Goal: Information Seeking & Learning: Find specific fact

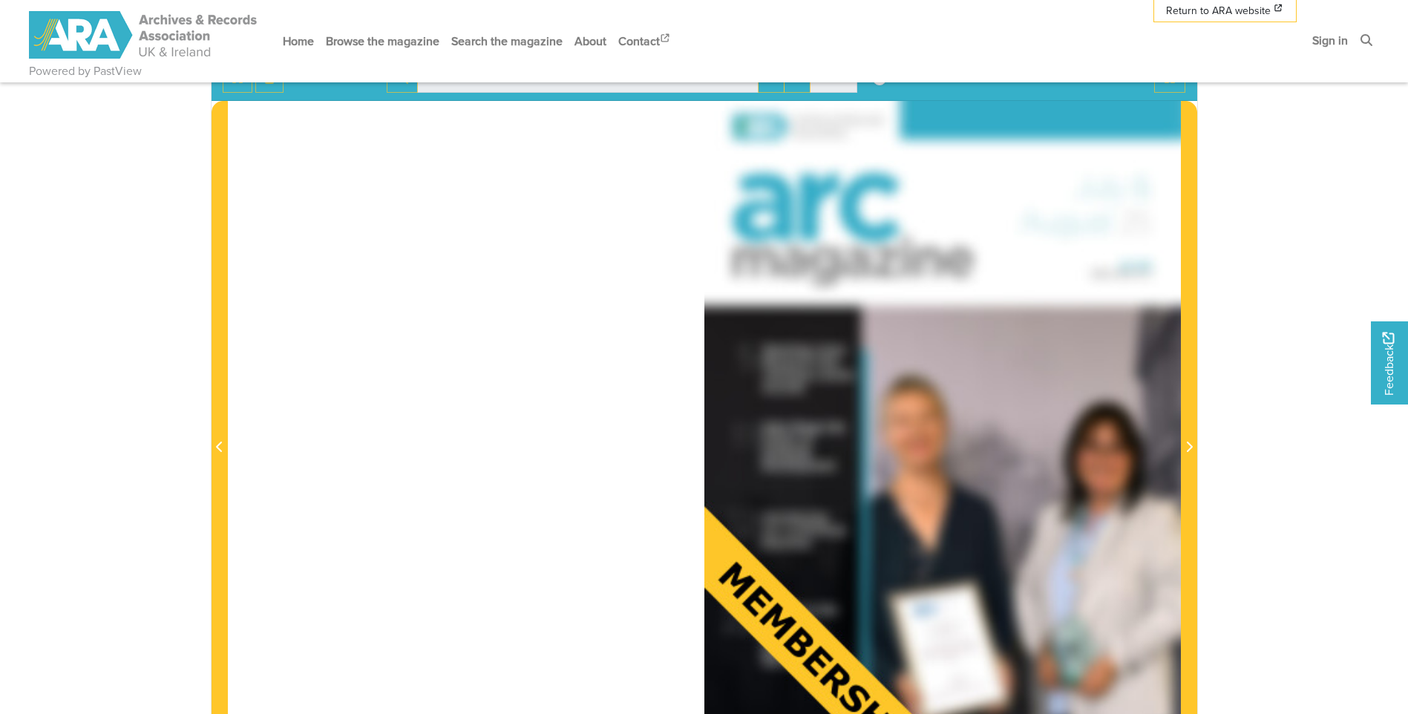
scroll to position [74, 0]
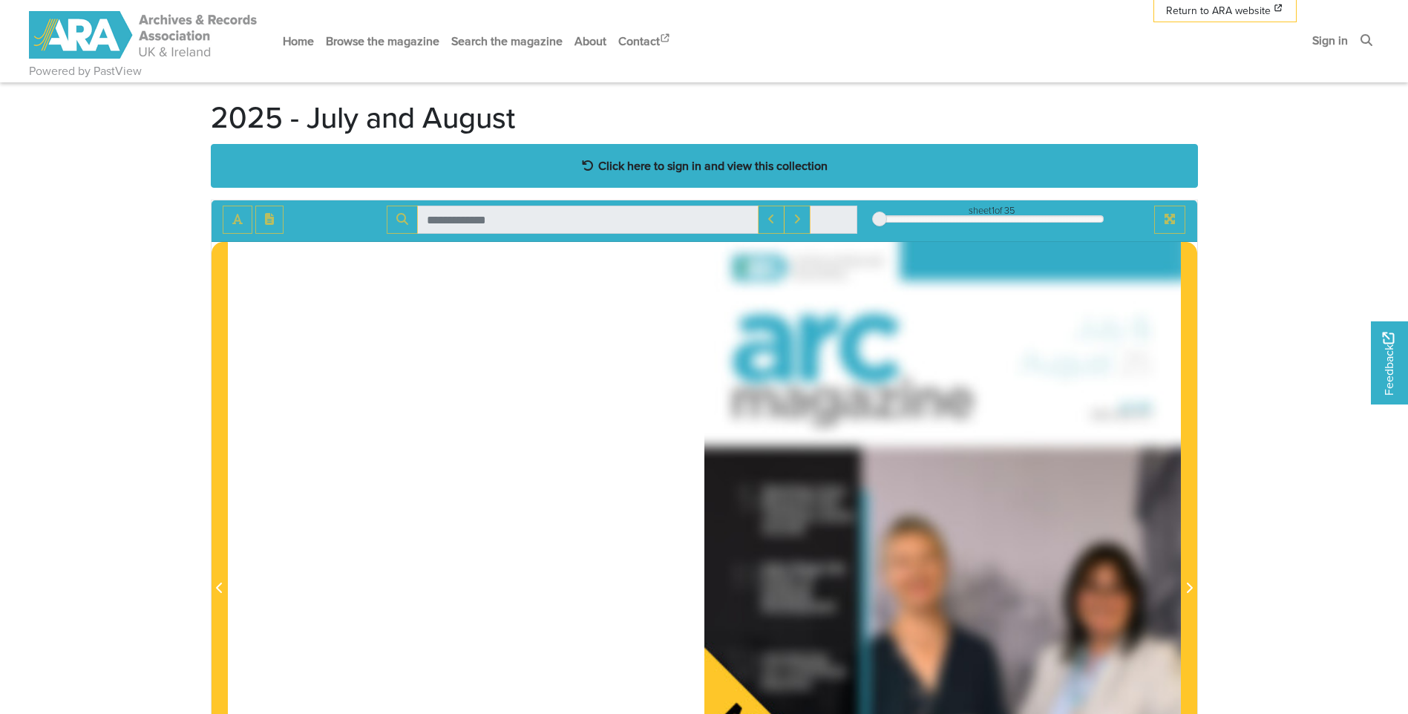
click at [667, 171] on strong "Click here to sign in and view this collection" at bounding box center [712, 165] width 229 height 16
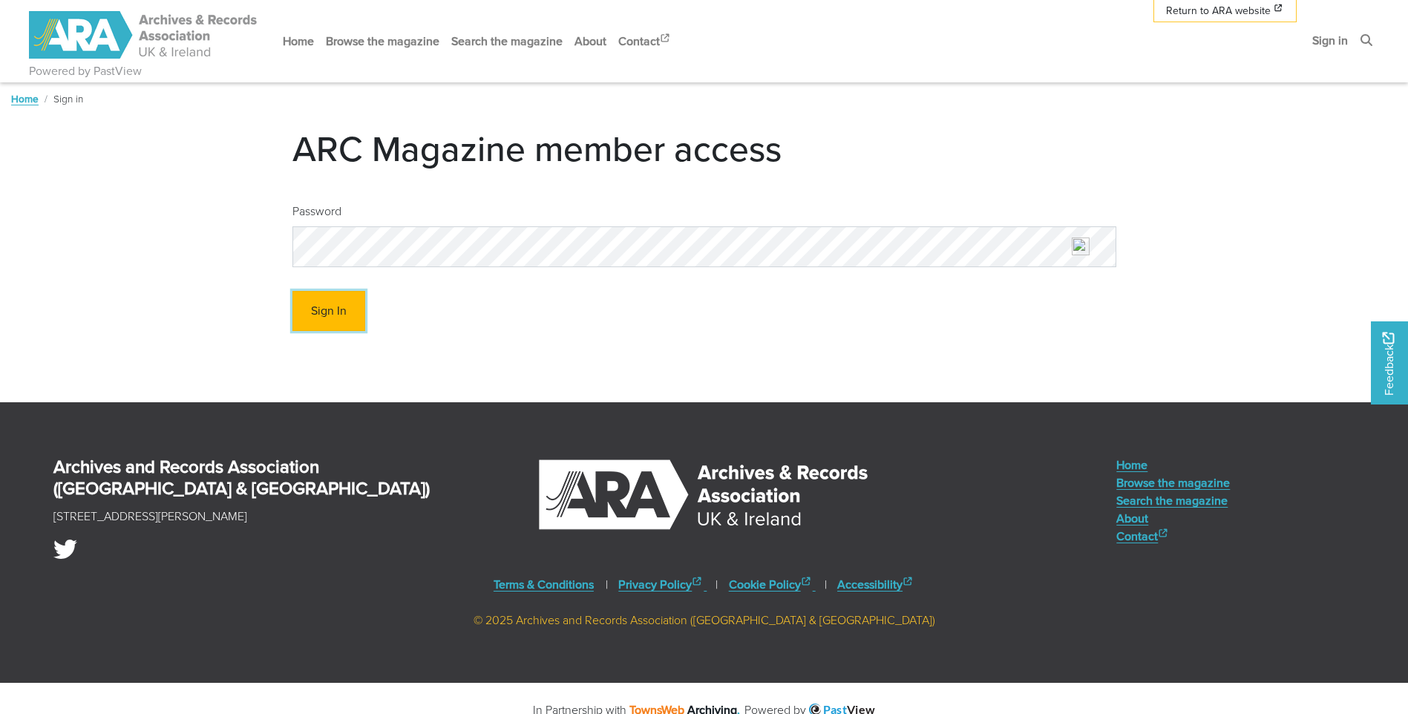
click at [356, 314] on button "Sign In" at bounding box center [328, 311] width 73 height 41
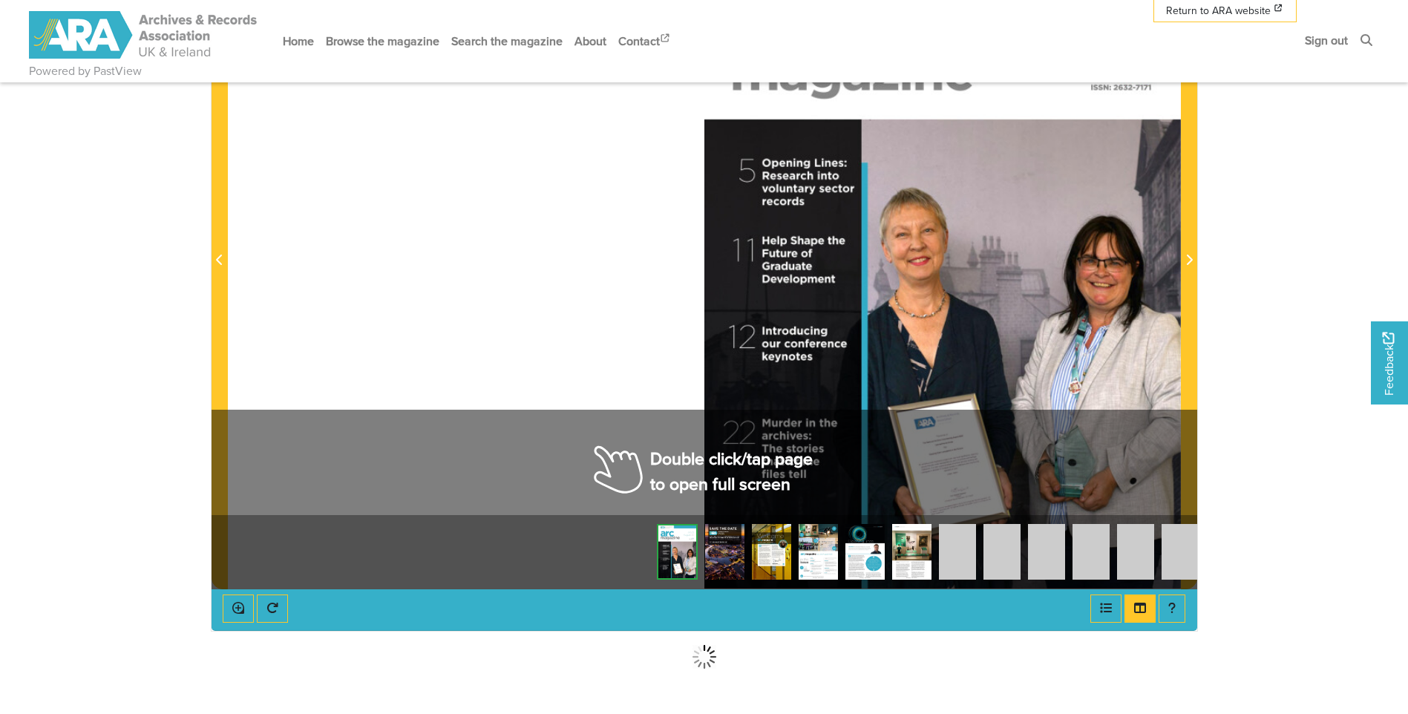
scroll to position [445, 0]
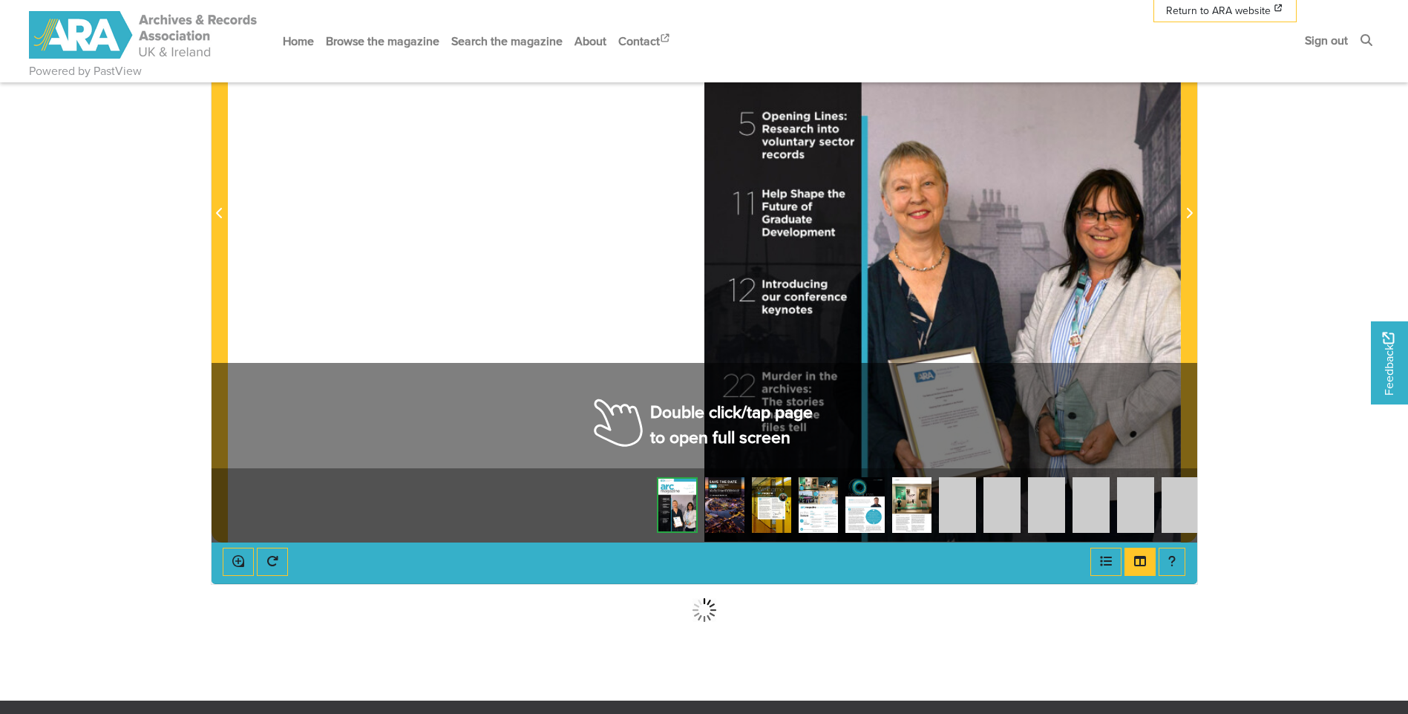
click at [716, 413] on div at bounding box center [942, 205] width 476 height 674
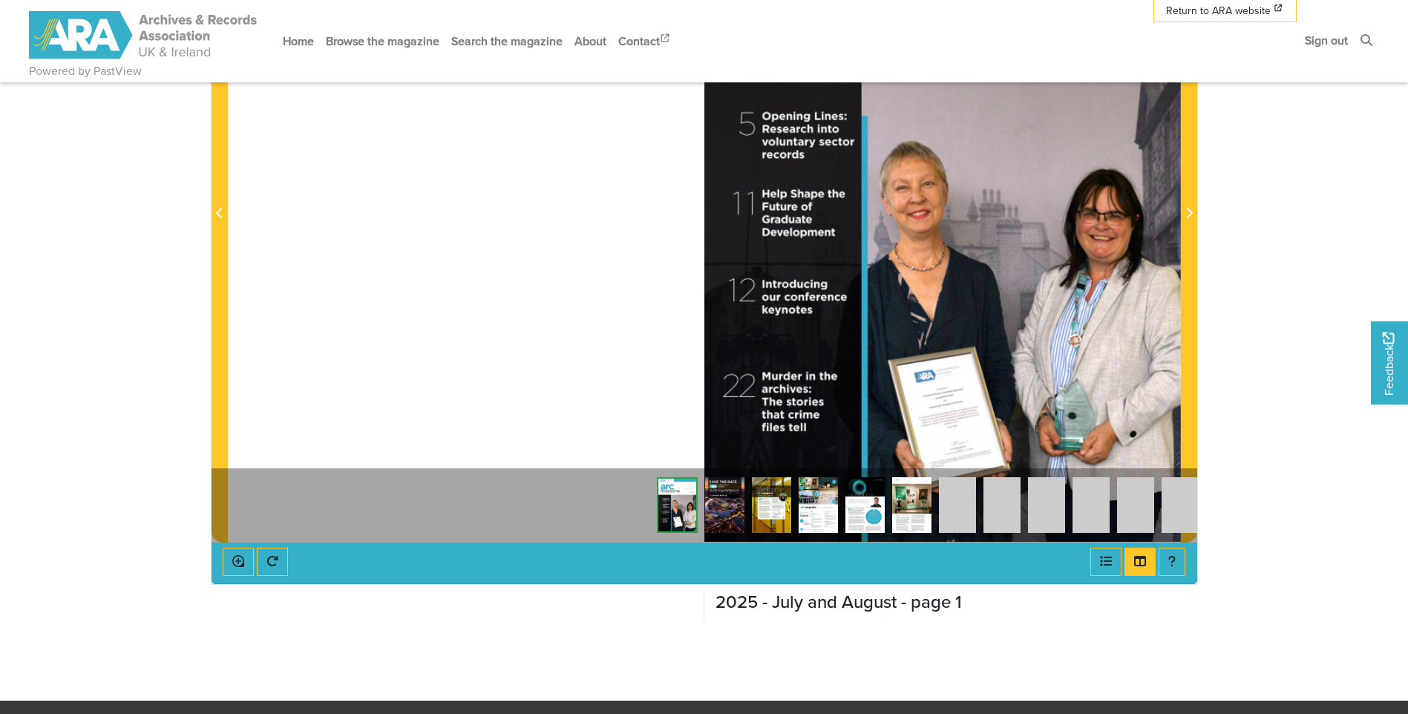
click at [633, 318] on div at bounding box center [704, 205] width 953 height 674
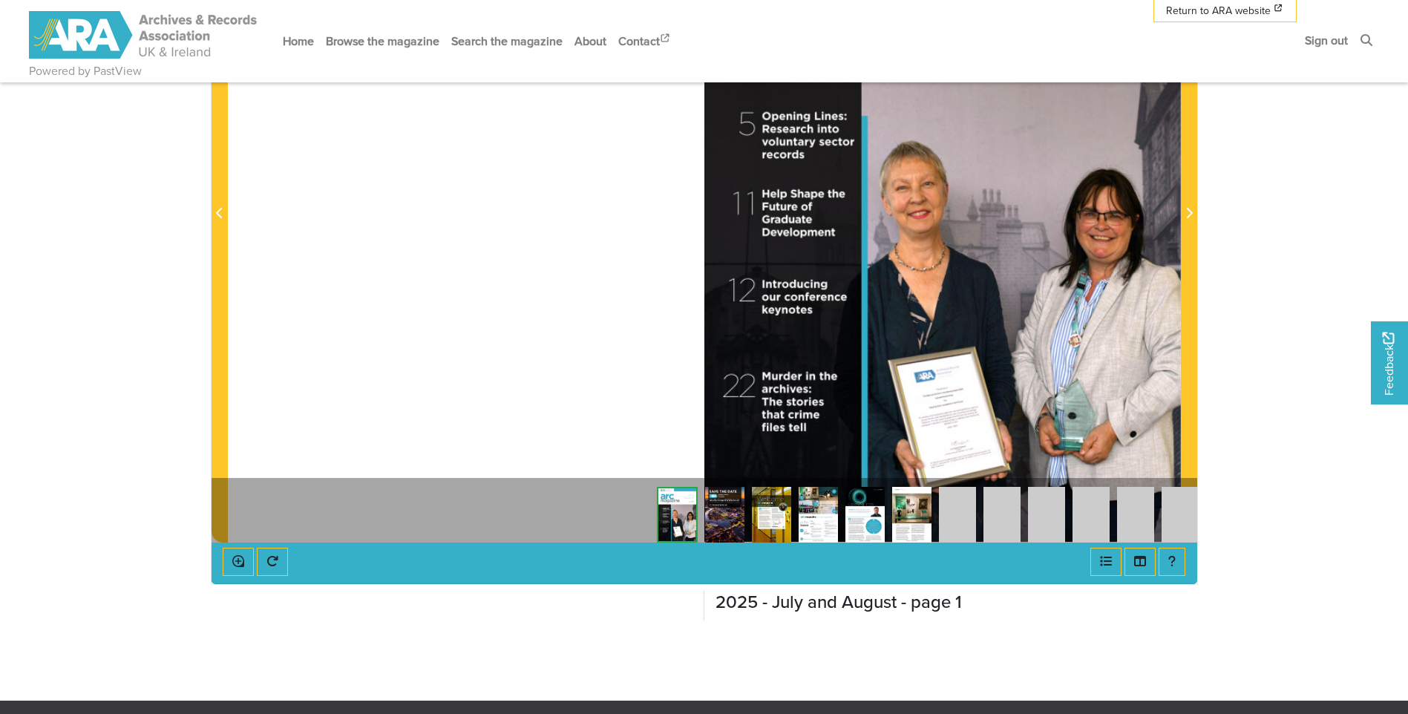
click at [859, 293] on div at bounding box center [942, 205] width 476 height 674
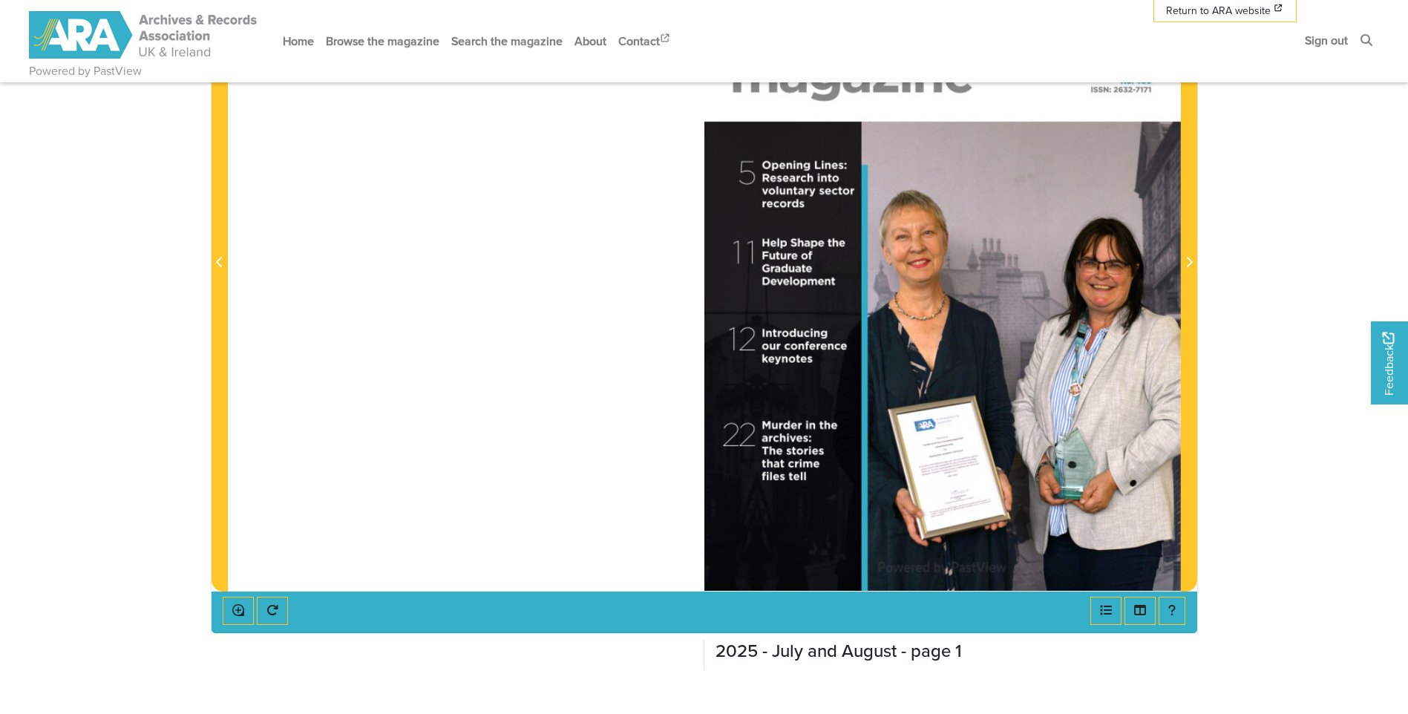
scroll to position [371, 0]
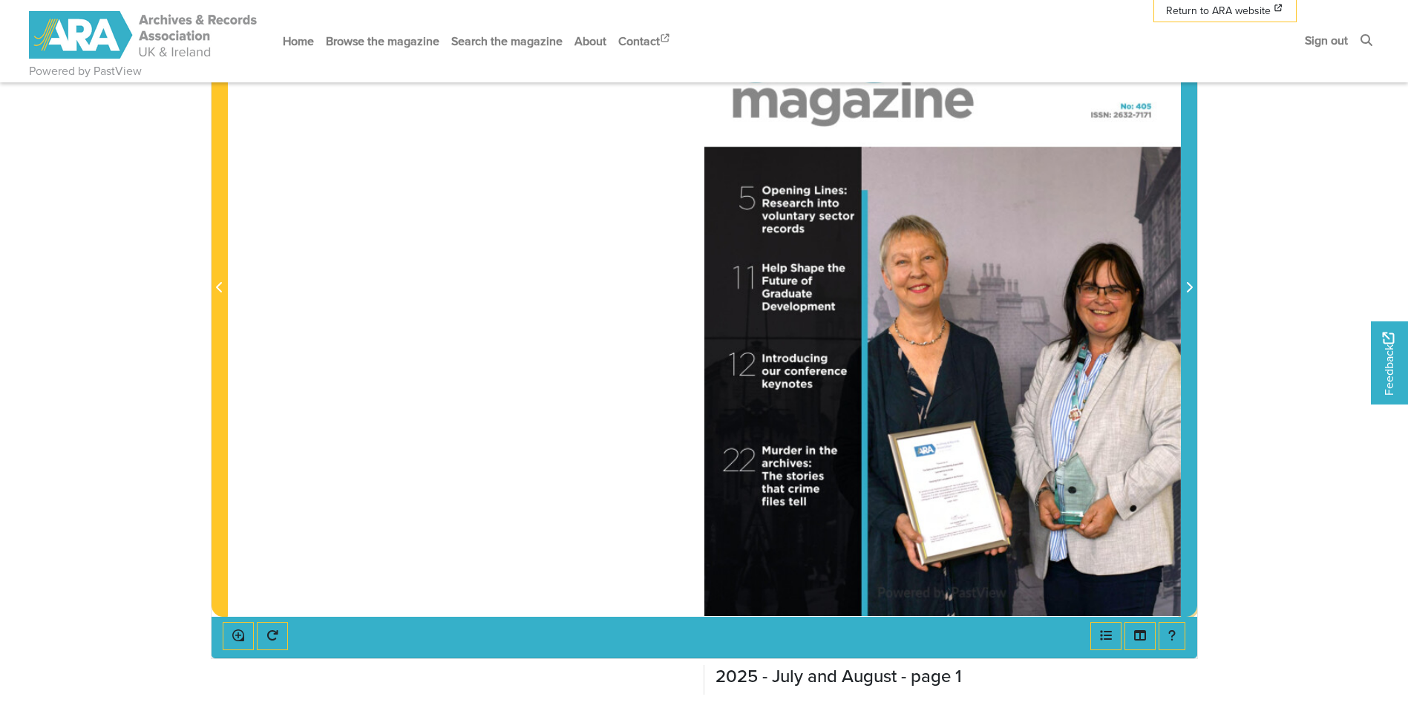
click at [1188, 284] on icon "Next Page" at bounding box center [1188, 287] width 7 height 12
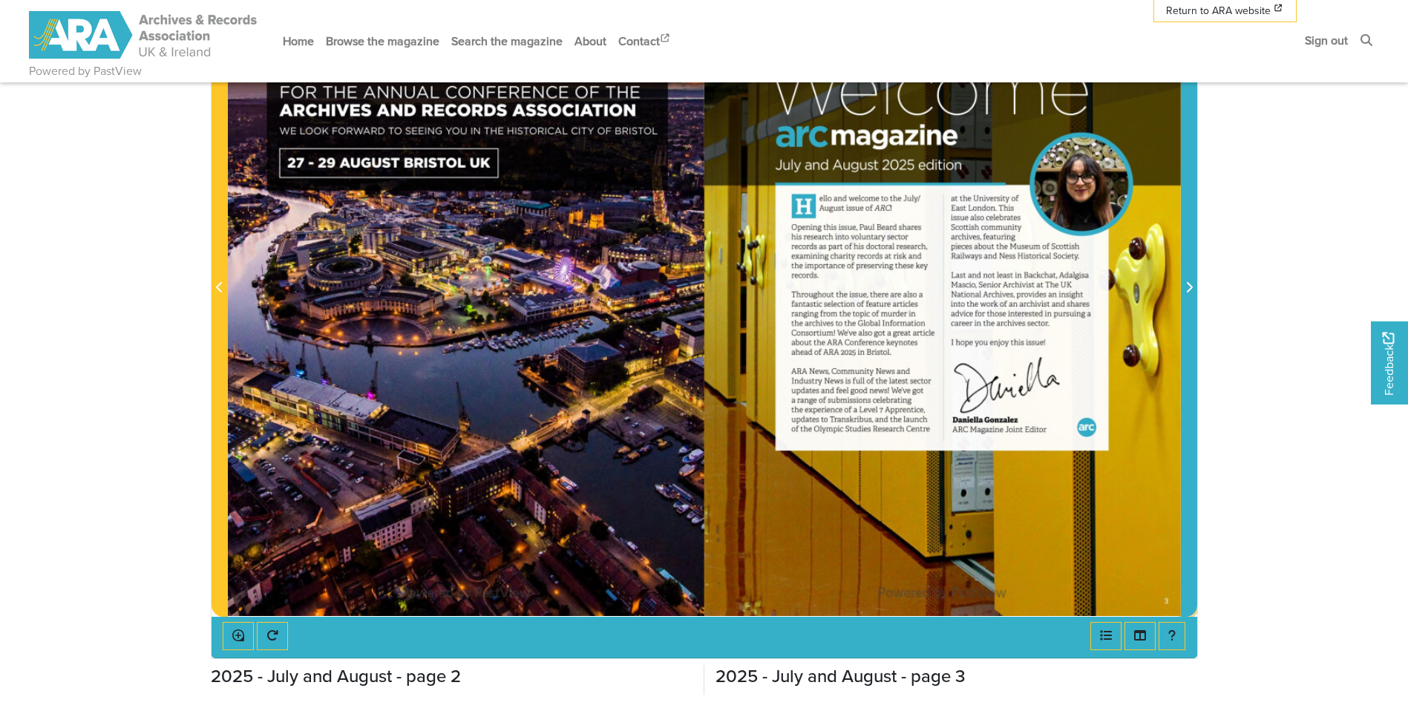
click at [1192, 286] on icon "Next Page" at bounding box center [1188, 287] width 7 height 12
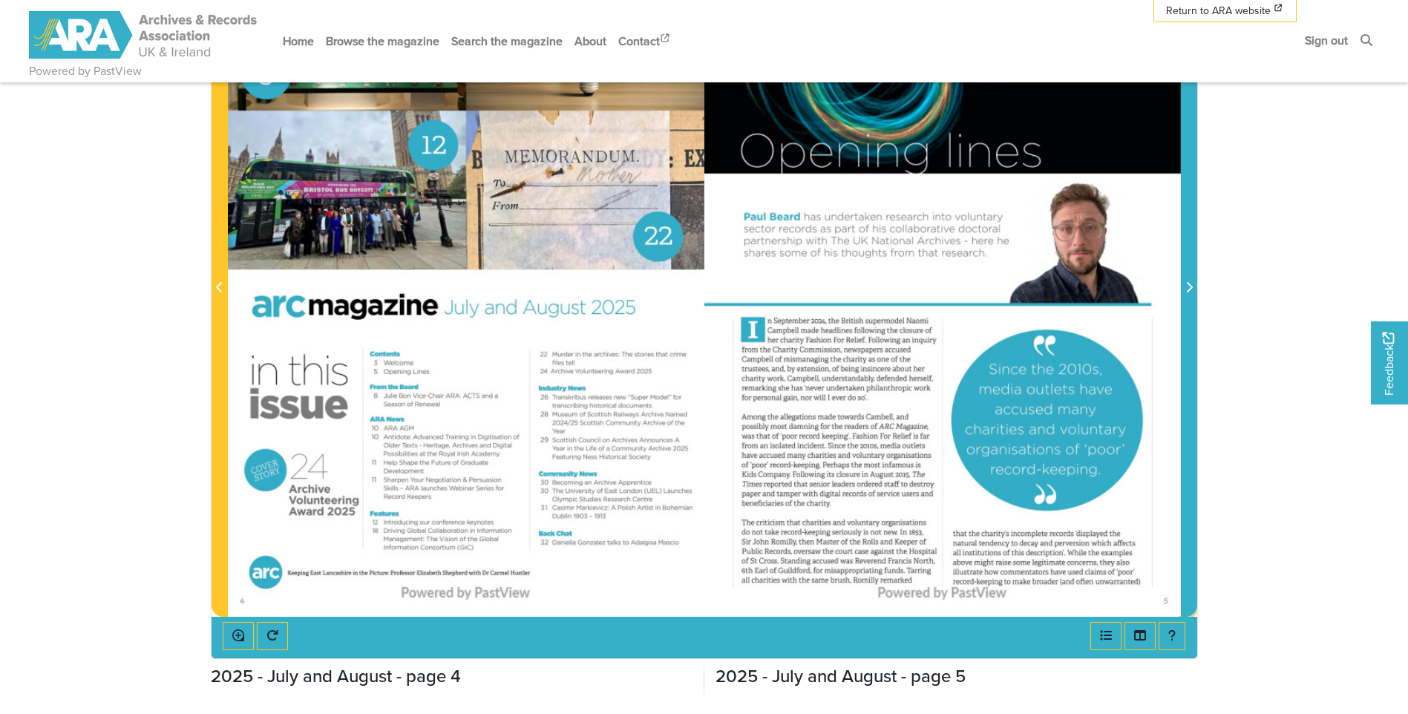
click at [1192, 286] on icon "Next Page" at bounding box center [1188, 287] width 7 height 12
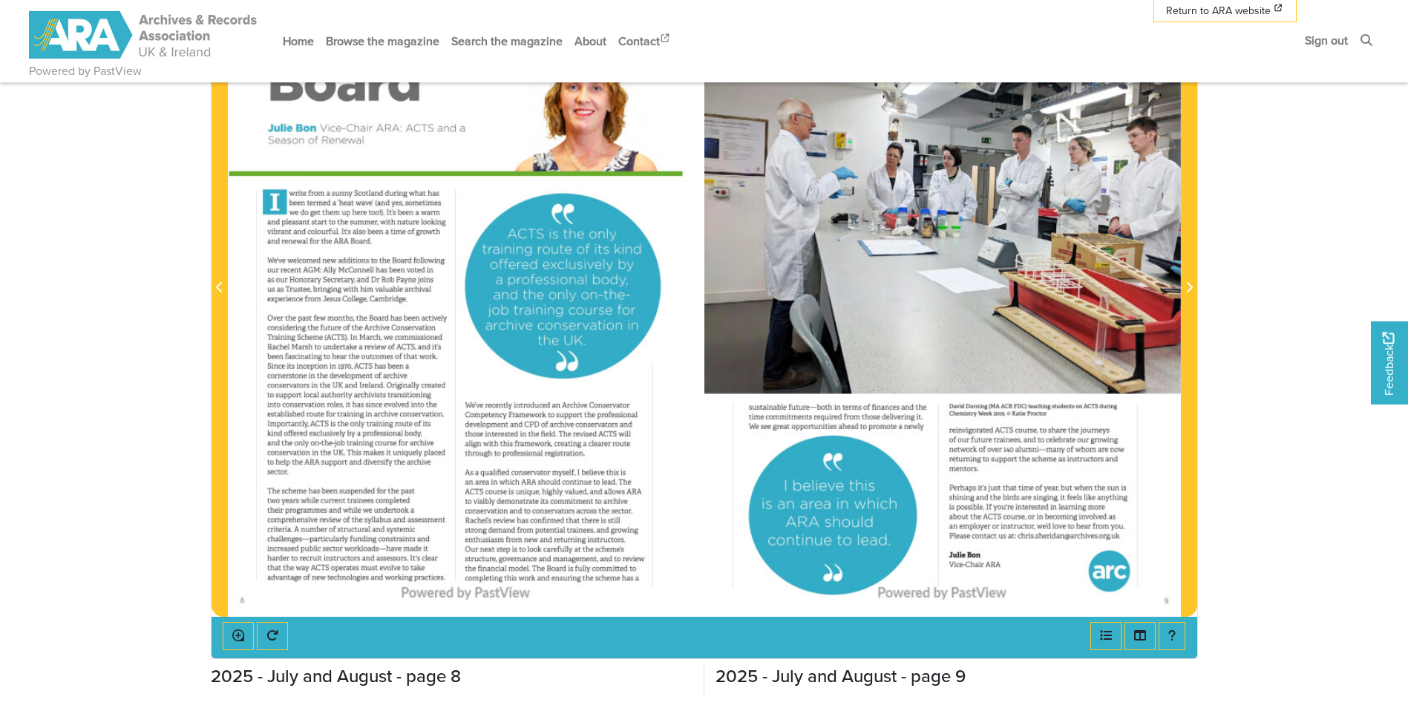
drag, startPoint x: 848, startPoint y: 320, endPoint x: 802, endPoint y: 327, distance: 46.5
click at [802, 327] on div at bounding box center [942, 279] width 476 height 674
click at [689, 379] on div at bounding box center [466, 279] width 476 height 674
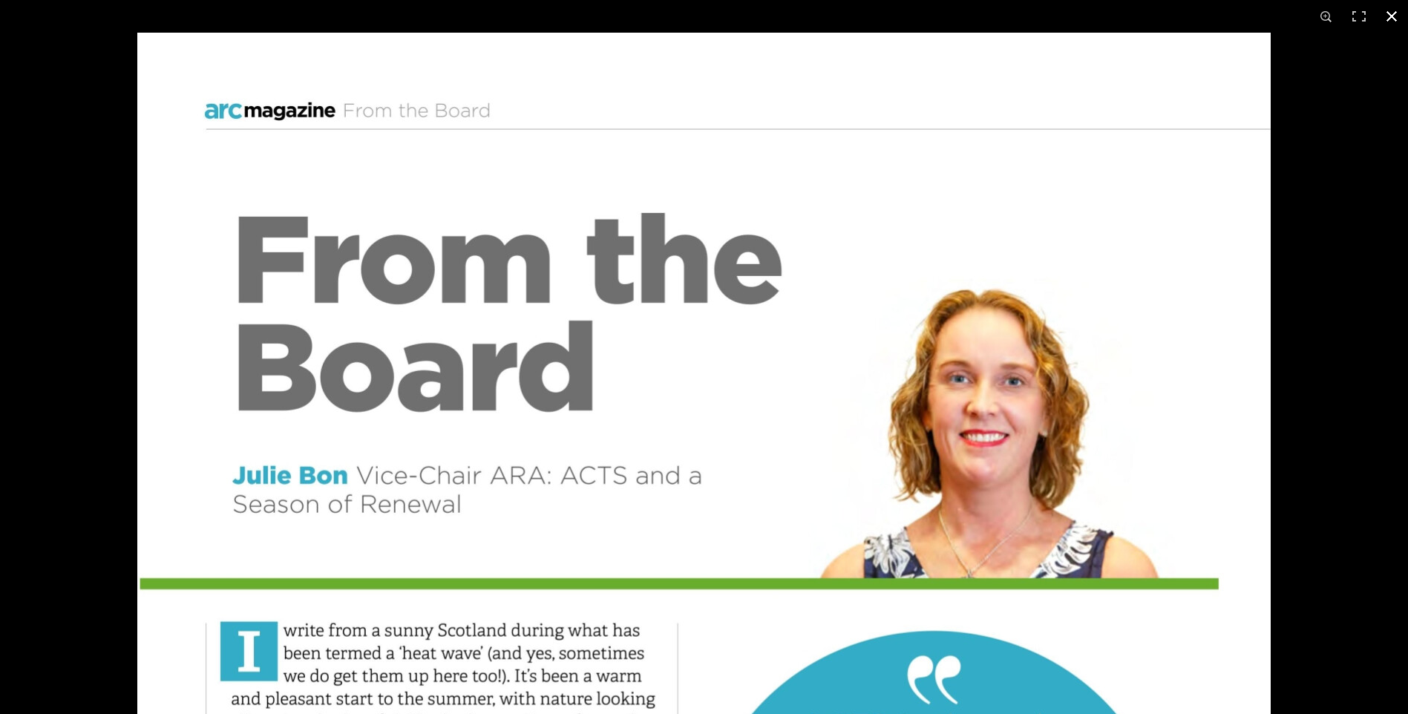
click at [1389, 384] on div at bounding box center [841, 390] width 1408 height 714
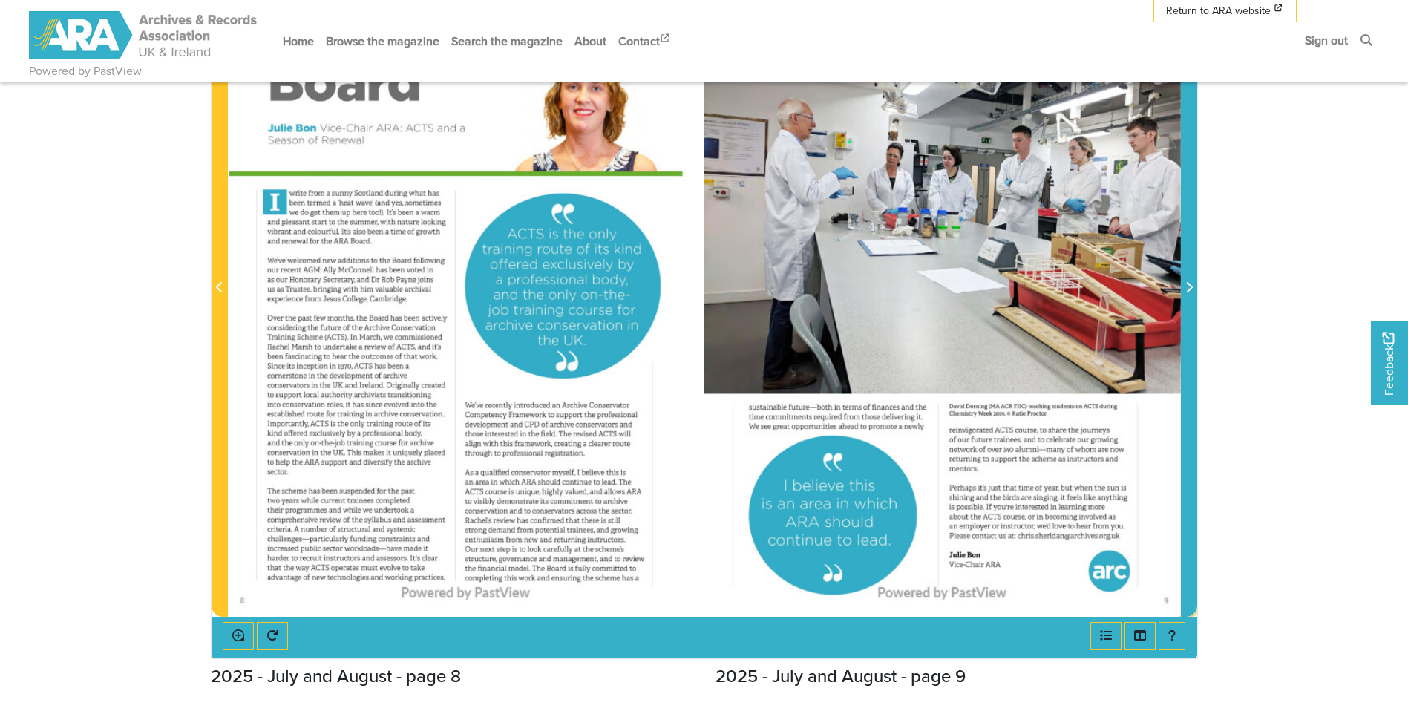
click at [1188, 287] on icon "Next Page" at bounding box center [1188, 287] width 7 height 12
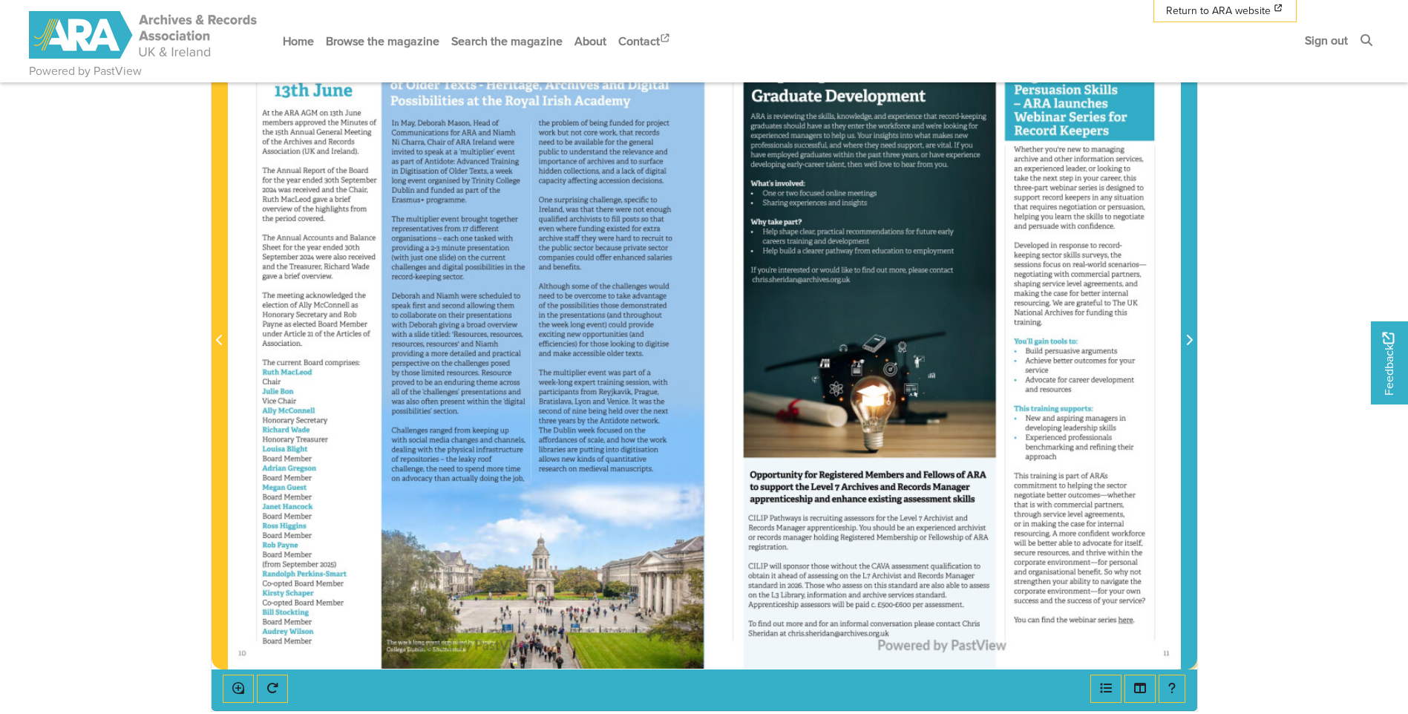
scroll to position [297, 0]
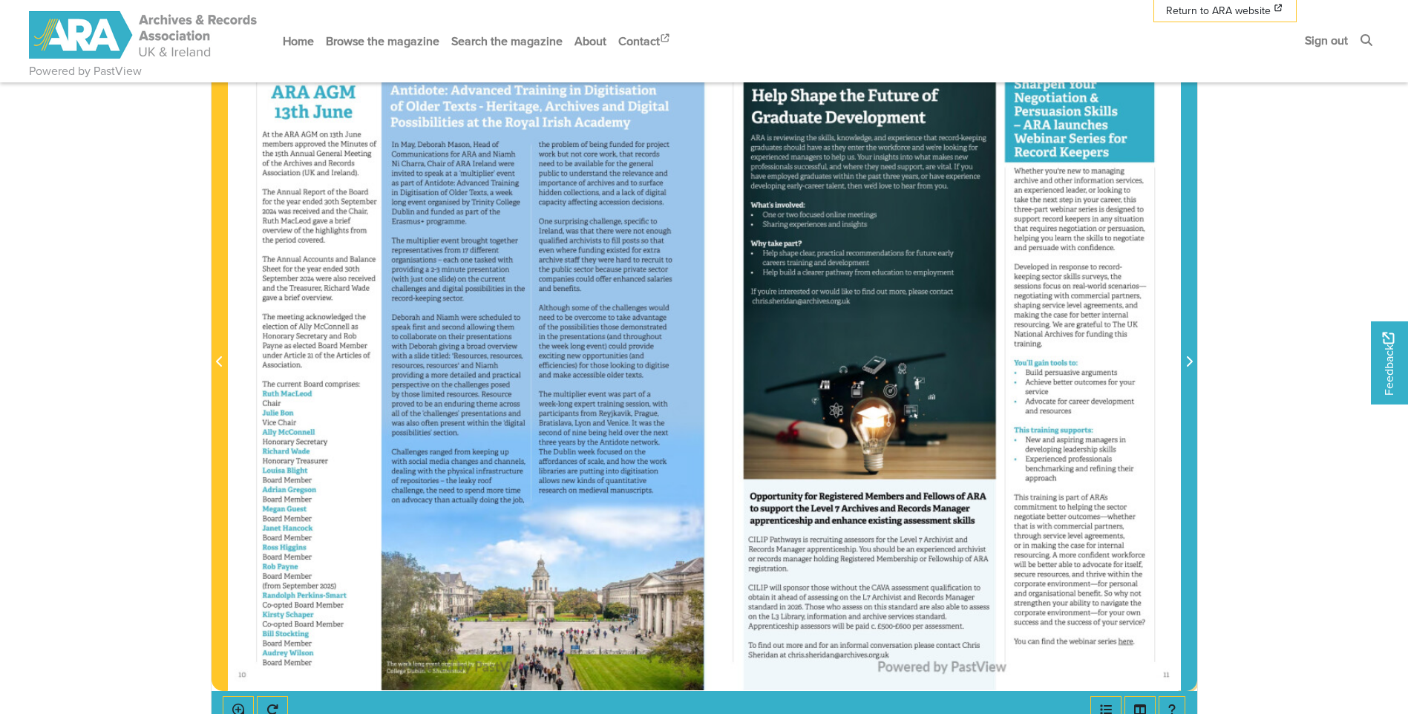
click at [1188, 364] on icon "Next Page" at bounding box center [1188, 362] width 7 height 12
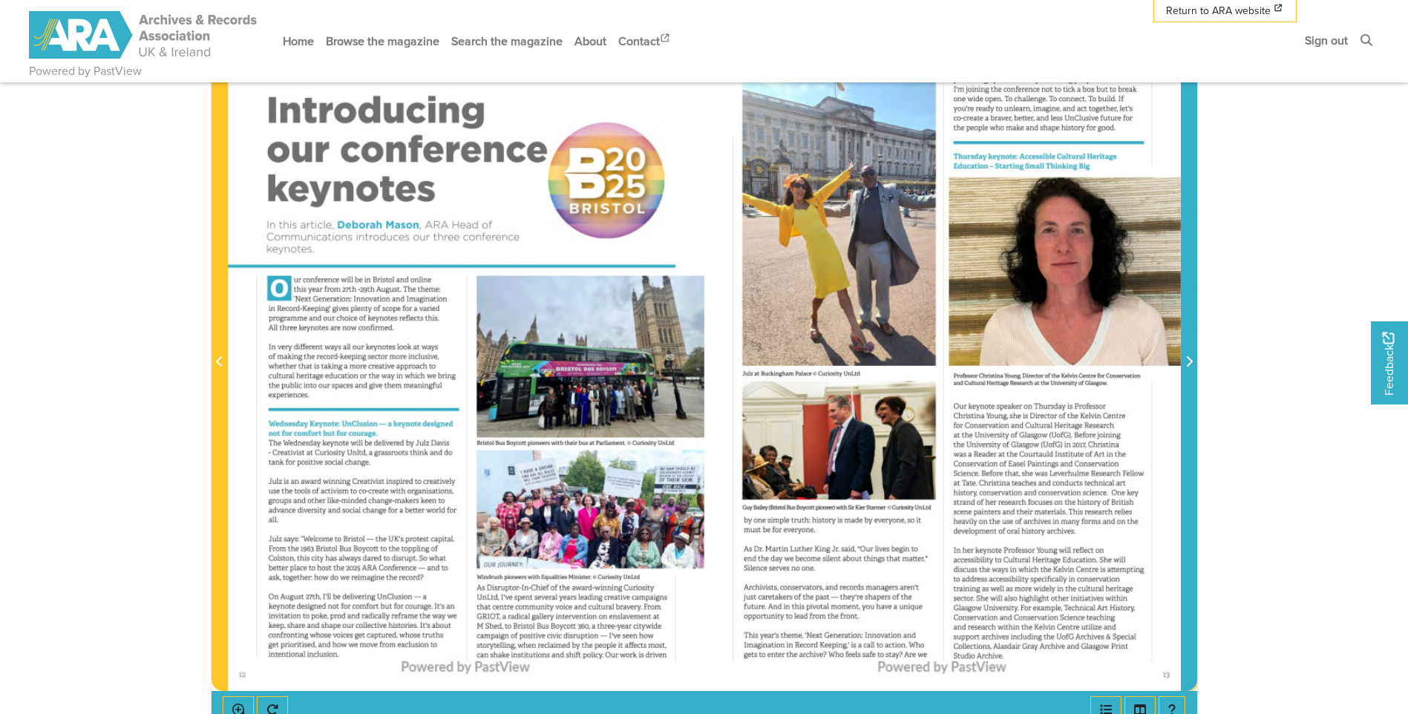
click at [1188, 364] on icon "Next Page" at bounding box center [1188, 362] width 7 height 12
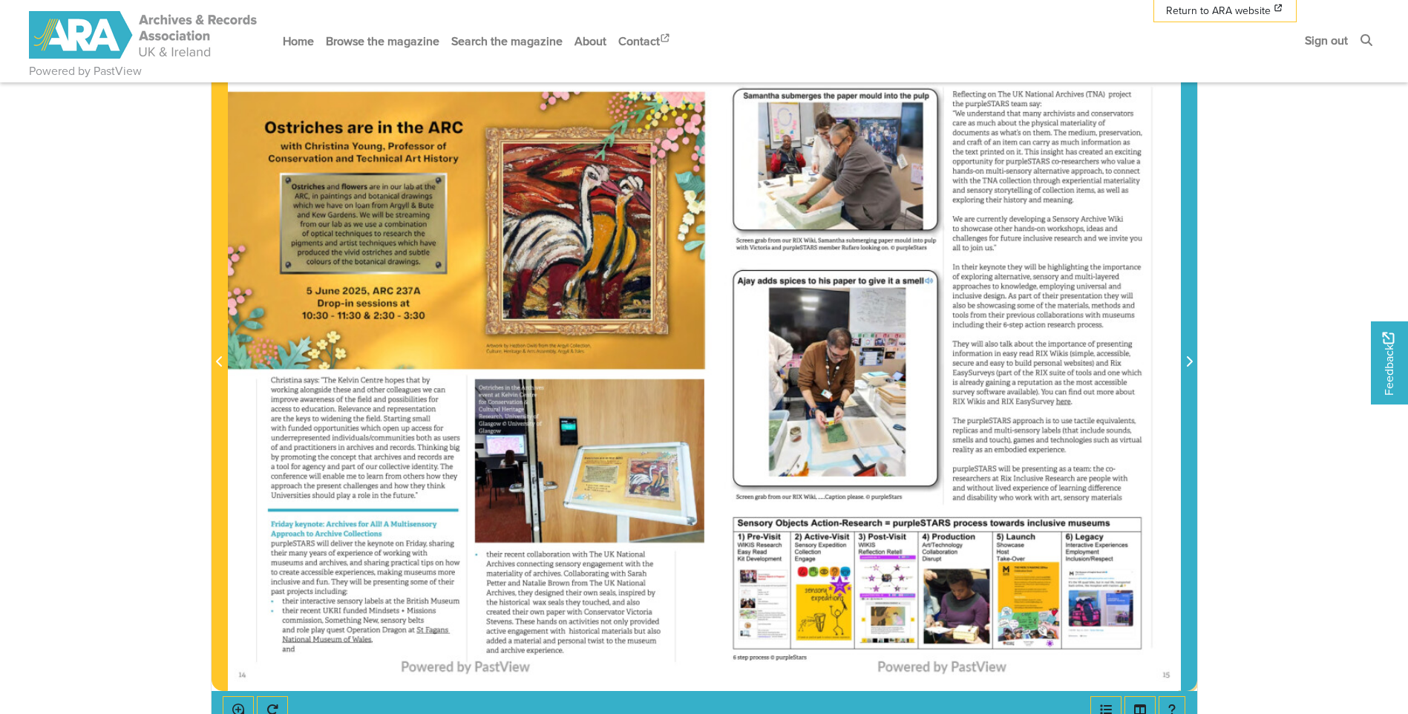
click at [1188, 364] on icon "Next Page" at bounding box center [1188, 362] width 7 height 12
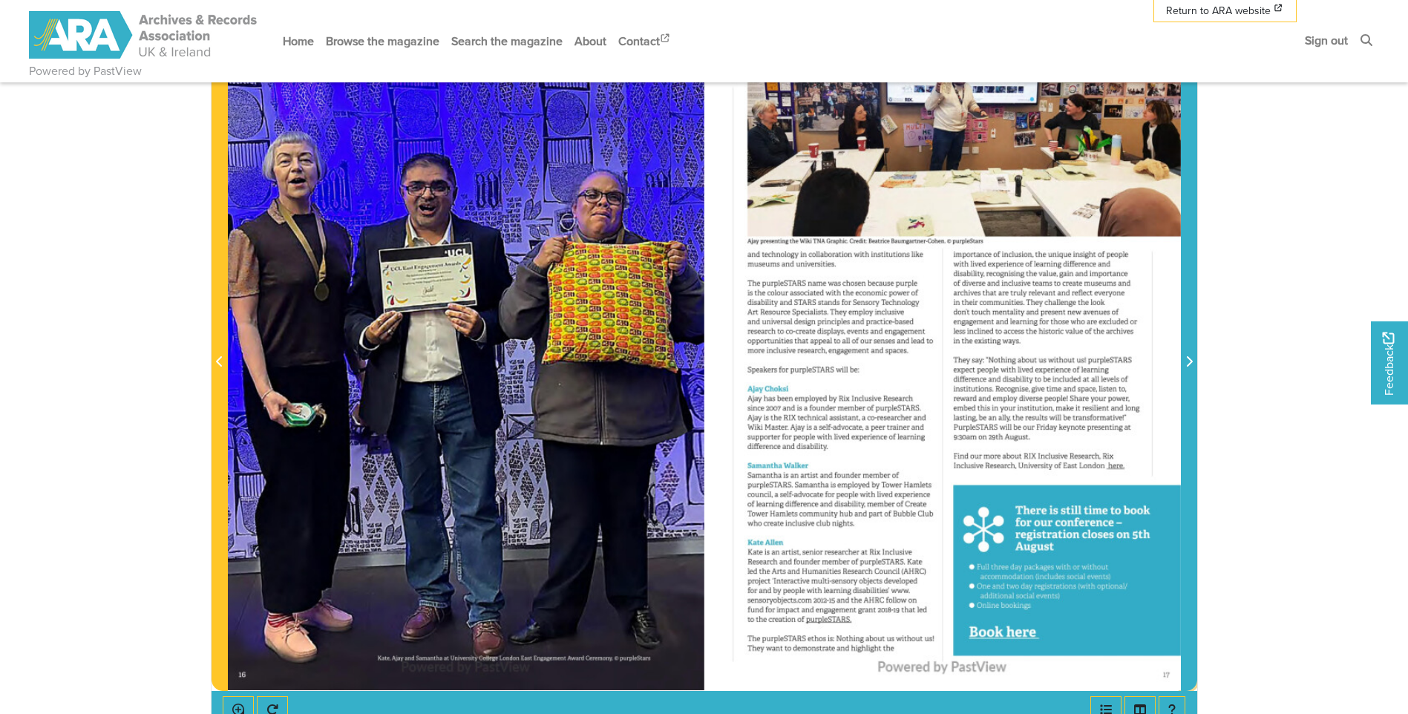
click at [1188, 364] on icon "Next Page" at bounding box center [1188, 362] width 7 height 12
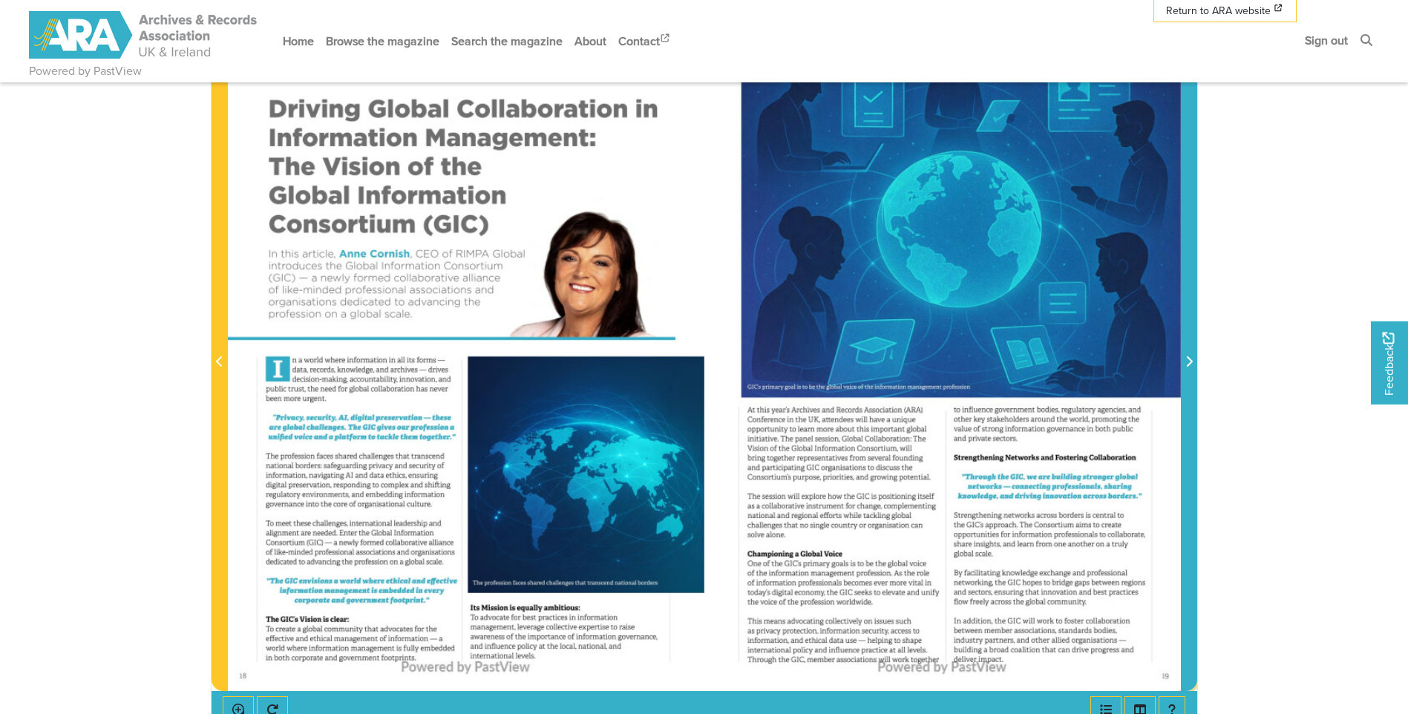
click at [1188, 364] on icon "Next Page" at bounding box center [1188, 362] width 7 height 12
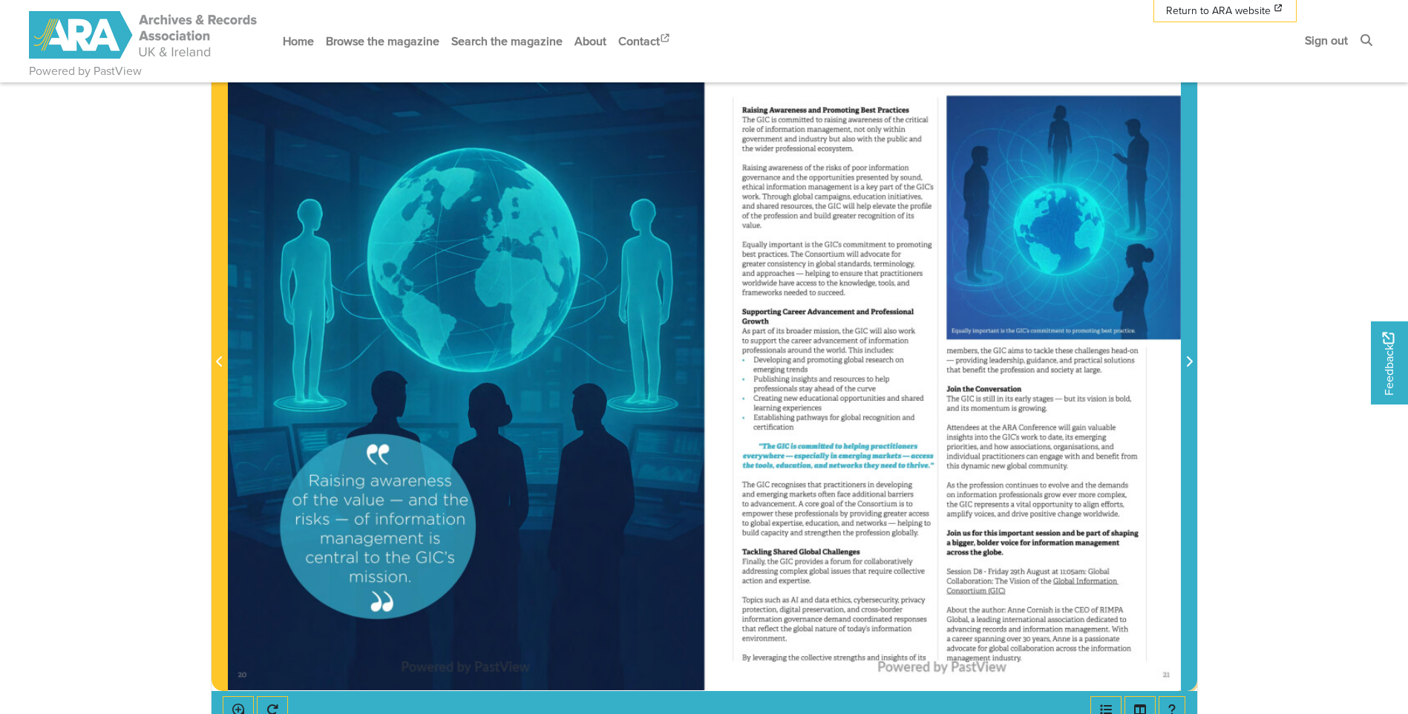
click at [1188, 364] on icon "Next Page" at bounding box center [1188, 362] width 7 height 12
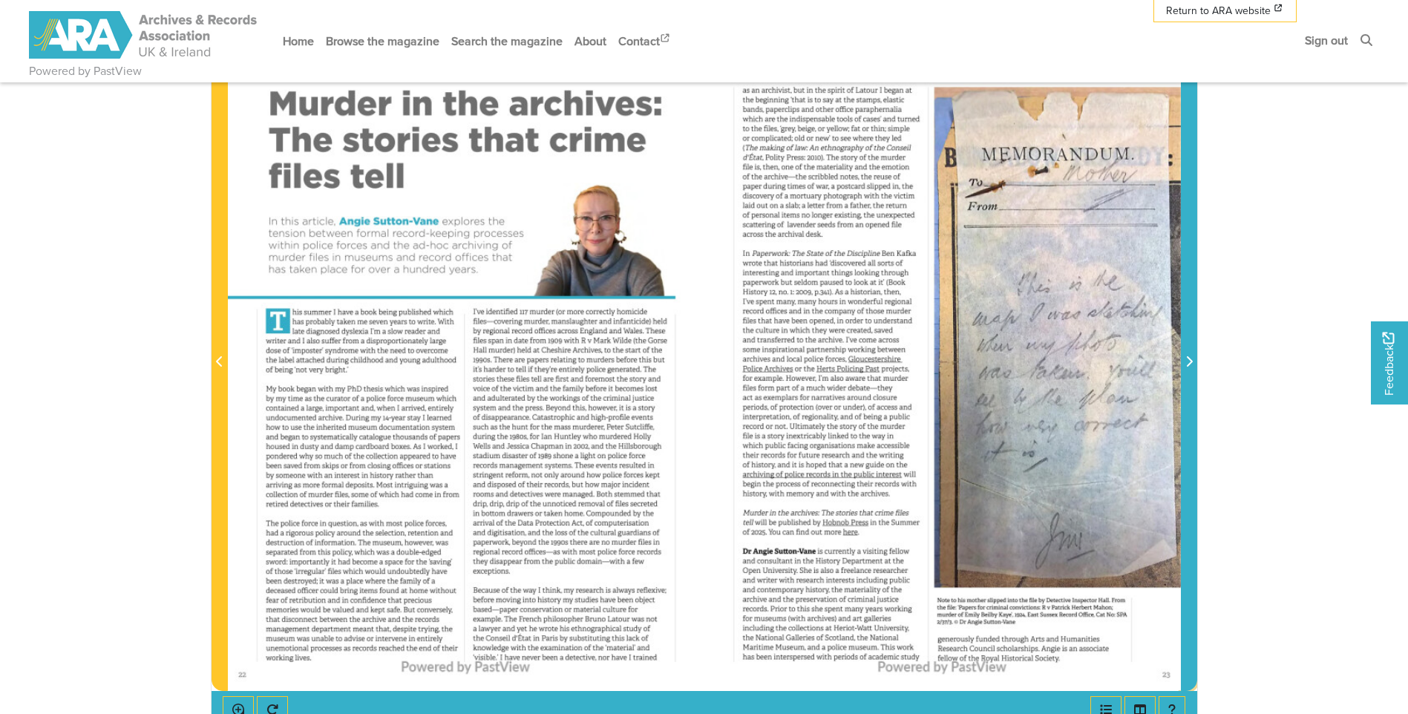
click at [1188, 364] on icon "Next Page" at bounding box center [1188, 362] width 7 height 12
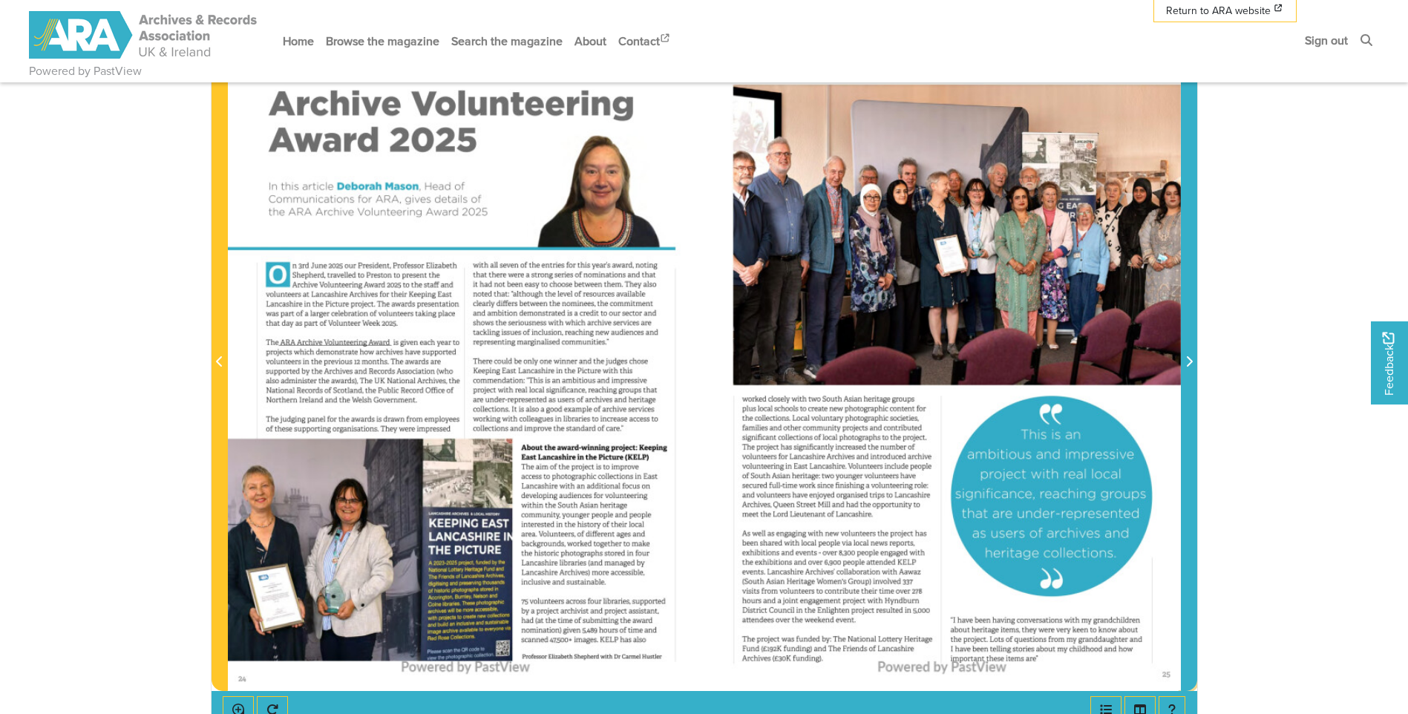
click at [1188, 364] on icon "Next Page" at bounding box center [1188, 362] width 7 height 12
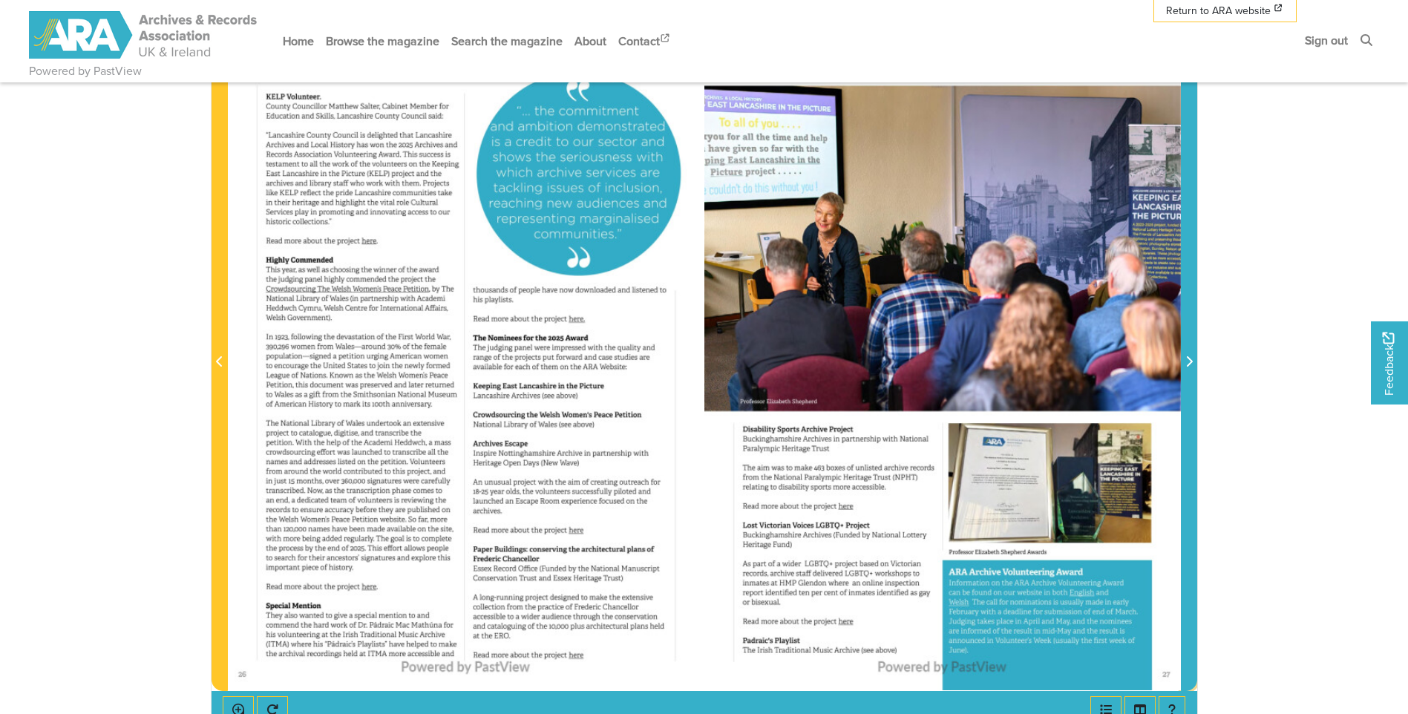
click at [1188, 364] on icon "Next Page" at bounding box center [1188, 362] width 7 height 12
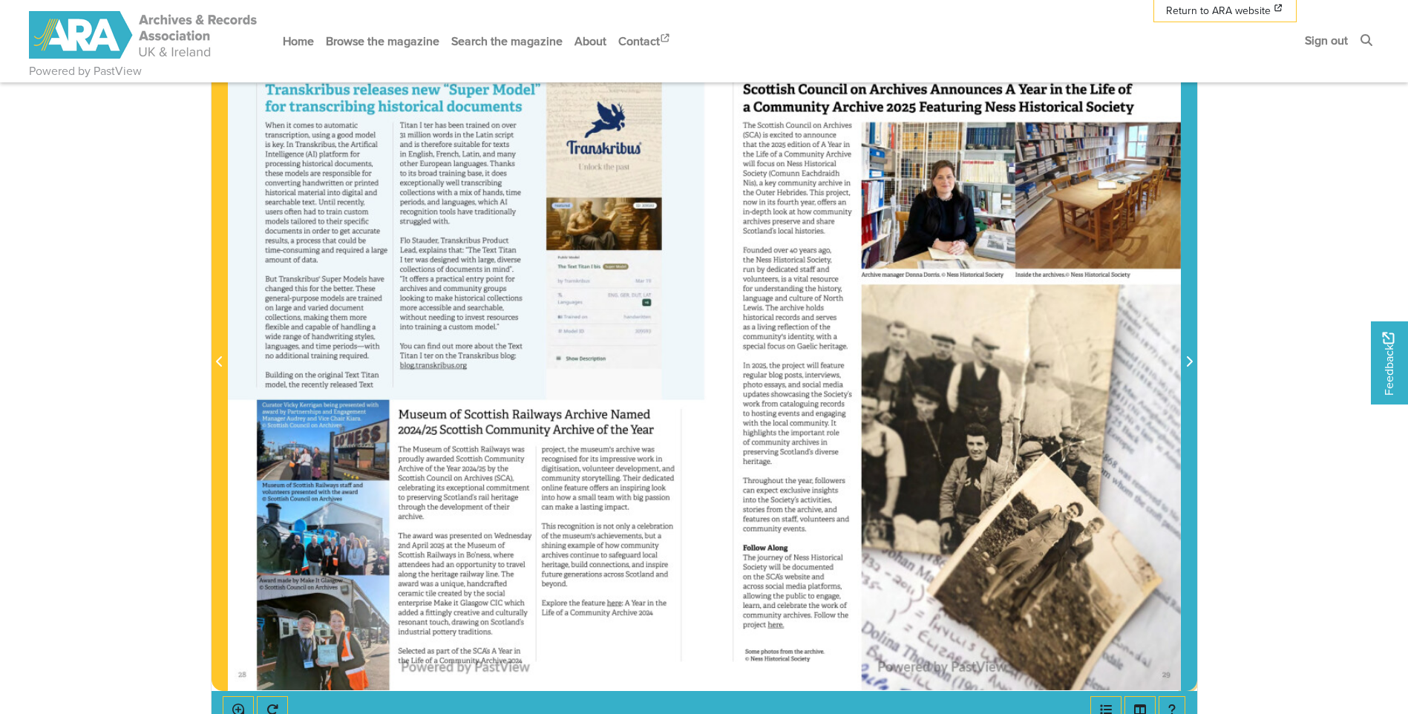
click at [1188, 364] on icon "Next Page" at bounding box center [1188, 362] width 7 height 12
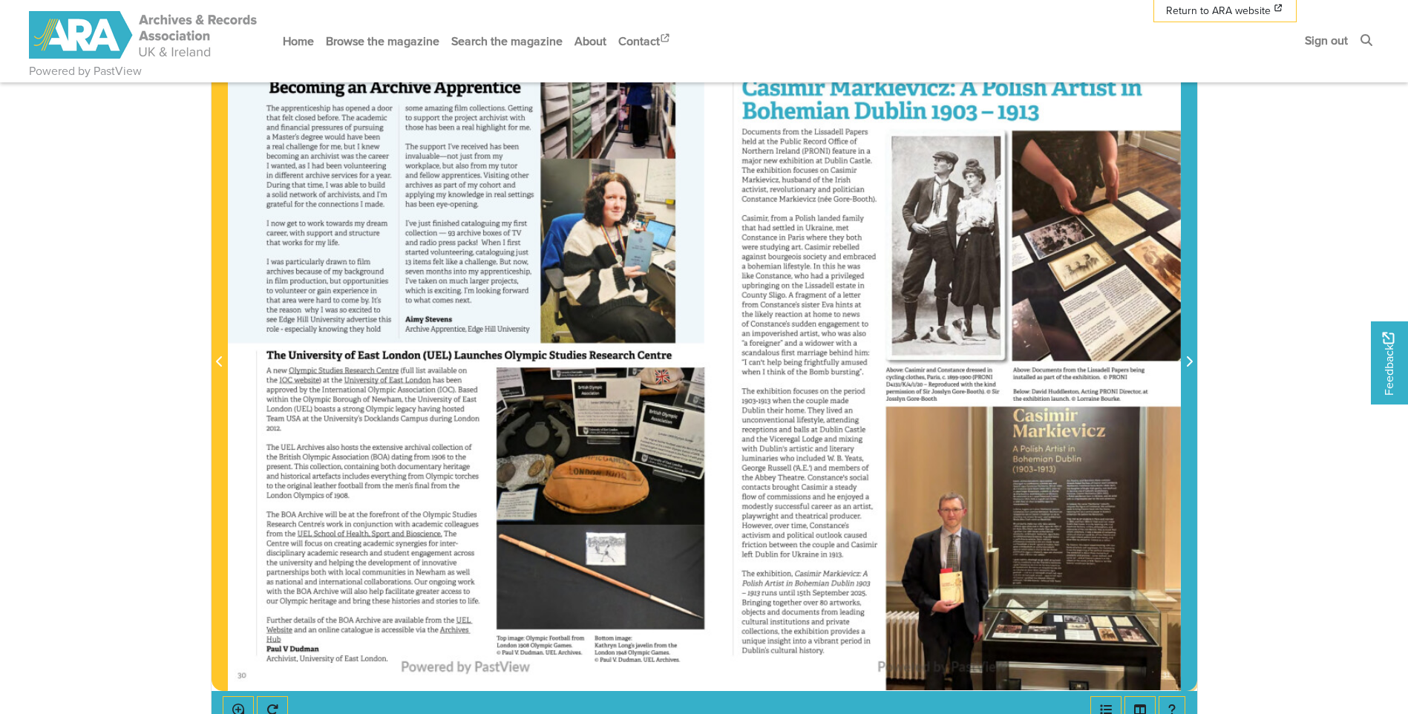
click at [1188, 364] on icon "Next Page" at bounding box center [1188, 362] width 7 height 12
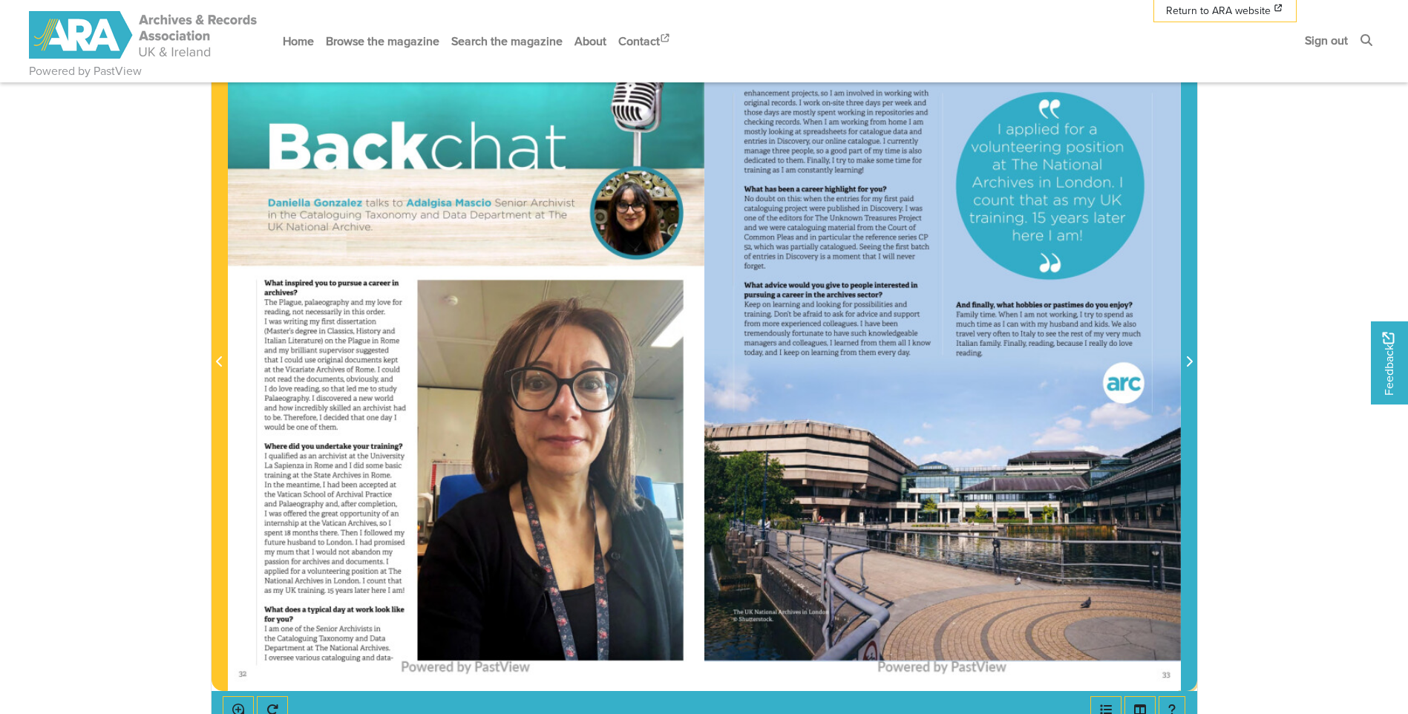
click at [1188, 364] on icon "Next Page" at bounding box center [1188, 362] width 7 height 12
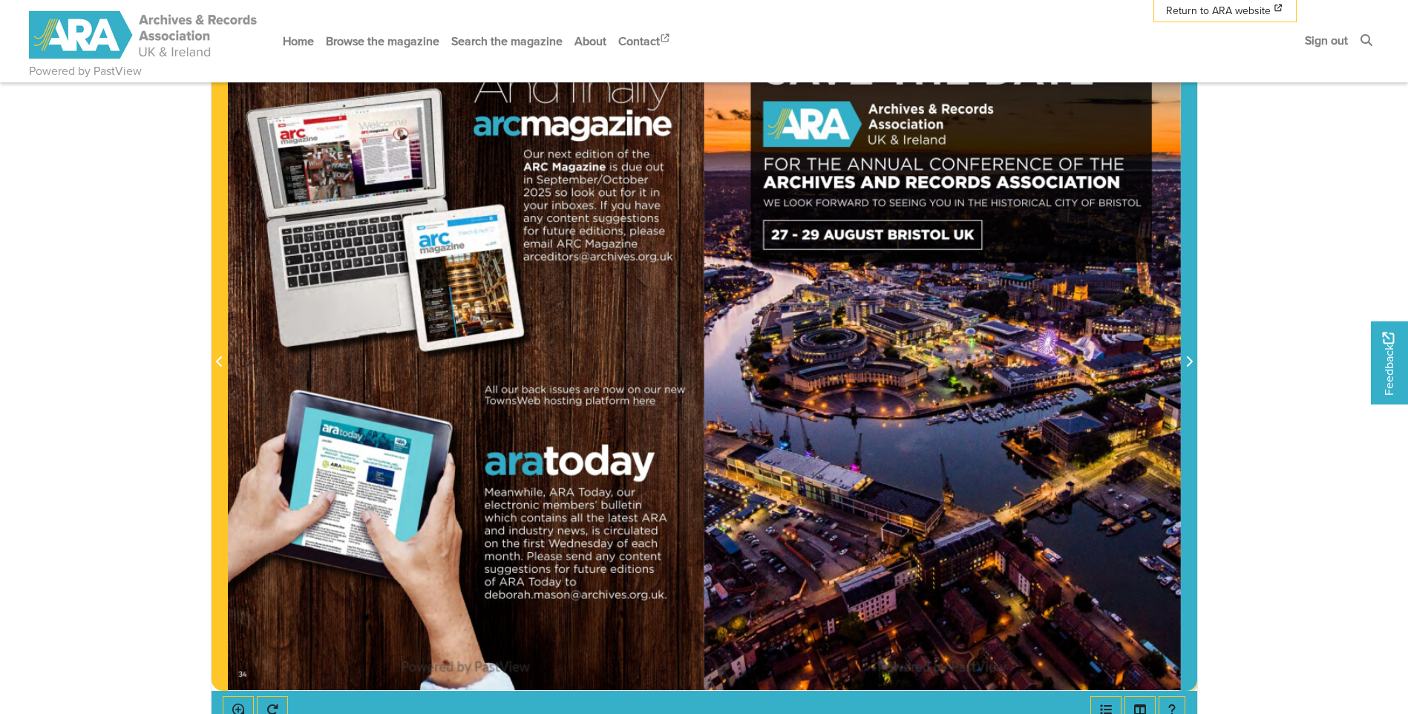
click at [1188, 364] on icon "Next Page" at bounding box center [1188, 362] width 7 height 12
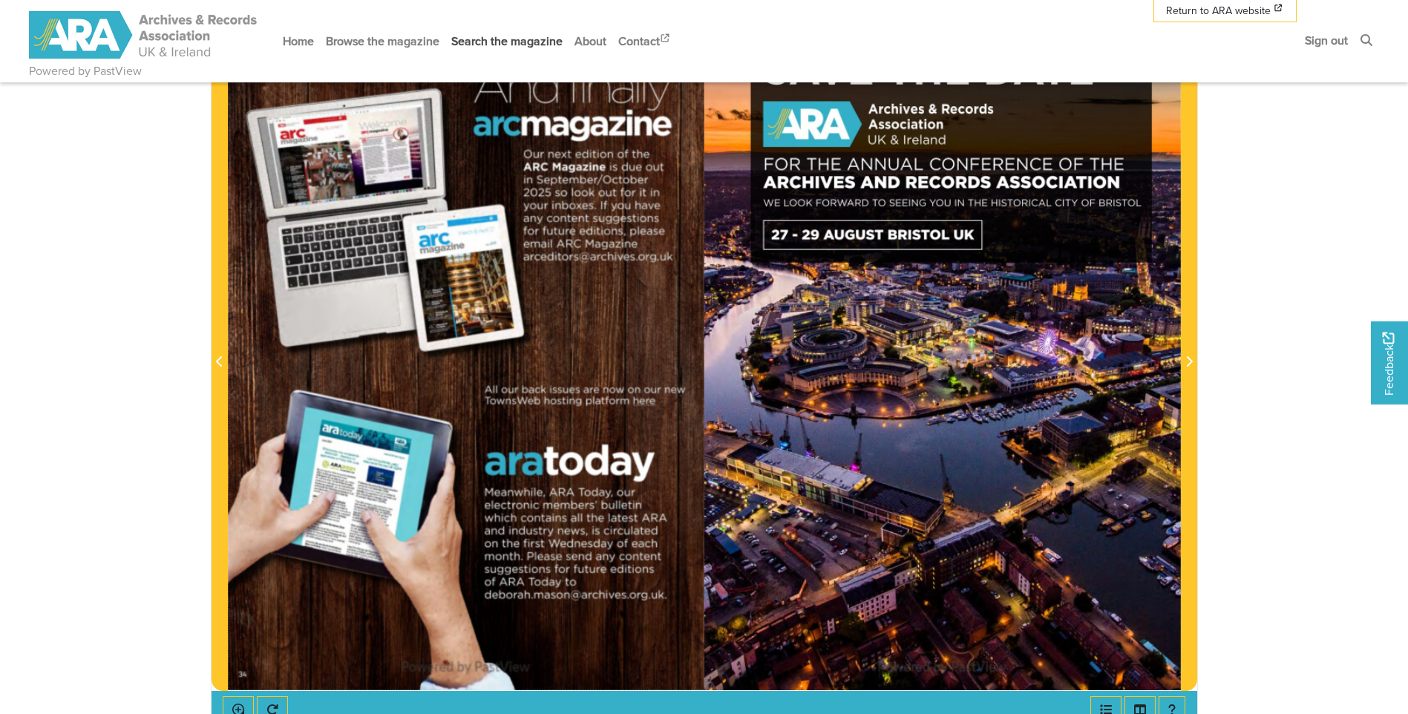
click at [524, 43] on link "Search the magazine" at bounding box center [506, 41] width 123 height 39
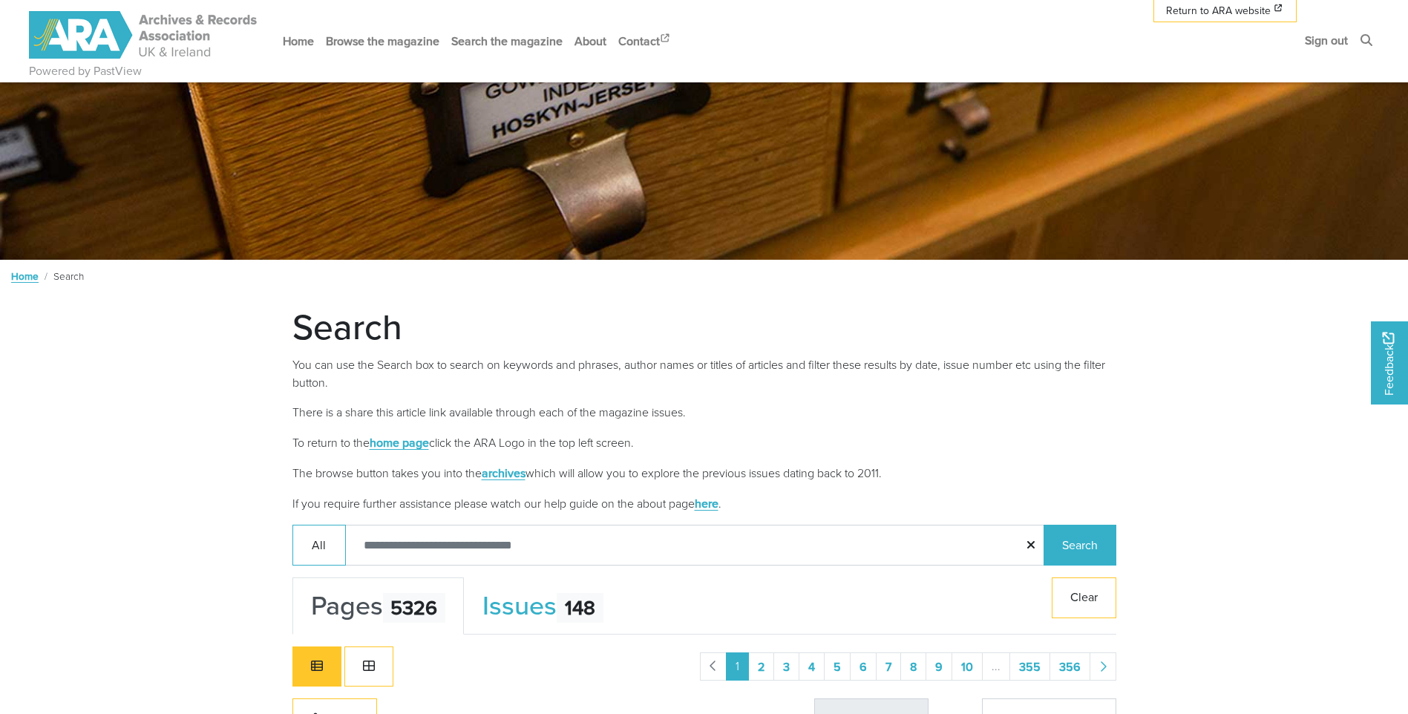
scroll to position [223, 0]
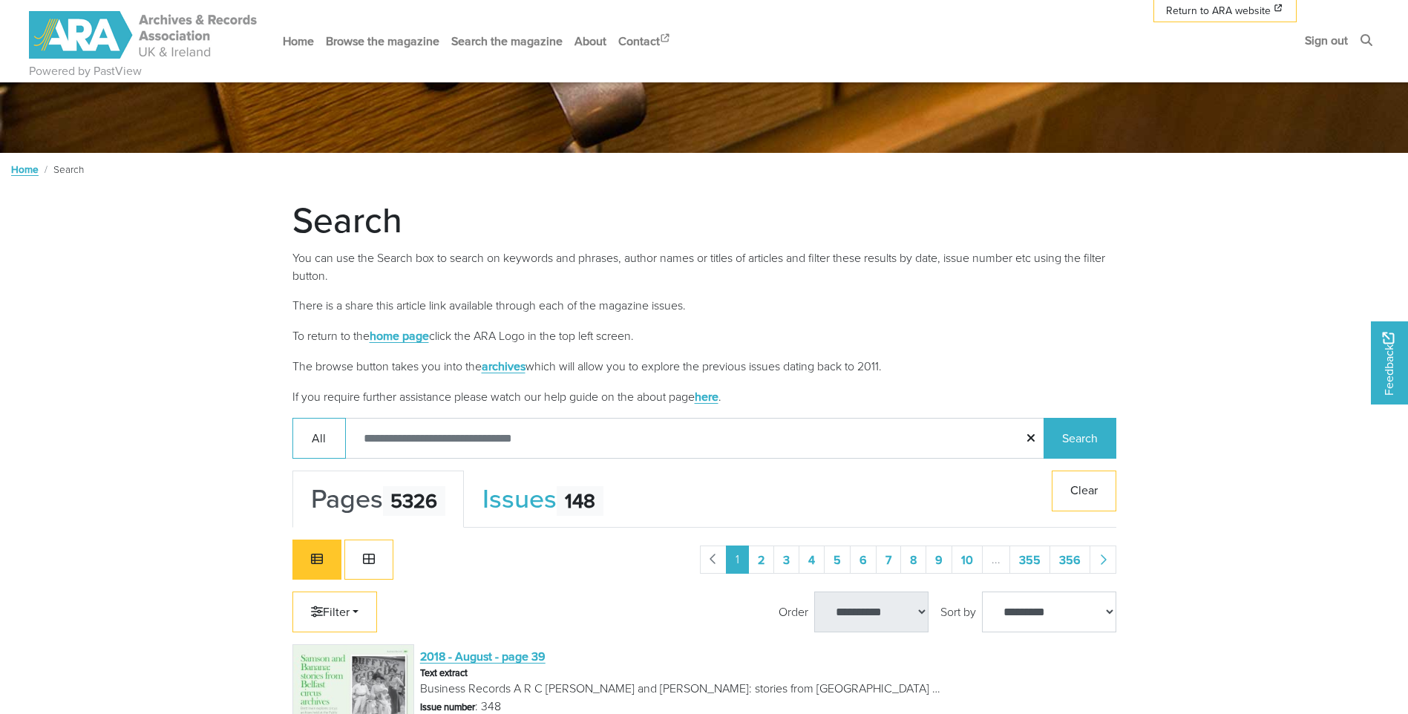
click at [440, 428] on input "Search:" at bounding box center [695, 438] width 700 height 41
type input "**********"
click at [1044, 418] on button "Search" at bounding box center [1080, 438] width 73 height 41
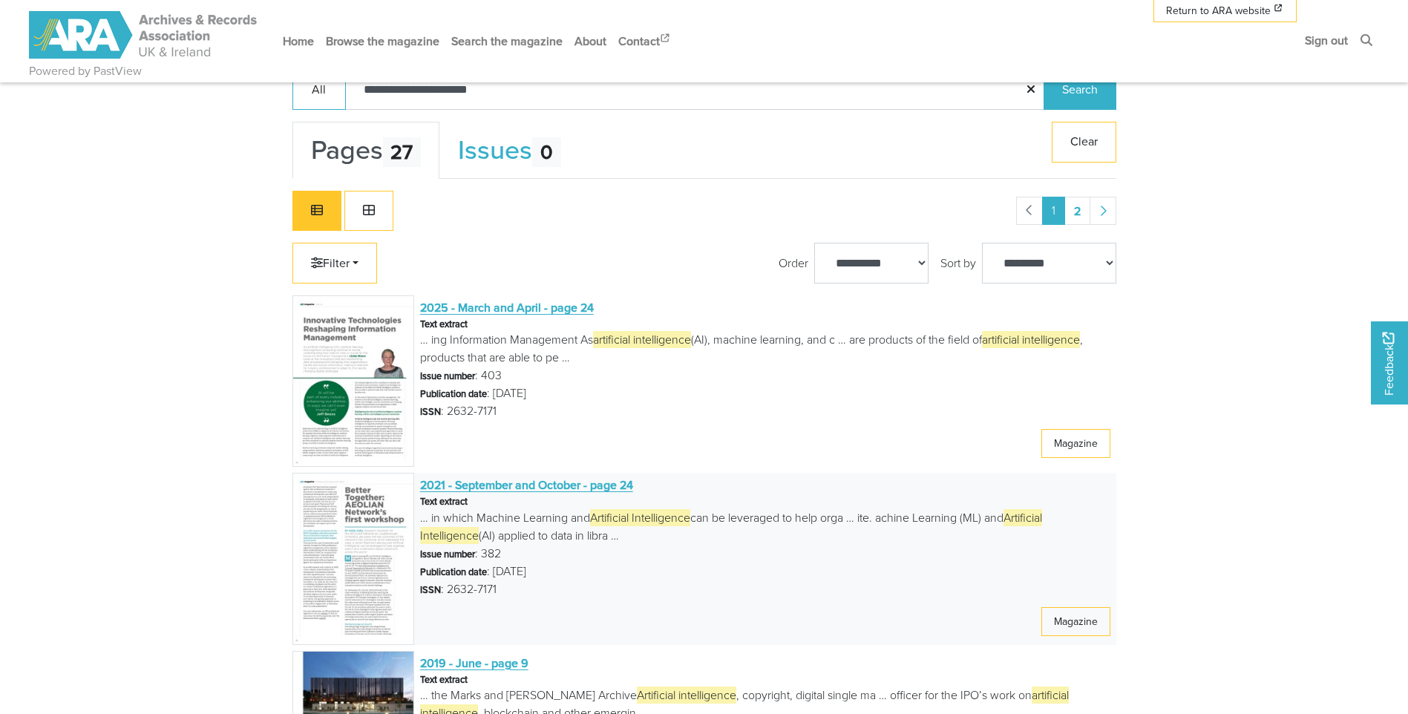
scroll to position [668, 0]
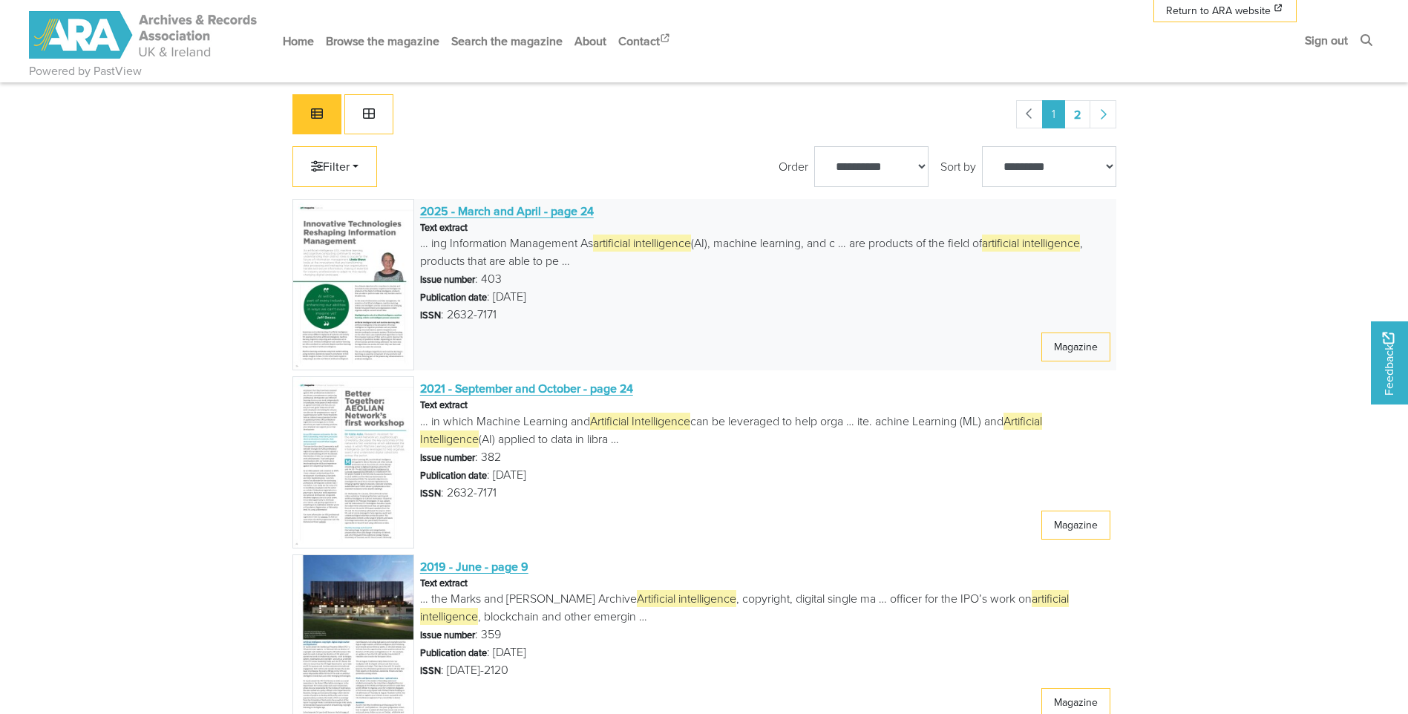
click at [491, 212] on span "2025 - March and April - page 24" at bounding box center [507, 211] width 174 height 16
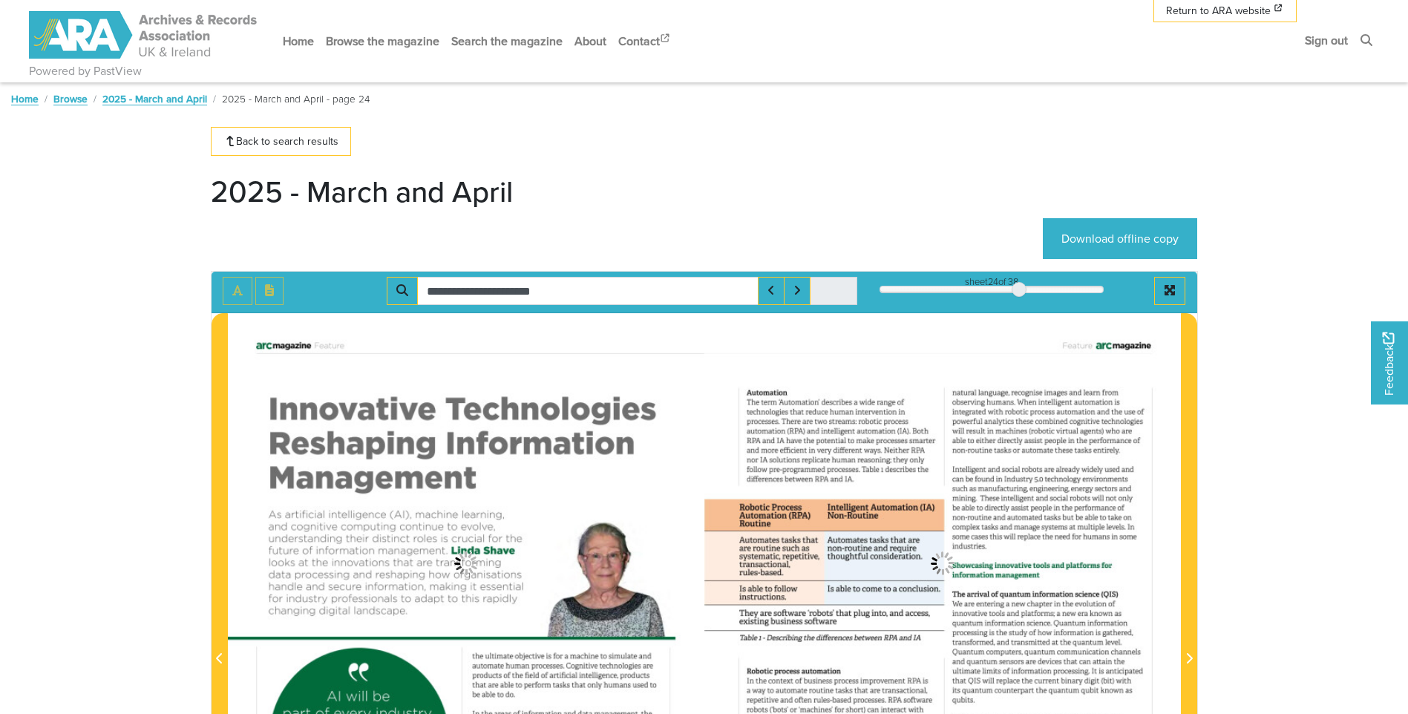
type input "**********"
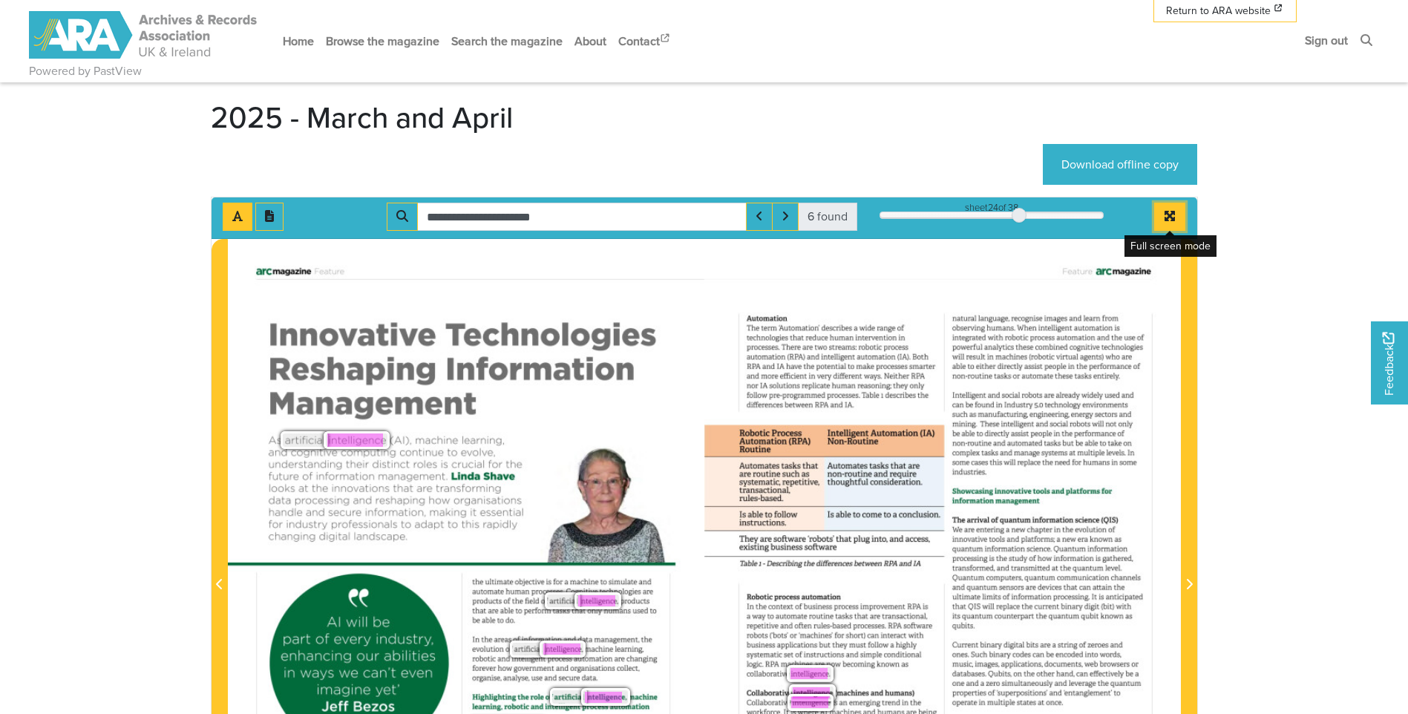
click at [1170, 217] on icon "Full screen mode" at bounding box center [1170, 216] width 10 height 10
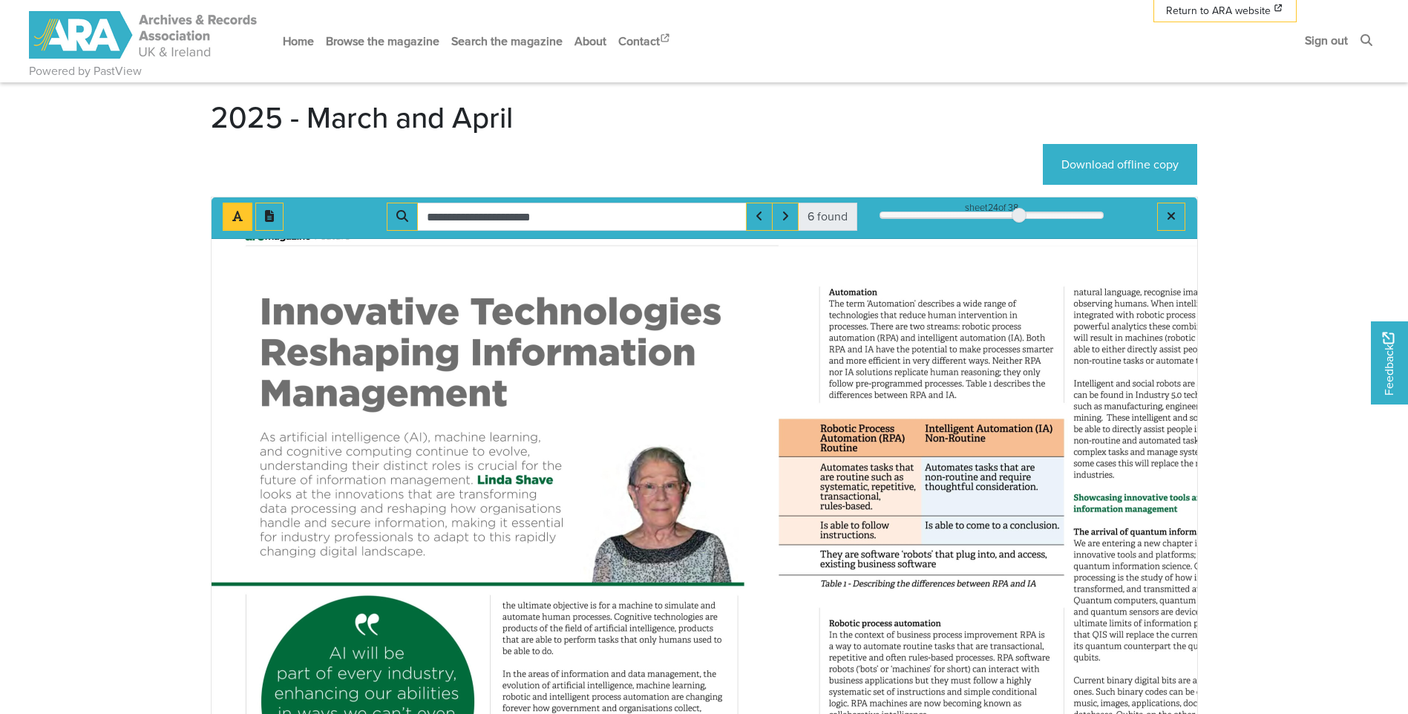
scroll to position [0, 0]
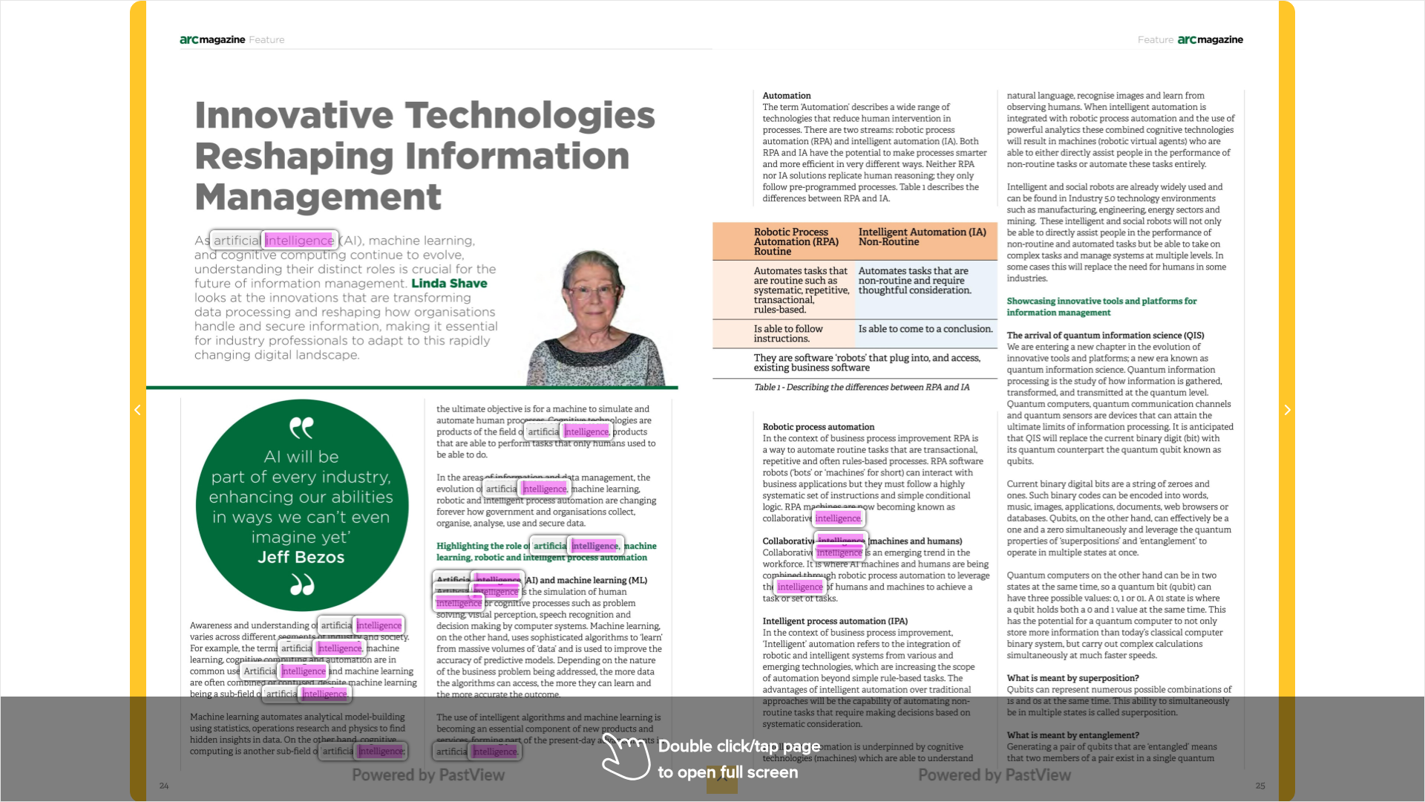
click at [736, 492] on div "Feature Automation The term ‘Automation’ describes a wide range of technologies…" at bounding box center [996, 402] width 566 height 802
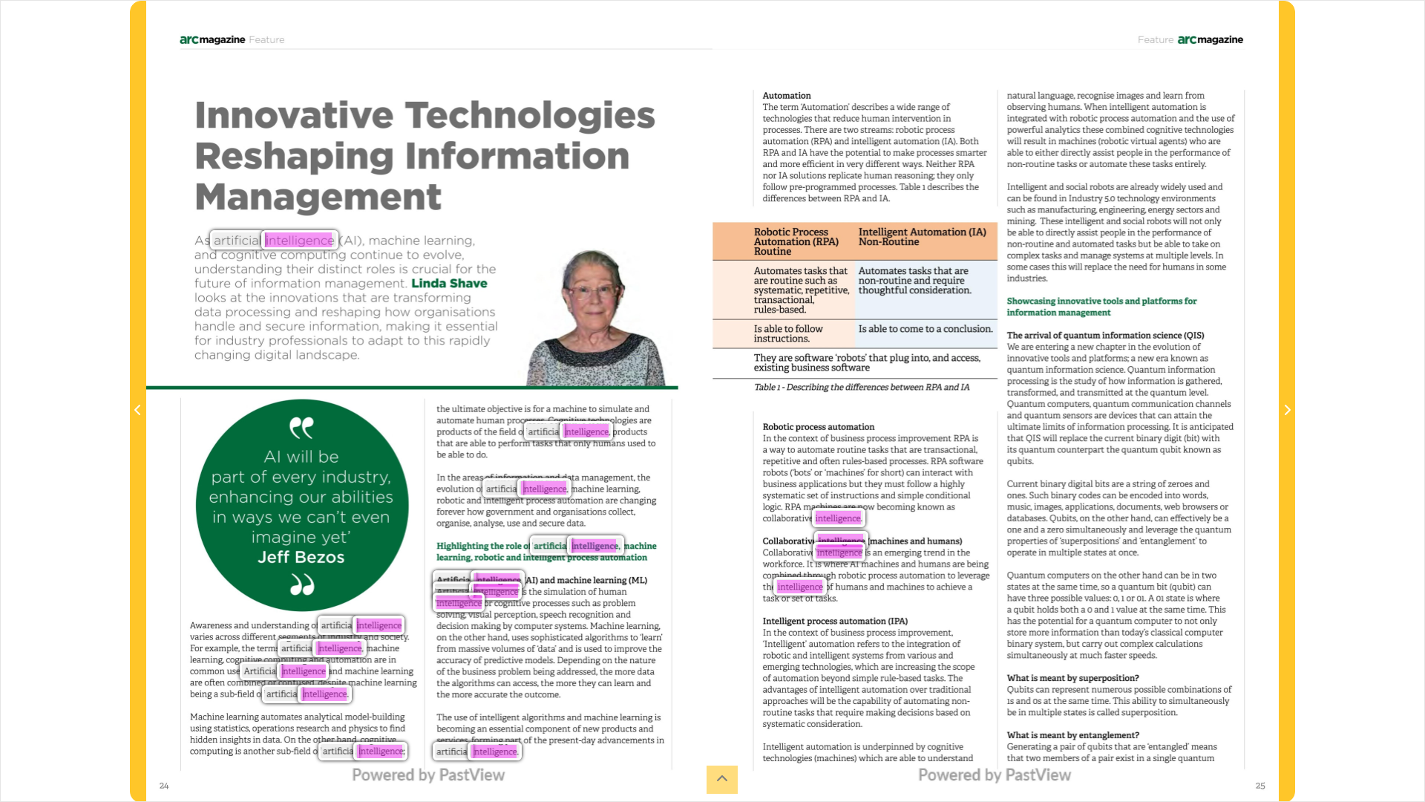
click at [274, 246] on span "intelligence" at bounding box center [298, 240] width 67 height 19
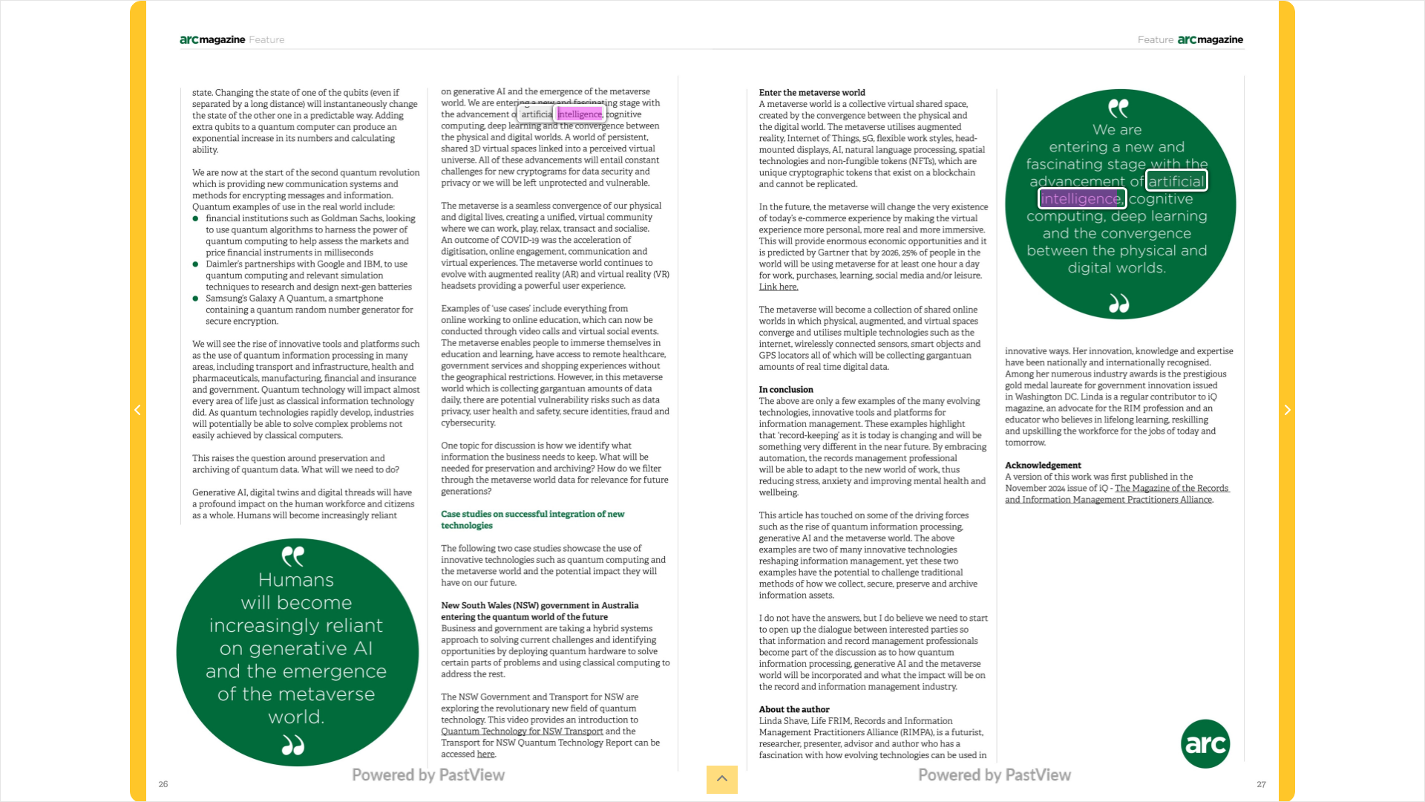
click at [487, 297] on div "magazine Feature state. Changing the state of one of the qubits (even if separa…" at bounding box center [429, 402] width 566 height 802
click at [1407, 36] on div "**********" at bounding box center [712, 401] width 1425 height 802
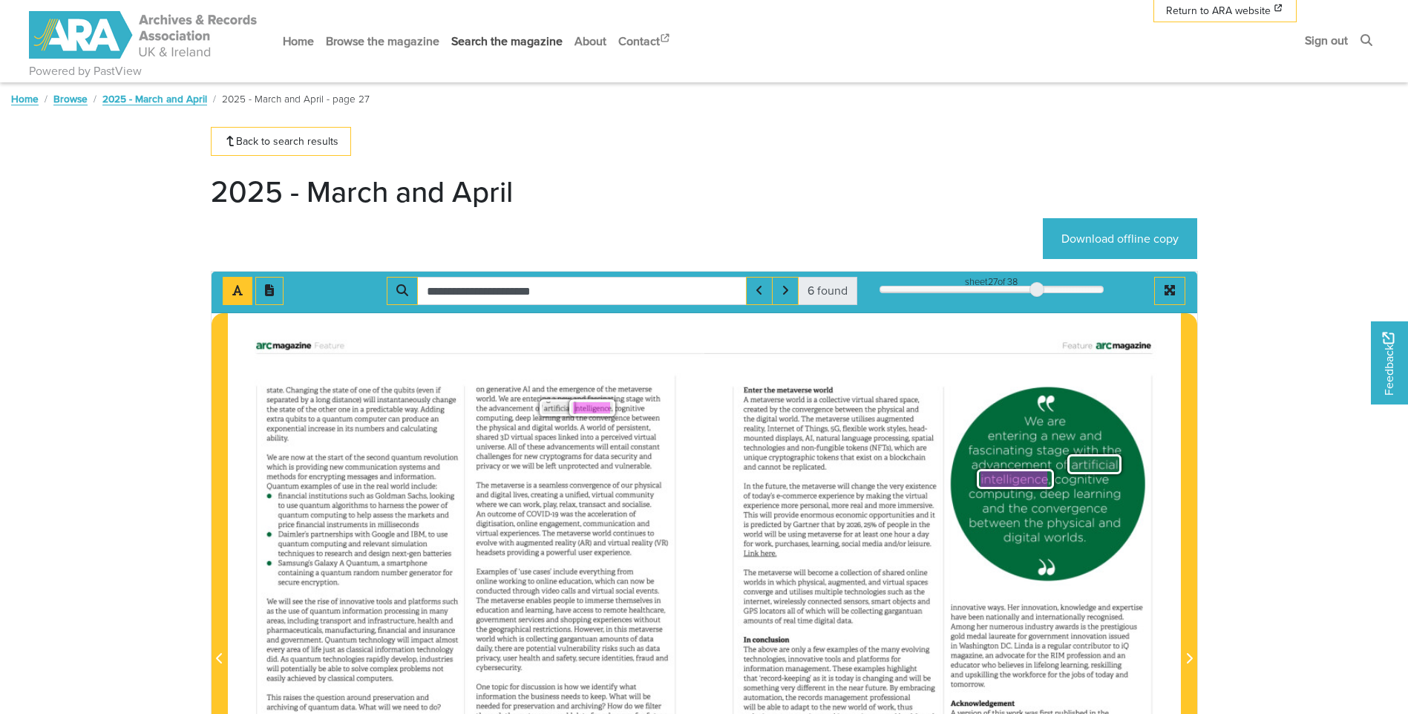
click at [492, 40] on link "Search the magazine" at bounding box center [506, 41] width 123 height 39
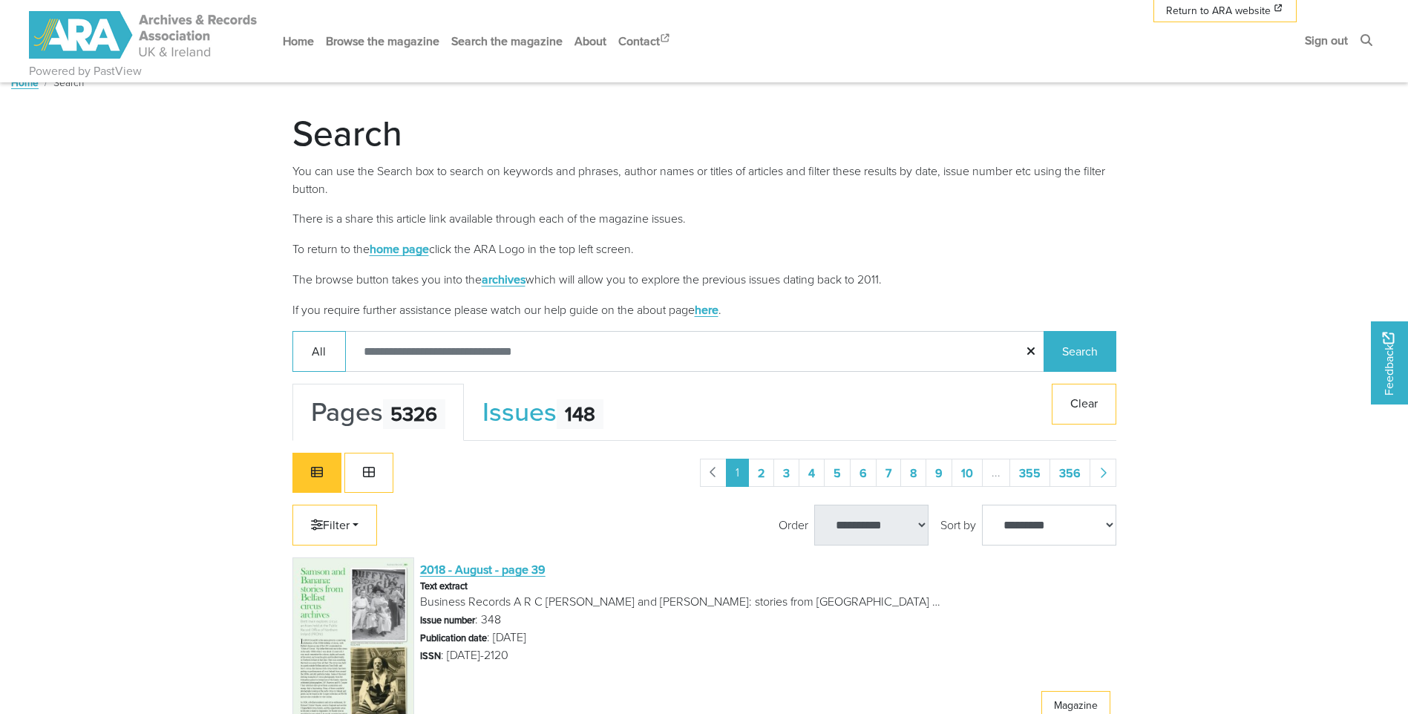
scroll to position [371, 0]
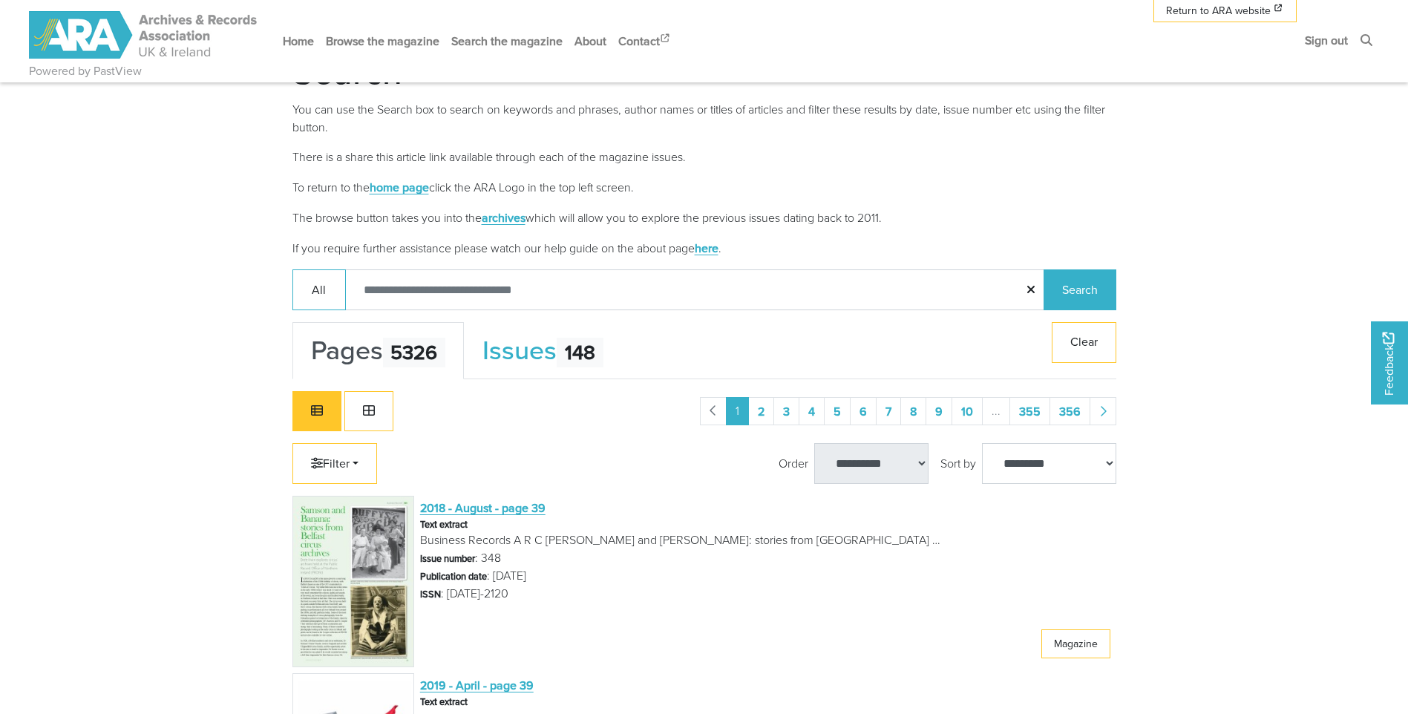
click at [409, 288] on input "Search:" at bounding box center [695, 289] width 700 height 41
type input "**********"
click at [1084, 291] on button "Search" at bounding box center [1080, 289] width 73 height 41
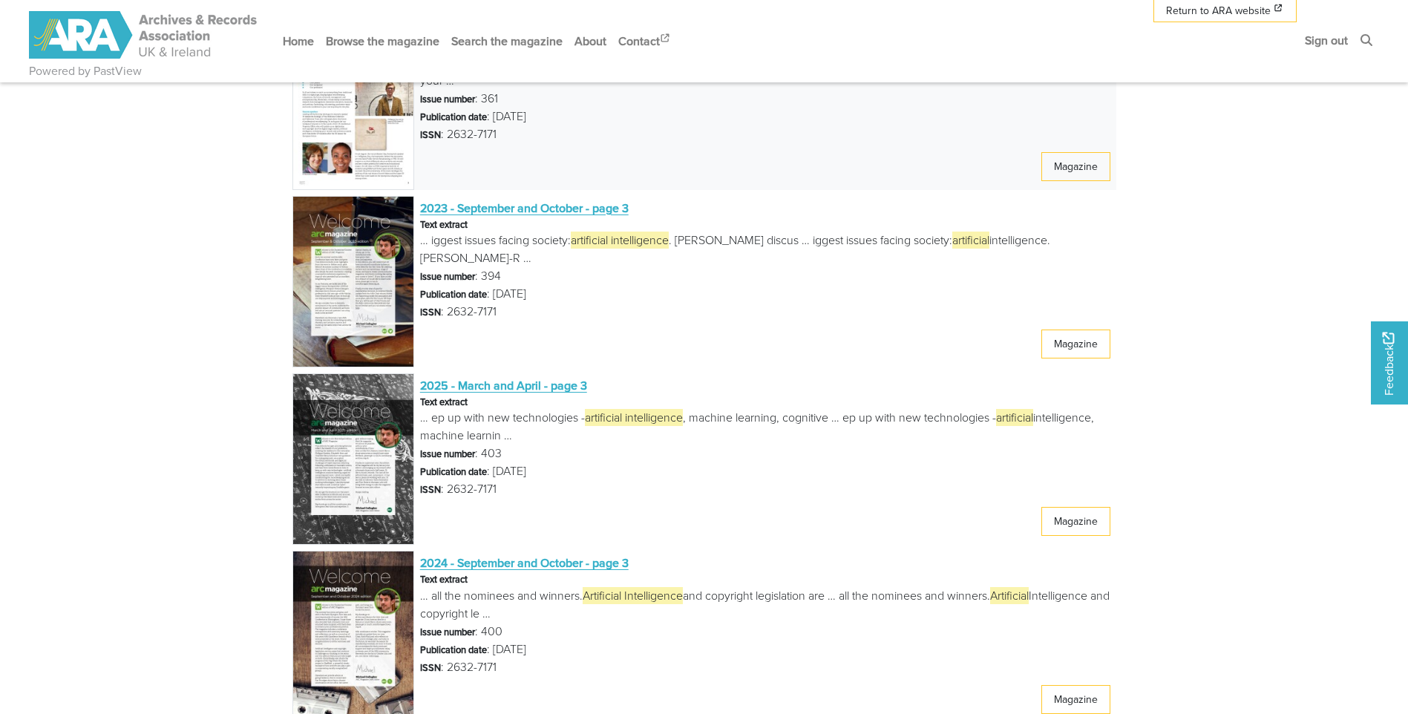
scroll to position [1559, 0]
click at [509, 215] on div "2023 - September and October - page 3 Text extract … iggest issues facing socie…" at bounding box center [765, 282] width 702 height 171
click at [503, 206] on span "2023 - September and October - page 3" at bounding box center [524, 208] width 209 height 16
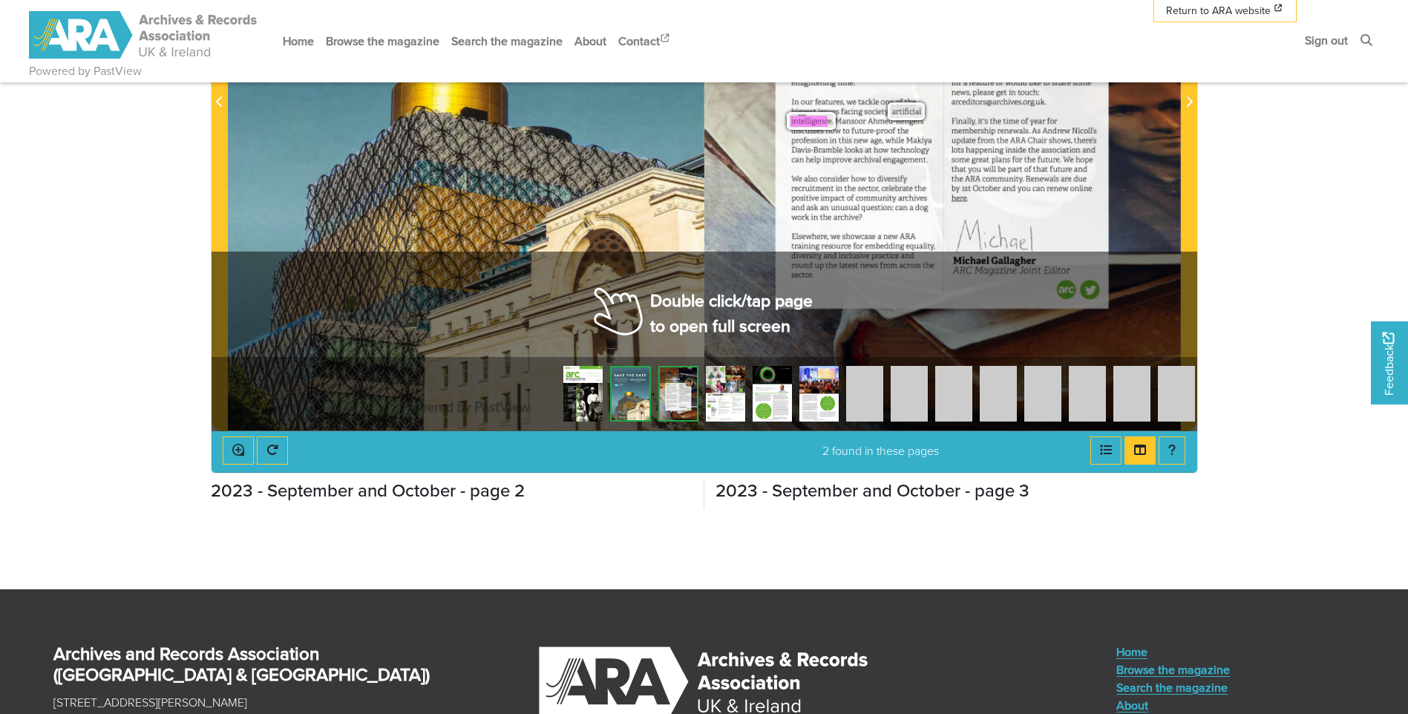
scroll to position [371, 0]
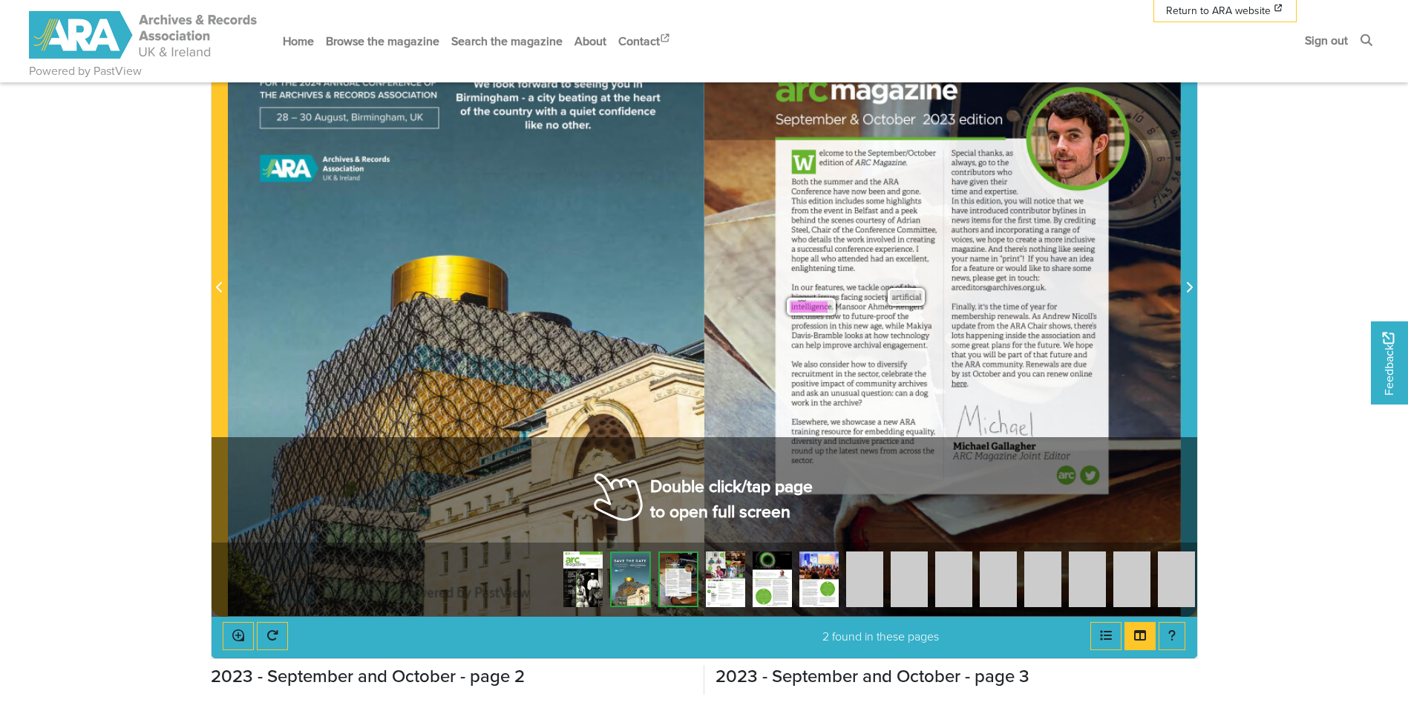
click at [1185, 286] on icon "Next Page" at bounding box center [1188, 287] width 7 height 12
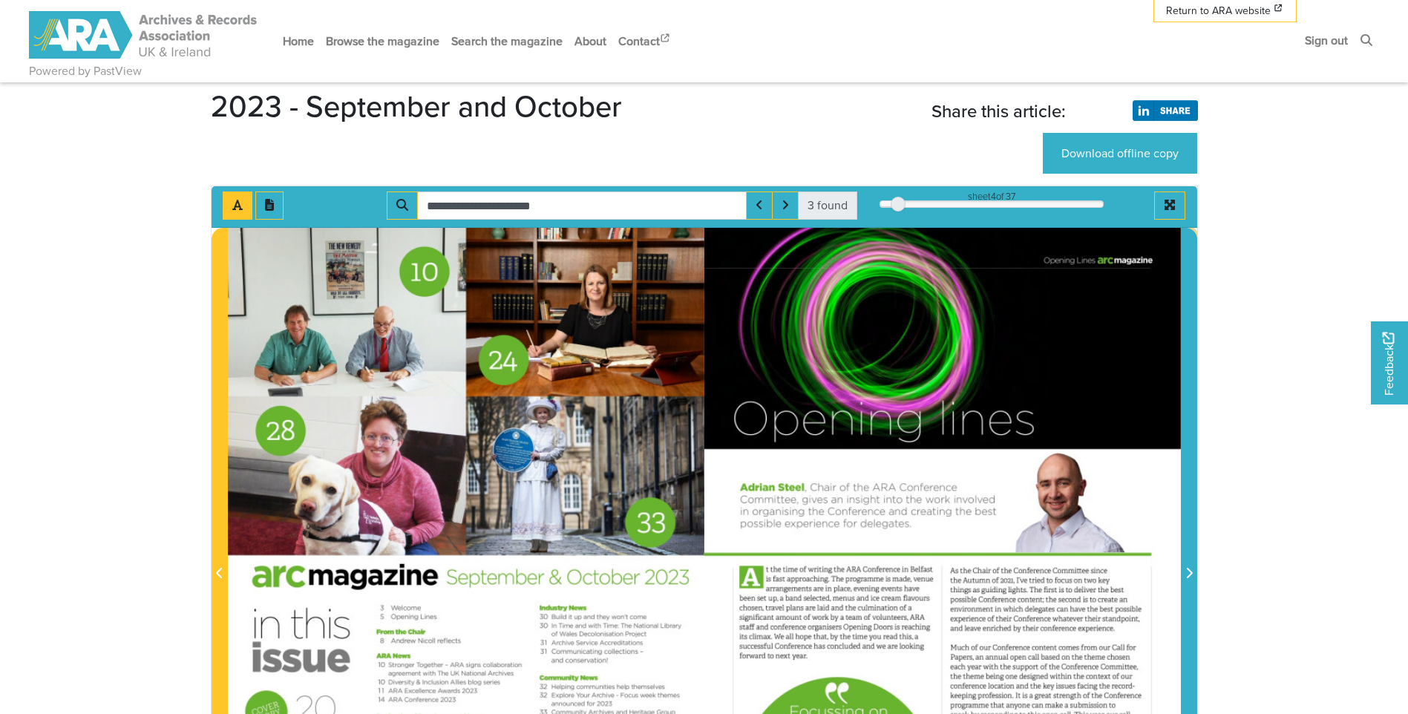
scroll to position [74, 0]
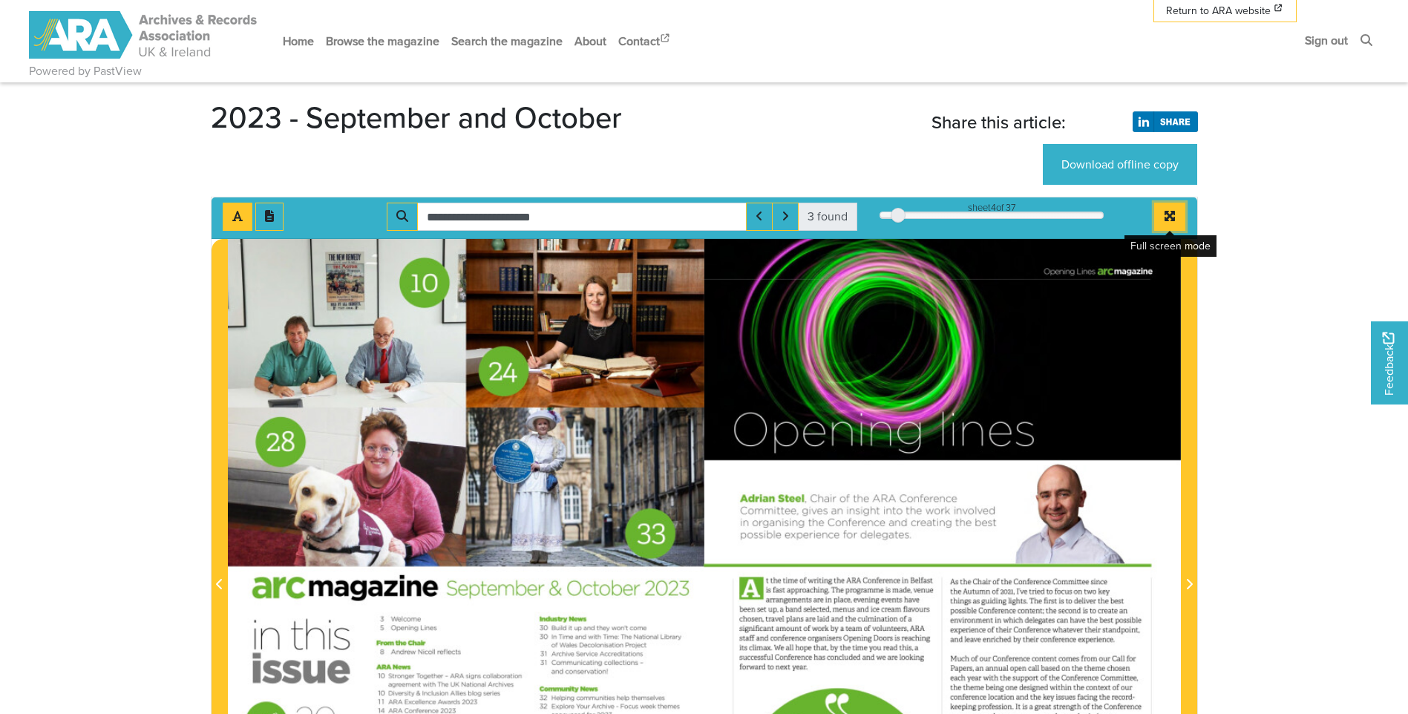
click at [1167, 214] on icon "Full screen mode" at bounding box center [1170, 216] width 10 height 10
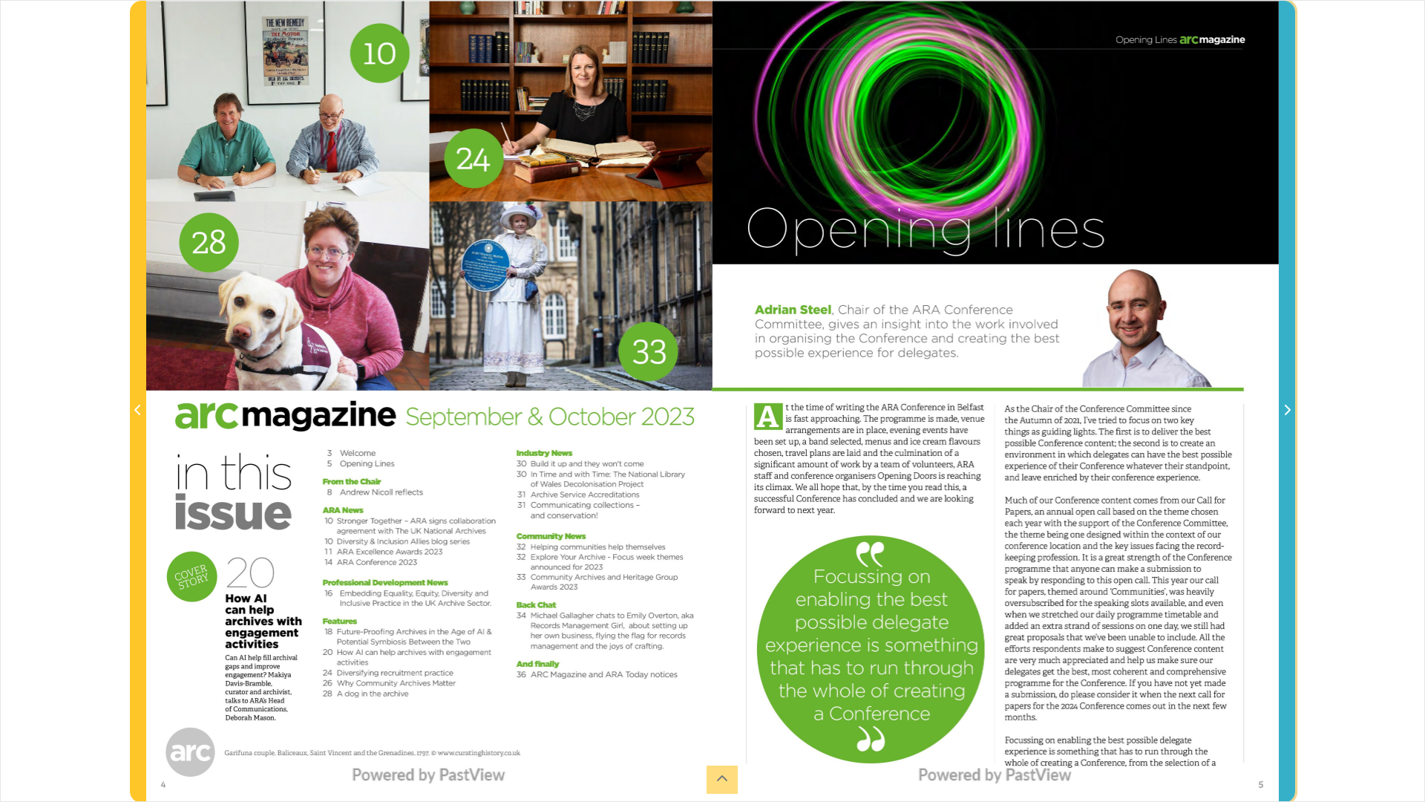
click at [1286, 416] on span "Next Page" at bounding box center [1287, 411] width 15 height 18
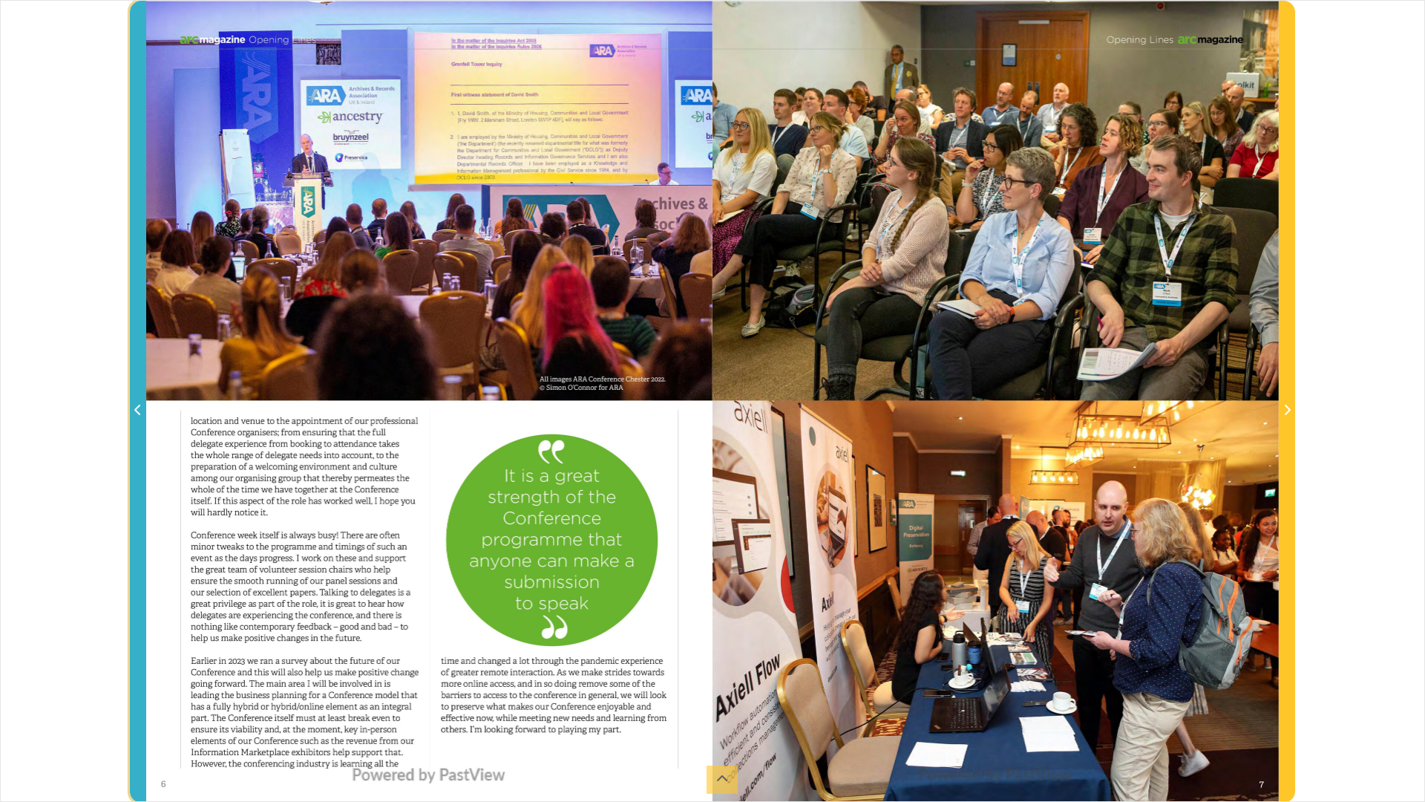
click at [138, 408] on icon "Previous Page" at bounding box center [137, 410] width 6 height 10
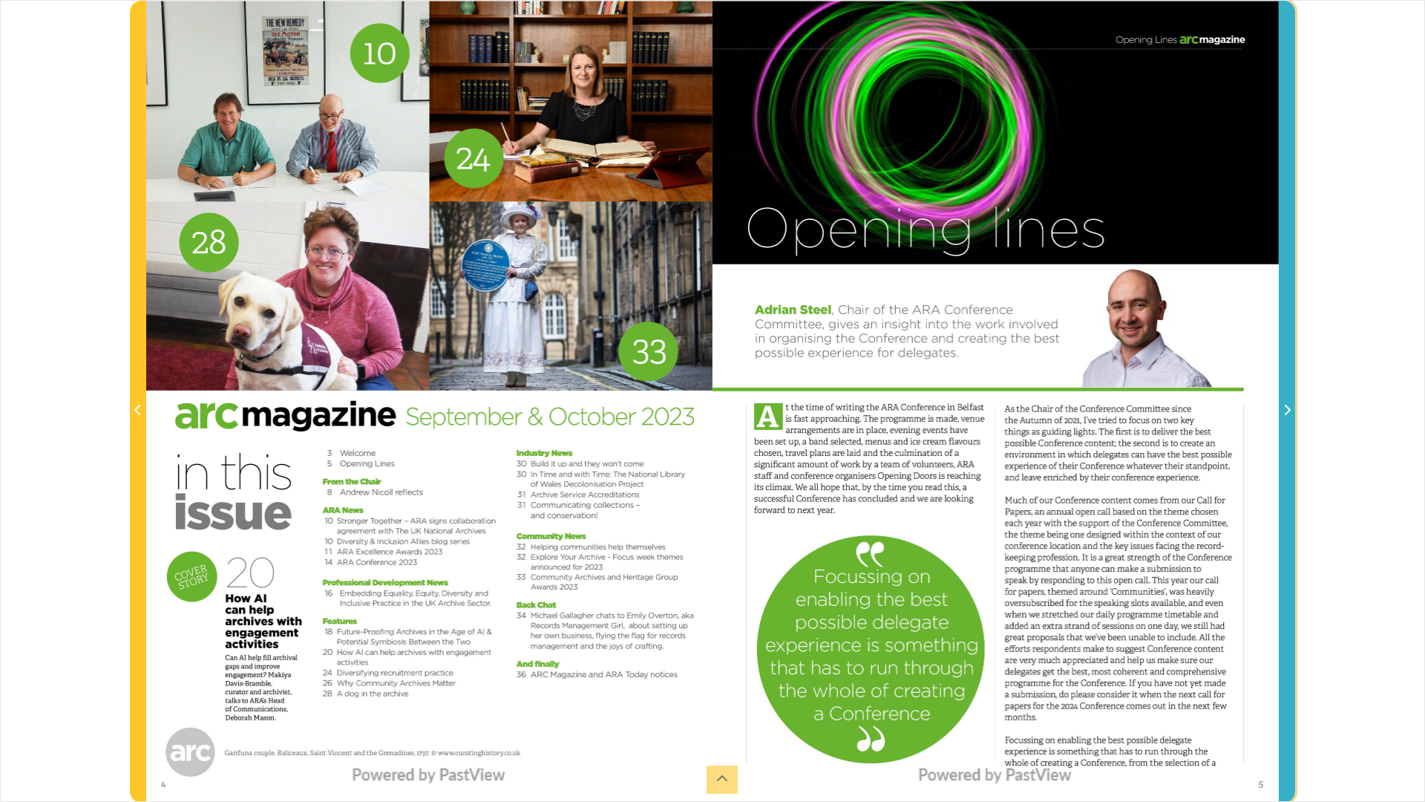
click at [1286, 411] on icon "Next Page" at bounding box center [1286, 410] width 7 height 12
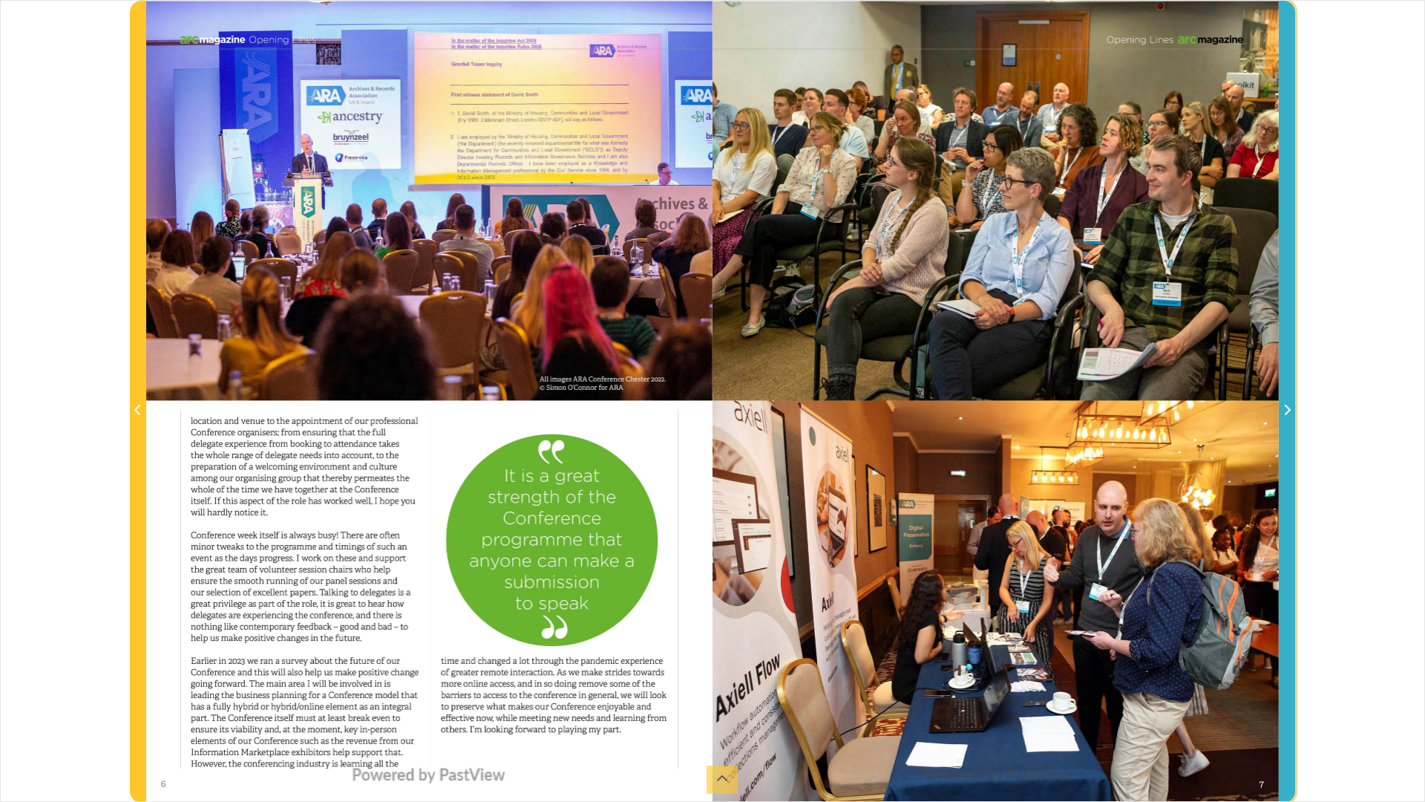
click at [1286, 411] on icon "Next Page" at bounding box center [1286, 410] width 7 height 12
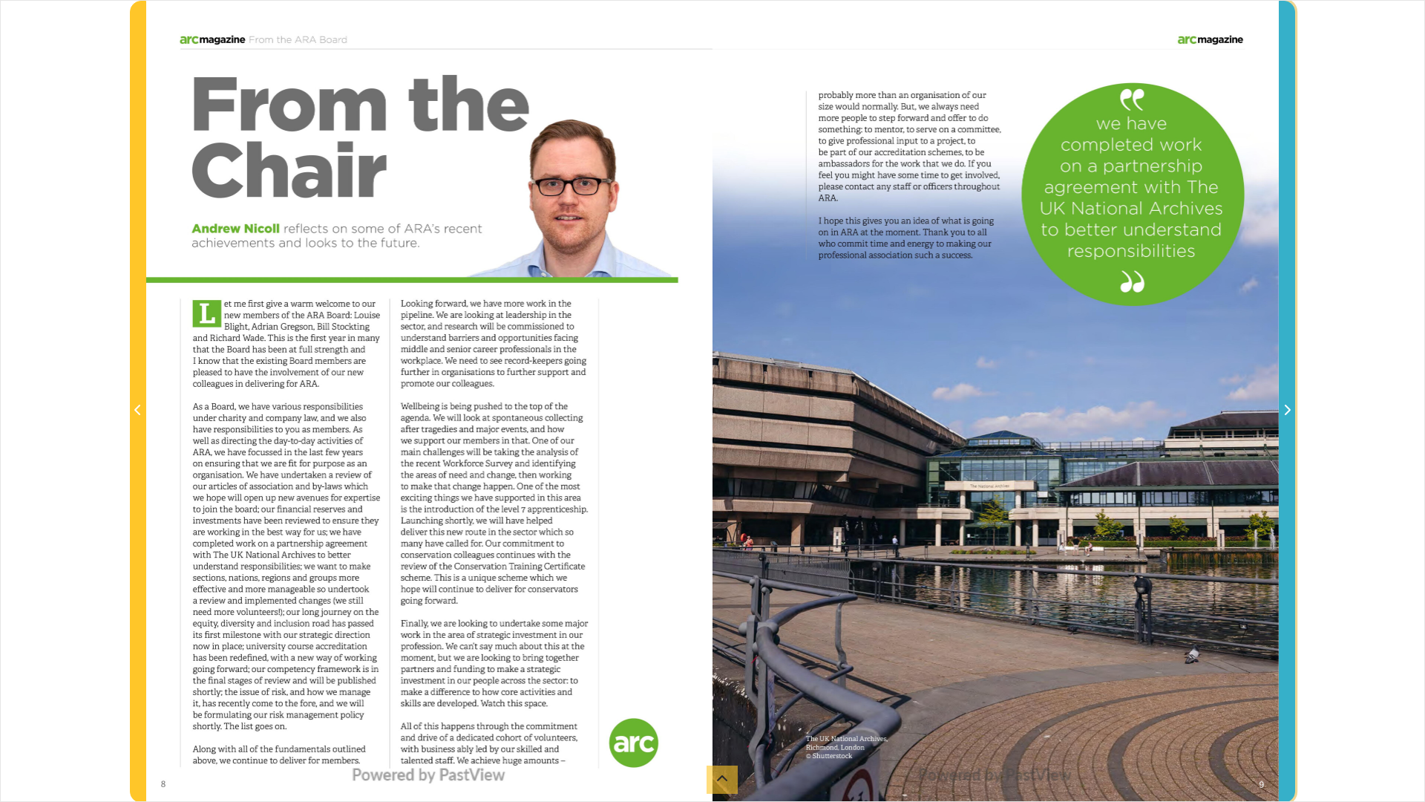
click at [1286, 411] on icon "Next Page" at bounding box center [1286, 410] width 7 height 12
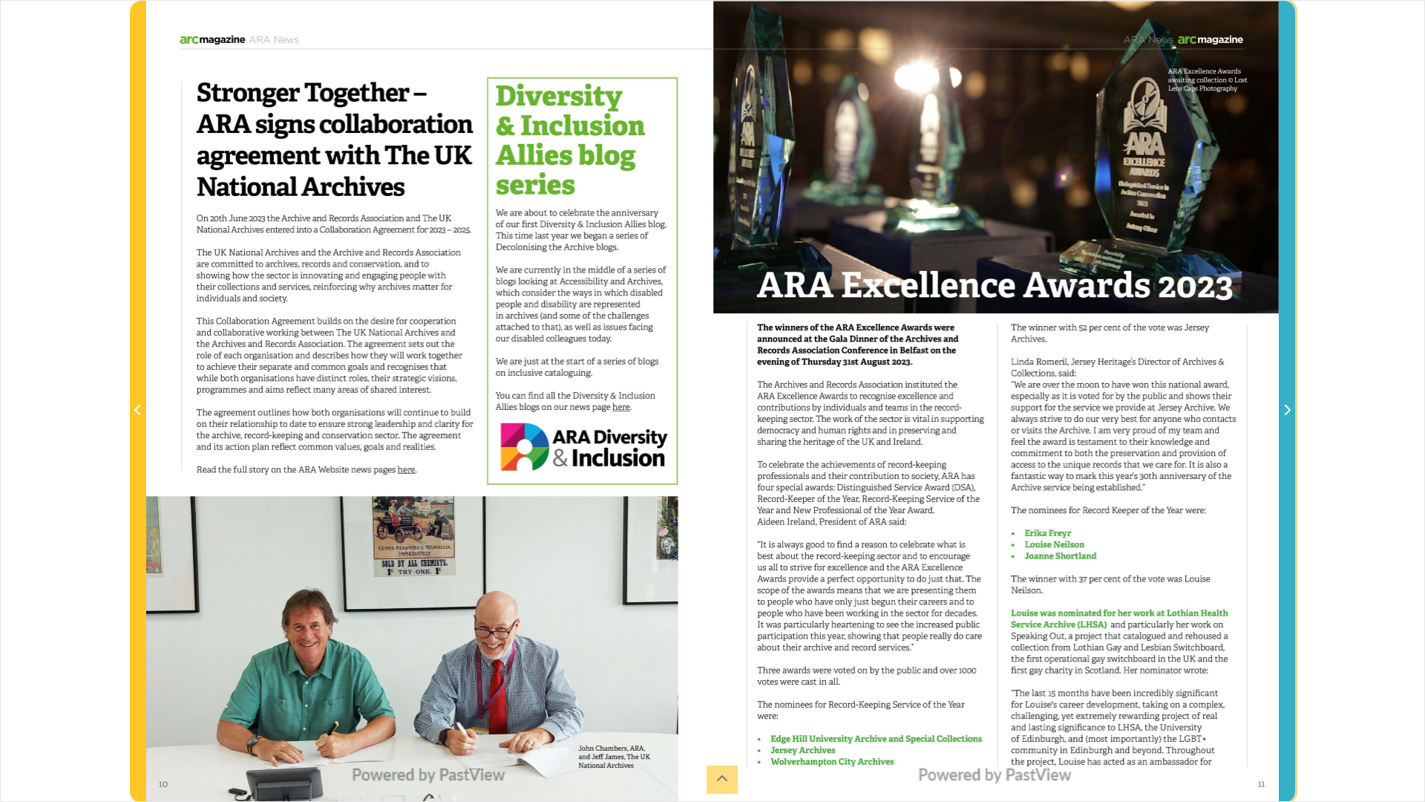
click at [1286, 411] on icon "Next Page" at bounding box center [1286, 410] width 7 height 12
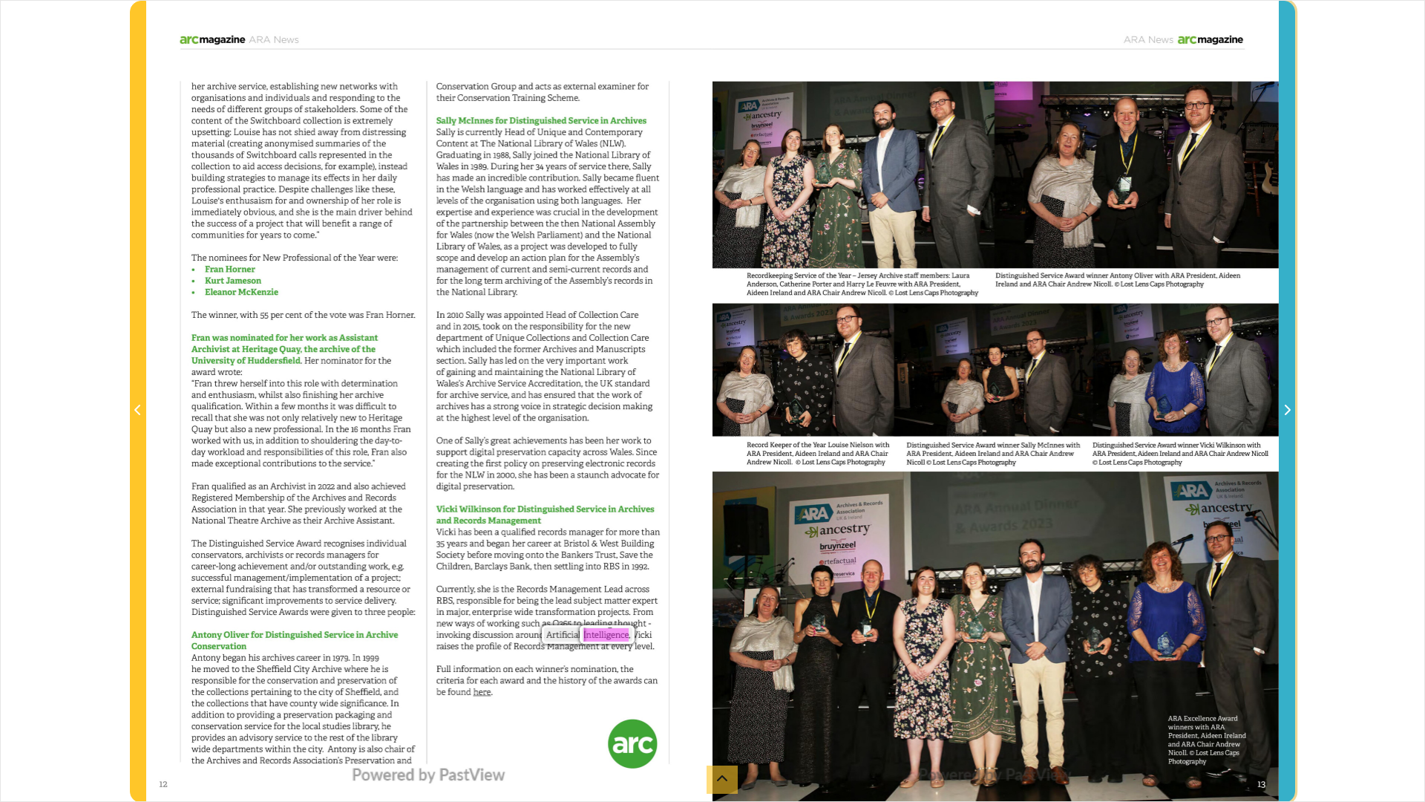
click at [1286, 411] on icon "Next Page" at bounding box center [1286, 410] width 7 height 12
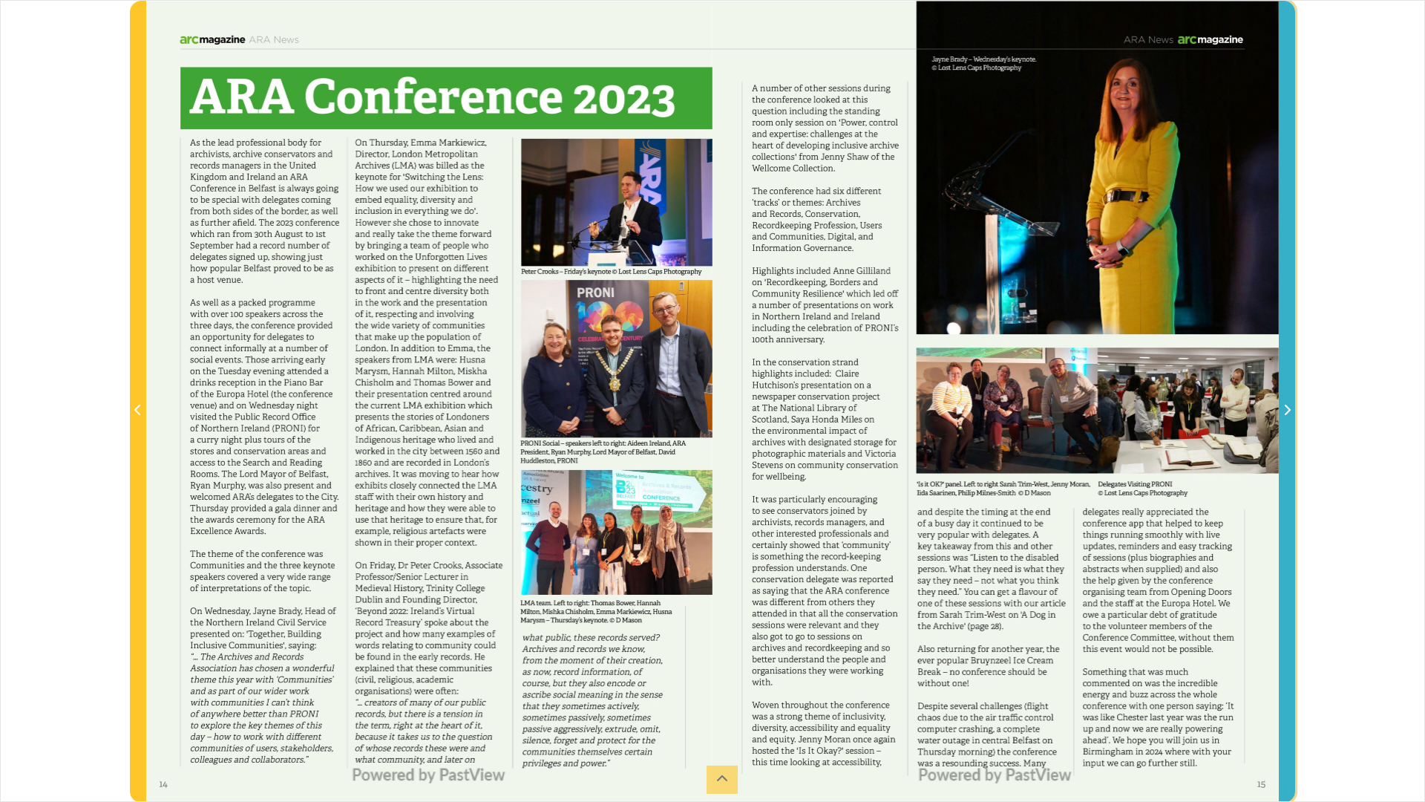
click at [1286, 411] on icon "Next Page" at bounding box center [1286, 410] width 7 height 12
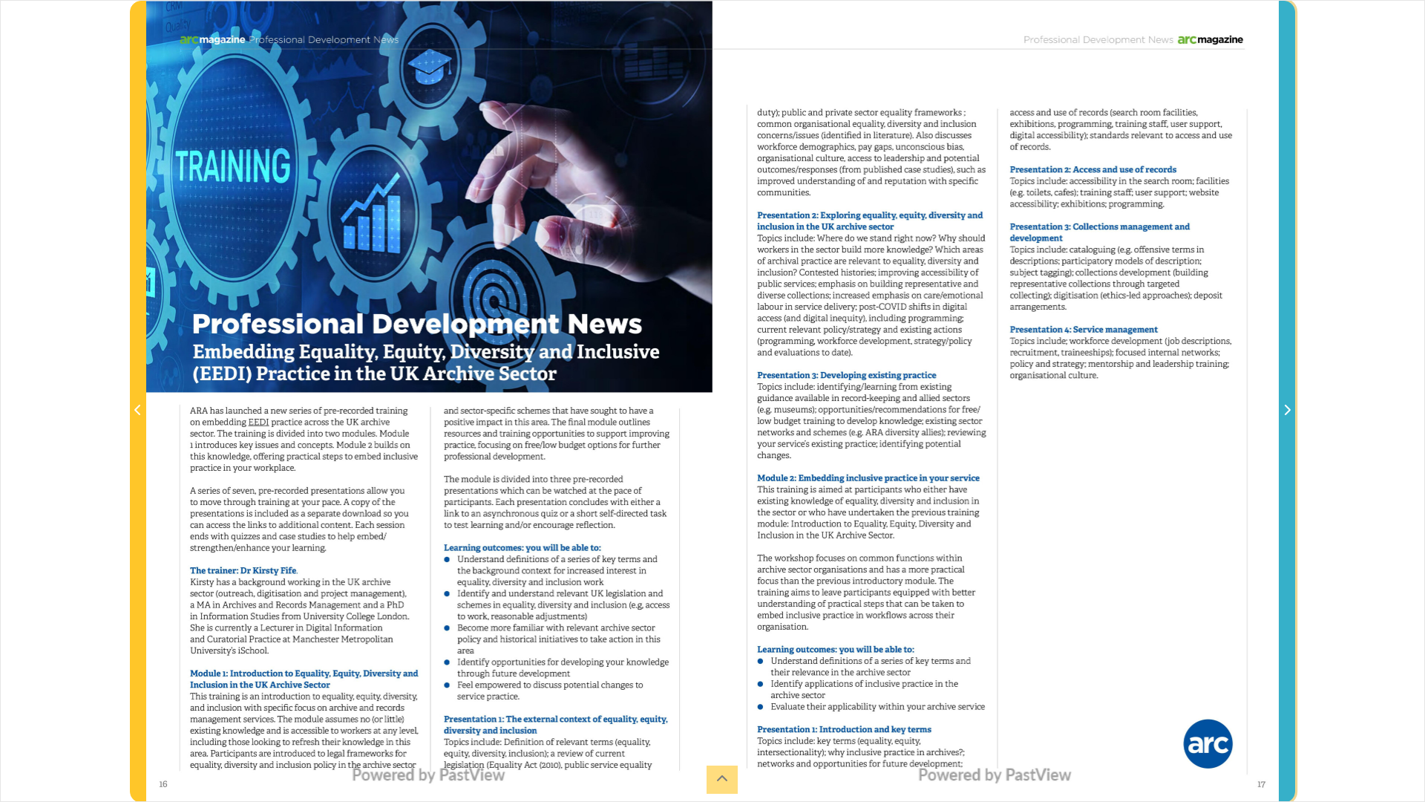
click at [1286, 411] on icon "Next Page" at bounding box center [1286, 410] width 7 height 12
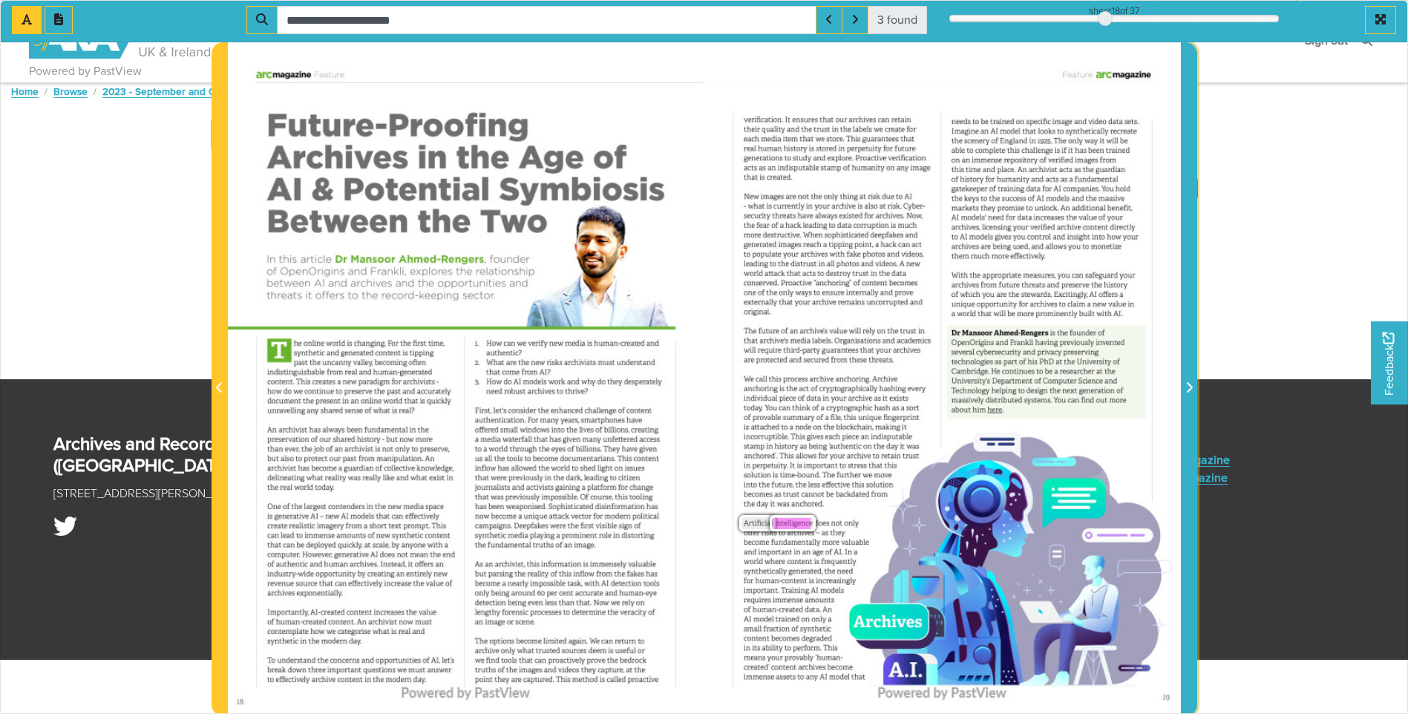
scroll to position [297, 0]
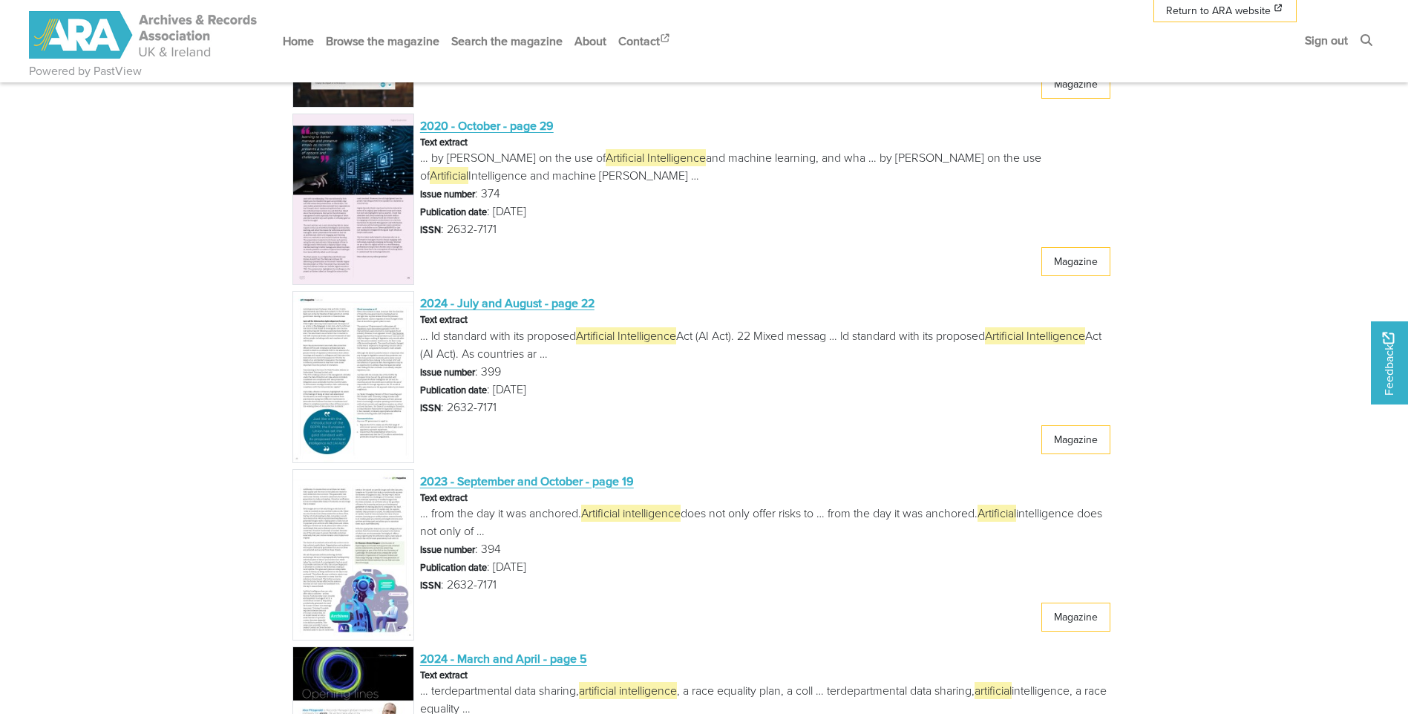
scroll to position [2467, 0]
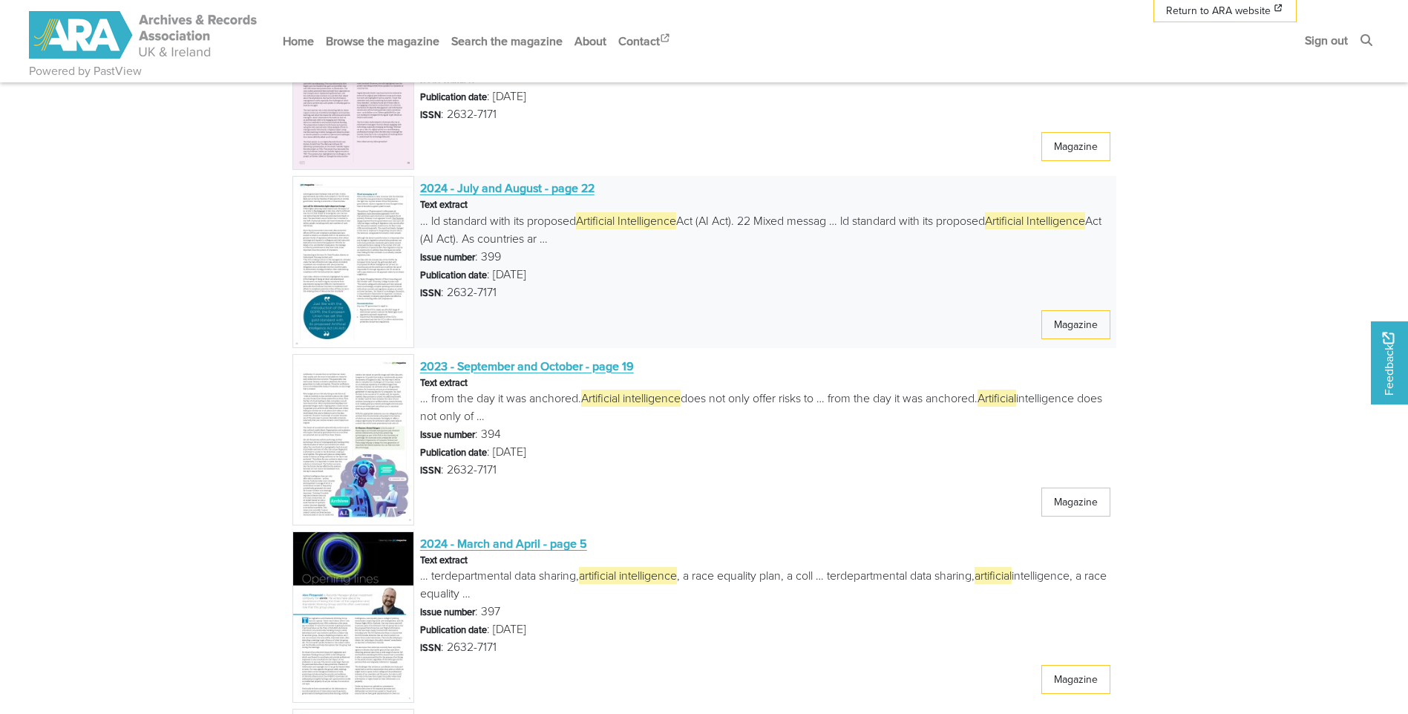
click at [534, 188] on span "2024 - July and August - page 22" at bounding box center [507, 188] width 174 height 16
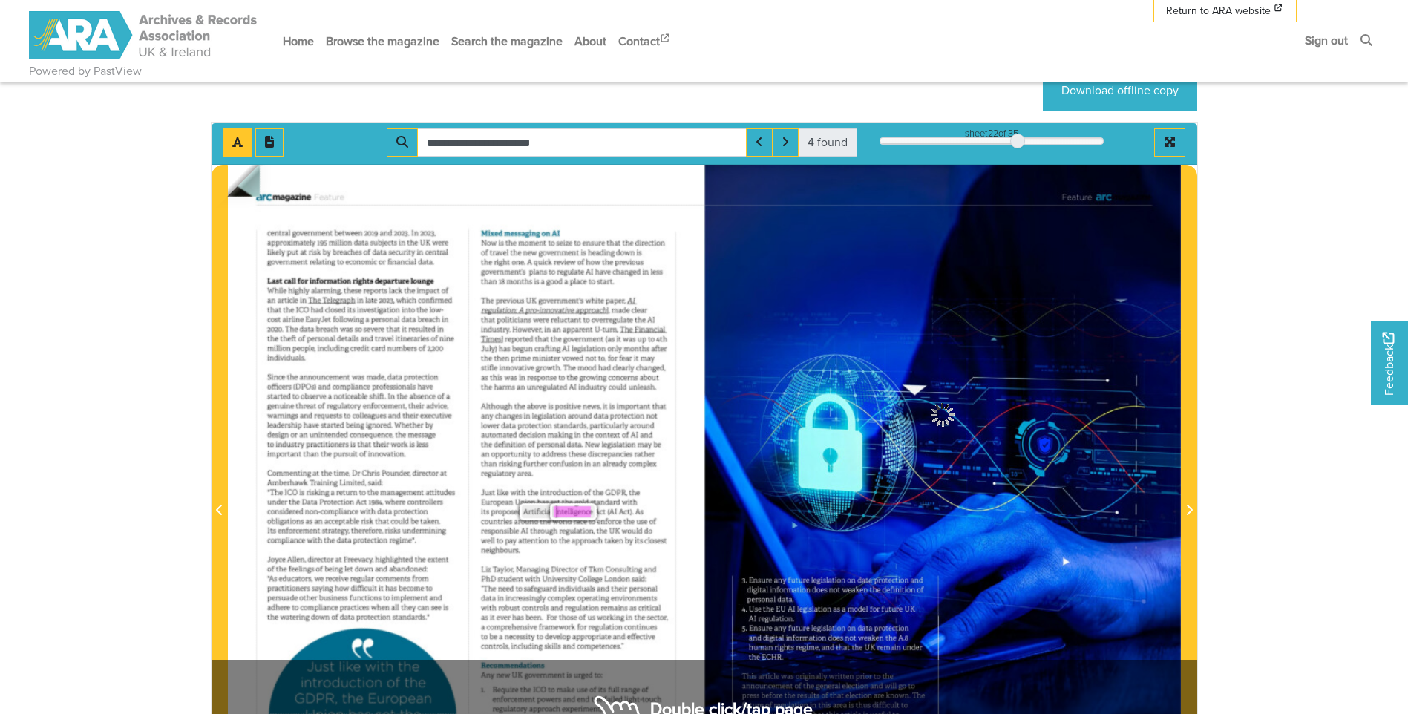
scroll to position [148, 0]
click at [1162, 128] on div "**********" at bounding box center [705, 144] width 986 height 42
click at [1165, 142] on icon "Full screen mode" at bounding box center [1170, 142] width 12 height 12
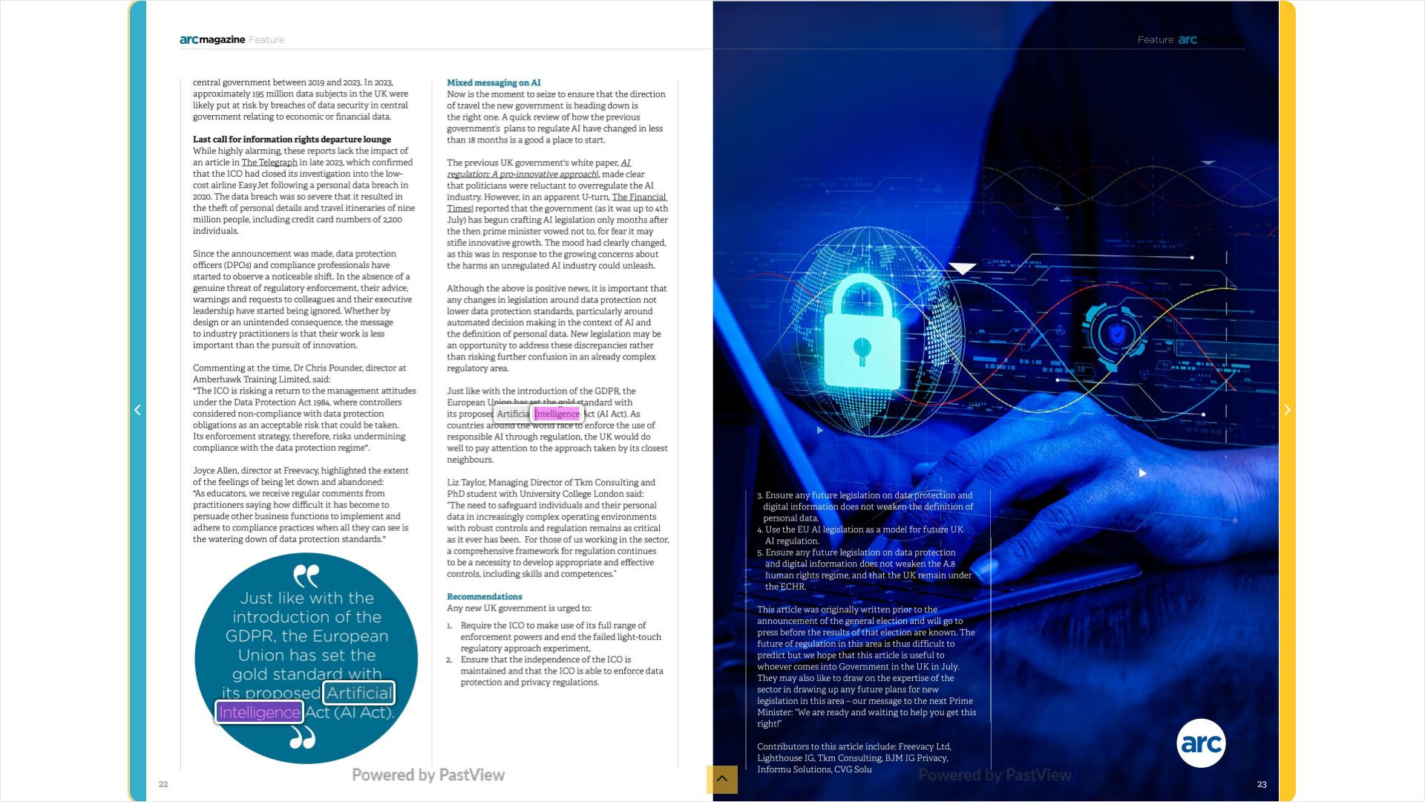
click at [137, 410] on icon "Previous Page" at bounding box center [137, 410] width 6 height 10
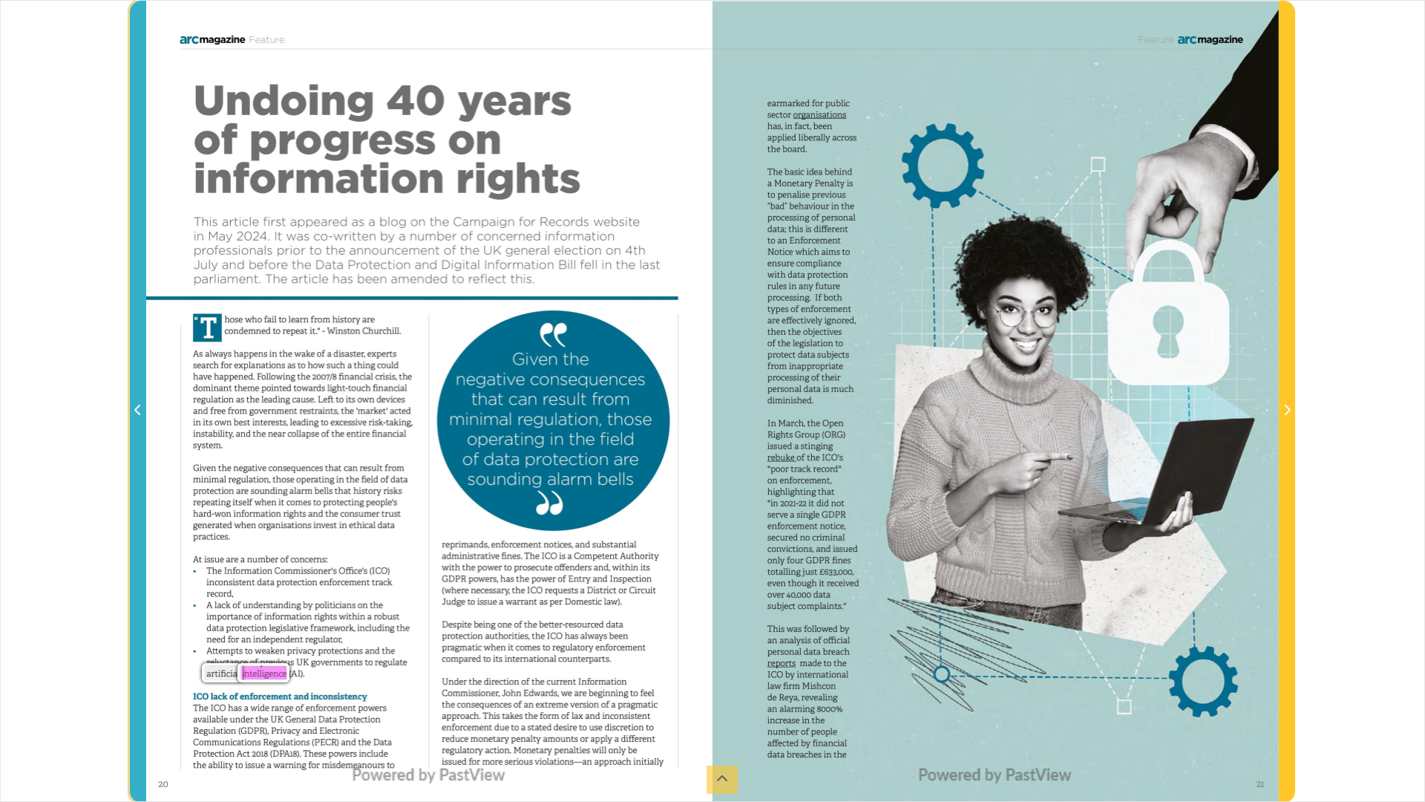
click at [137, 410] on icon "Previous Page" at bounding box center [137, 410] width 6 height 10
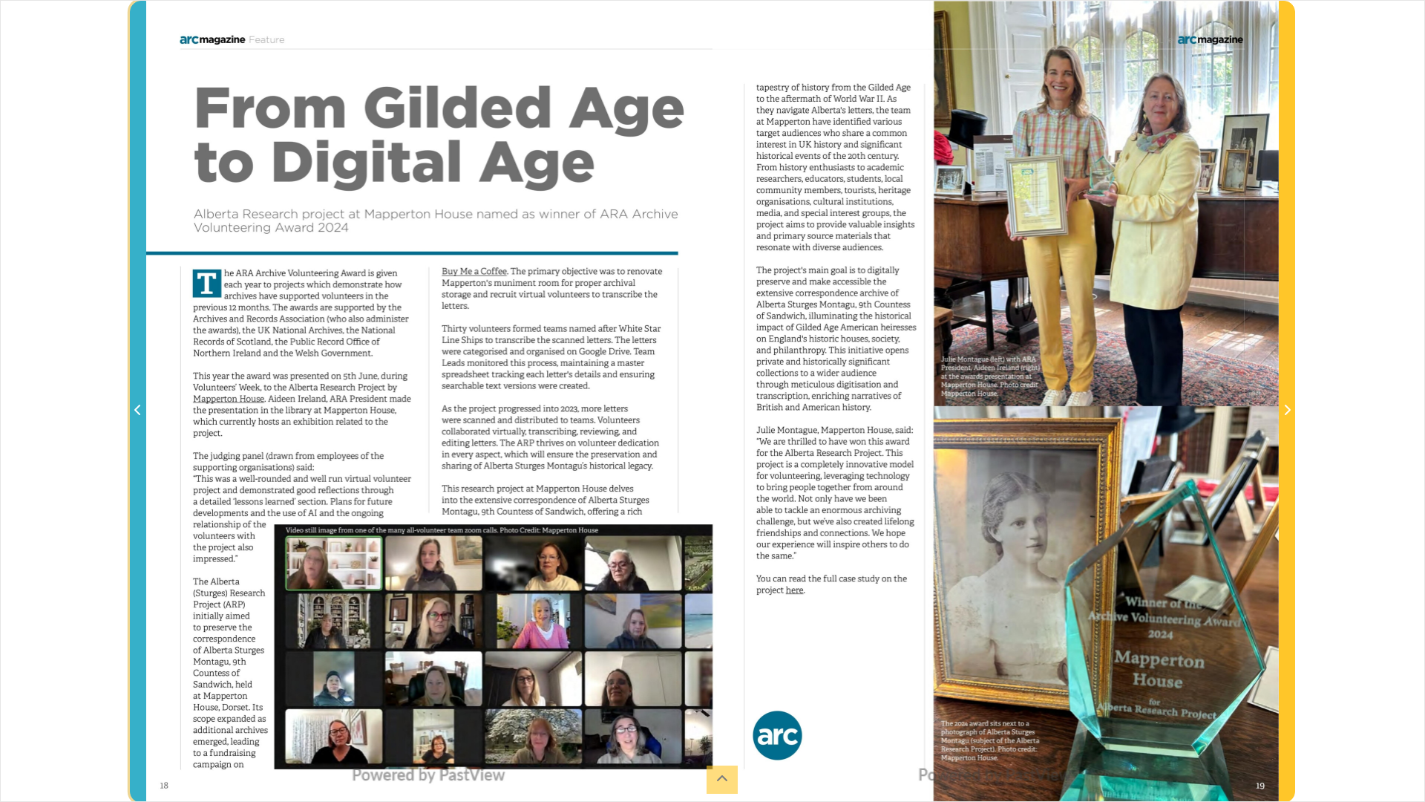
click at [137, 410] on icon "Previous Page" at bounding box center [137, 410] width 6 height 10
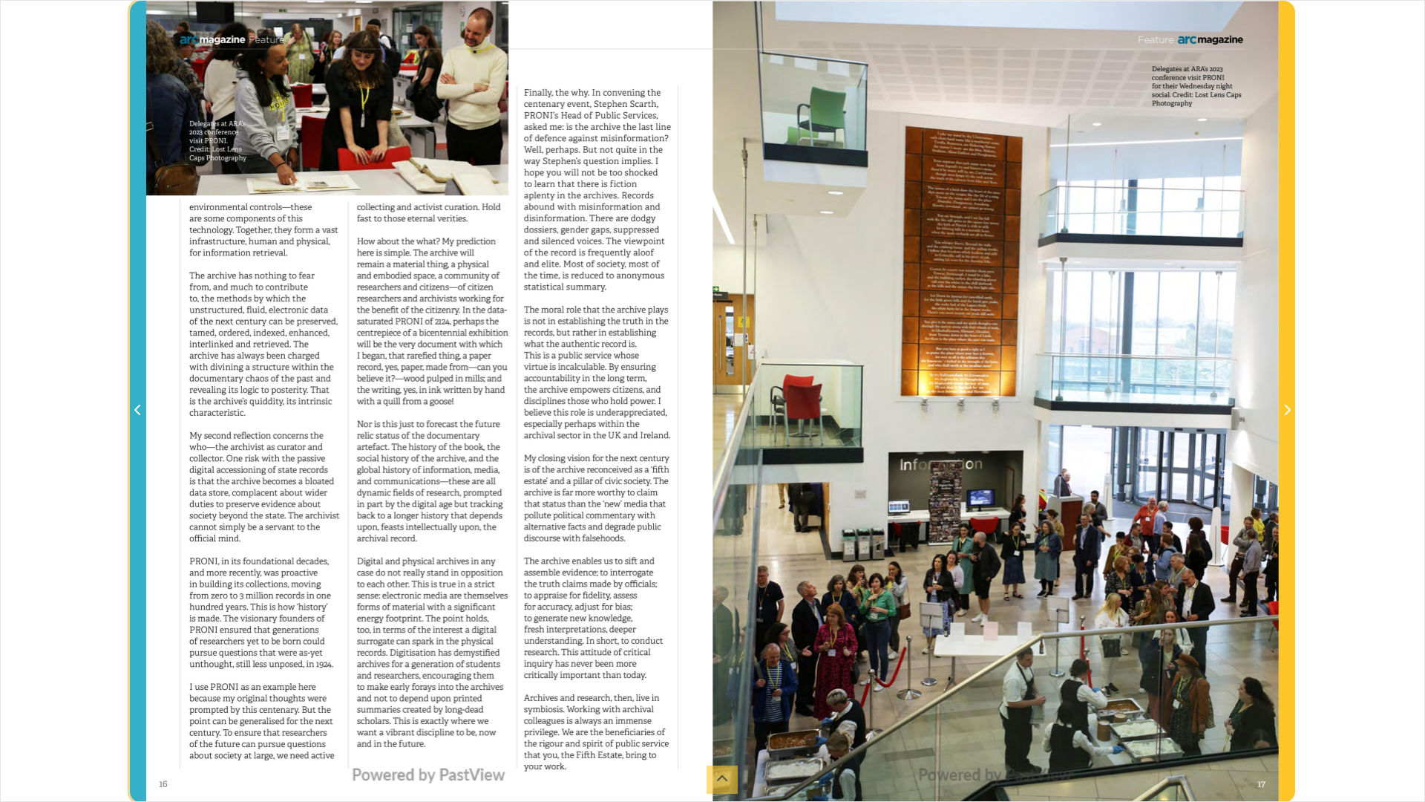
click at [137, 410] on icon "Previous Page" at bounding box center [137, 410] width 6 height 10
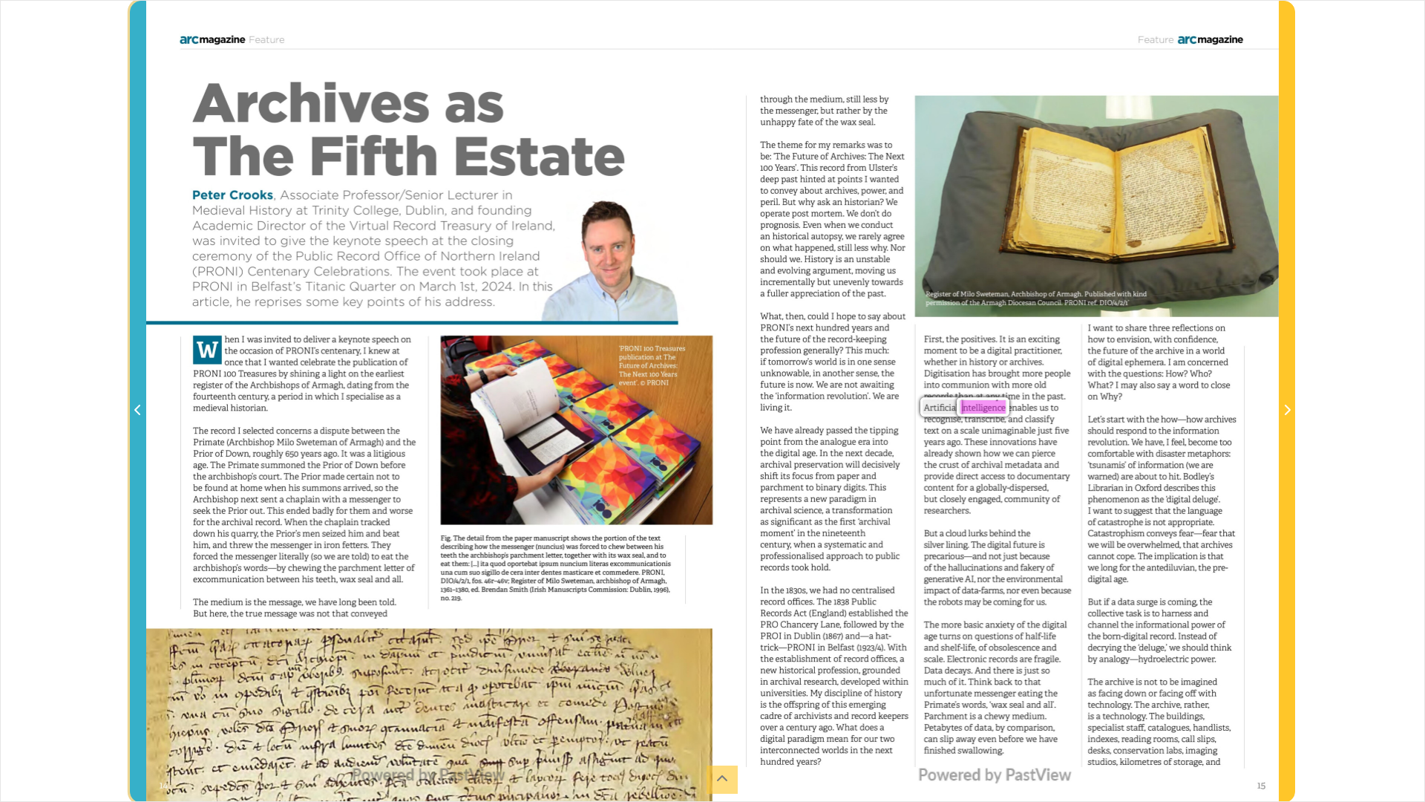
click at [137, 410] on icon "Previous Page" at bounding box center [137, 410] width 6 height 10
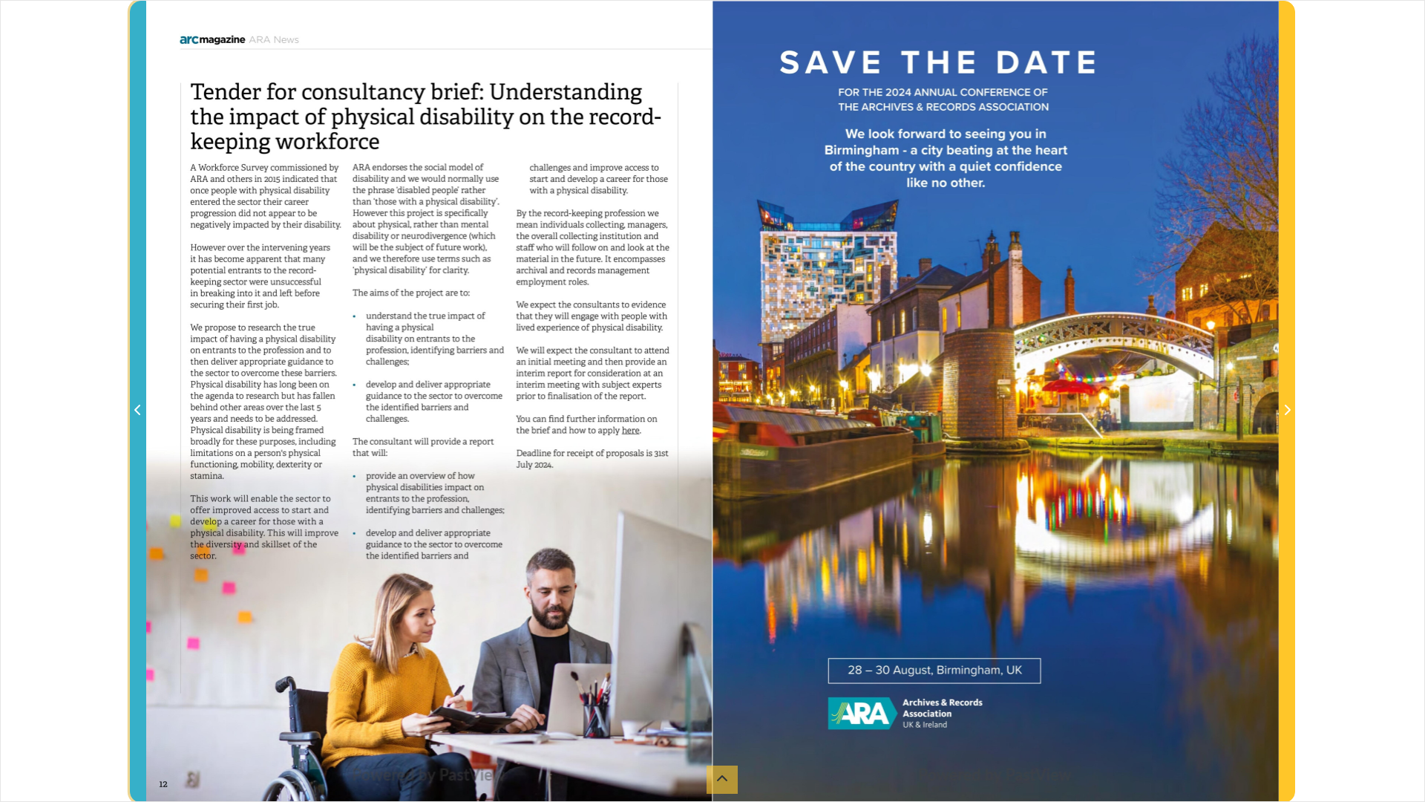
click at [137, 410] on icon "Previous Page" at bounding box center [137, 410] width 6 height 10
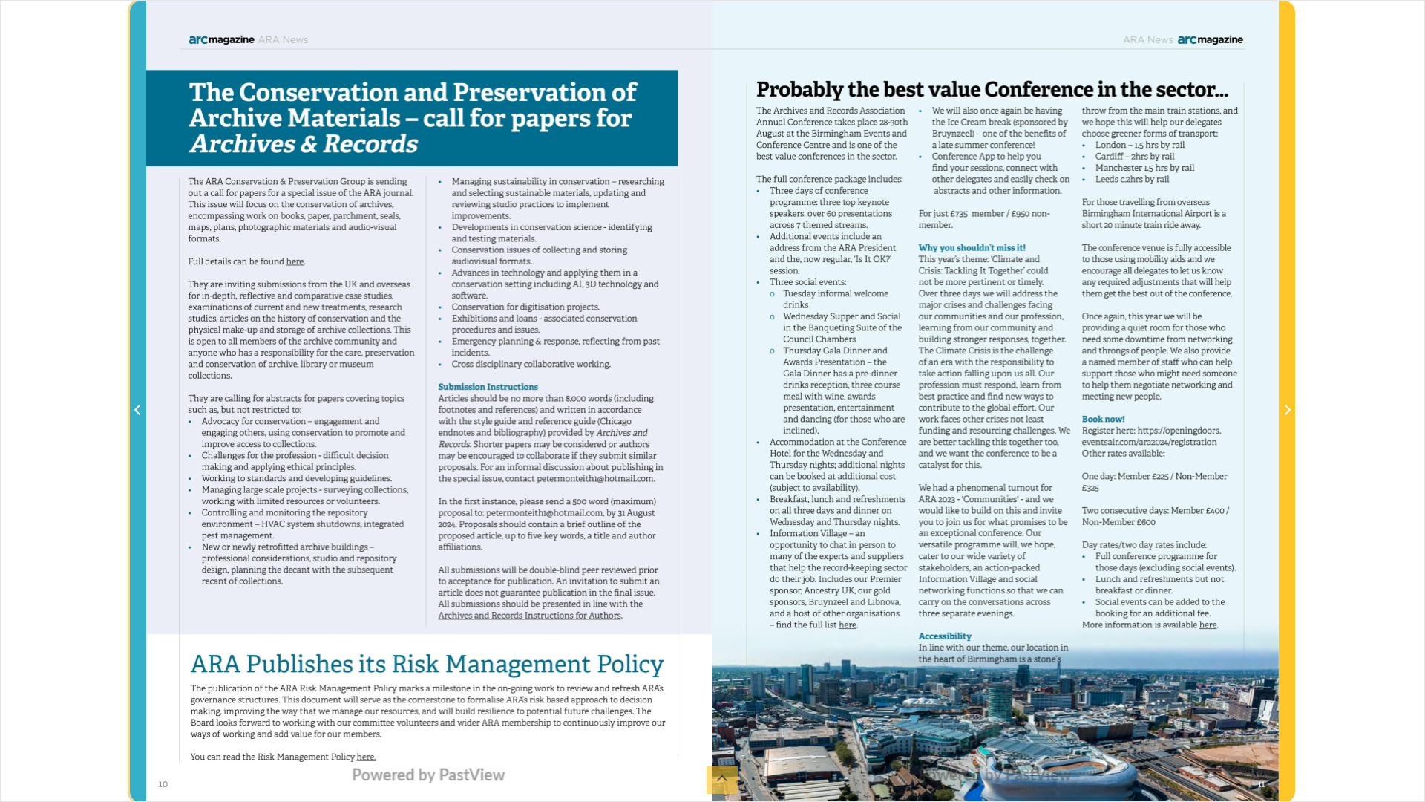
click at [137, 410] on icon "Previous Page" at bounding box center [137, 410] width 6 height 10
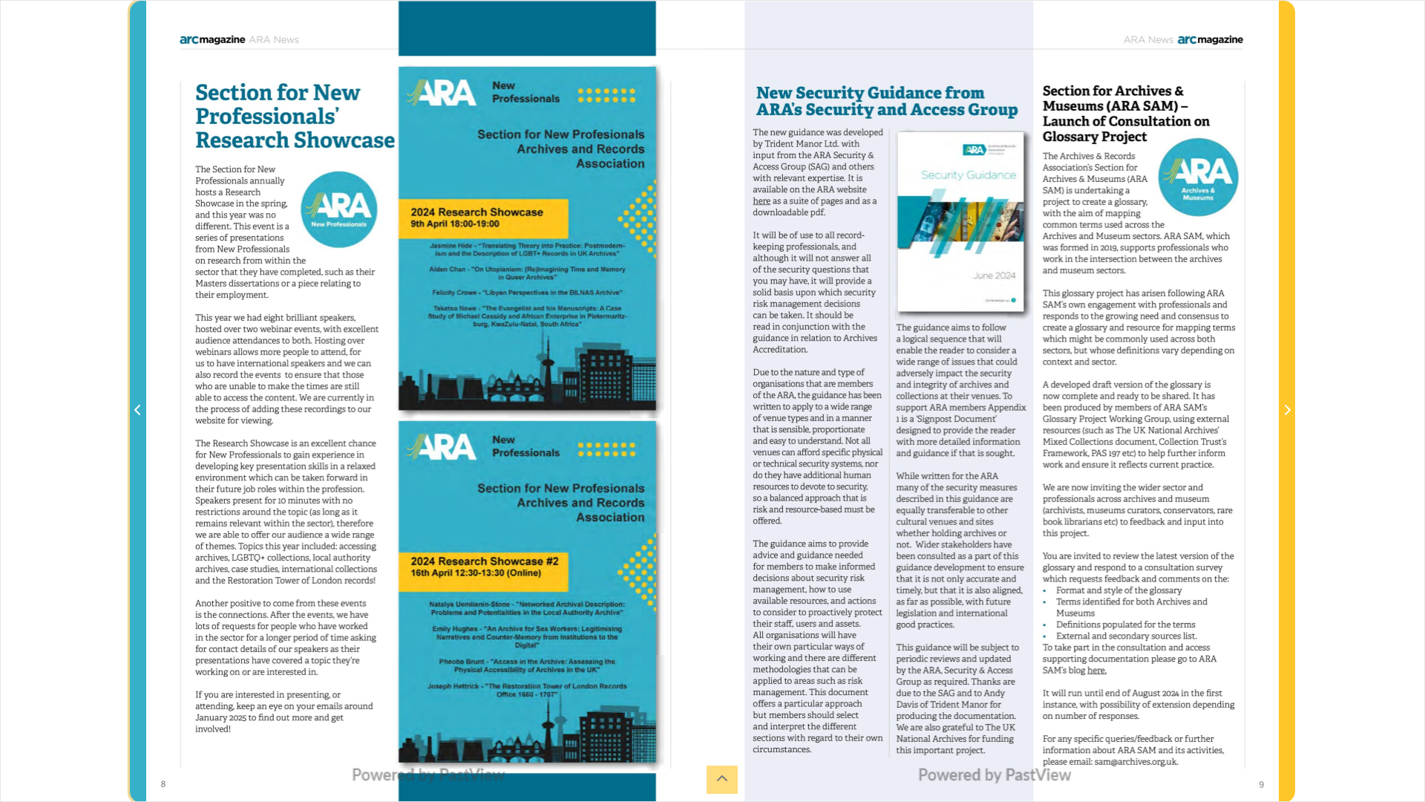
click at [137, 410] on icon "Previous Page" at bounding box center [137, 410] width 6 height 10
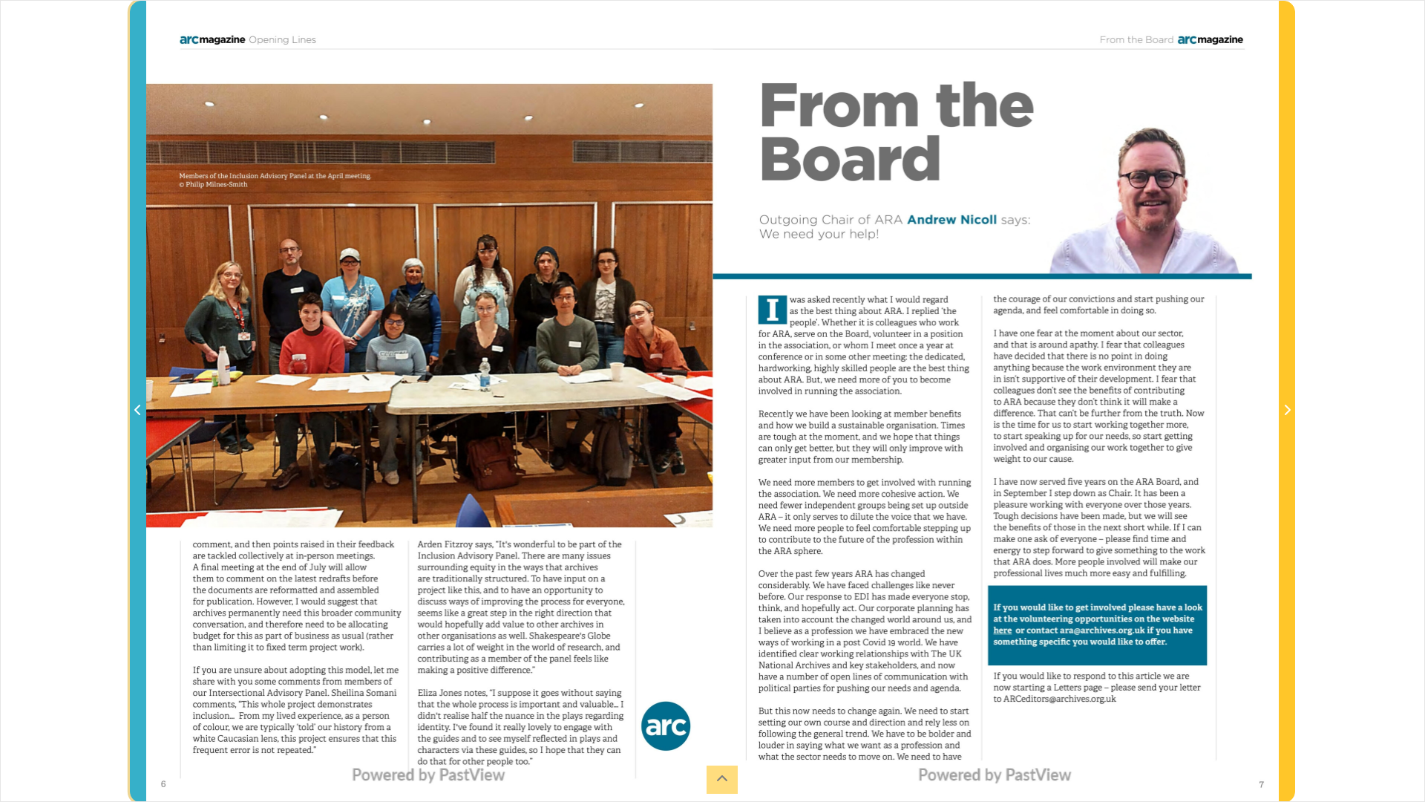
click at [137, 410] on icon "Previous Page" at bounding box center [137, 410] width 6 height 10
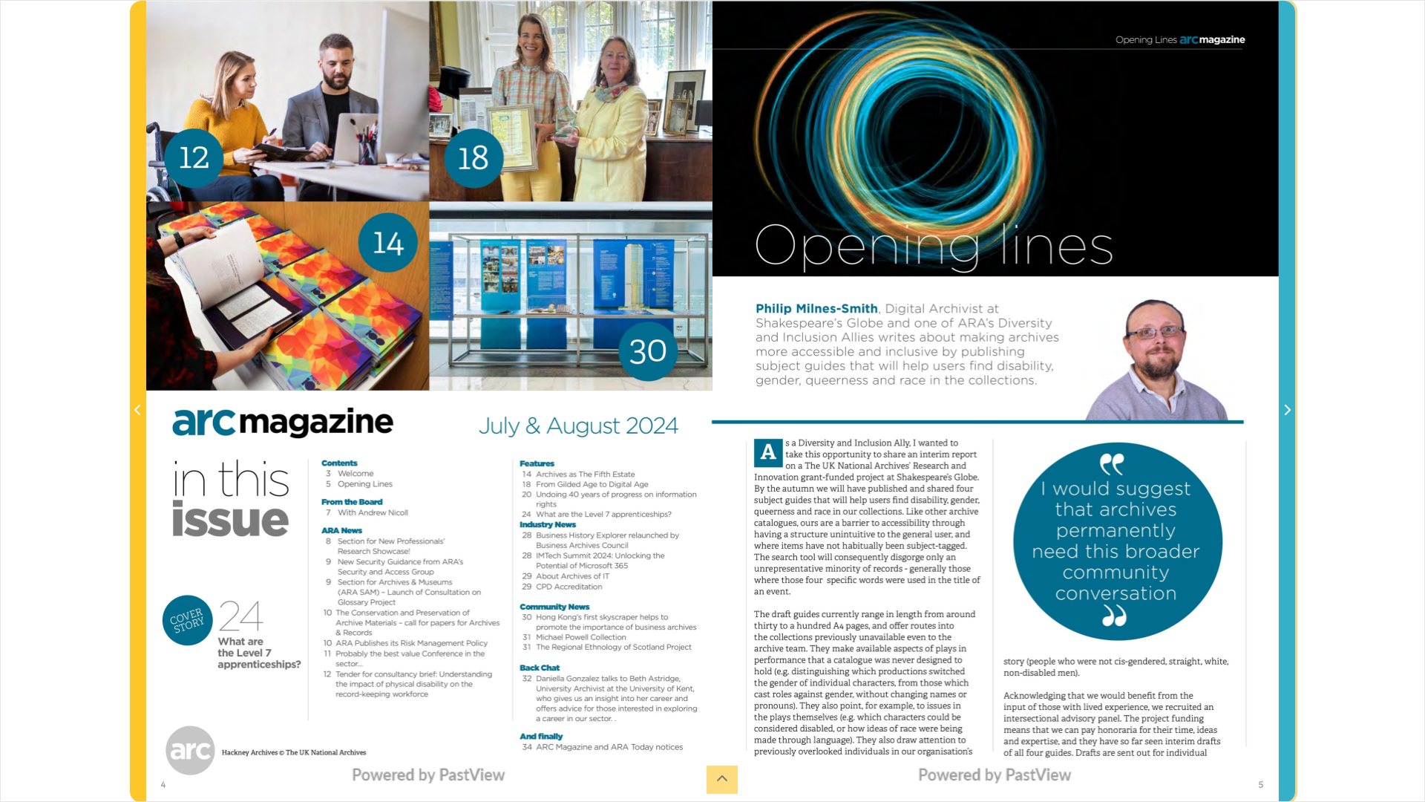
click at [1284, 410] on icon "Next Page" at bounding box center [1286, 410] width 7 height 12
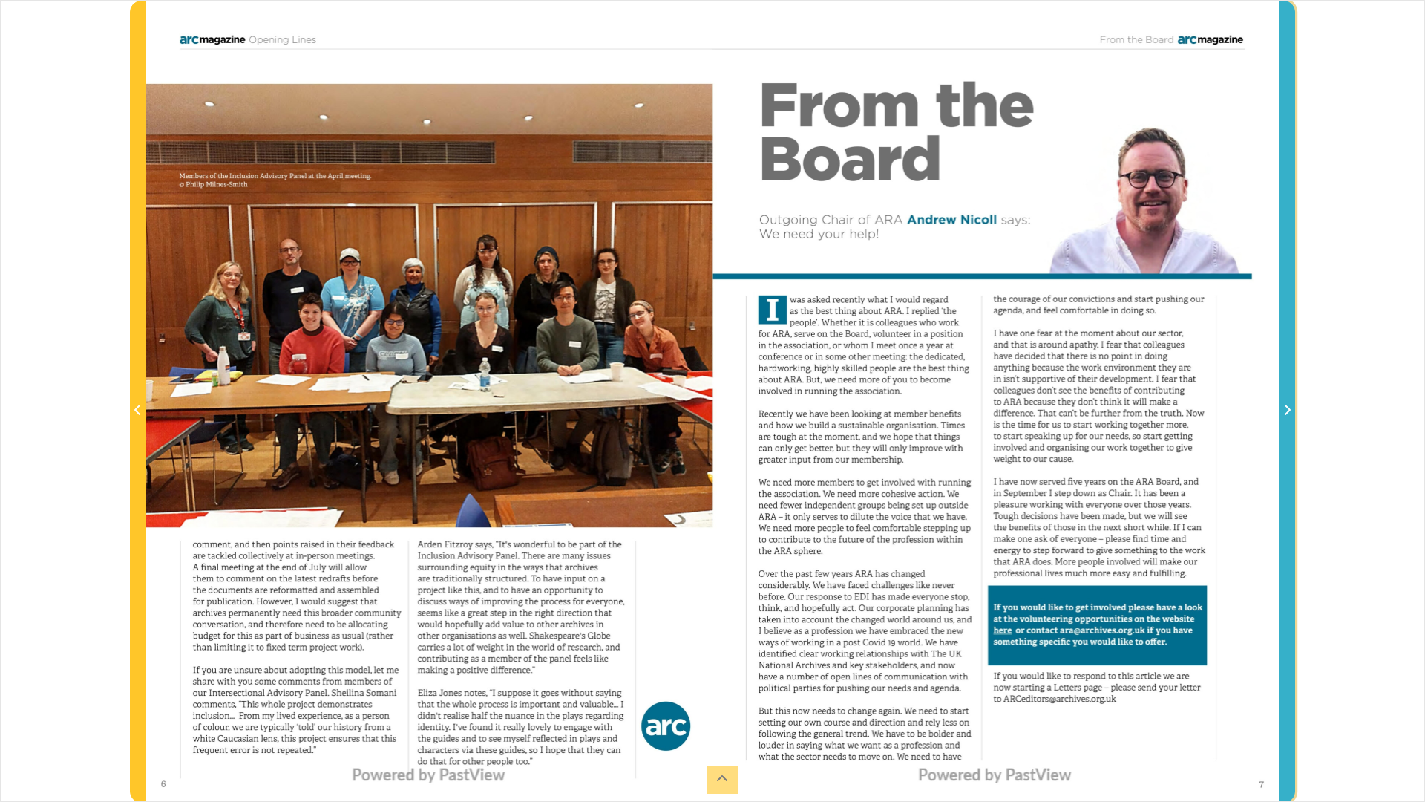
click at [1284, 410] on icon "Next Page" at bounding box center [1286, 410] width 7 height 12
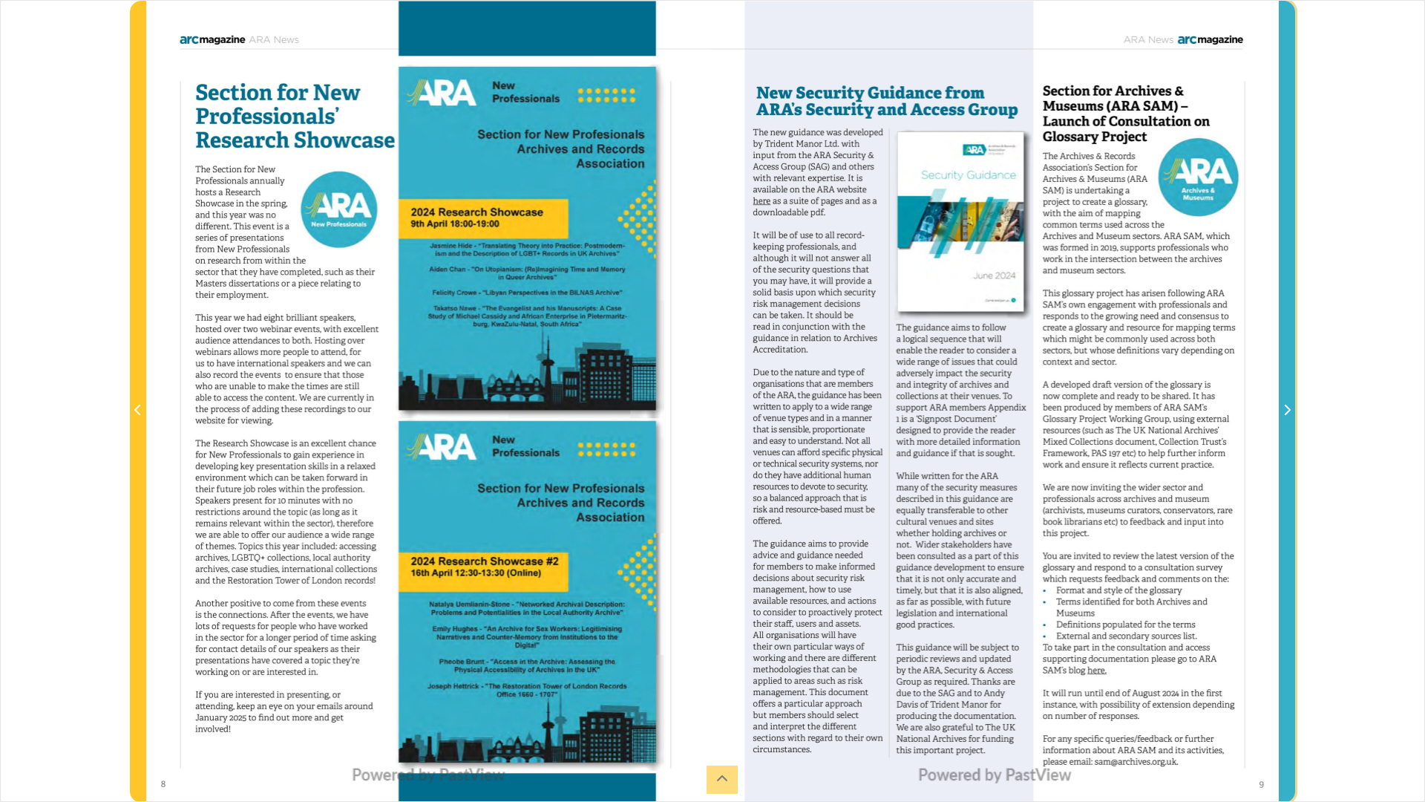
click at [1284, 410] on icon "Next Page" at bounding box center [1286, 410] width 7 height 12
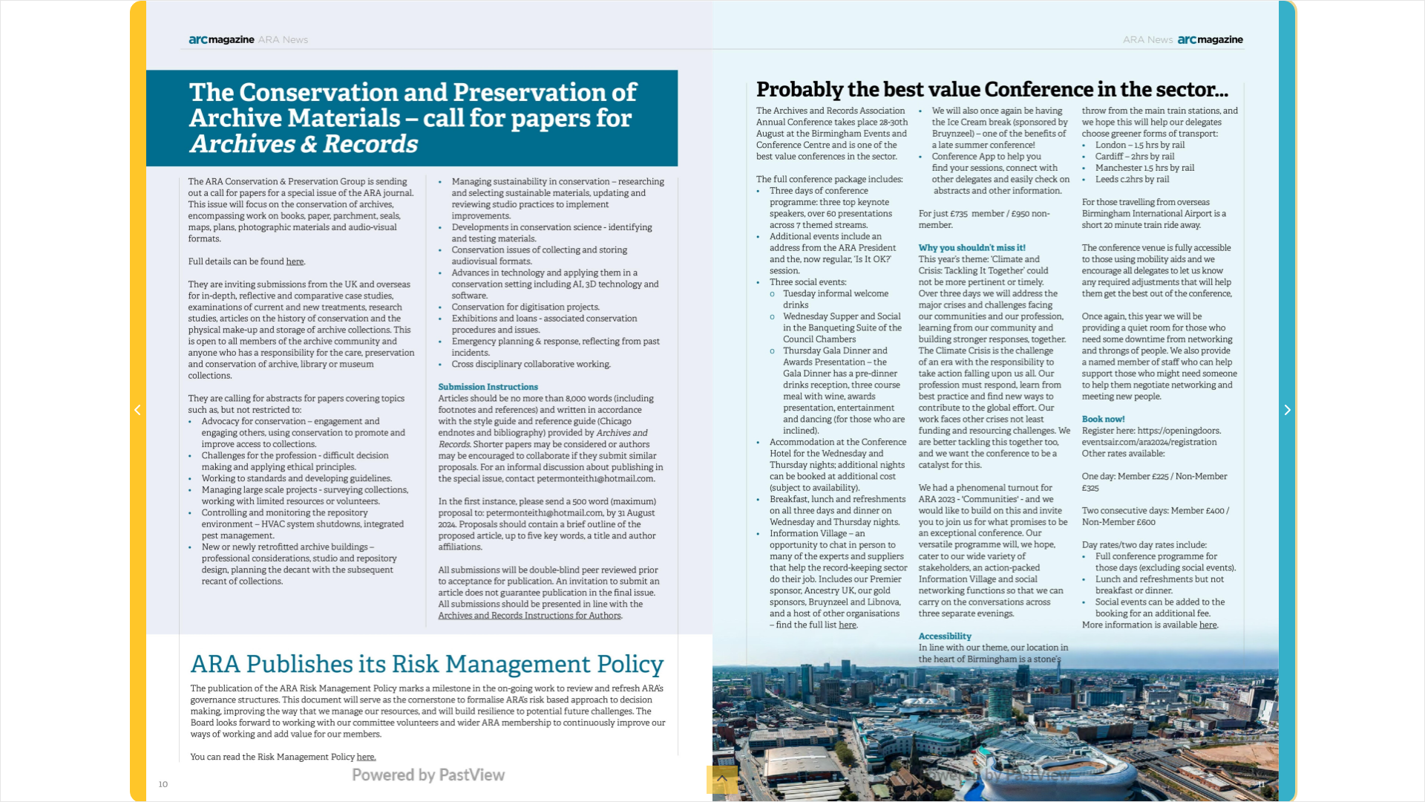
click at [1284, 410] on icon "Next Page" at bounding box center [1286, 410] width 7 height 12
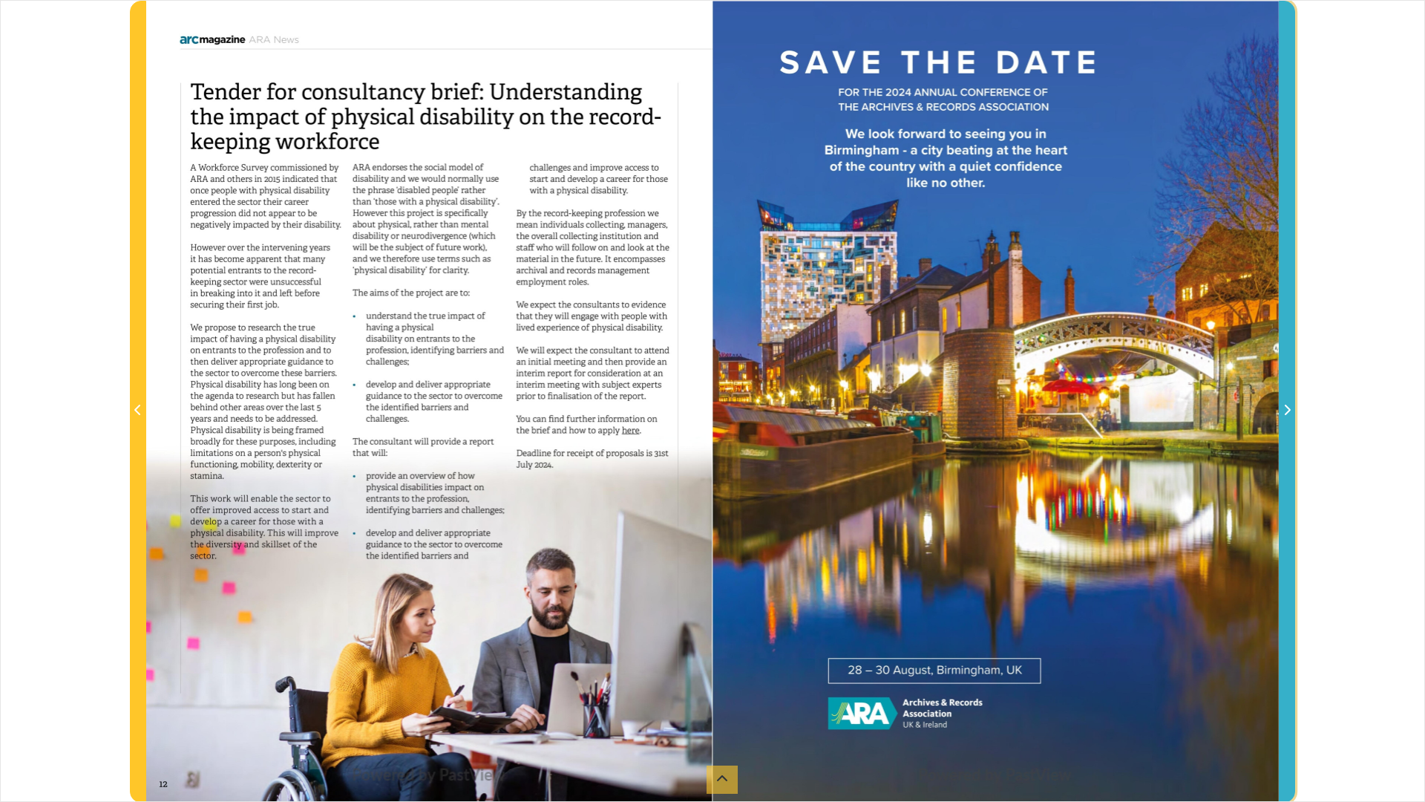
click at [1284, 410] on icon "Next Page" at bounding box center [1286, 410] width 7 height 12
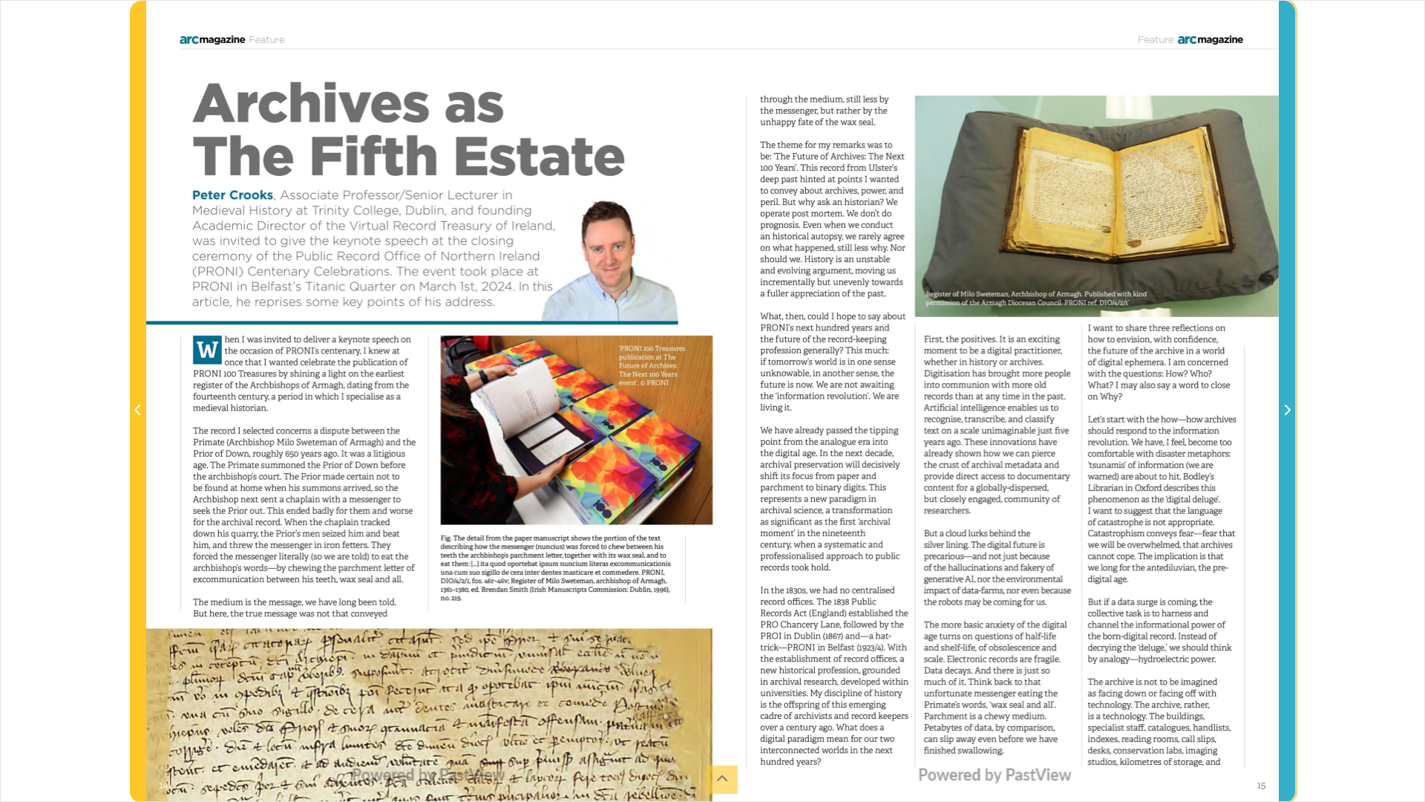
click at [1284, 410] on icon "Next Page" at bounding box center [1286, 410] width 7 height 12
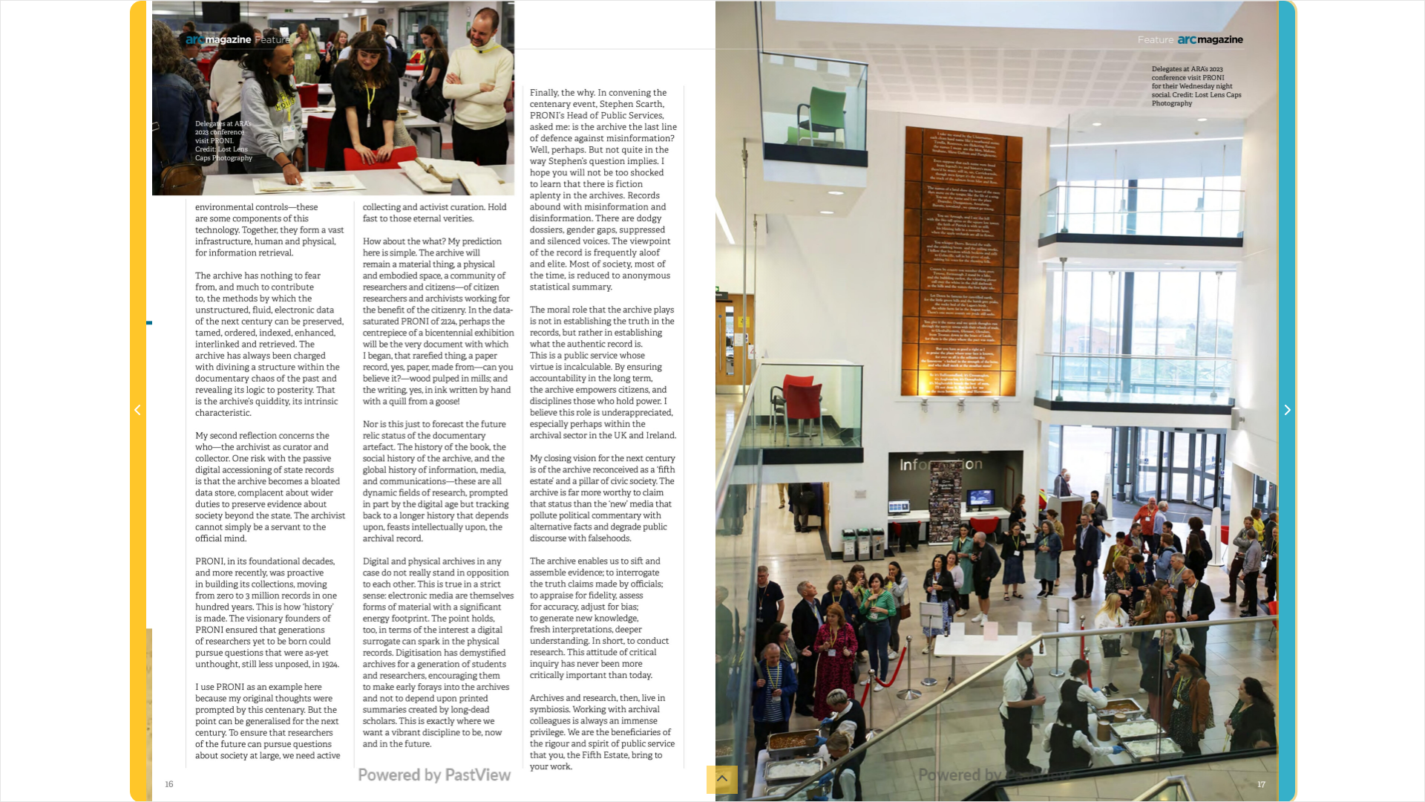
click at [1284, 410] on icon "Next Page" at bounding box center [1286, 410] width 7 height 12
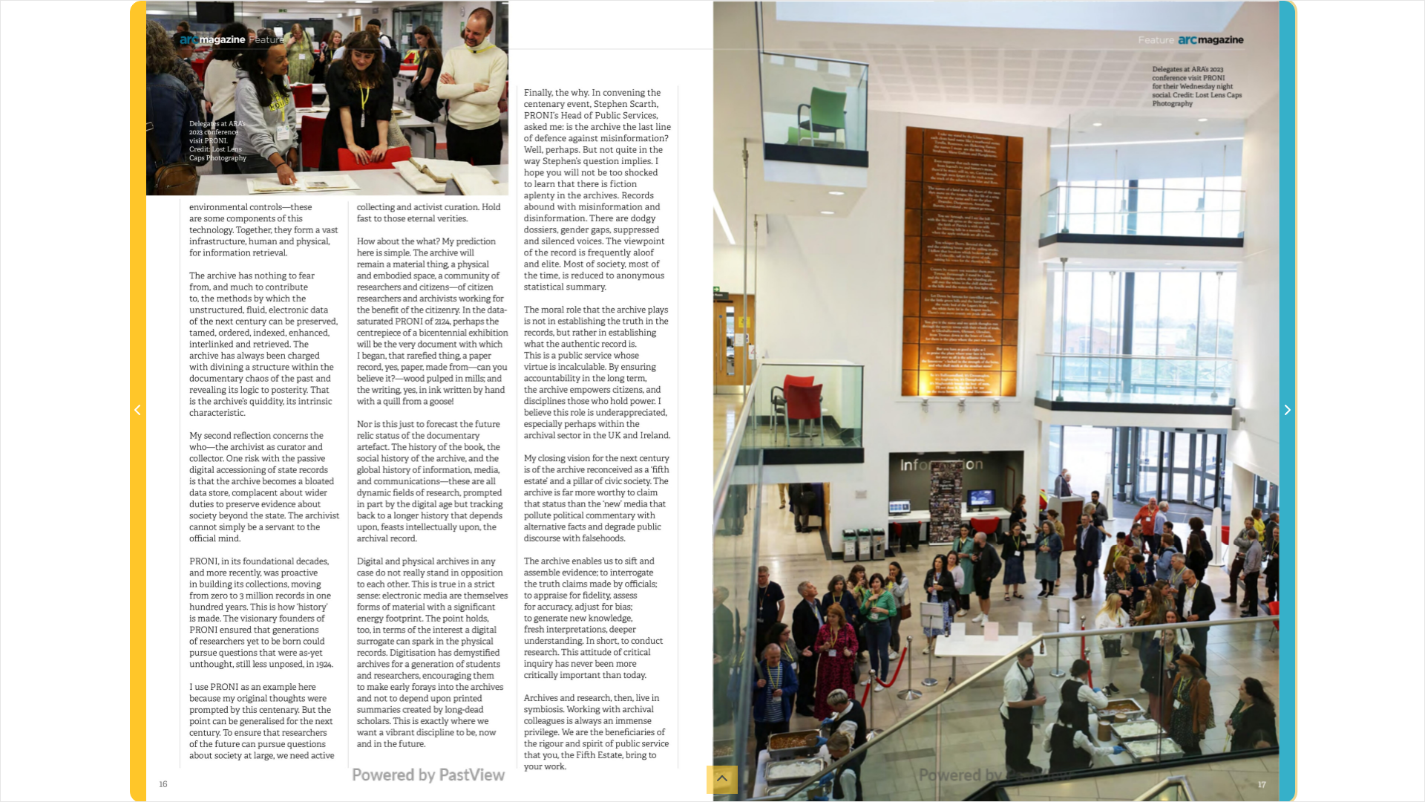
click at [1284, 410] on icon "Next Page" at bounding box center [1286, 410] width 7 height 12
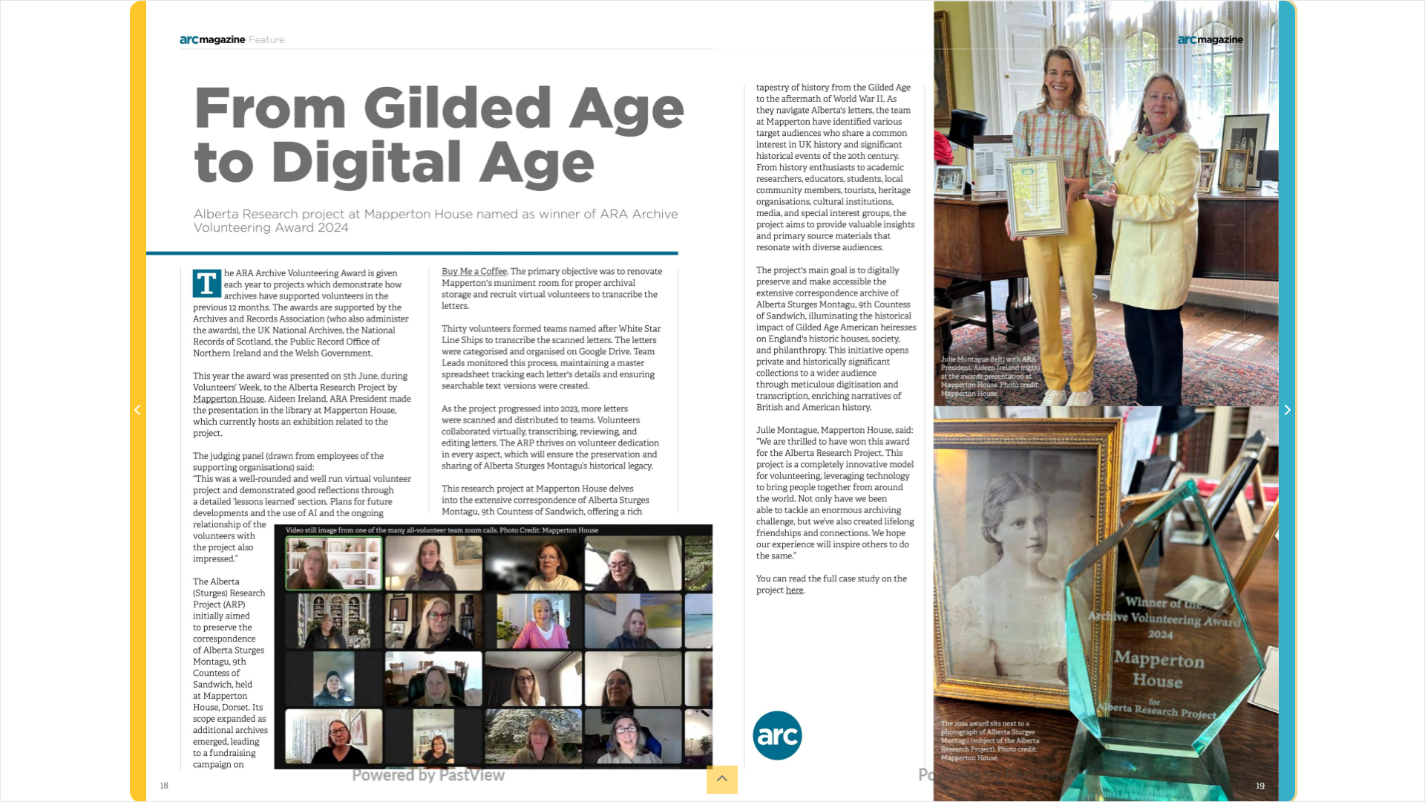
click at [1284, 410] on icon "Next Page" at bounding box center [1286, 410] width 7 height 12
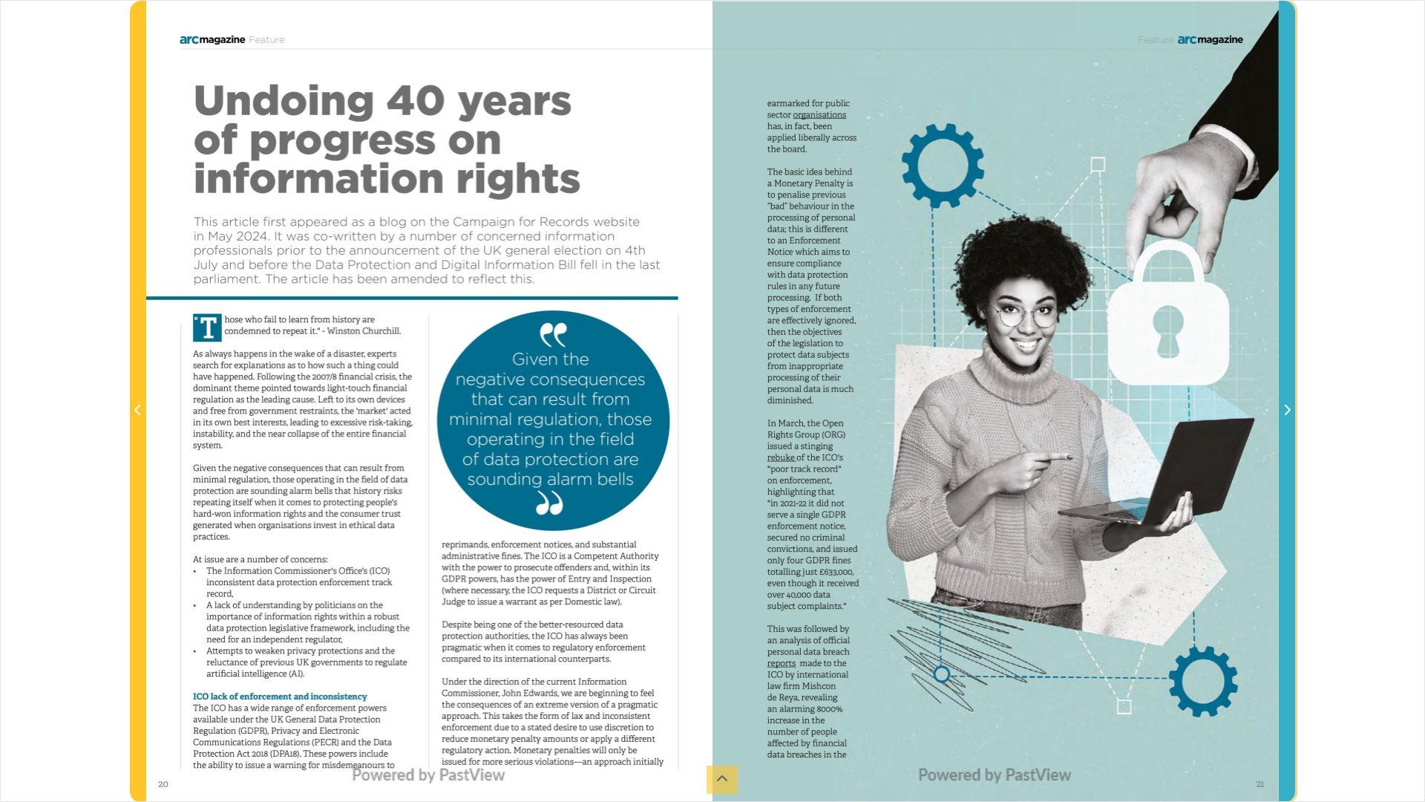
click at [1284, 410] on icon "Next Page" at bounding box center [1286, 410] width 7 height 12
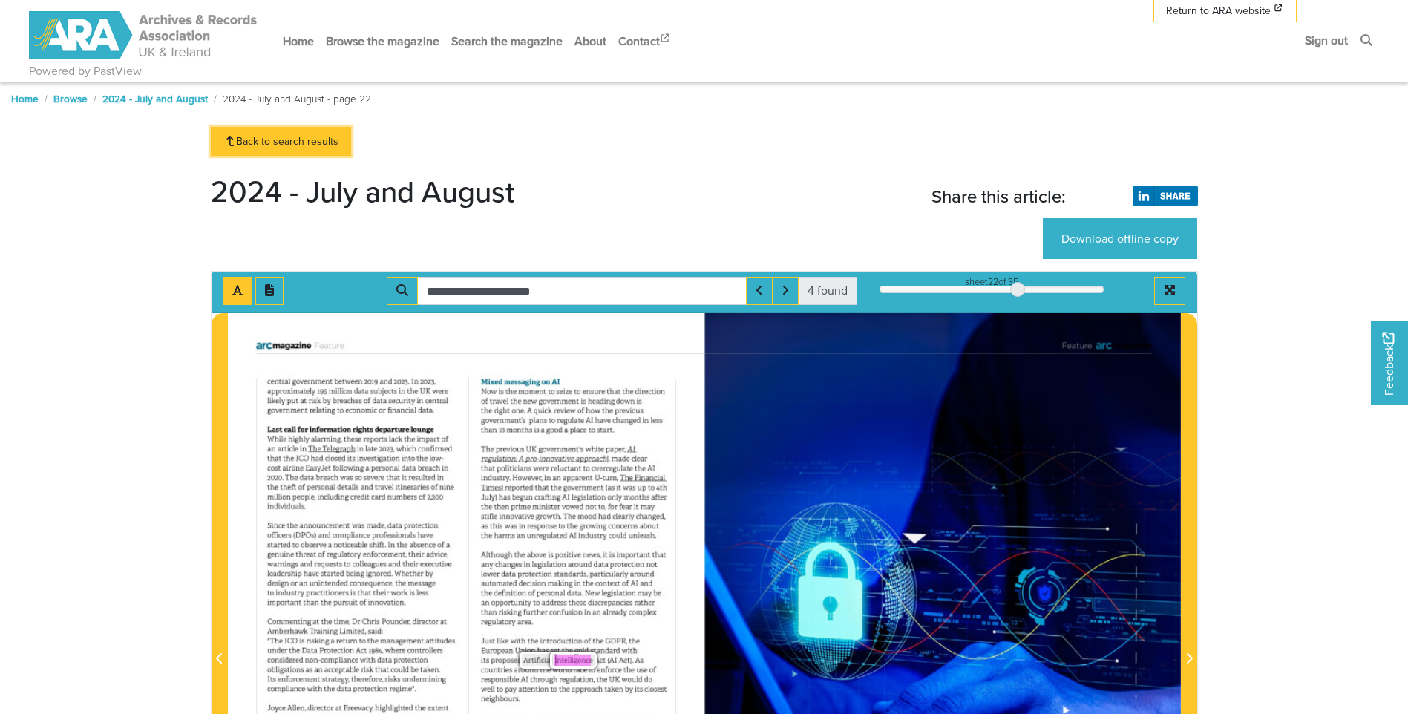
click at [287, 142] on link "Back to search results" at bounding box center [281, 141] width 141 height 29
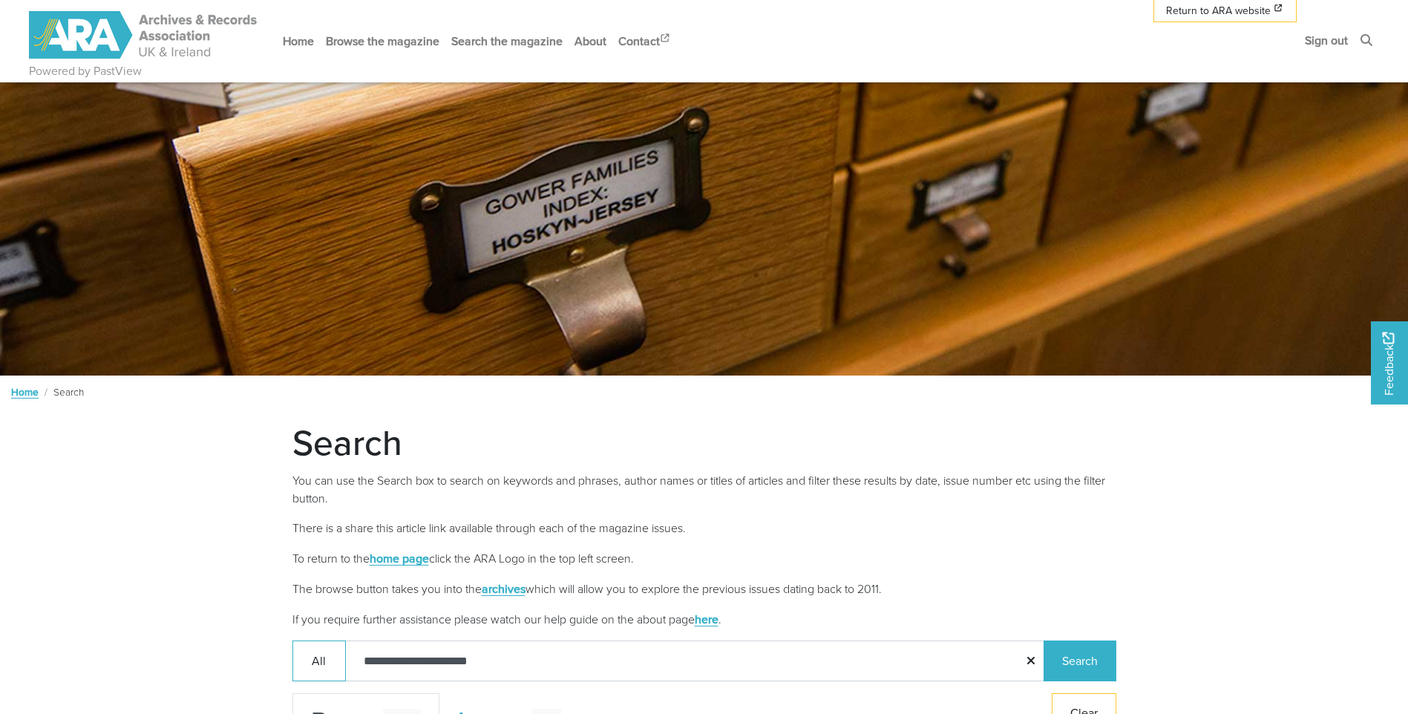
scroll to position [297, 0]
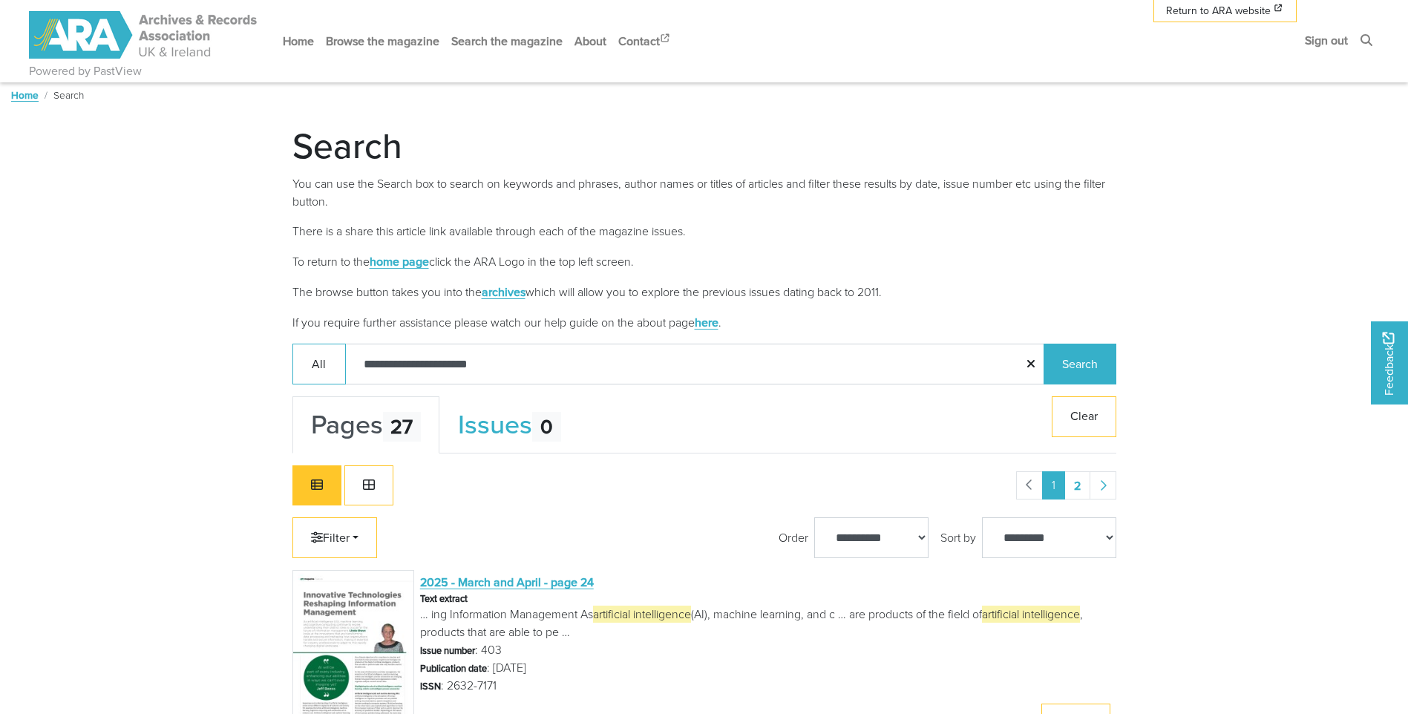
drag, startPoint x: 497, startPoint y: 358, endPoint x: 180, endPoint y: 364, distance: 317.7
type input "**********"
click at [1070, 370] on button "Search" at bounding box center [1080, 364] width 73 height 41
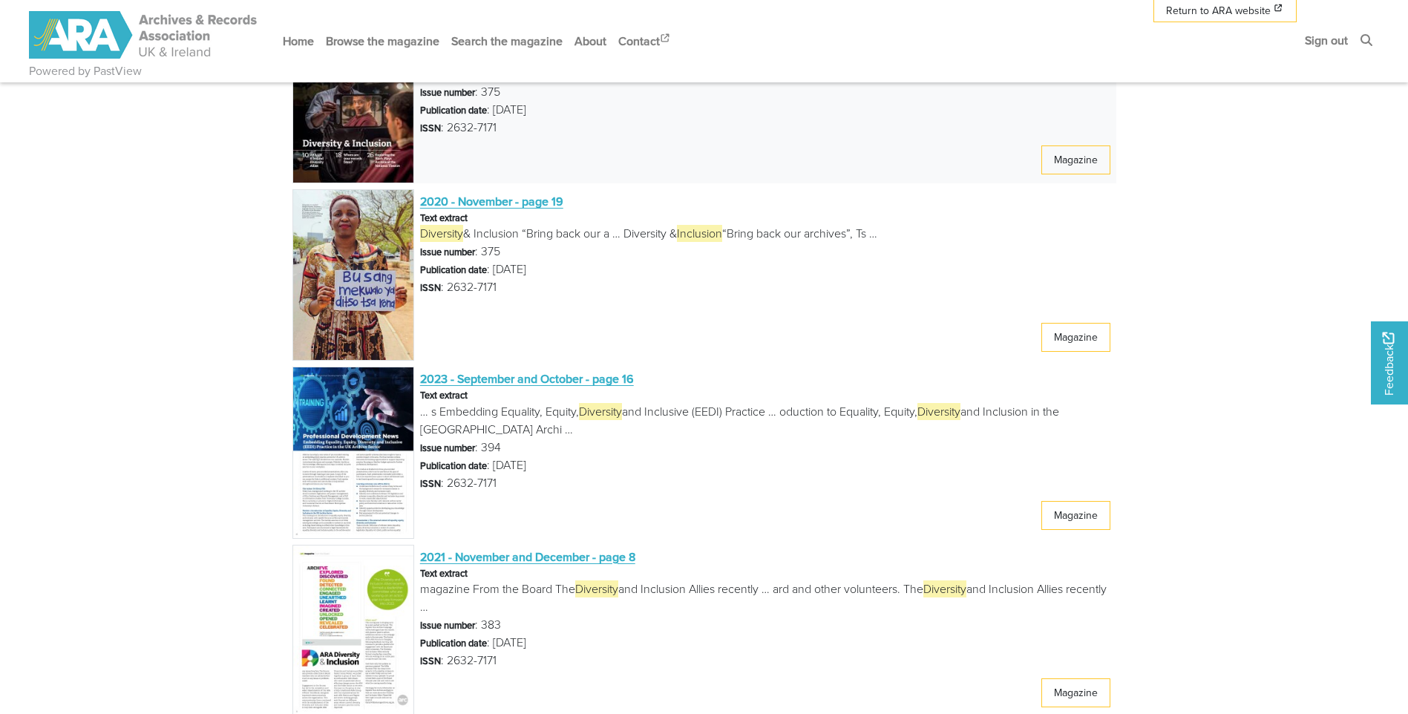
scroll to position [1262, 0]
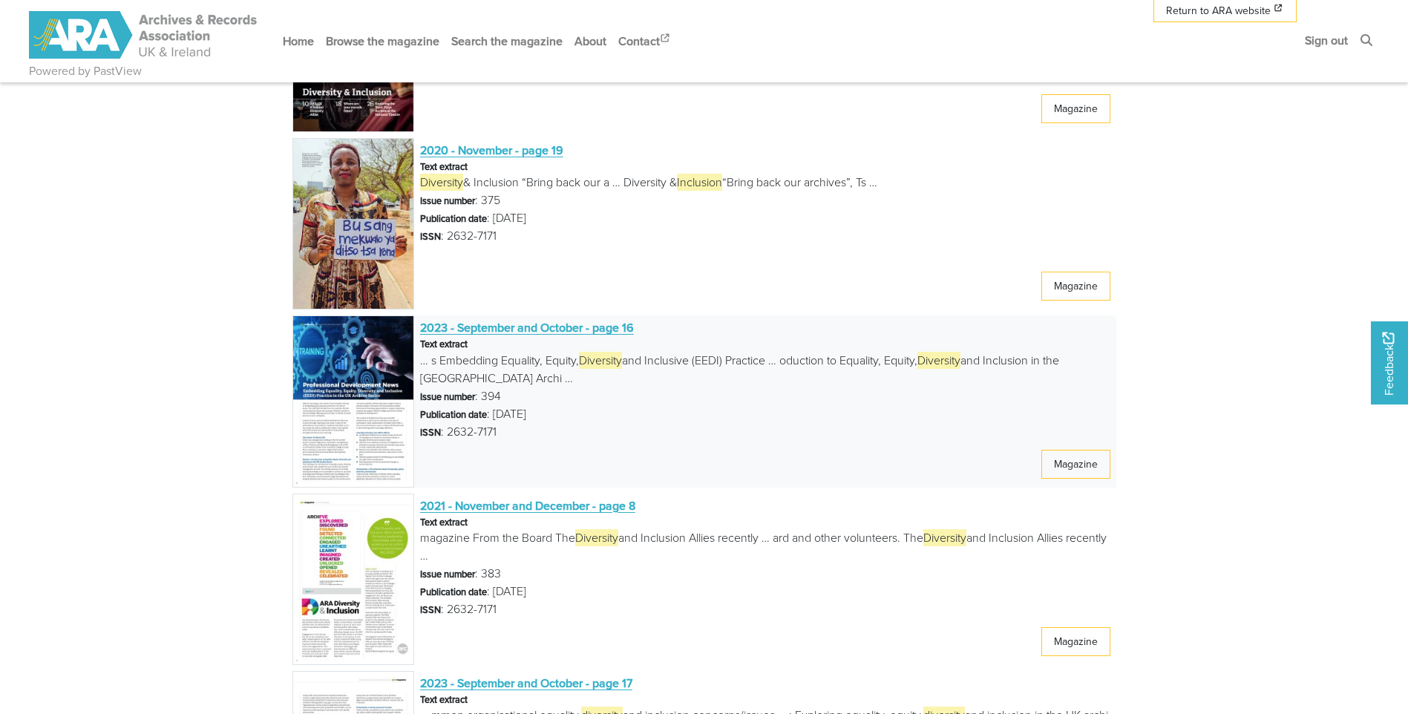
click at [486, 324] on span "2023 - September and October - page 16" at bounding box center [527, 327] width 214 height 16
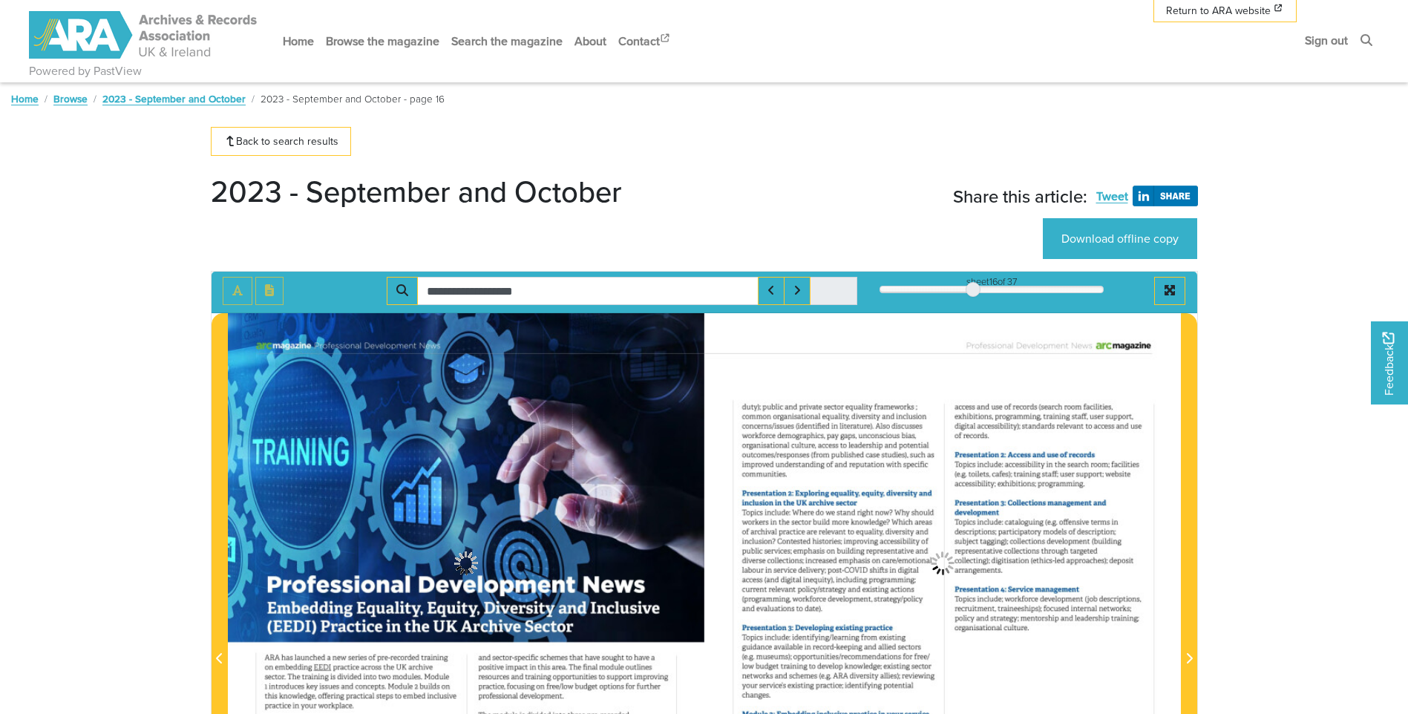
type input "**********"
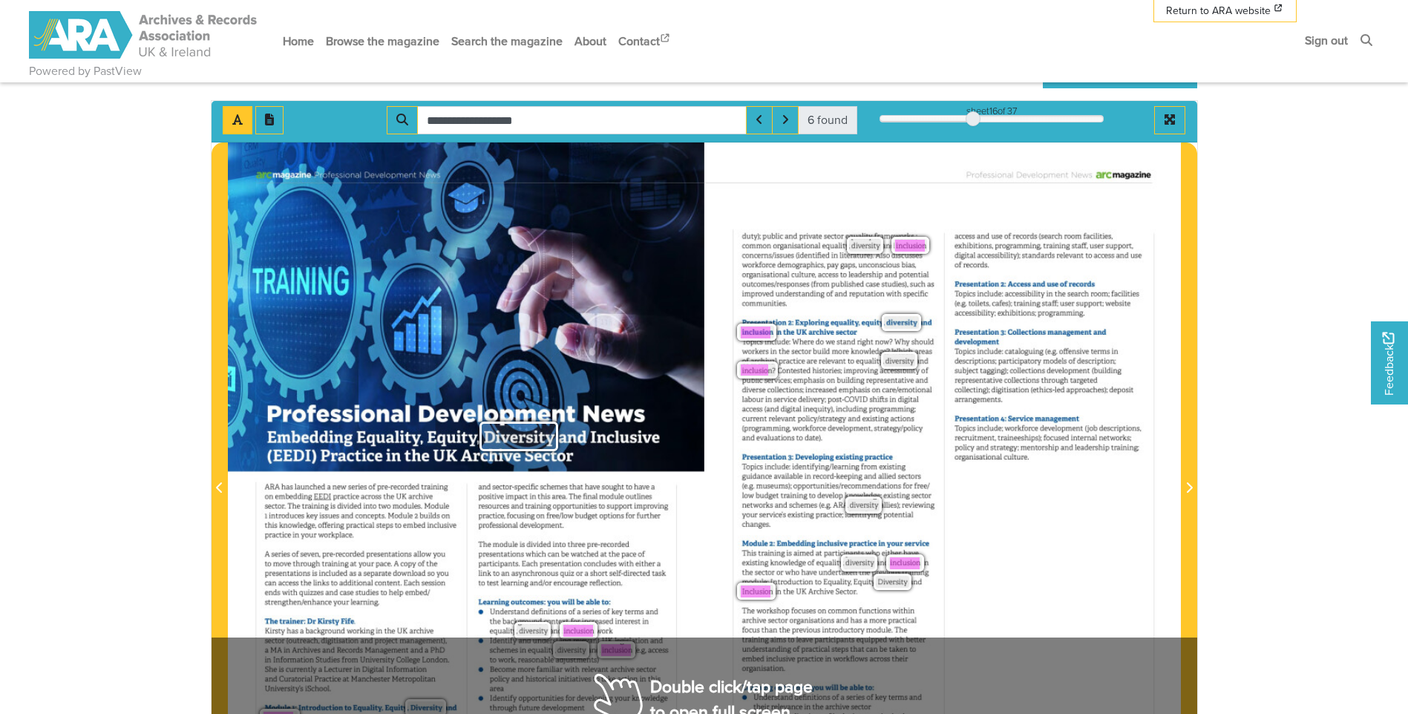
scroll to position [148, 0]
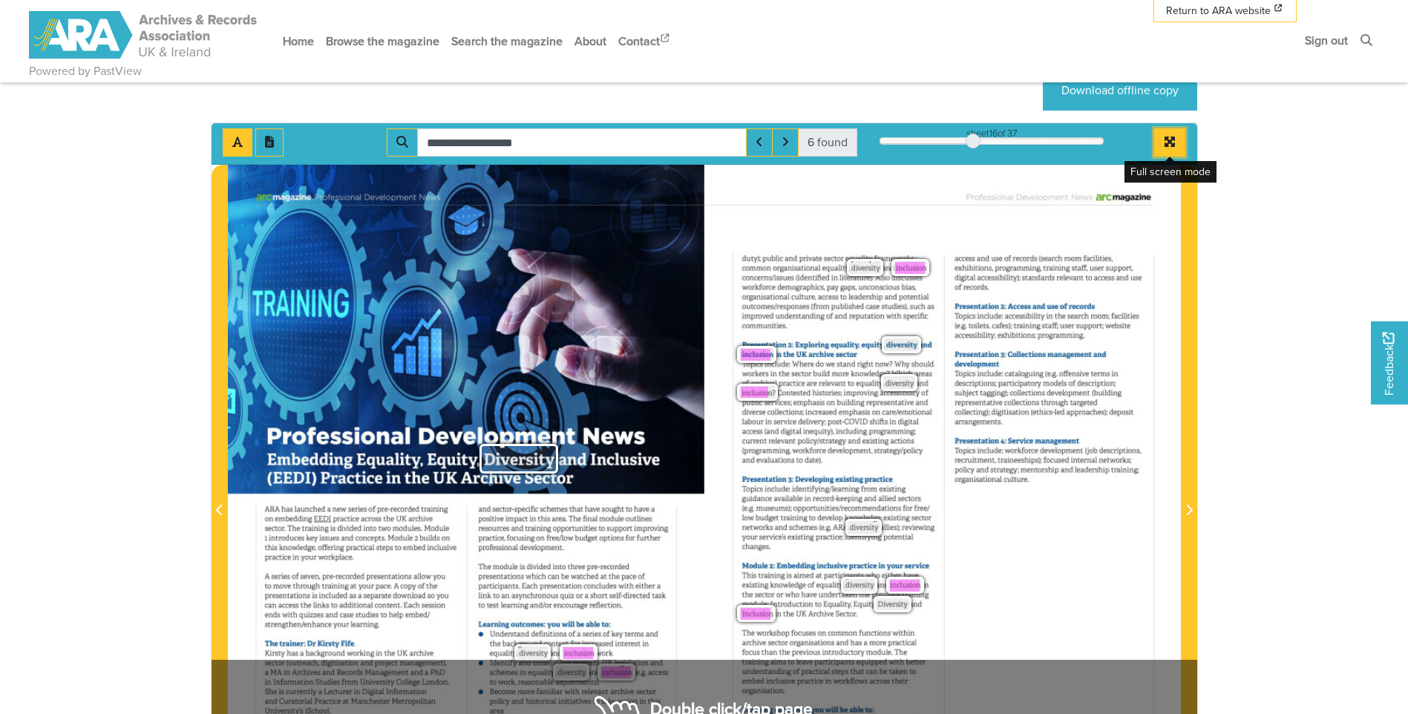
click at [1159, 141] on button "Full screen mode" at bounding box center [1169, 142] width 31 height 28
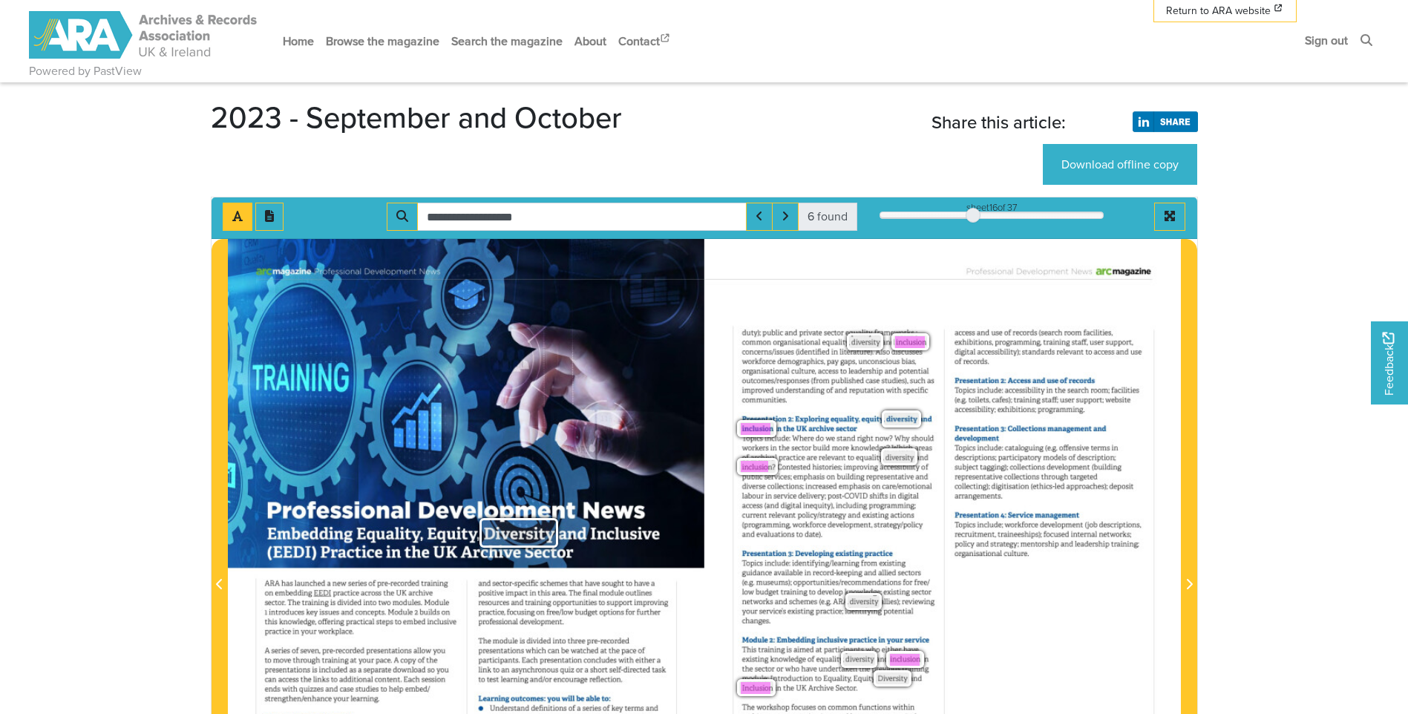
scroll to position [0, 0]
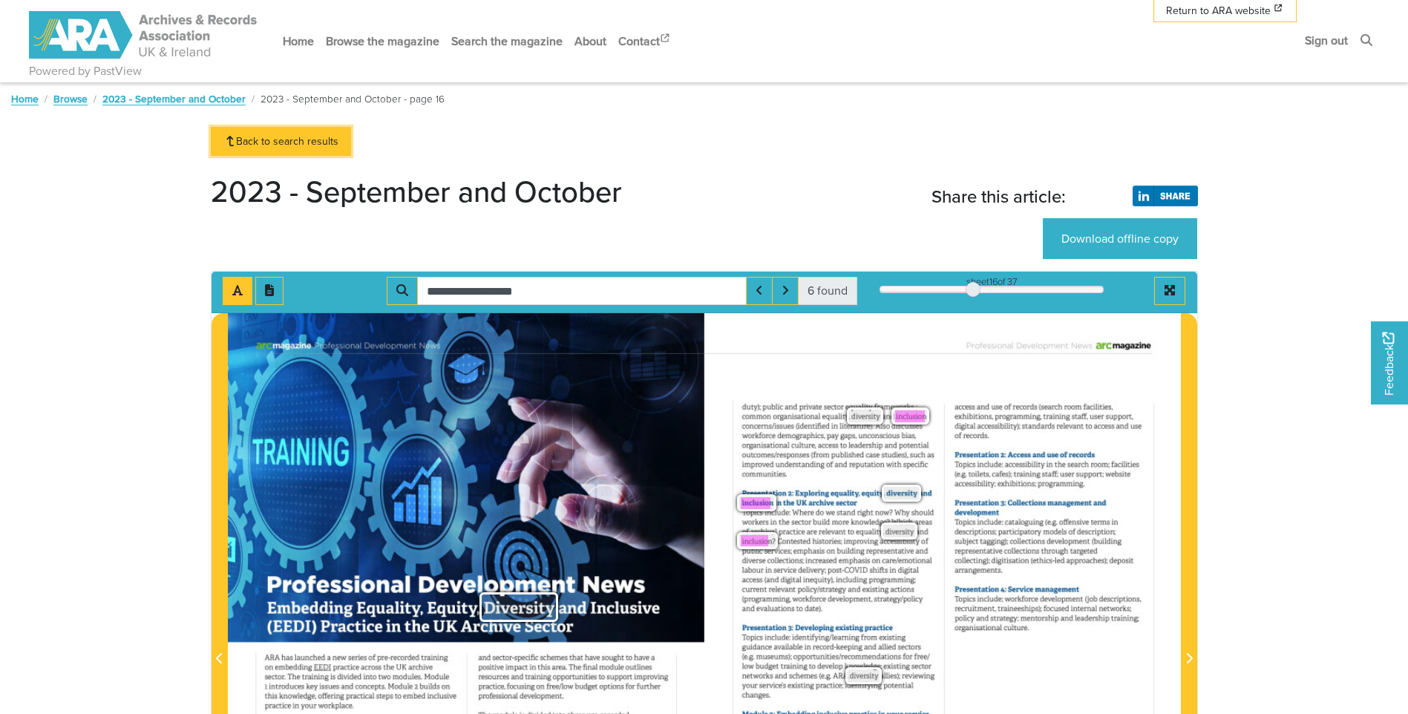
click at [272, 135] on link "Back to search results" at bounding box center [281, 141] width 141 height 29
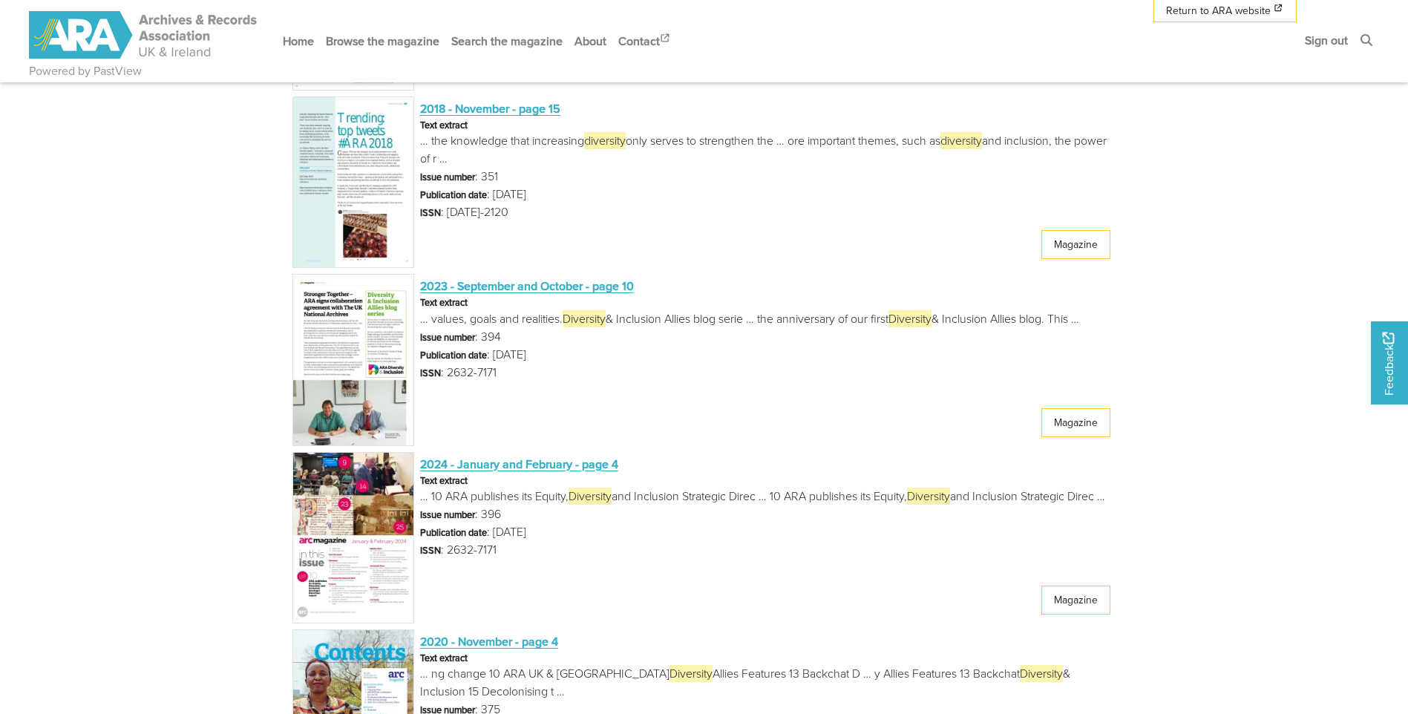
scroll to position [2375, 0]
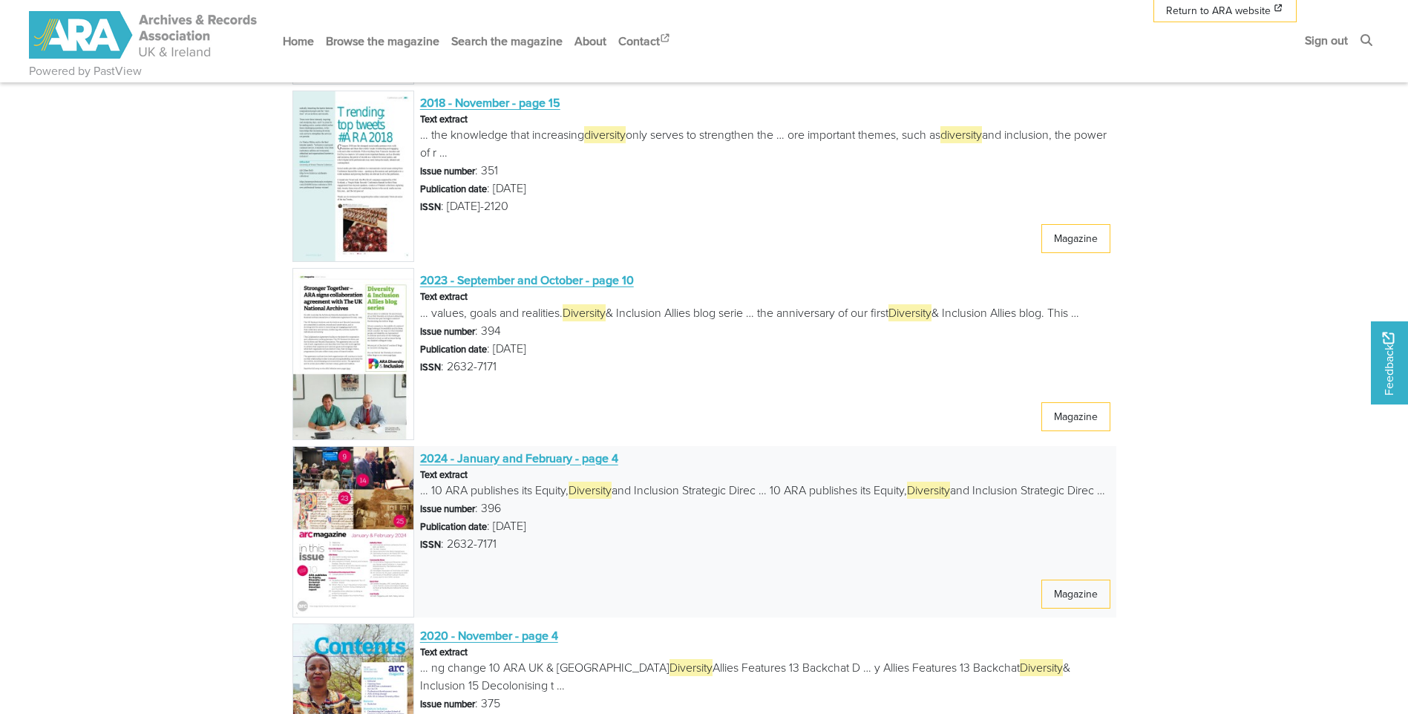
click at [541, 457] on span "2024 - January and February - page 4" at bounding box center [519, 458] width 198 height 16
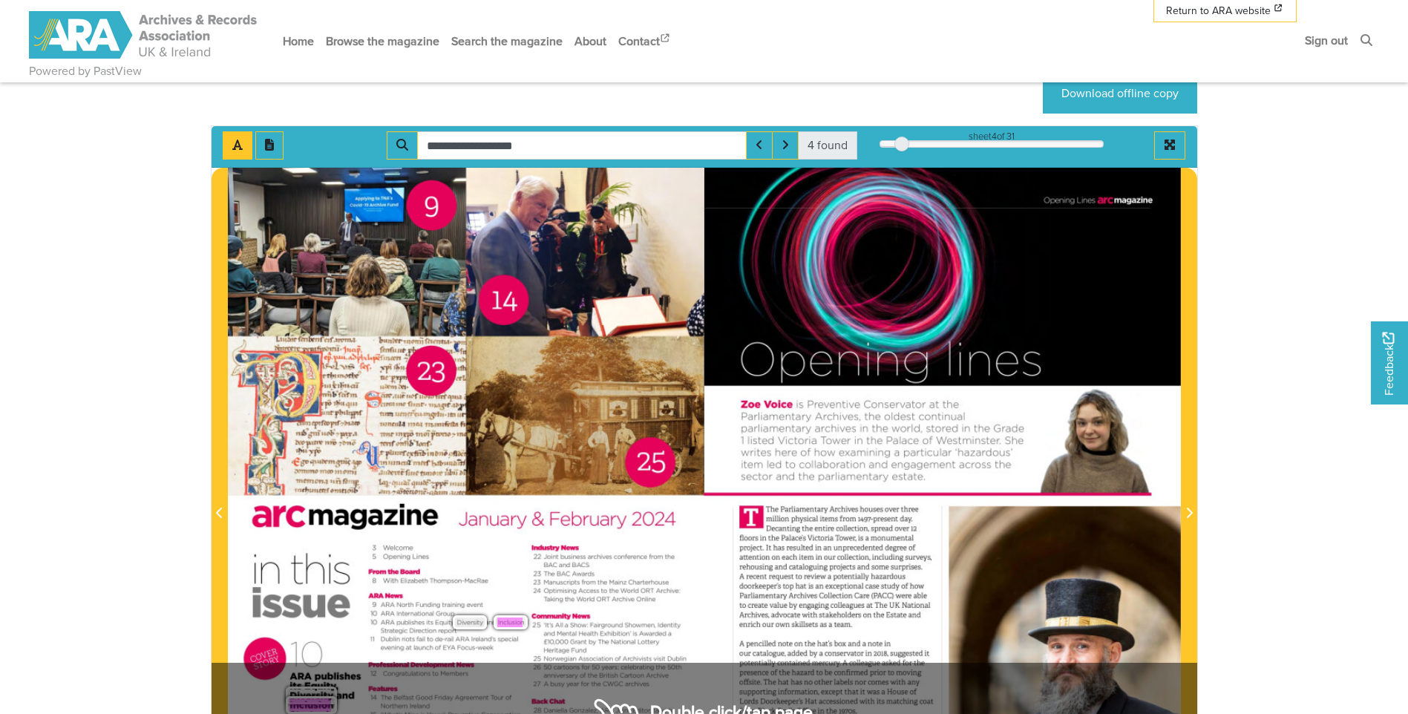
scroll to position [74, 0]
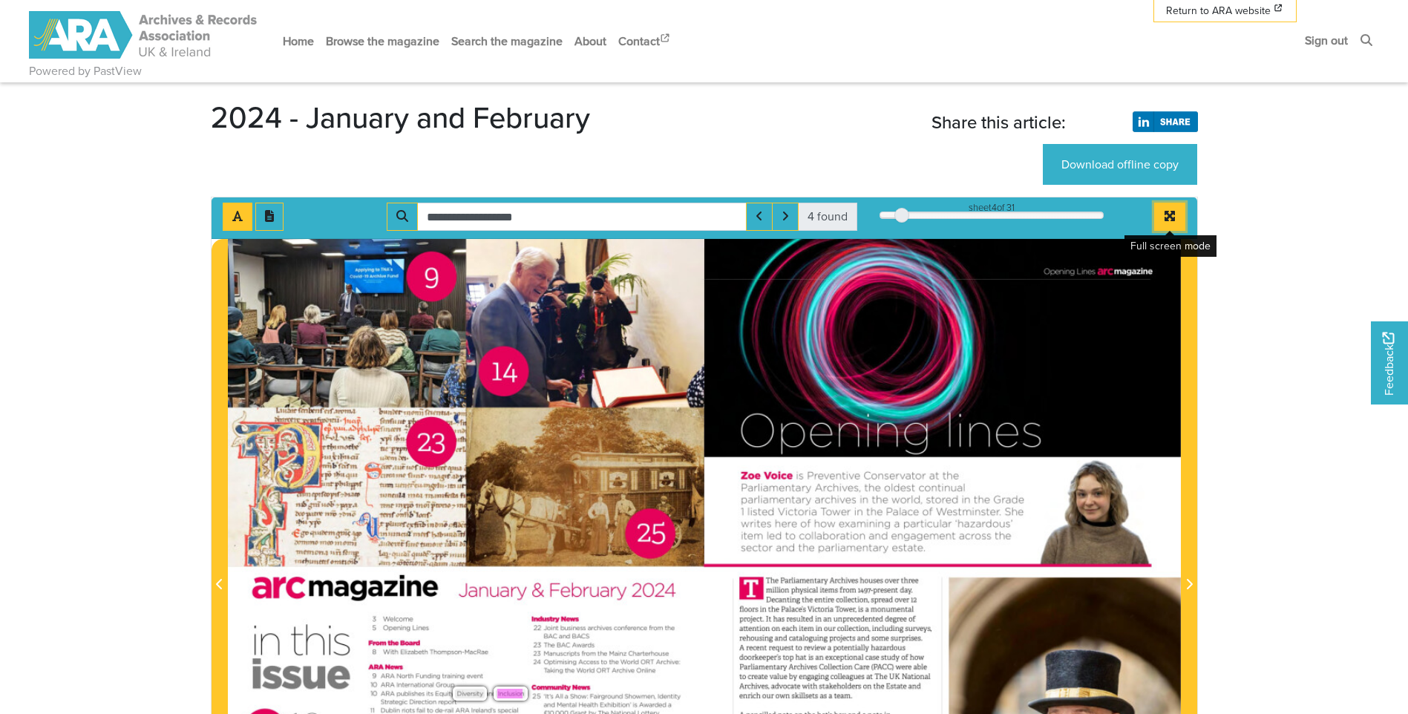
click at [1162, 220] on button "Full screen mode" at bounding box center [1169, 217] width 31 height 28
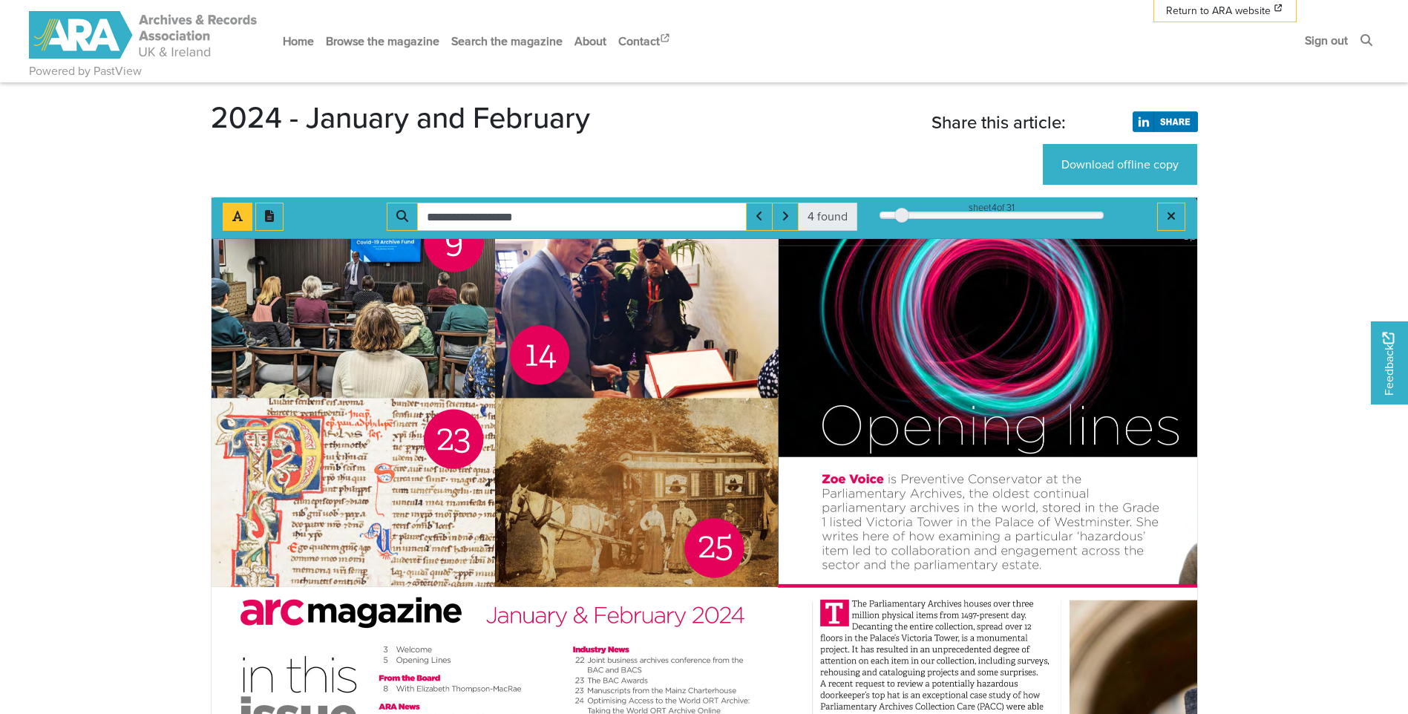
scroll to position [0, 0]
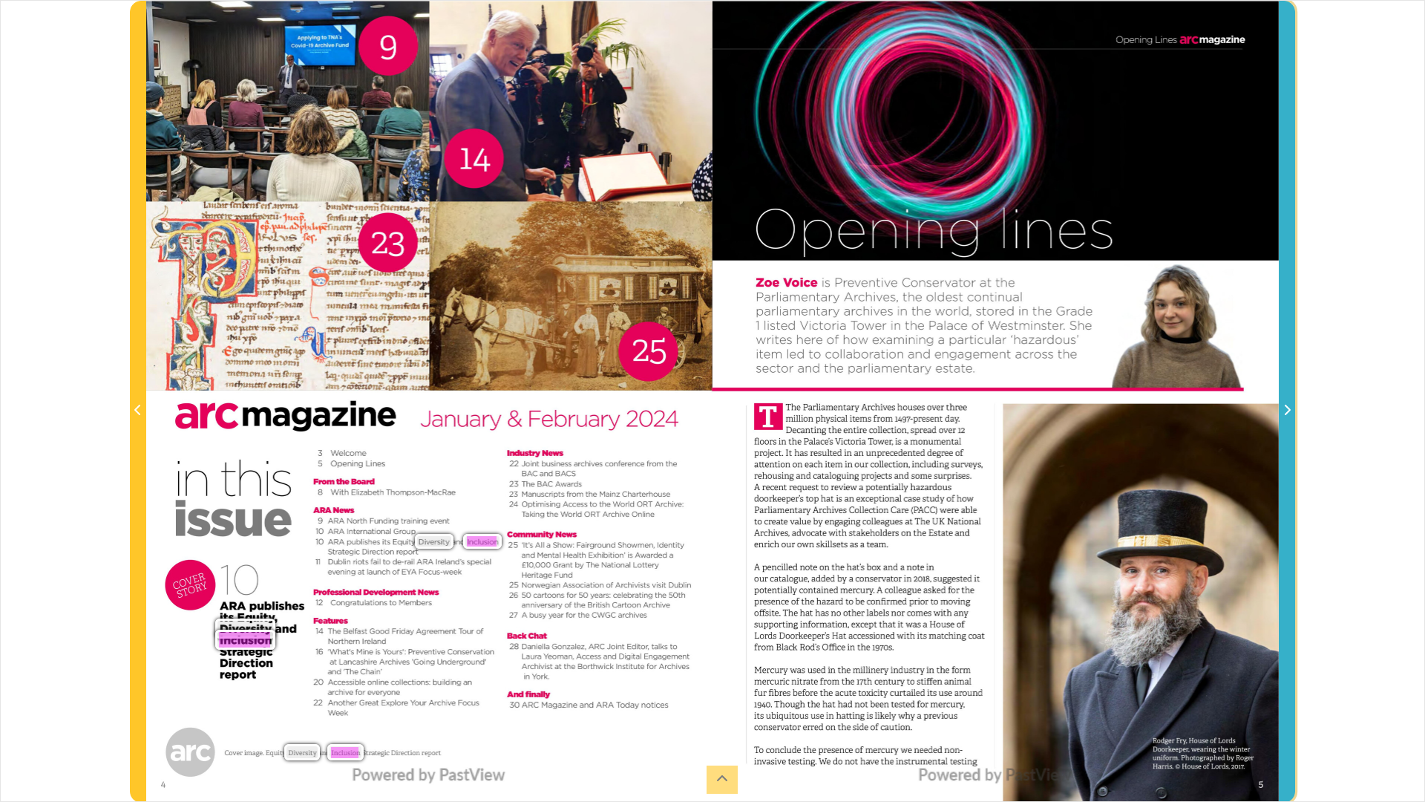
click at [1289, 417] on span "Next Page" at bounding box center [1287, 411] width 15 height 18
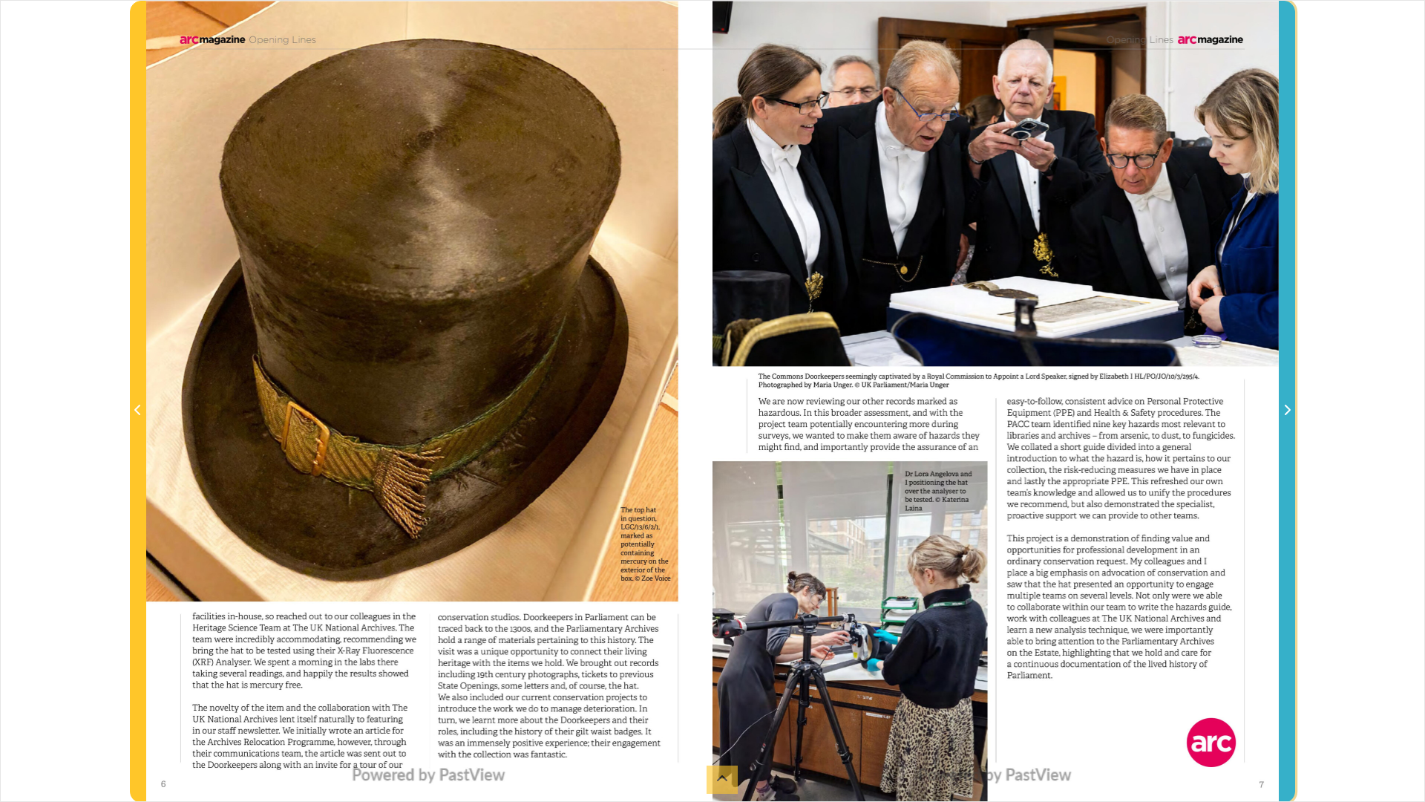
click at [1289, 417] on span "Next Page" at bounding box center [1287, 411] width 15 height 18
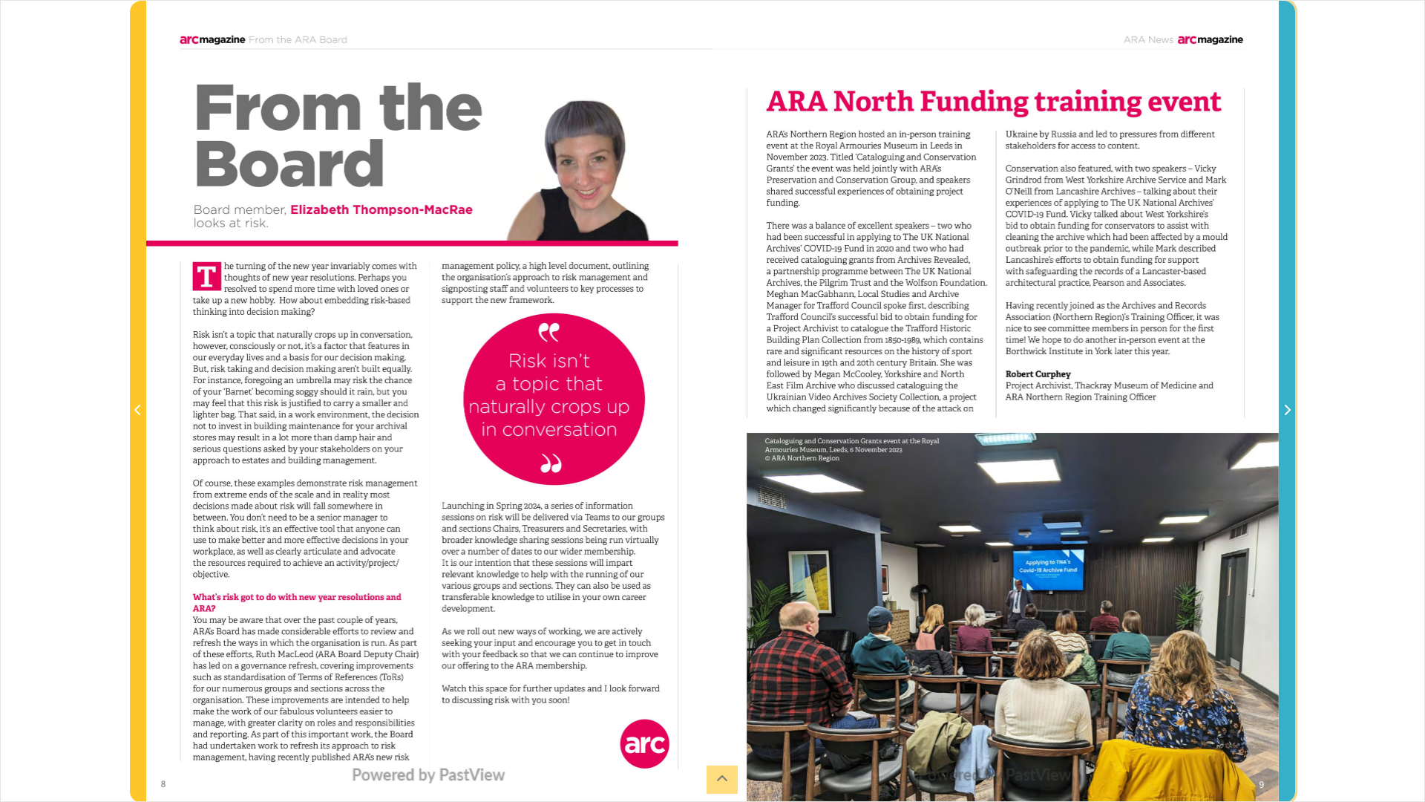
click at [1289, 417] on span "Next Page" at bounding box center [1287, 411] width 15 height 18
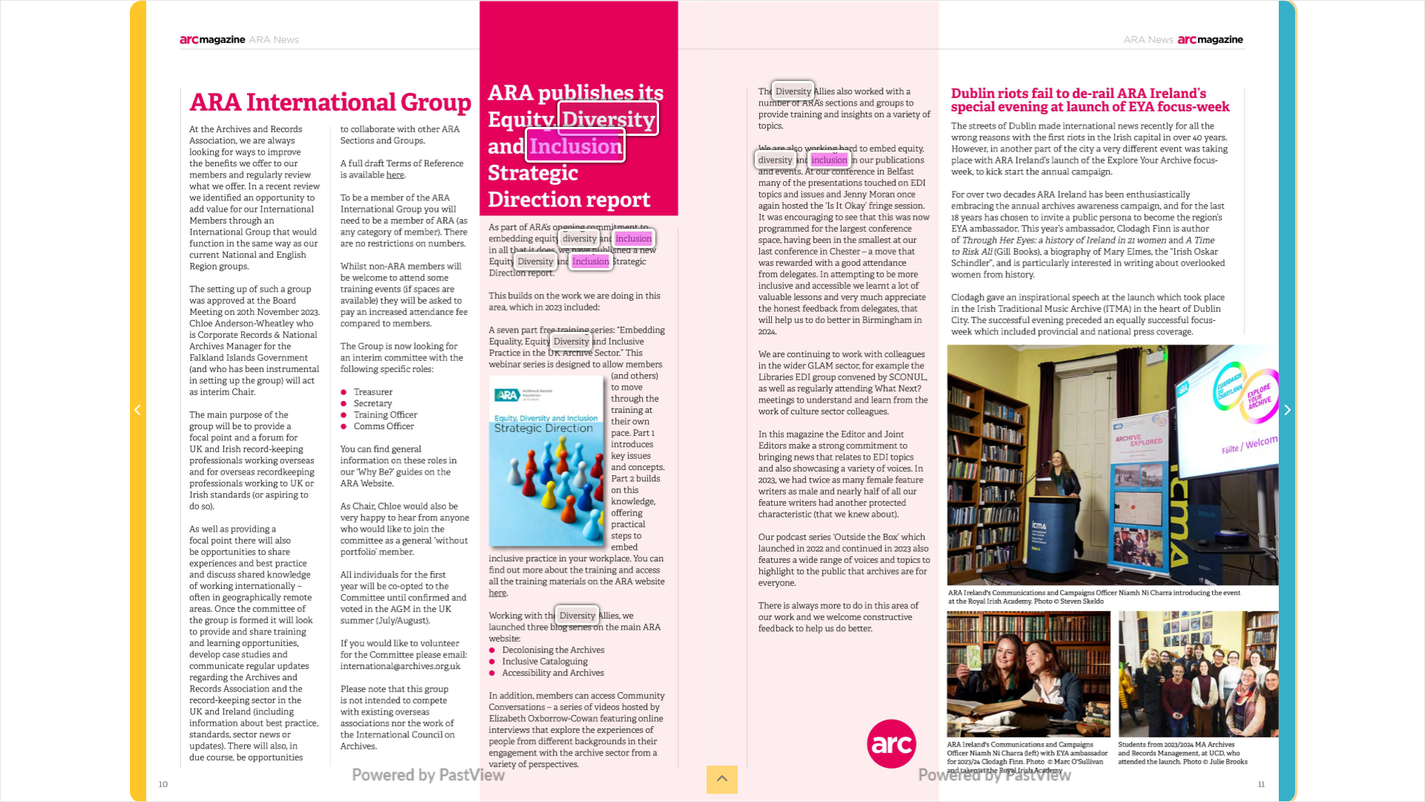
click at [1287, 404] on span "Next Page" at bounding box center [1287, 411] width 15 height 18
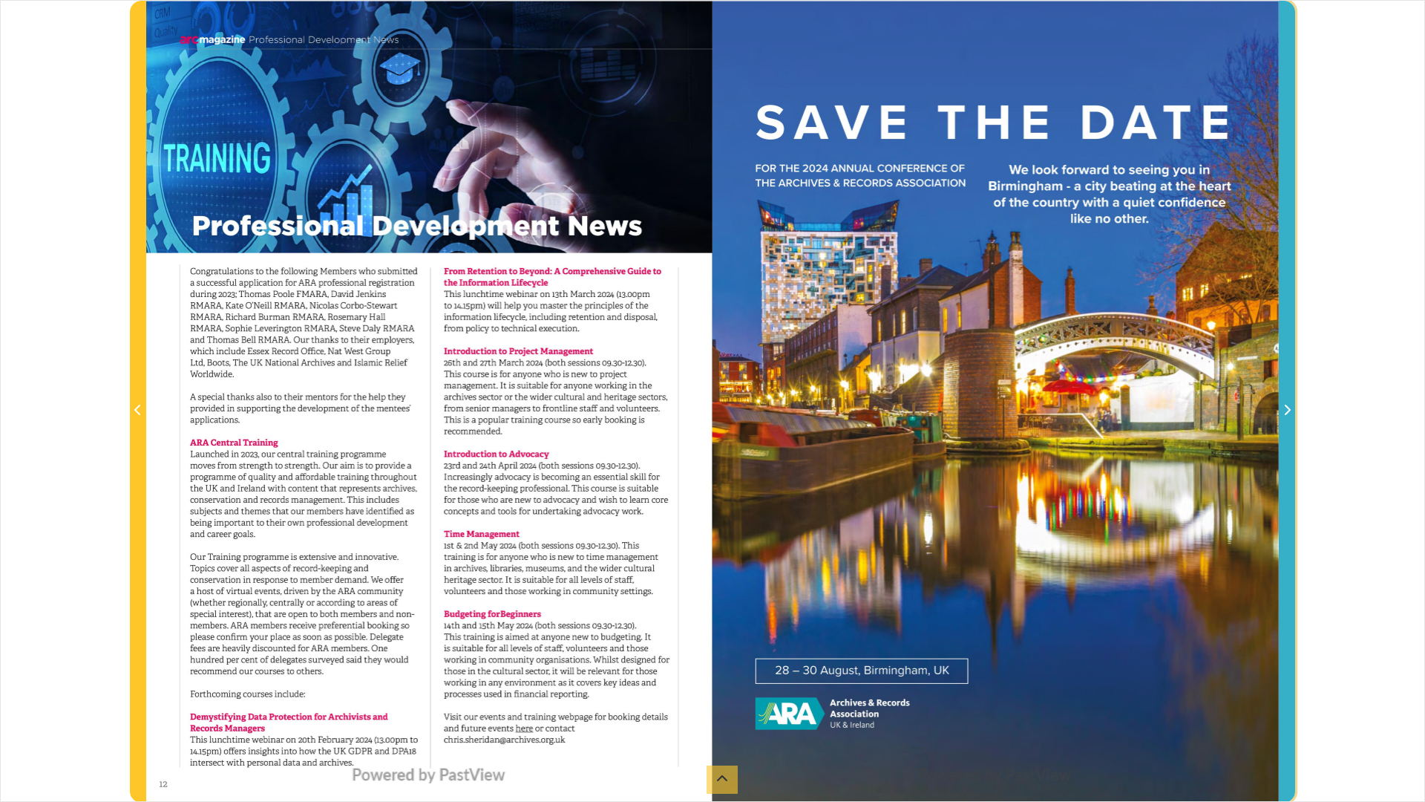
click at [1287, 404] on span "Next Page" at bounding box center [1287, 411] width 15 height 18
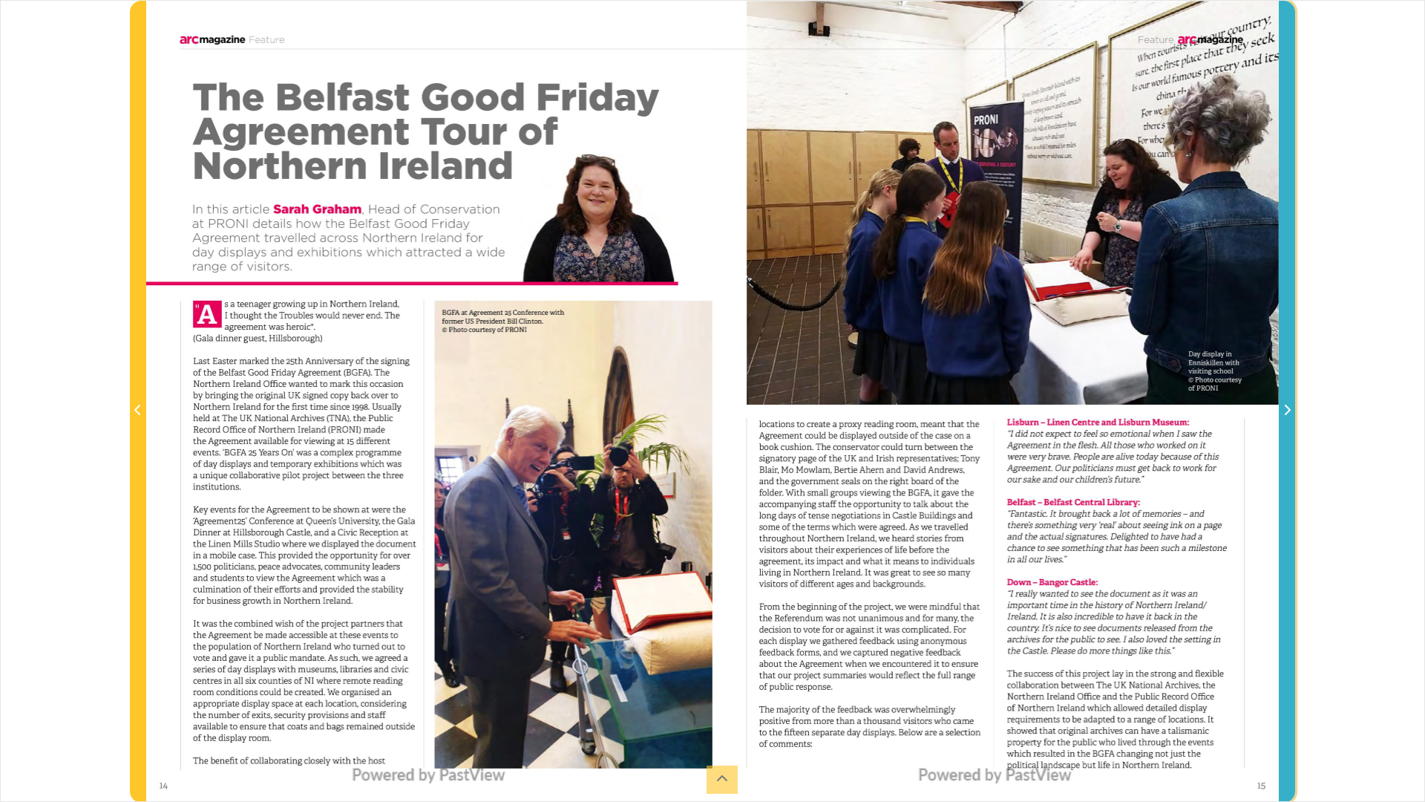
click at [1287, 404] on span "Next Page" at bounding box center [1287, 411] width 15 height 18
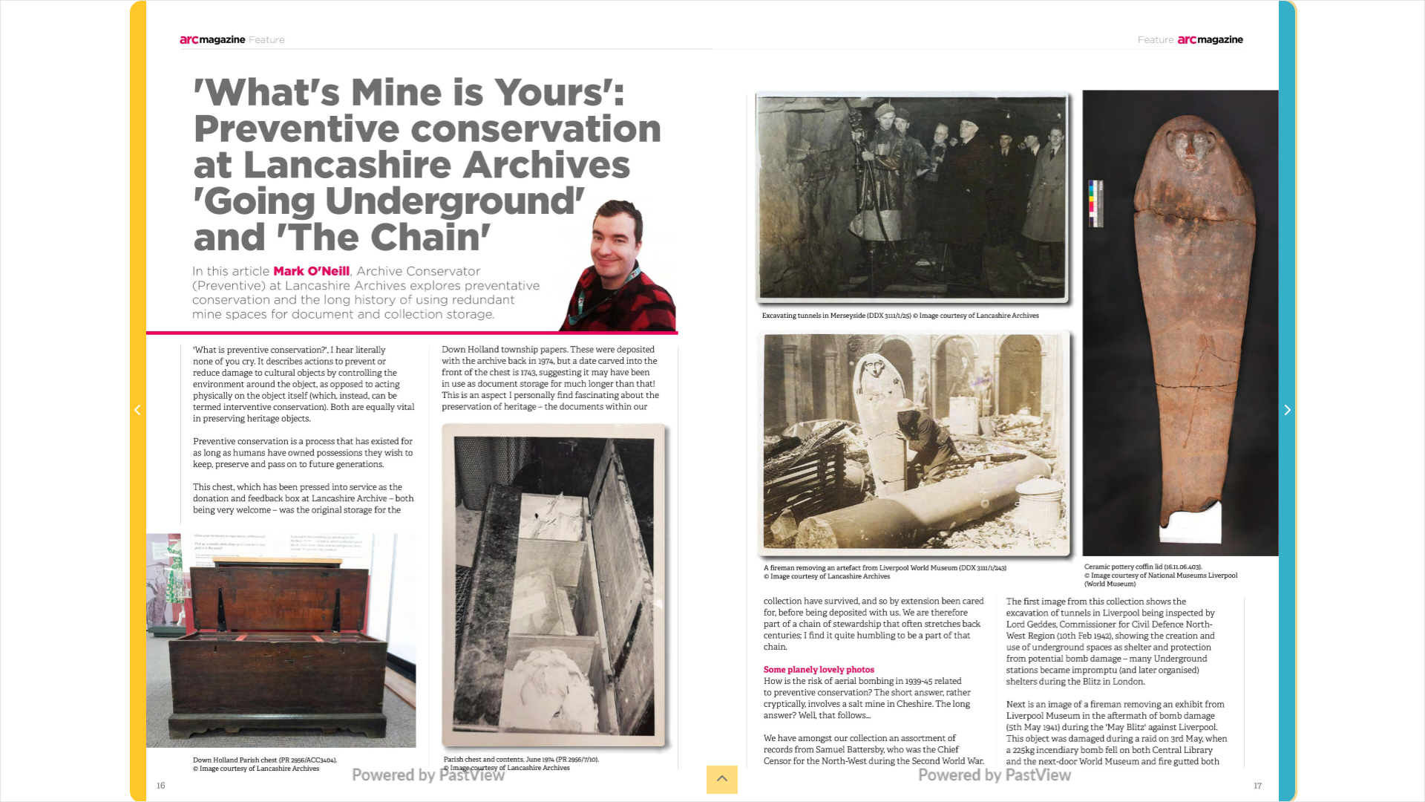
click at [1287, 404] on span "Next Page" at bounding box center [1287, 411] width 15 height 18
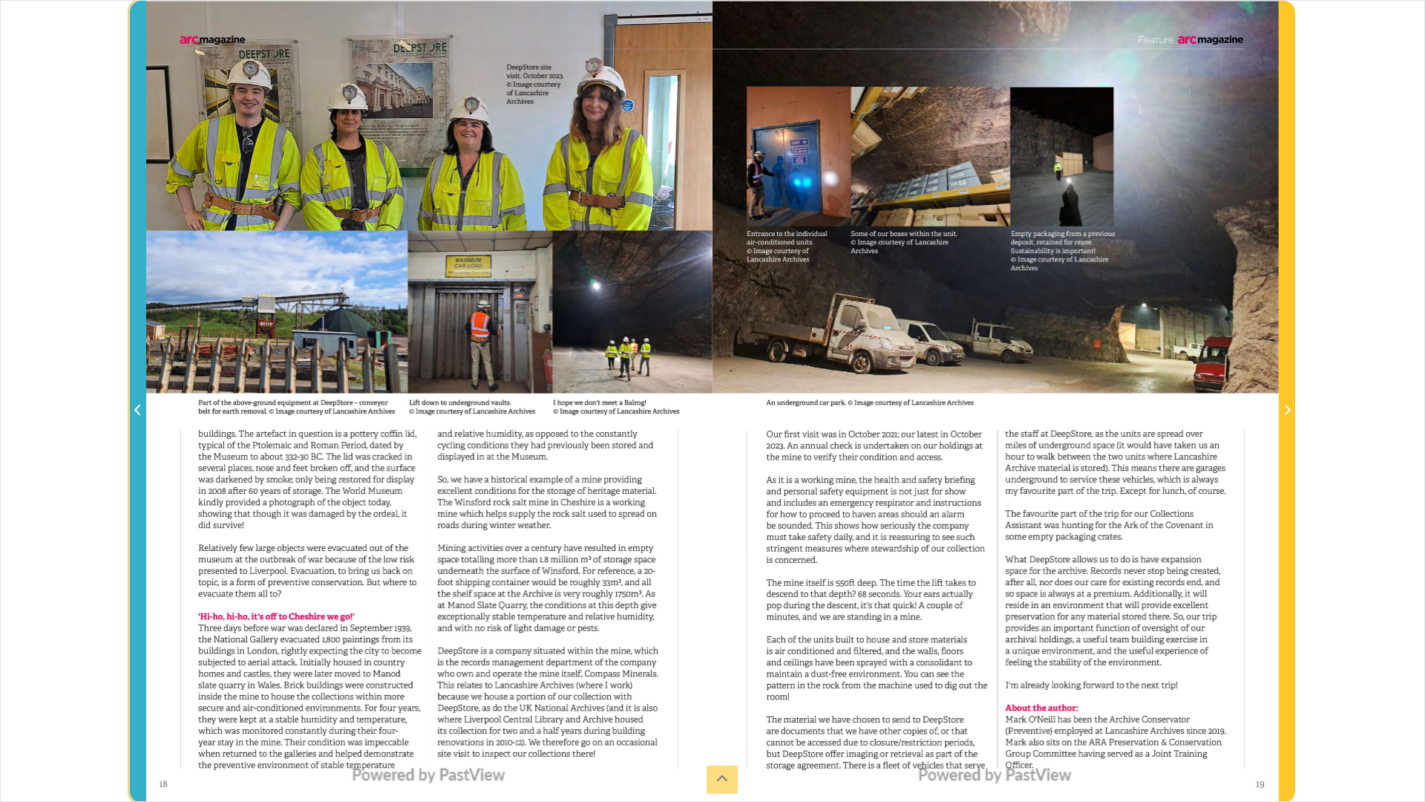
click at [139, 407] on icon "Previous Page" at bounding box center [137, 410] width 6 height 10
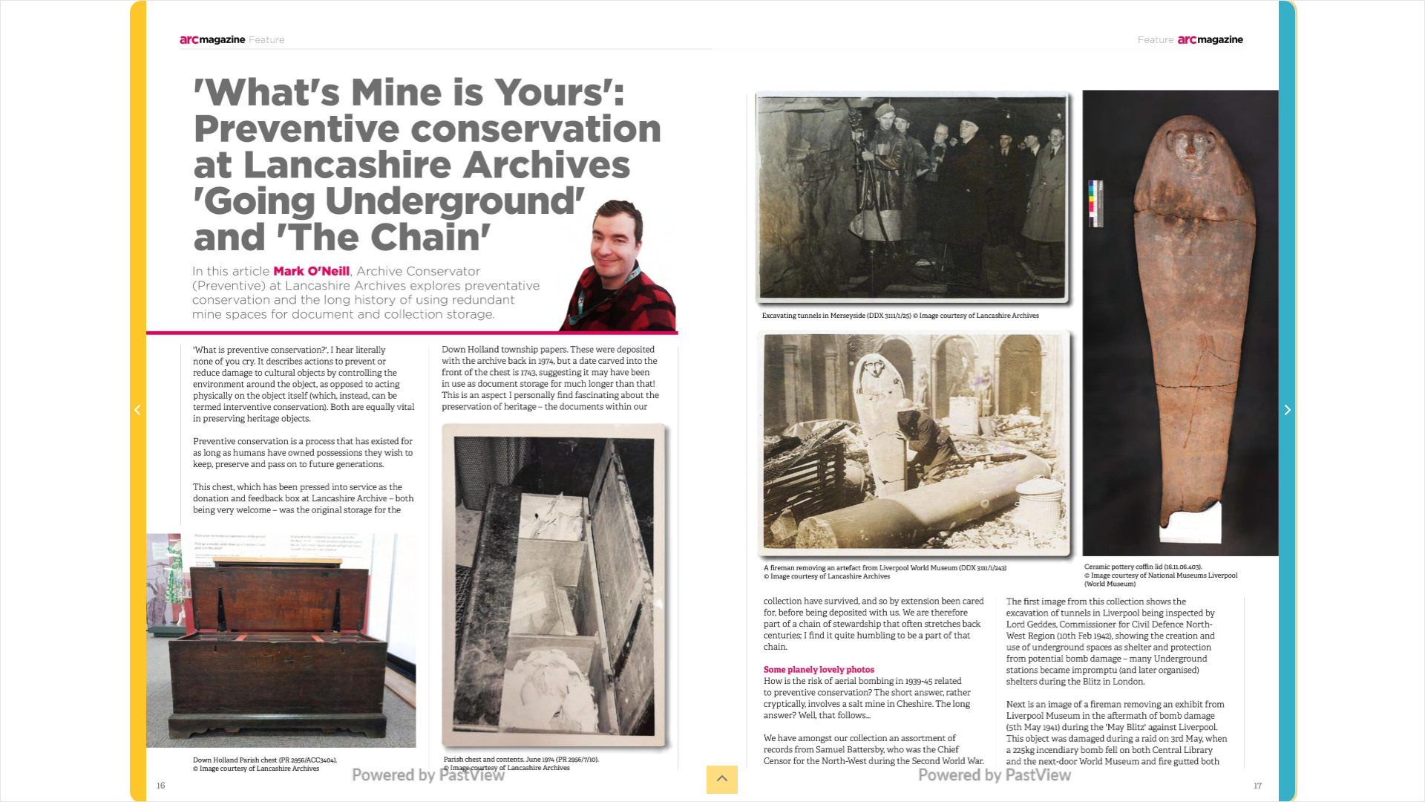
click at [1283, 405] on icon "Next Page" at bounding box center [1286, 410] width 7 height 12
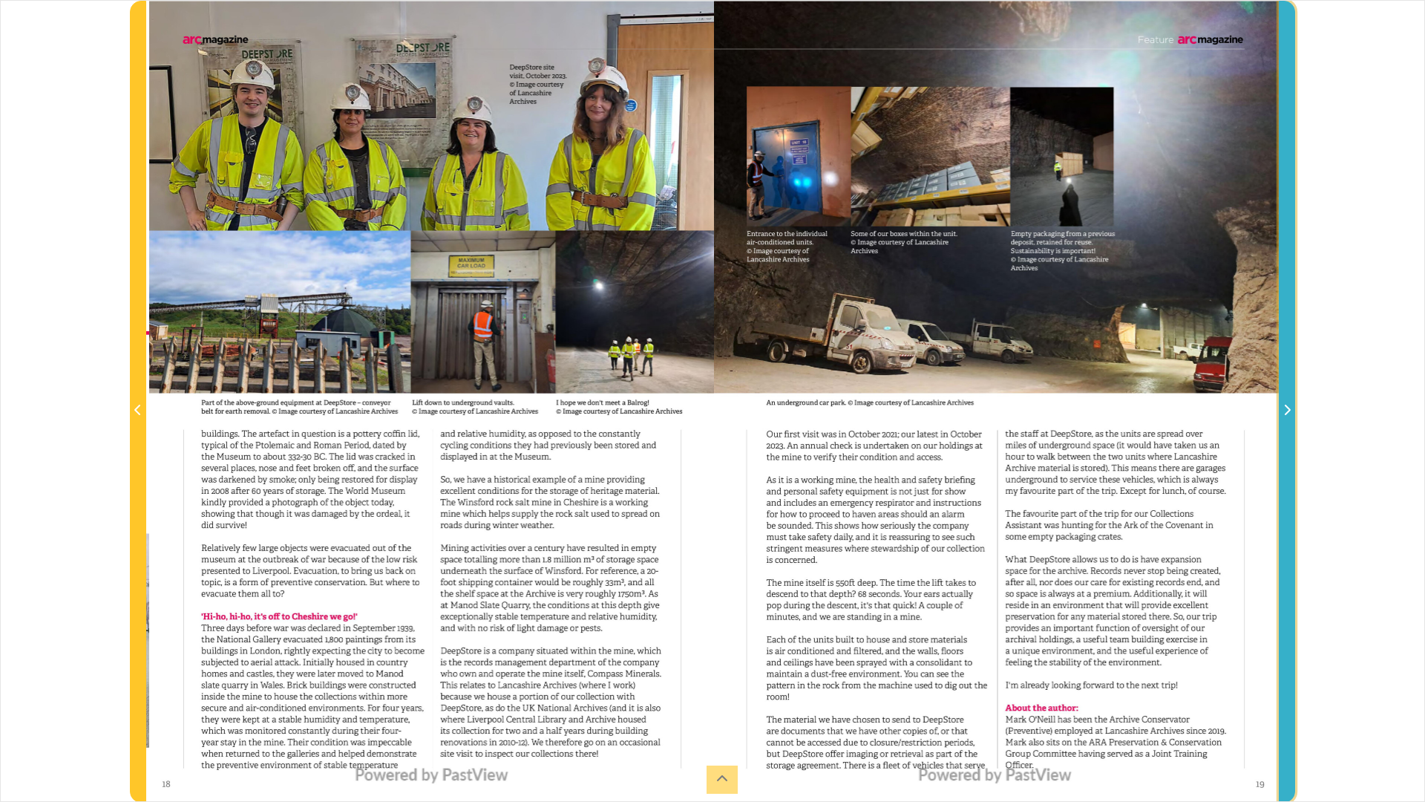
click at [1283, 405] on icon "Next Page" at bounding box center [1286, 410] width 7 height 12
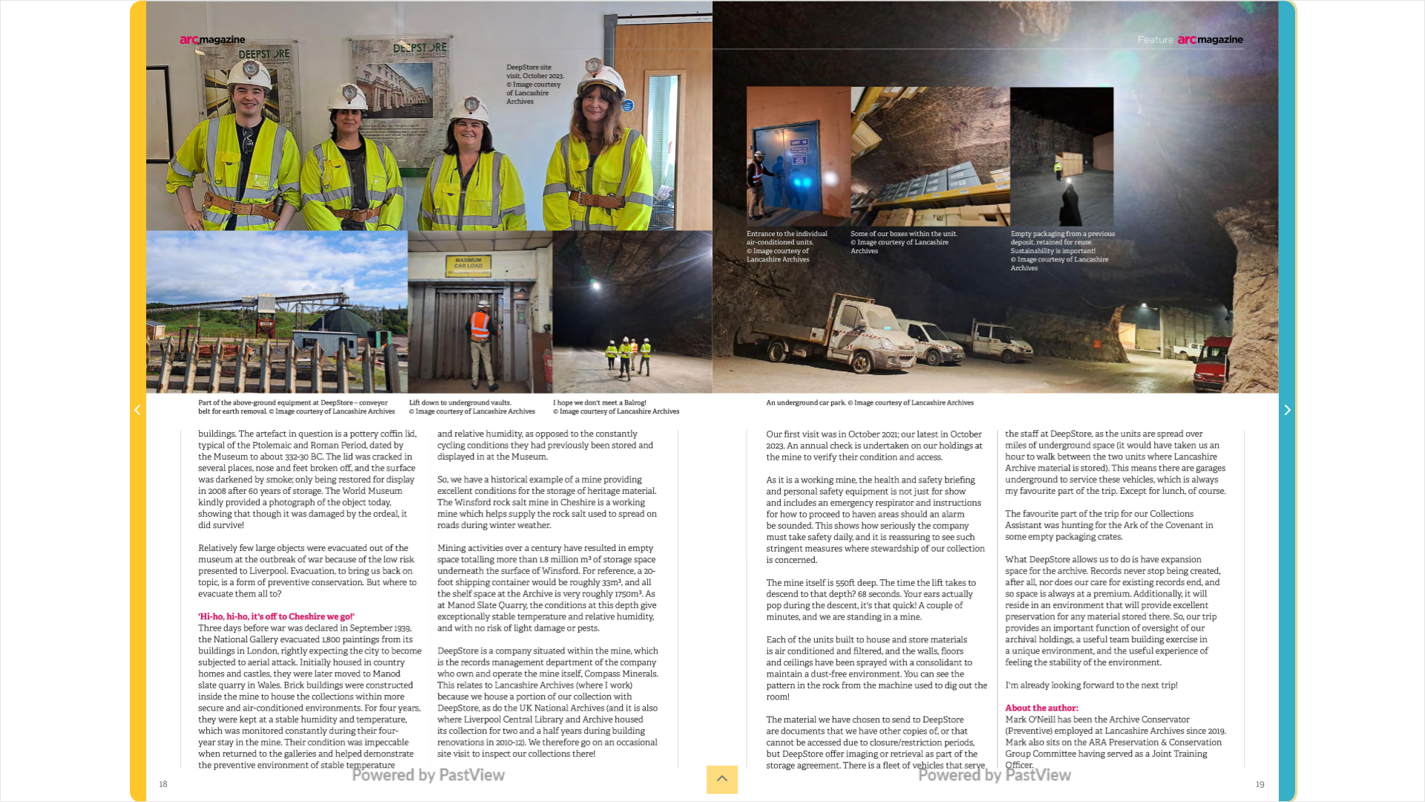
click at [1283, 405] on icon "Next Page" at bounding box center [1286, 410] width 7 height 12
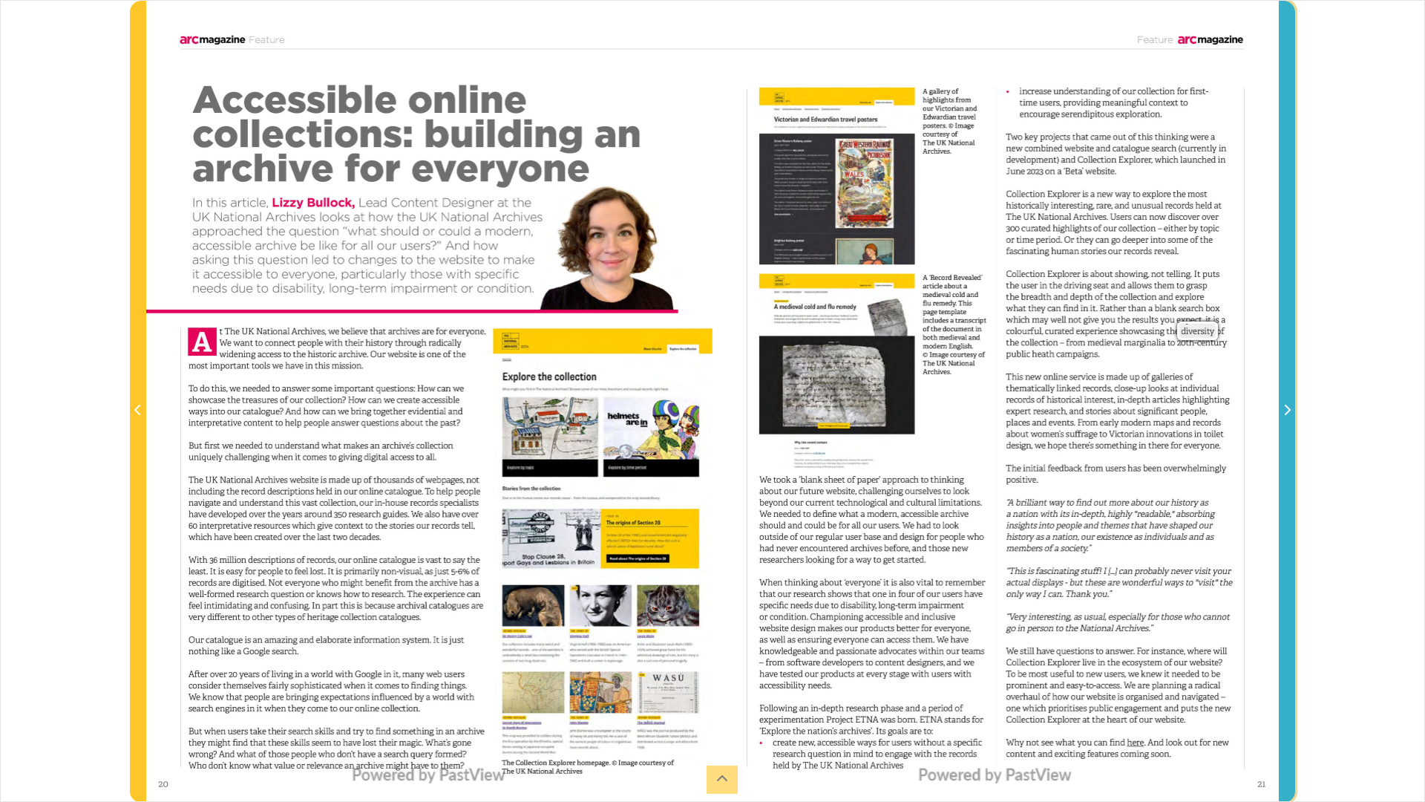
click at [1283, 405] on icon "Next Page" at bounding box center [1286, 410] width 7 height 12
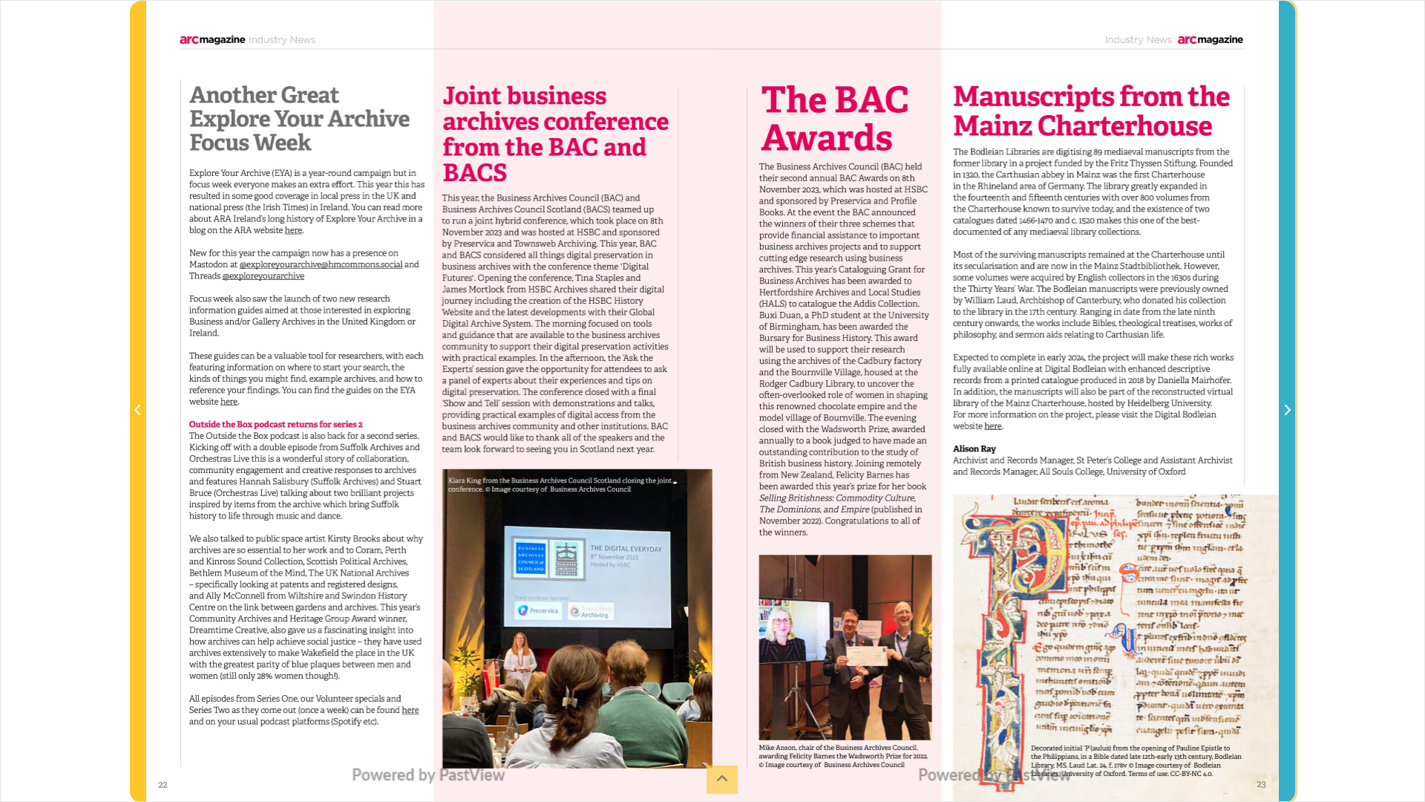
click at [1283, 405] on icon "Next Page" at bounding box center [1286, 410] width 7 height 12
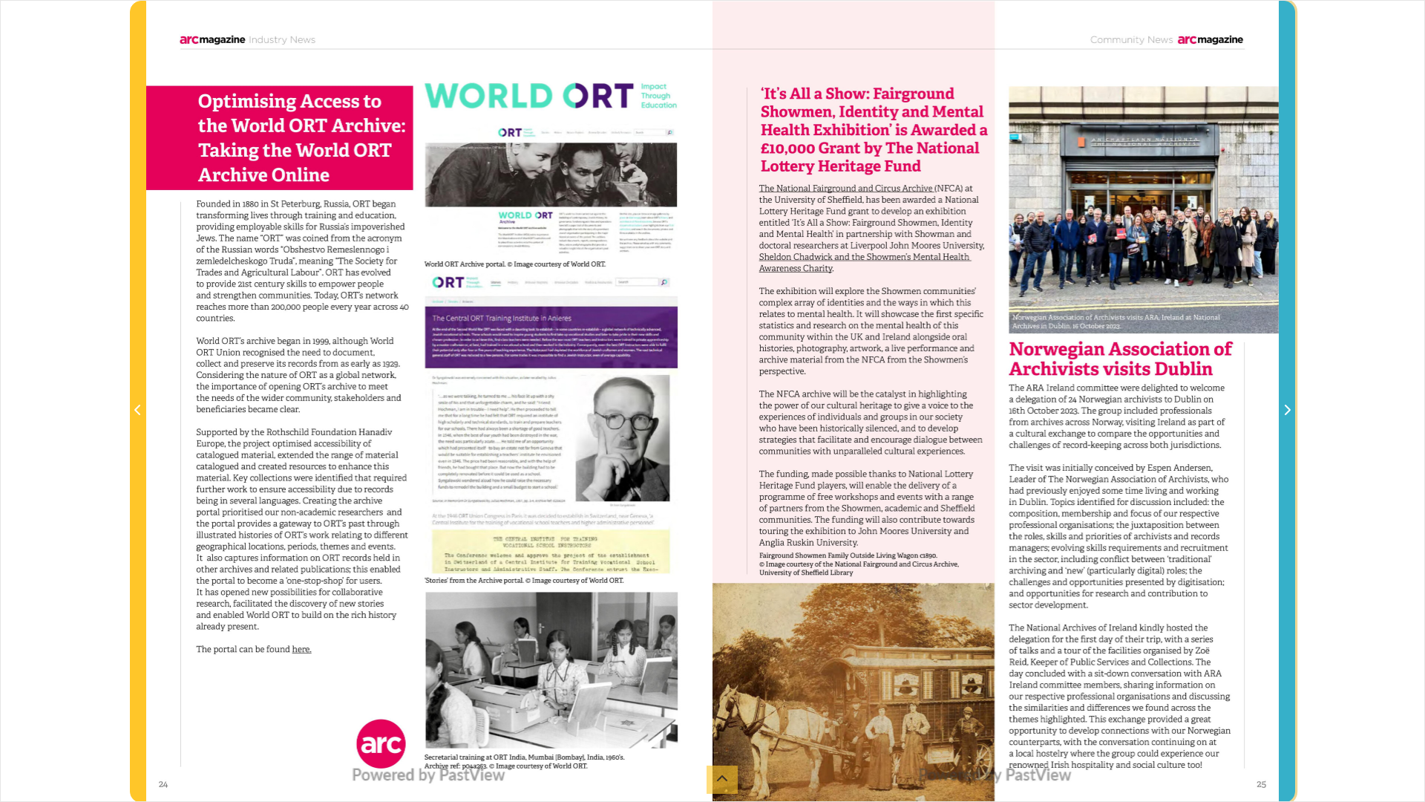
click at [1283, 405] on icon "Next Page" at bounding box center [1286, 410] width 7 height 12
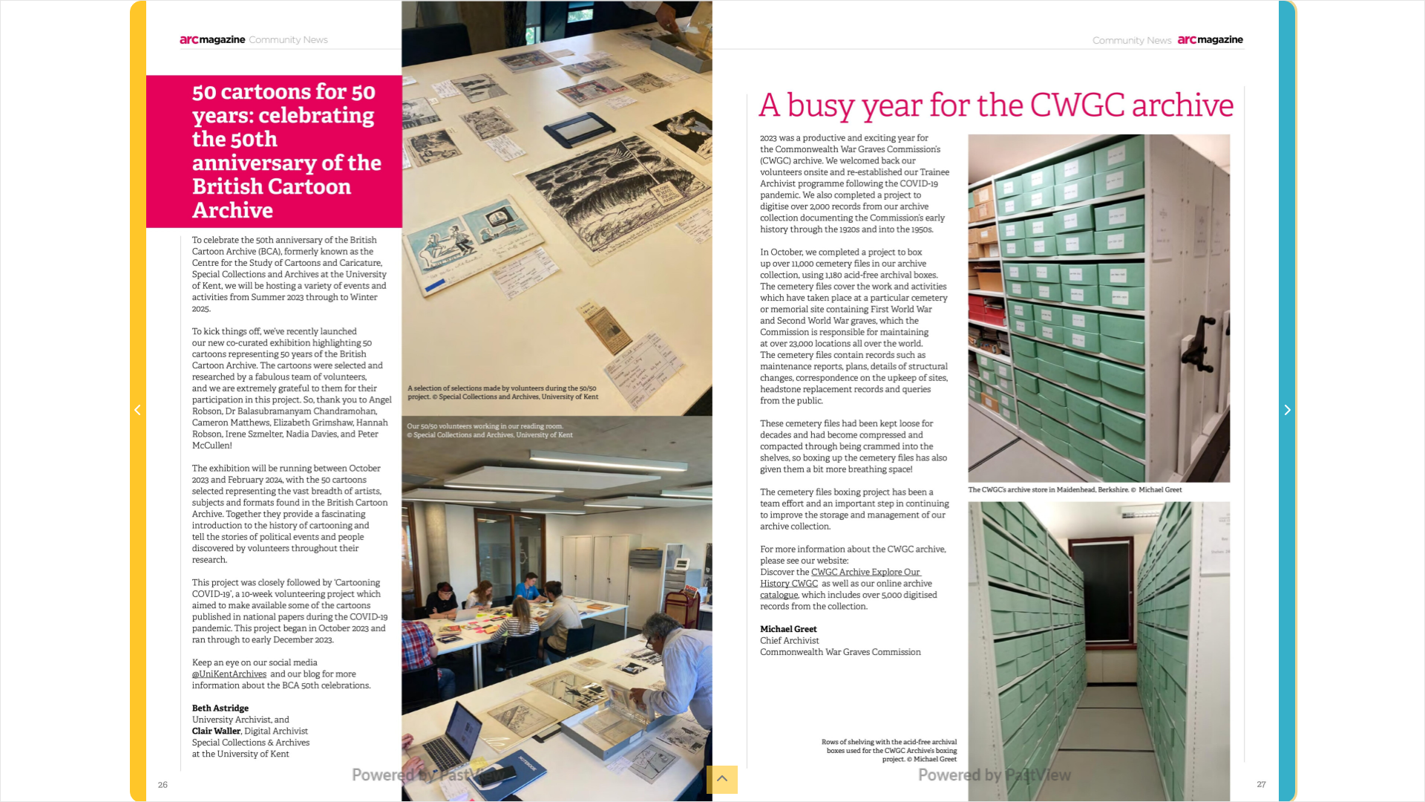
click at [1283, 405] on icon "Next Page" at bounding box center [1286, 410] width 7 height 12
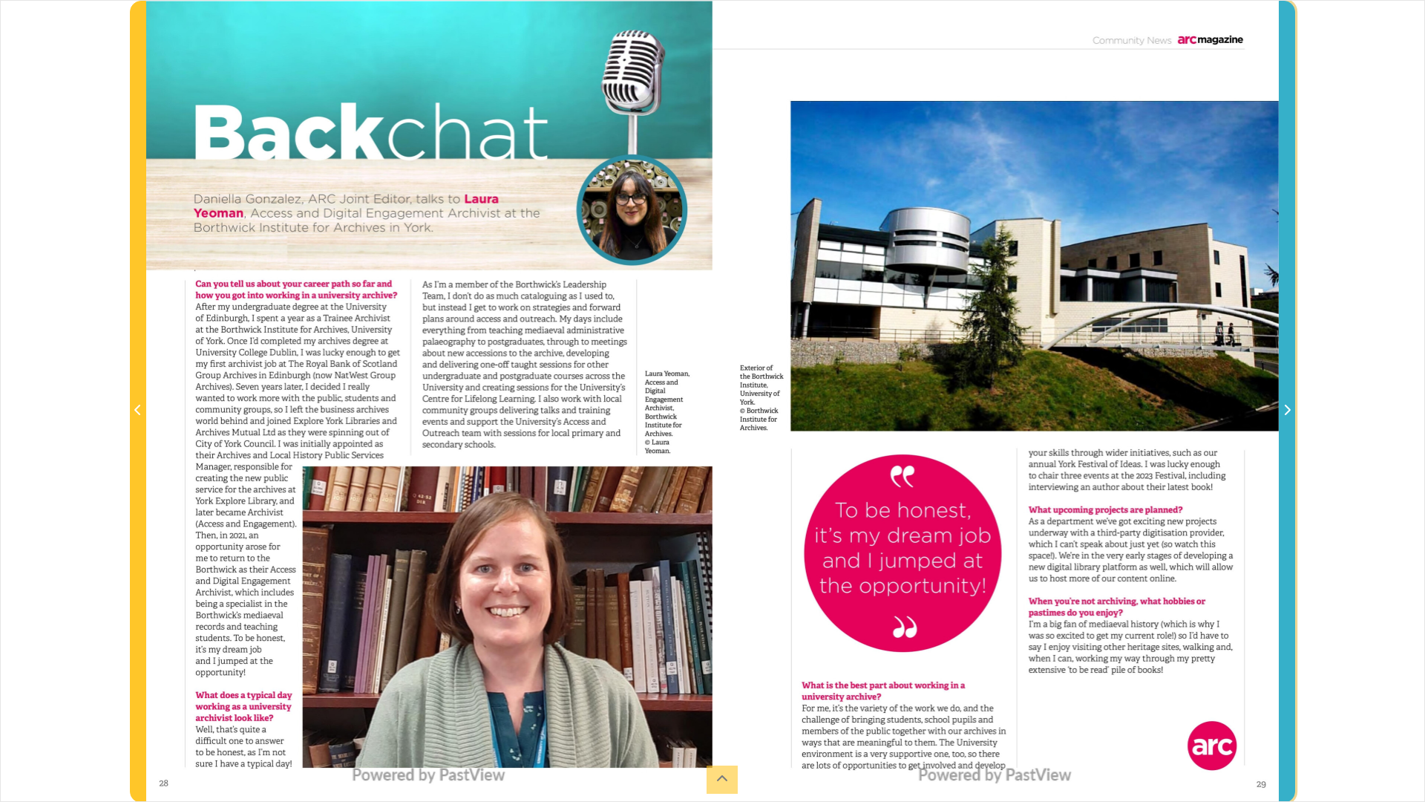
click at [1283, 405] on icon "Next Page" at bounding box center [1286, 410] width 7 height 12
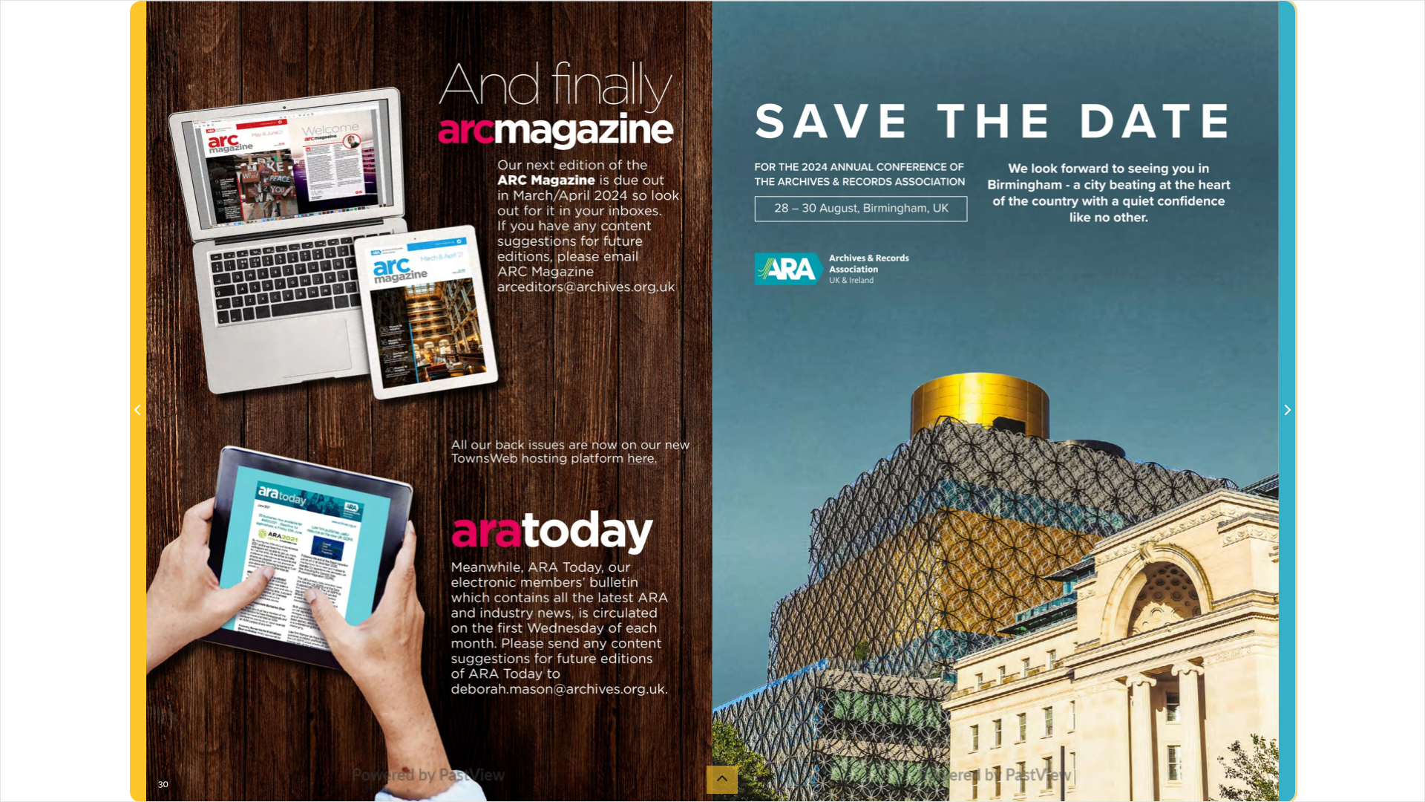
click at [1283, 405] on icon "Next Page" at bounding box center [1286, 410] width 7 height 12
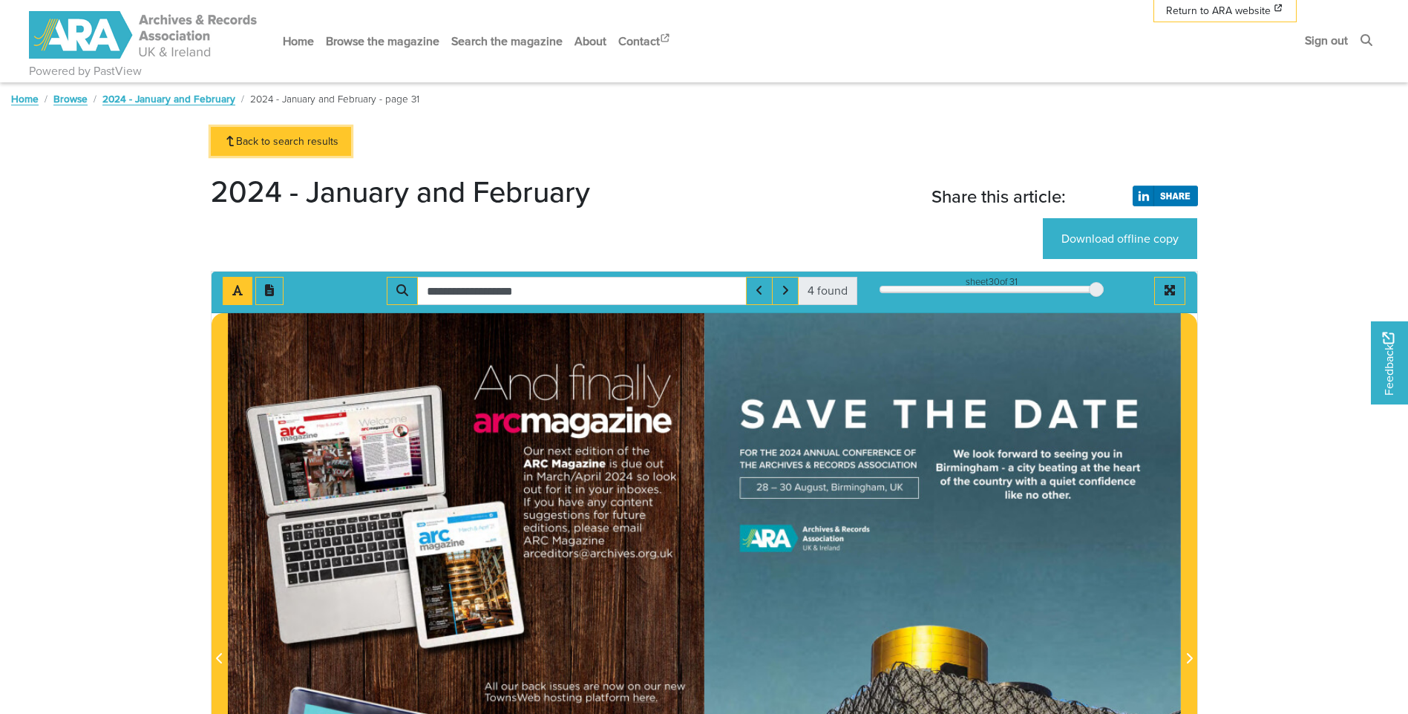
click at [301, 144] on link "Back to search results" at bounding box center [281, 141] width 141 height 29
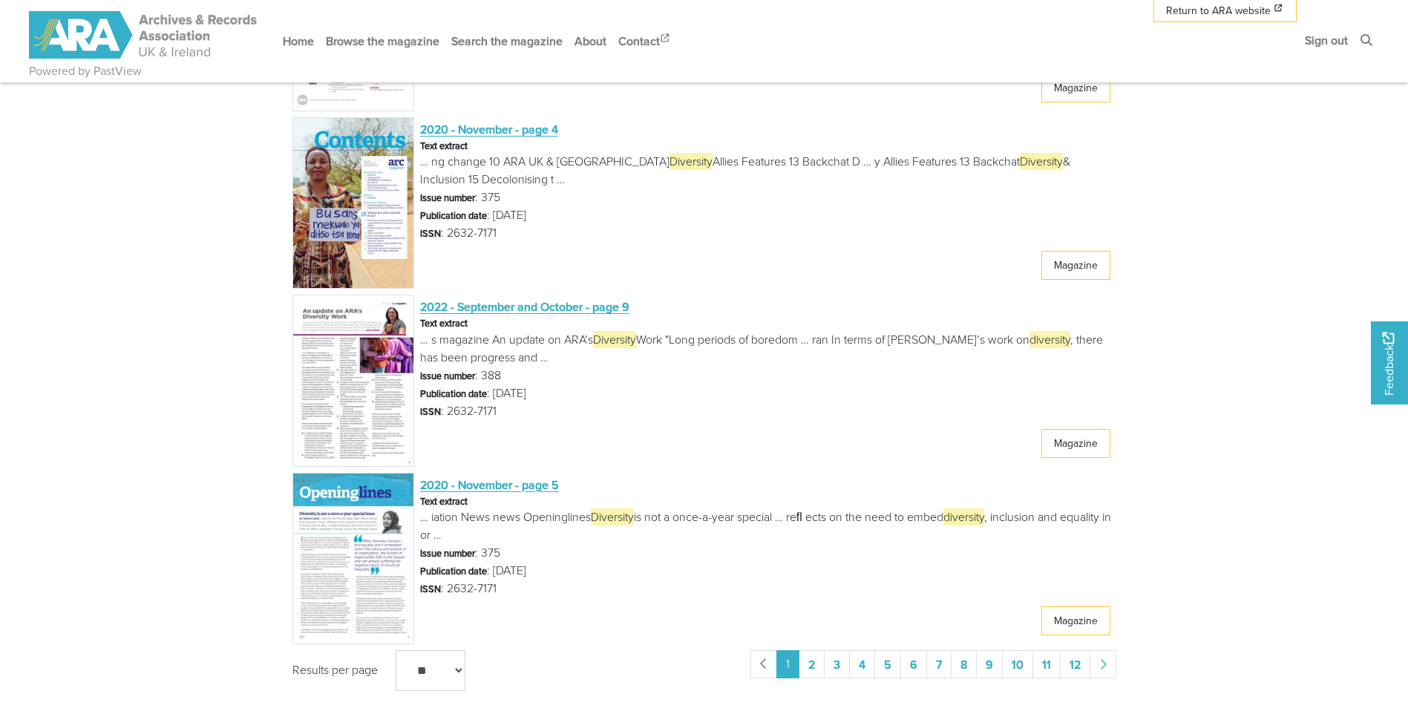
scroll to position [2895, 0]
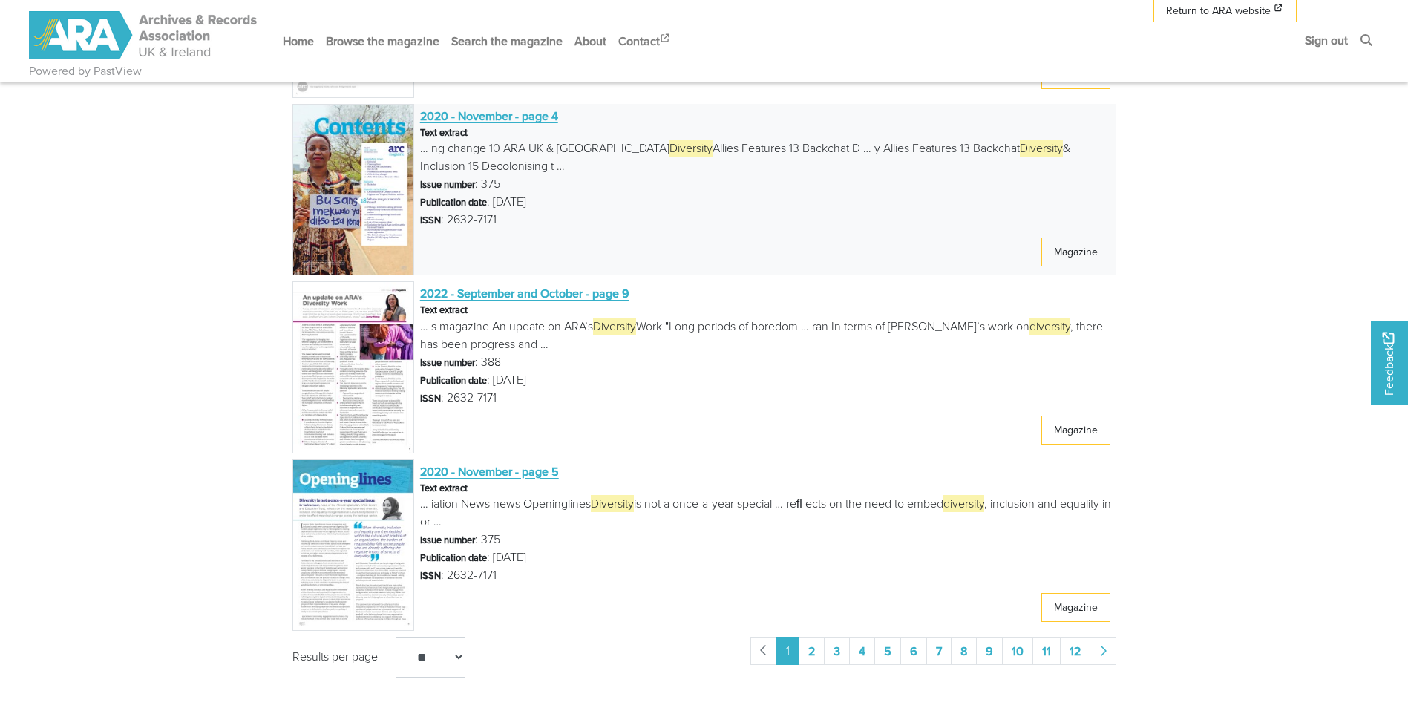
click at [524, 117] on span "2020 - November - page 4" at bounding box center [489, 116] width 138 height 16
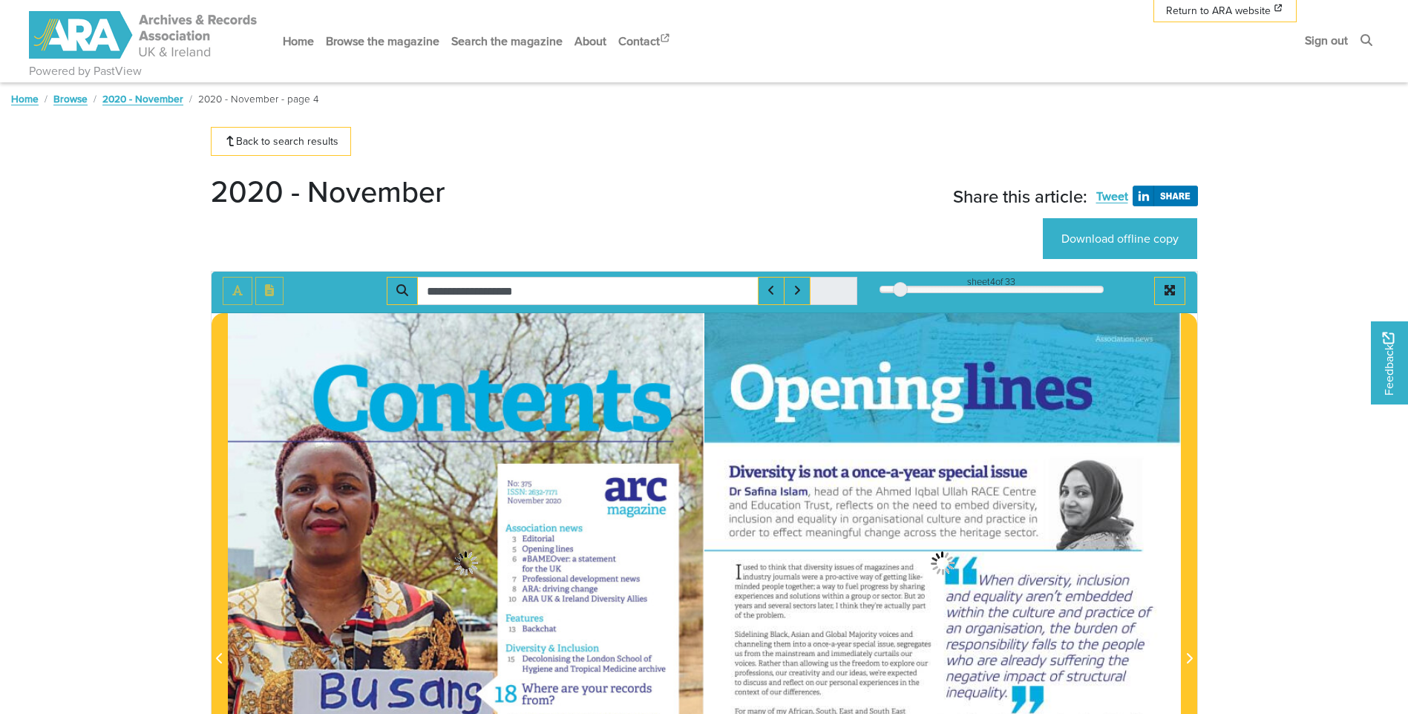
type input "**********"
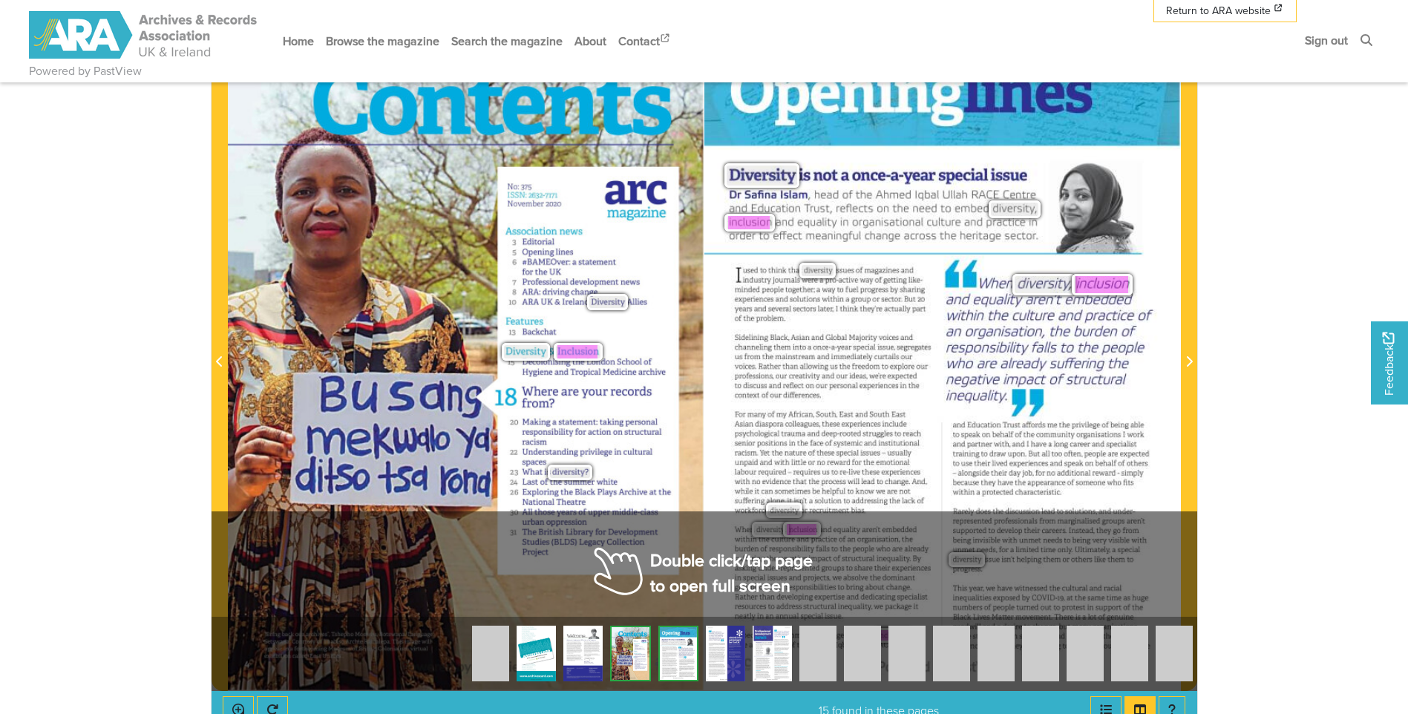
scroll to position [148, 0]
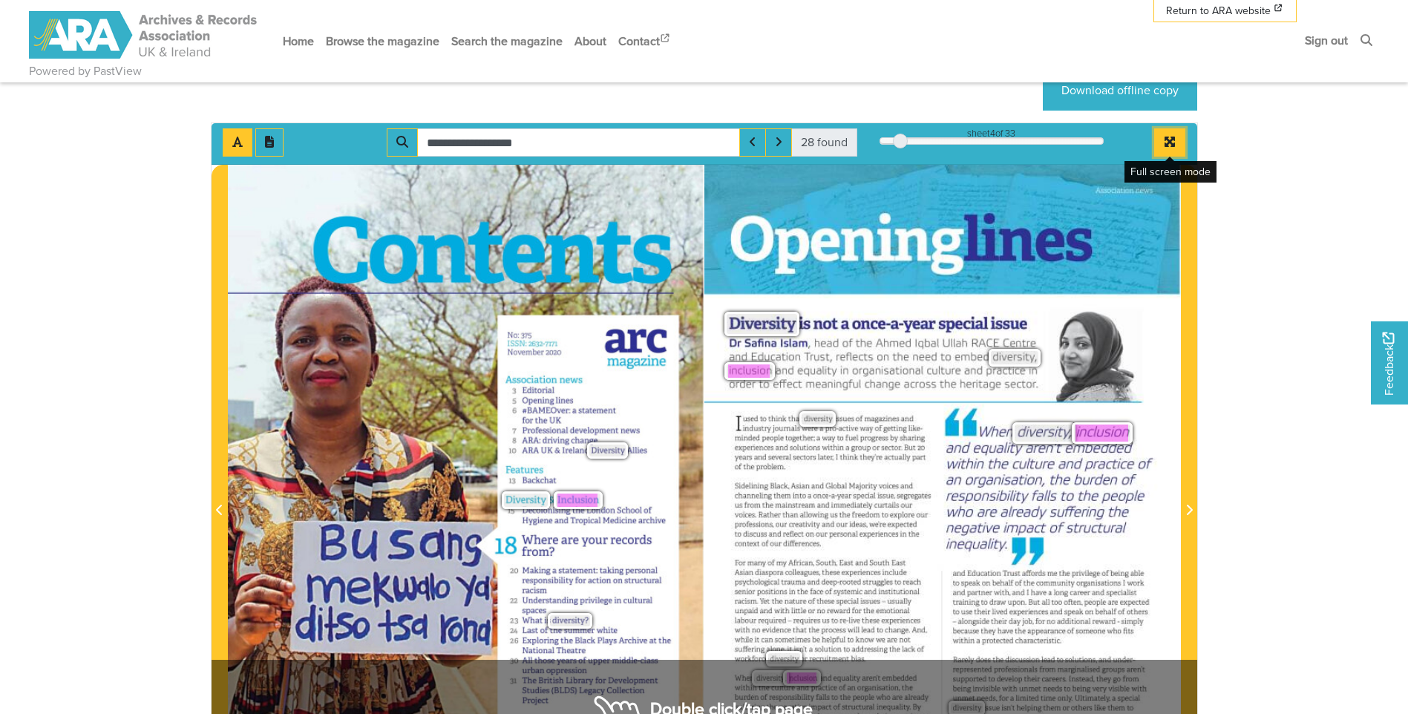
click at [1179, 148] on button "Full screen mode" at bounding box center [1169, 142] width 31 height 28
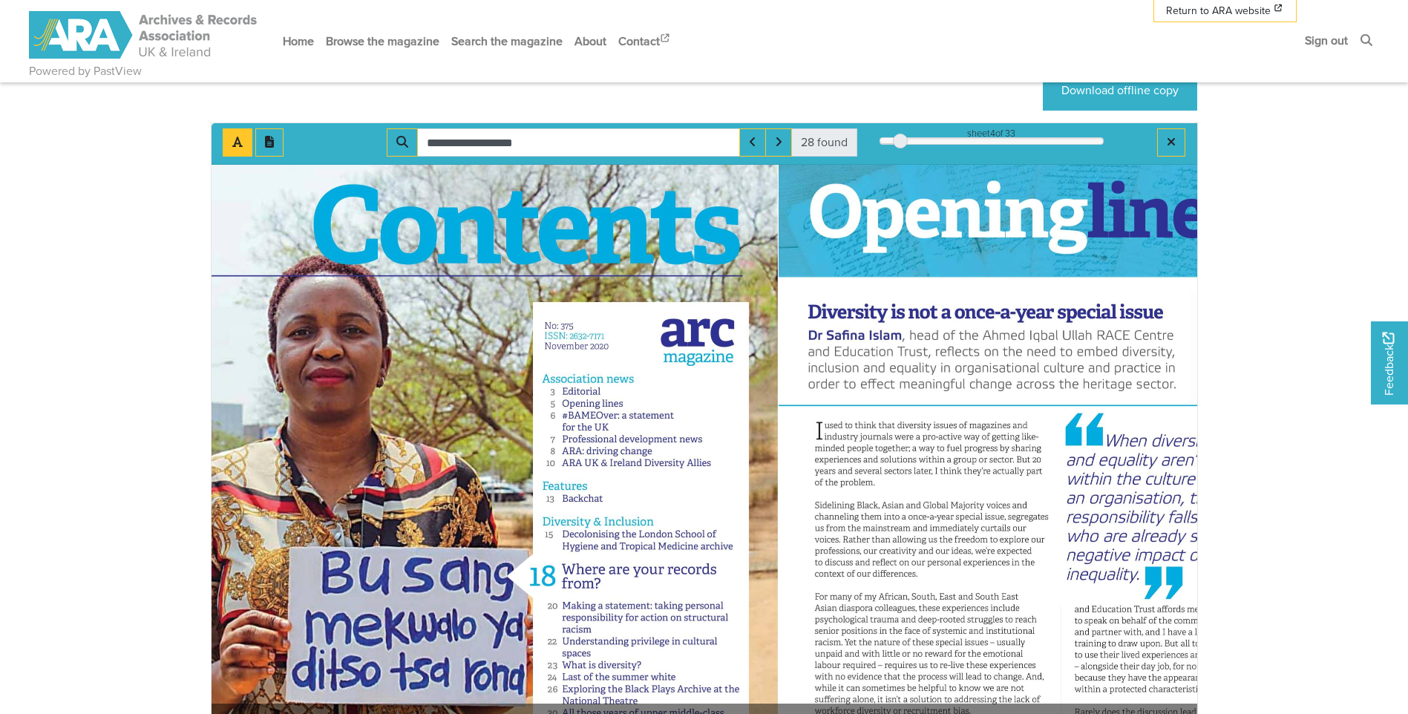
scroll to position [0, 0]
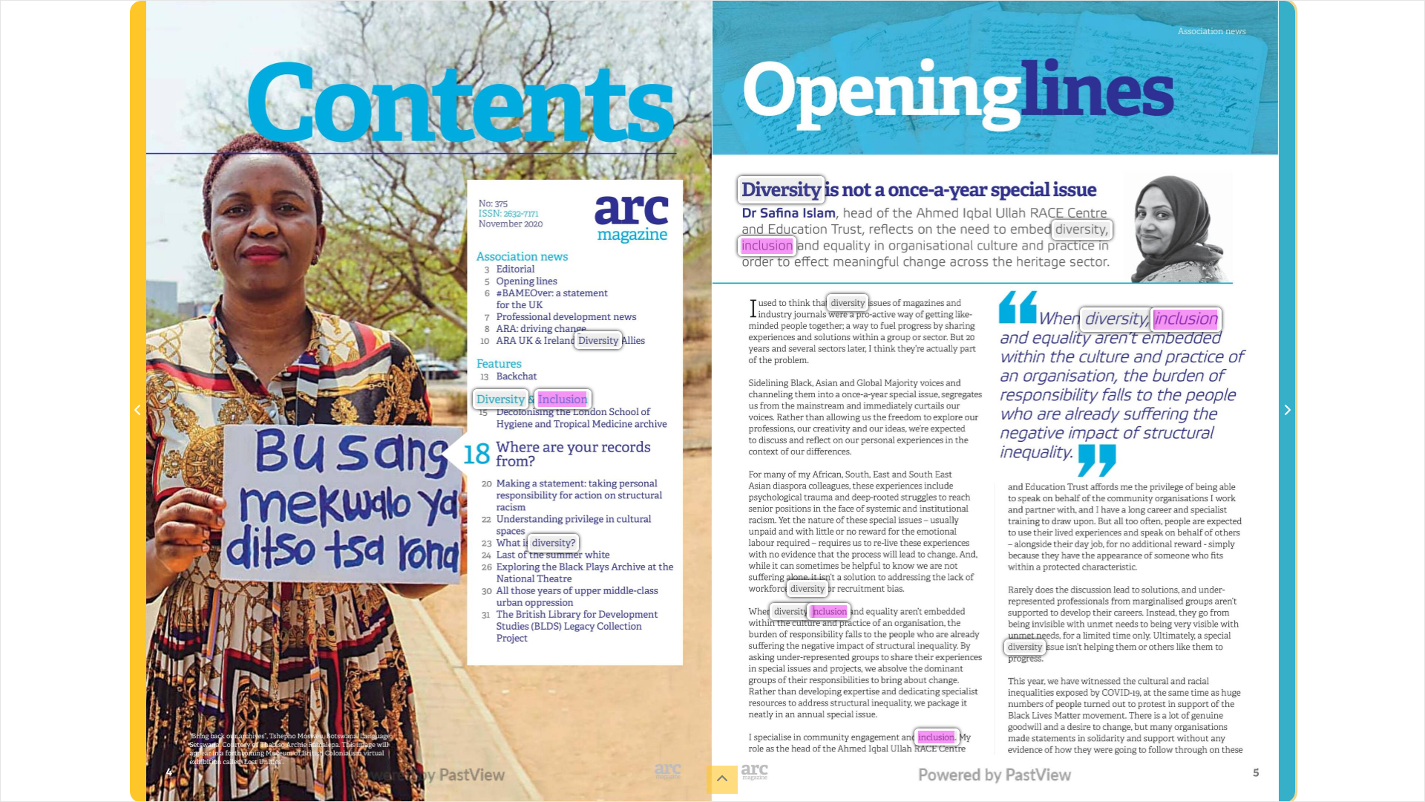
click at [1288, 405] on icon "Next Page" at bounding box center [1286, 410] width 7 height 12
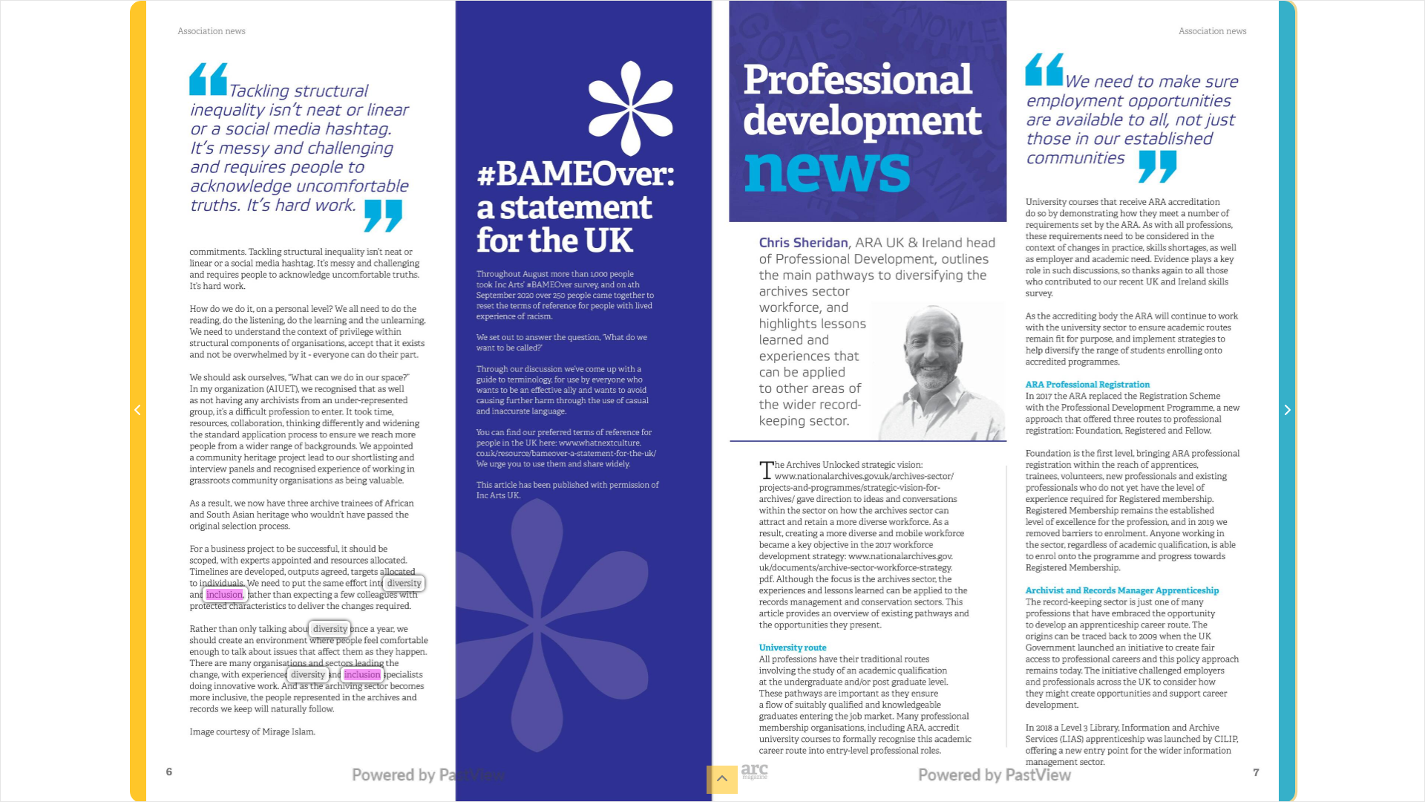
click at [1288, 405] on icon "Next Page" at bounding box center [1286, 410] width 7 height 12
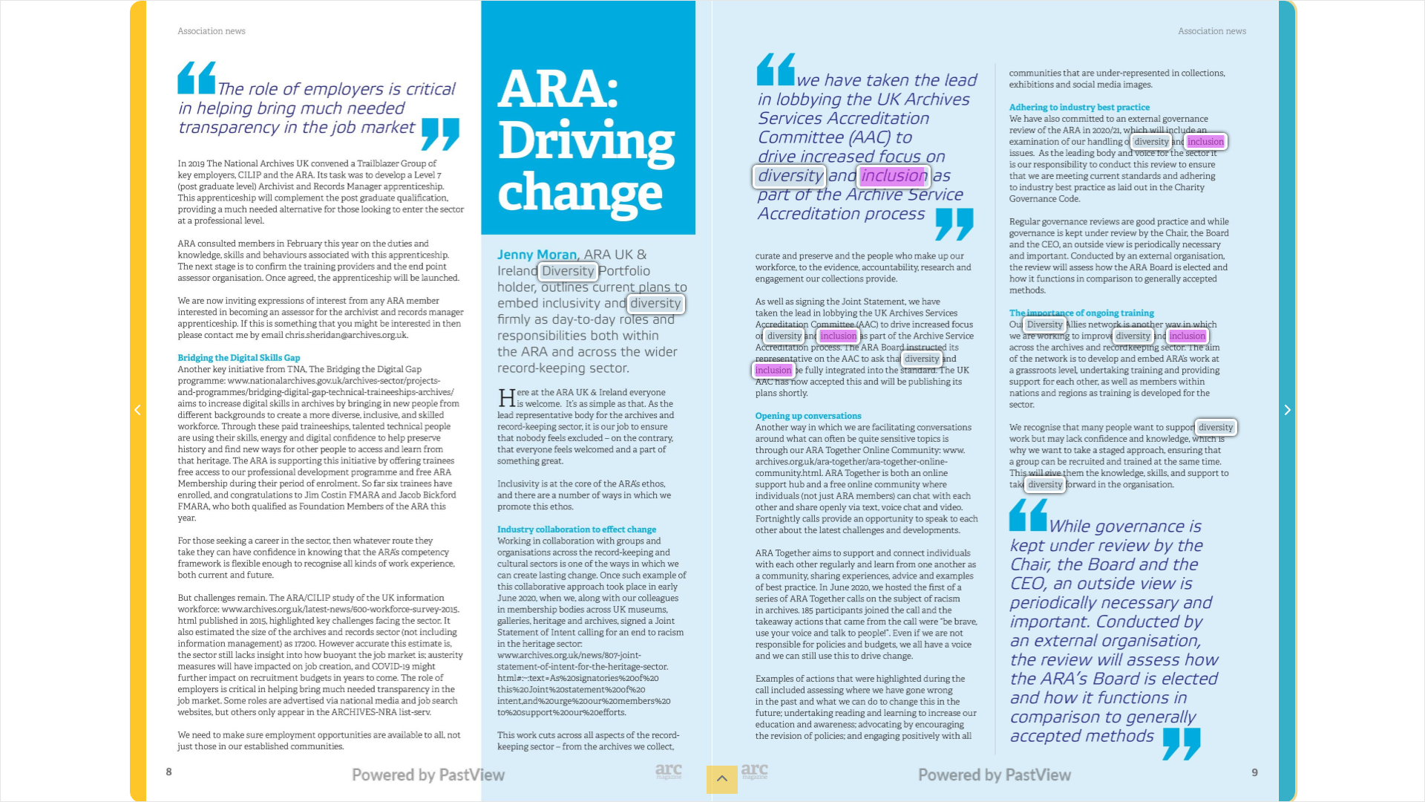
click at [1291, 410] on span "Next Page" at bounding box center [1287, 411] width 15 height 18
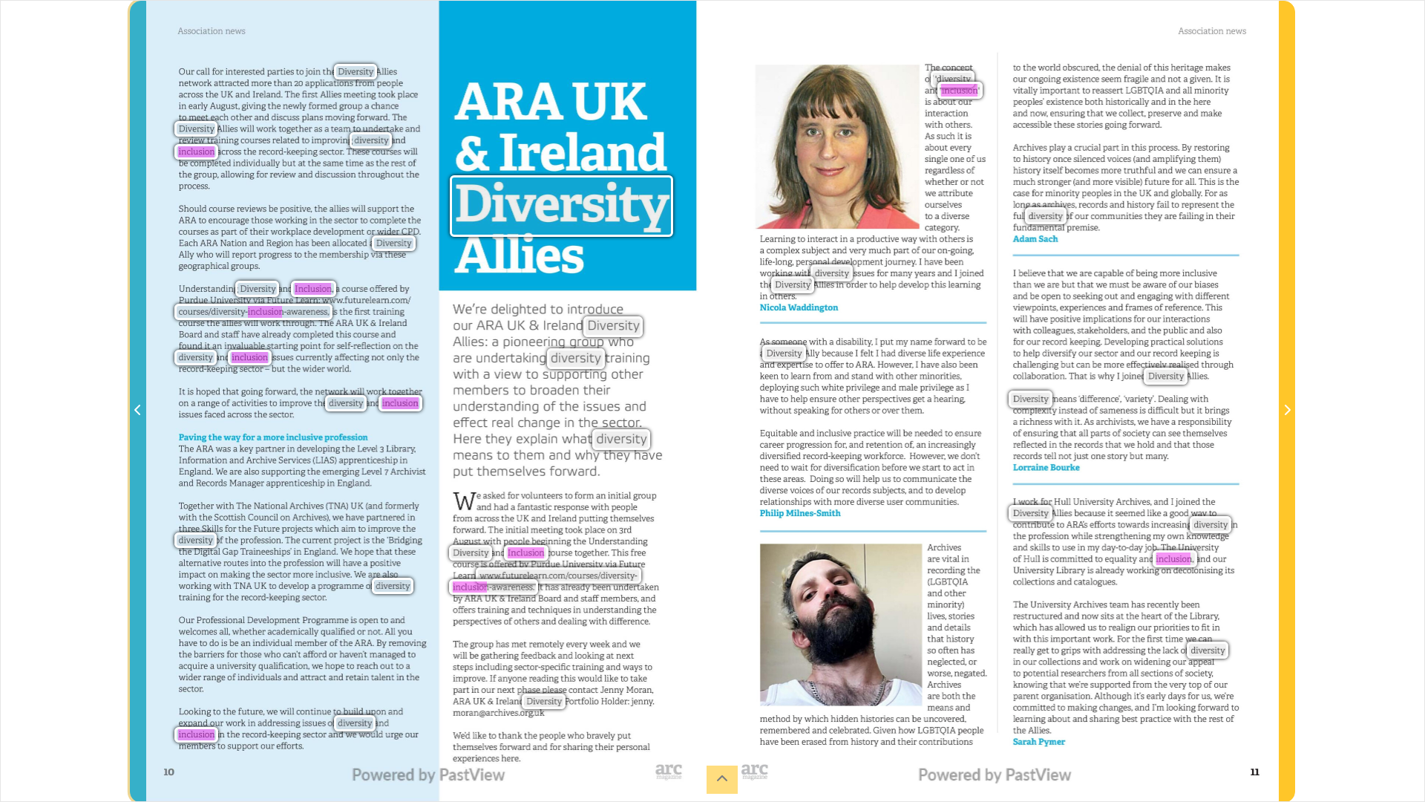
click at [140, 410] on icon "Previous Page" at bounding box center [137, 410] width 7 height 12
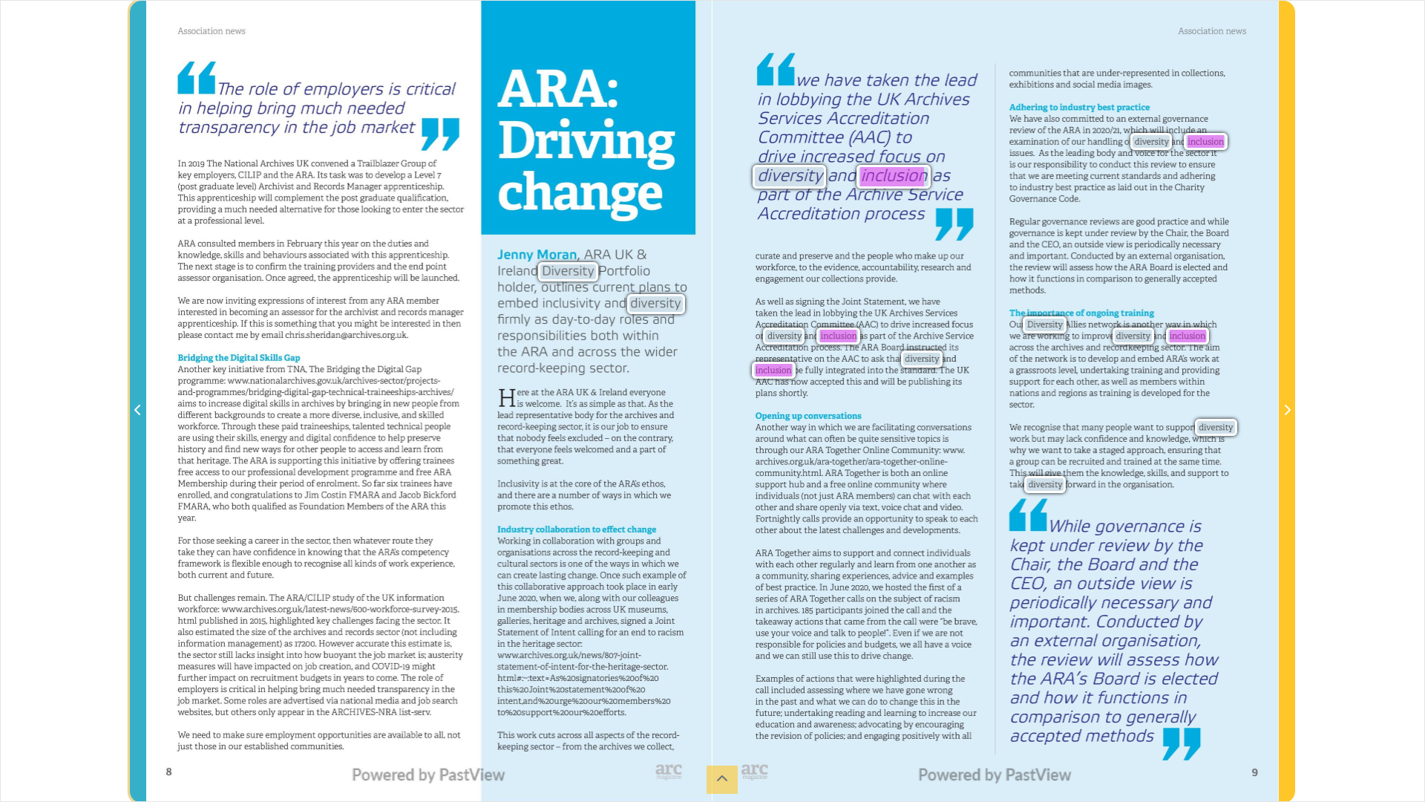
click at [140, 410] on icon "Previous Page" at bounding box center [137, 410] width 7 height 12
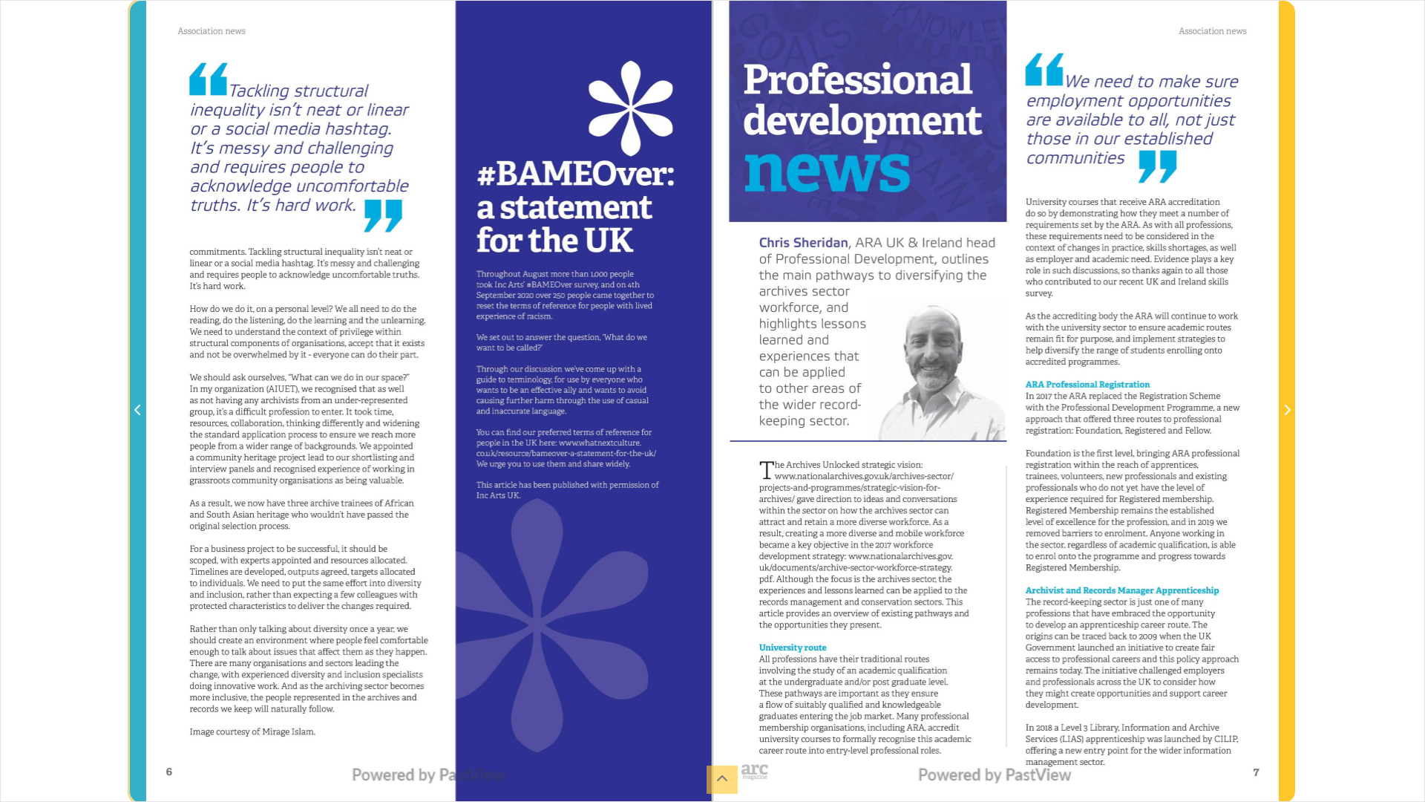
click at [140, 410] on icon "Previous Page" at bounding box center [137, 410] width 7 height 12
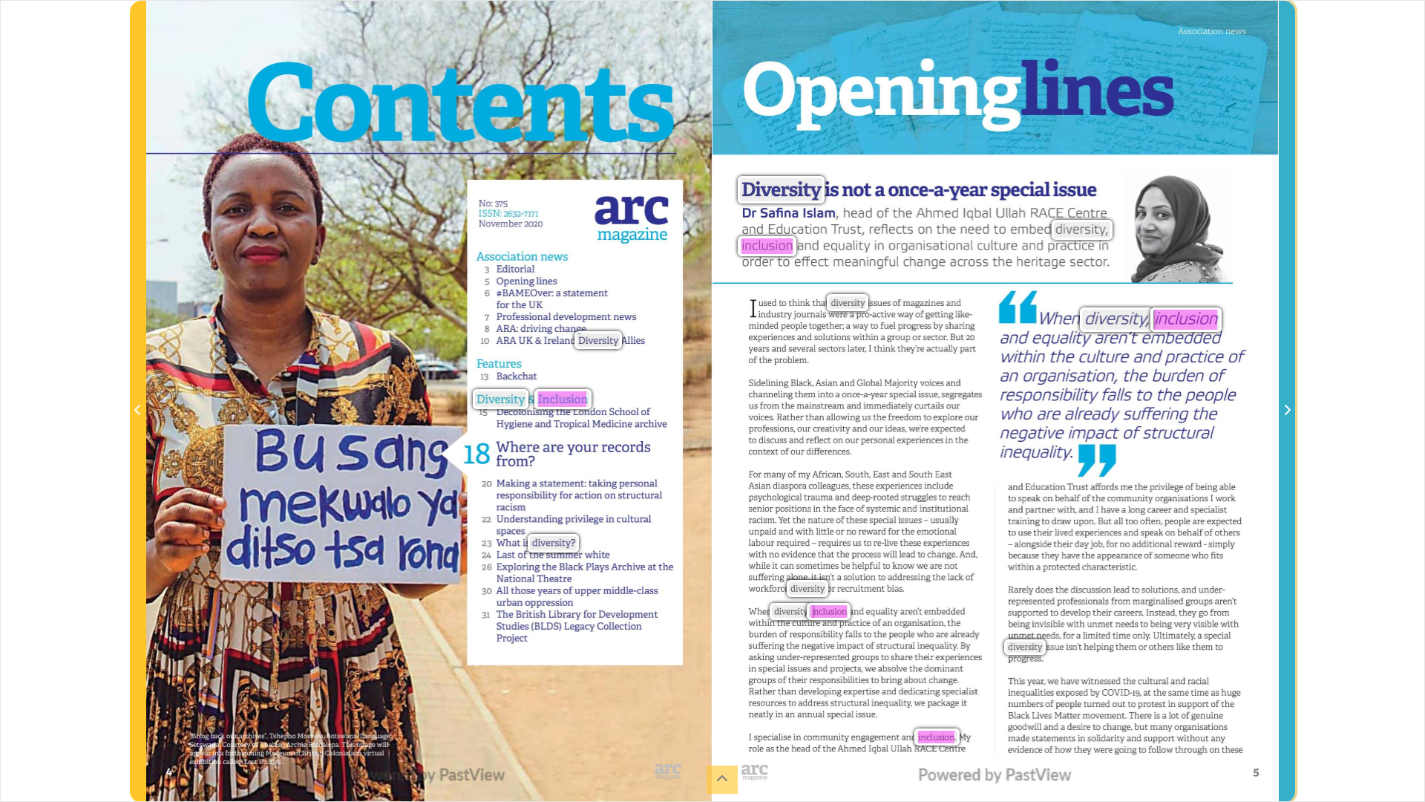
click at [1288, 410] on icon "Next Page" at bounding box center [1286, 410] width 7 height 12
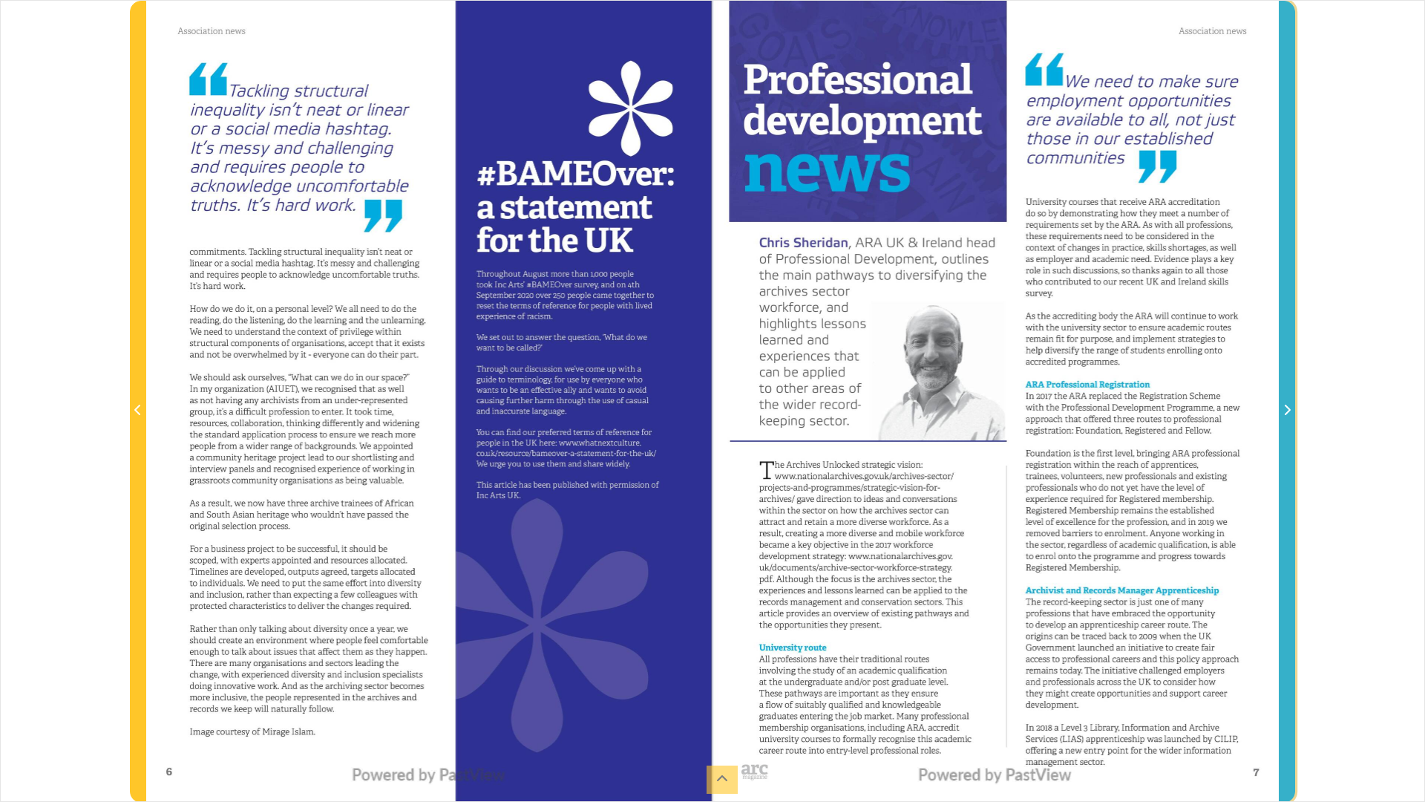
click at [1288, 410] on icon "Next Page" at bounding box center [1286, 410] width 7 height 12
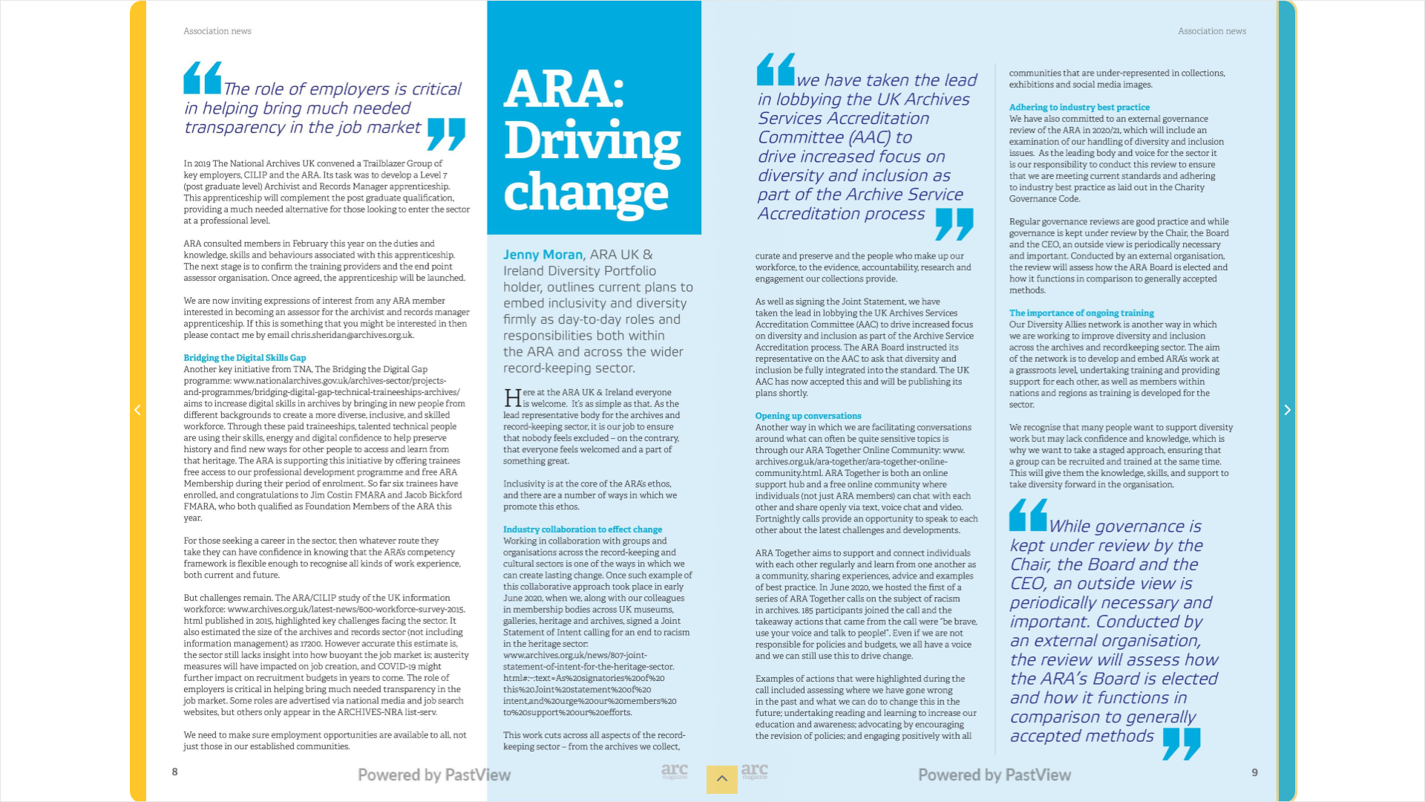
click at [1288, 410] on icon "Next Page" at bounding box center [1286, 410] width 7 height 12
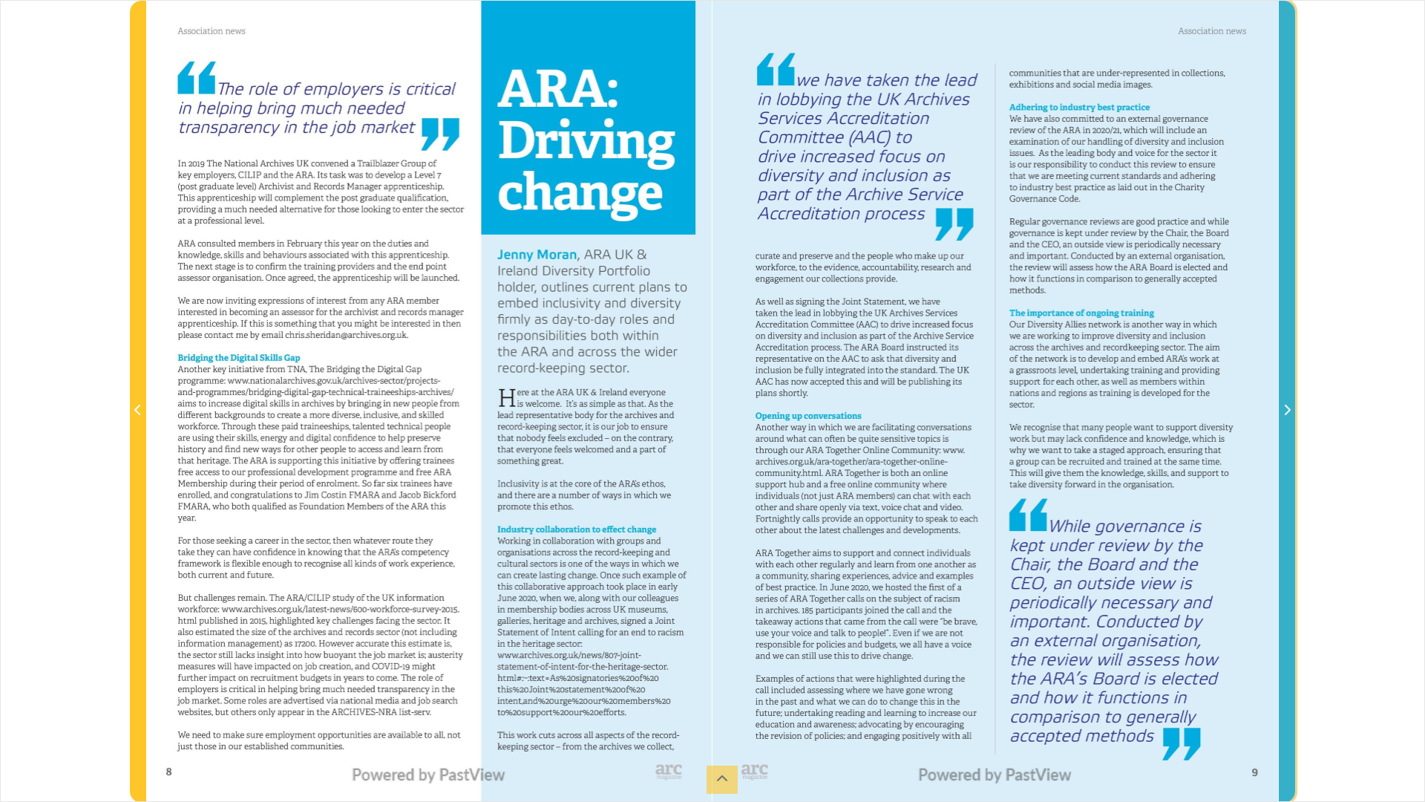
click at [1288, 410] on icon "Next Page" at bounding box center [1286, 410] width 7 height 12
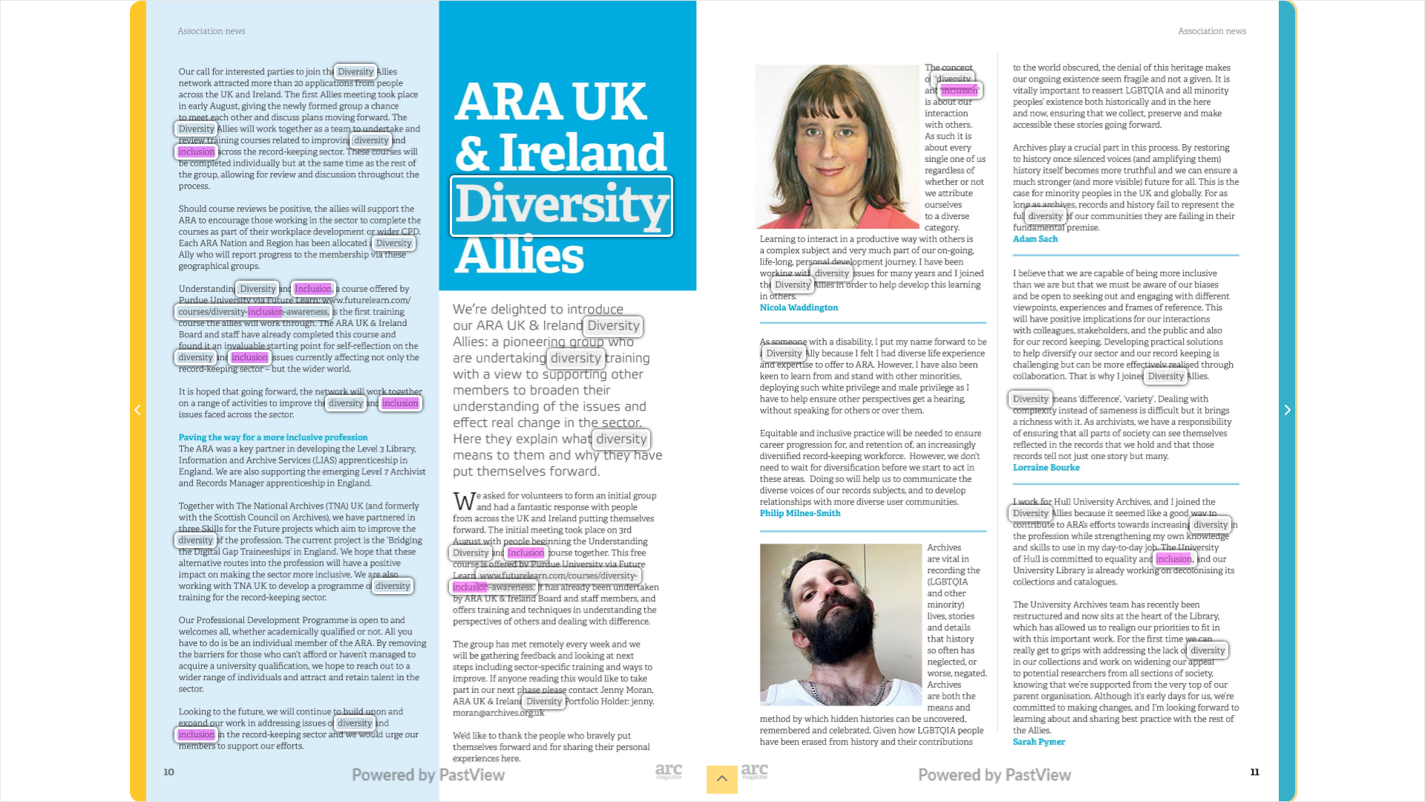
click at [1288, 410] on icon "Next Page" at bounding box center [1286, 410] width 7 height 12
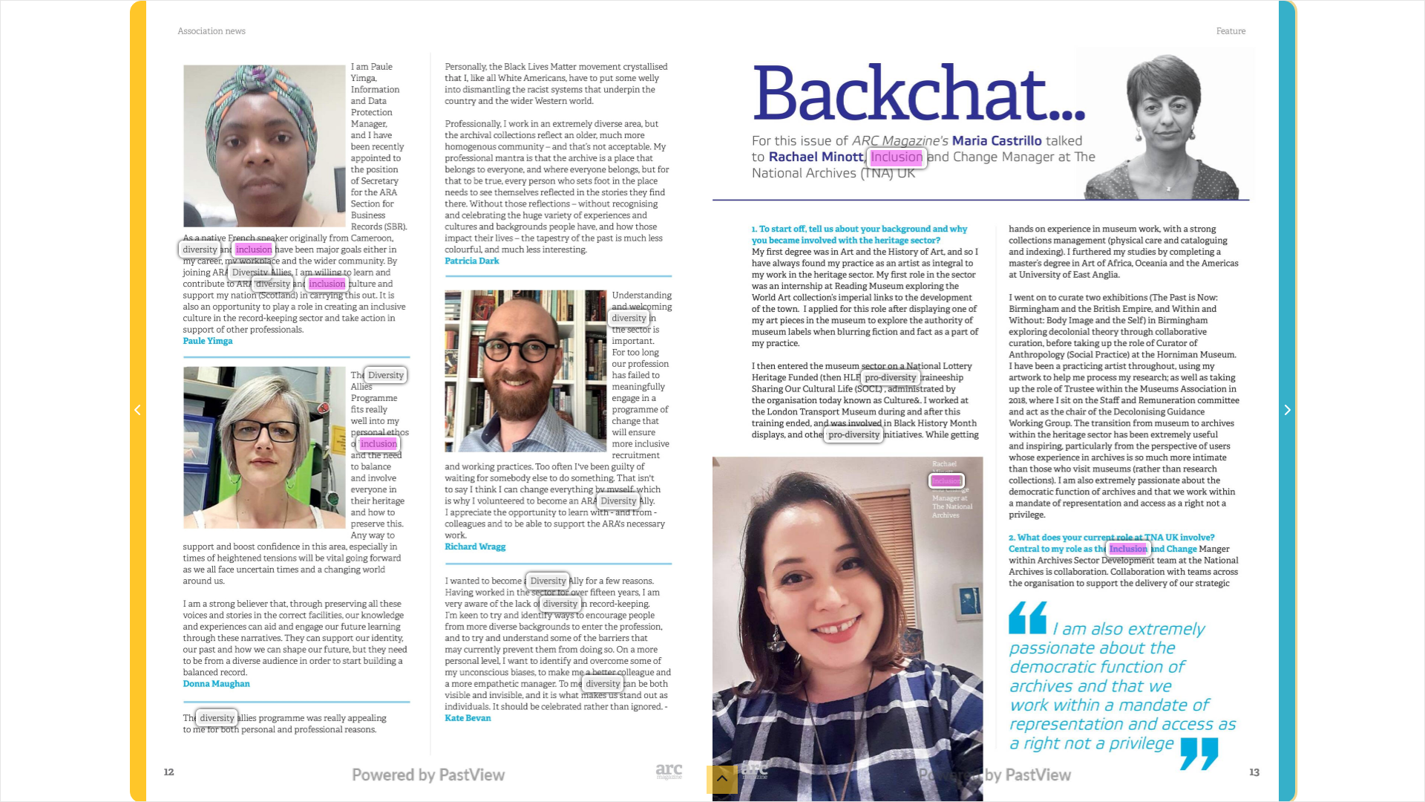
click at [1288, 410] on icon "Next Page" at bounding box center [1286, 410] width 7 height 12
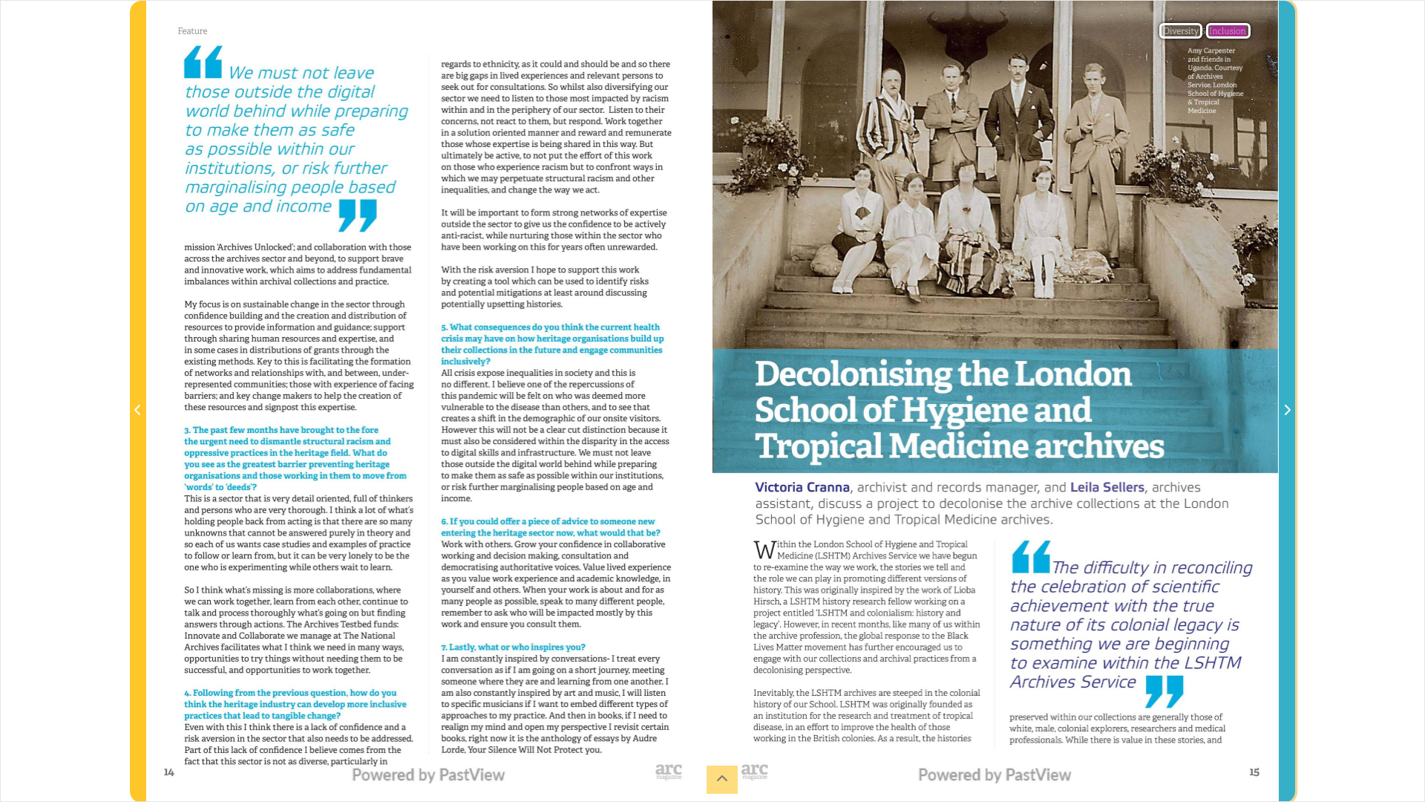
click at [1288, 410] on icon "Next Page" at bounding box center [1286, 410] width 7 height 12
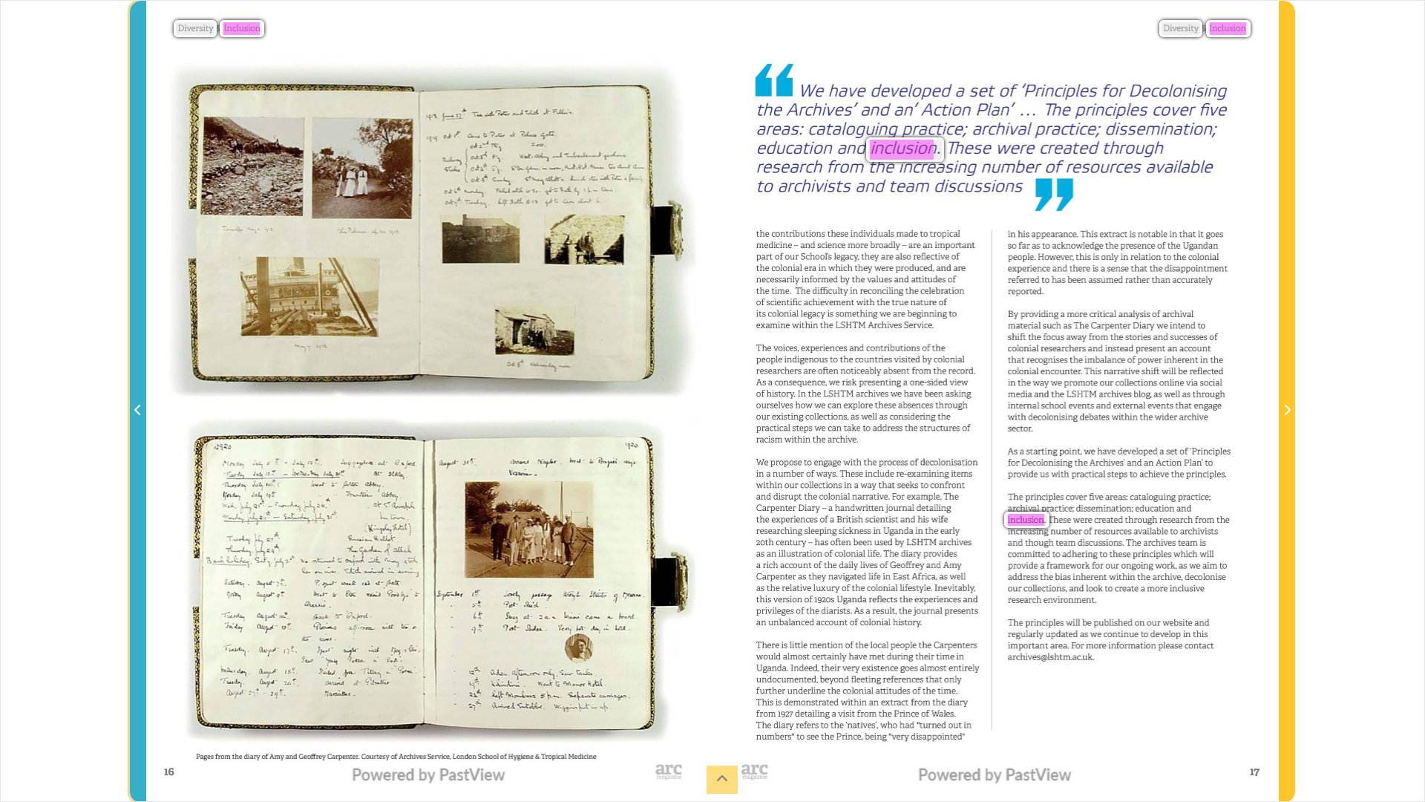
click at [131, 405] on span "Previous Page" at bounding box center [138, 411] width 15 height 18
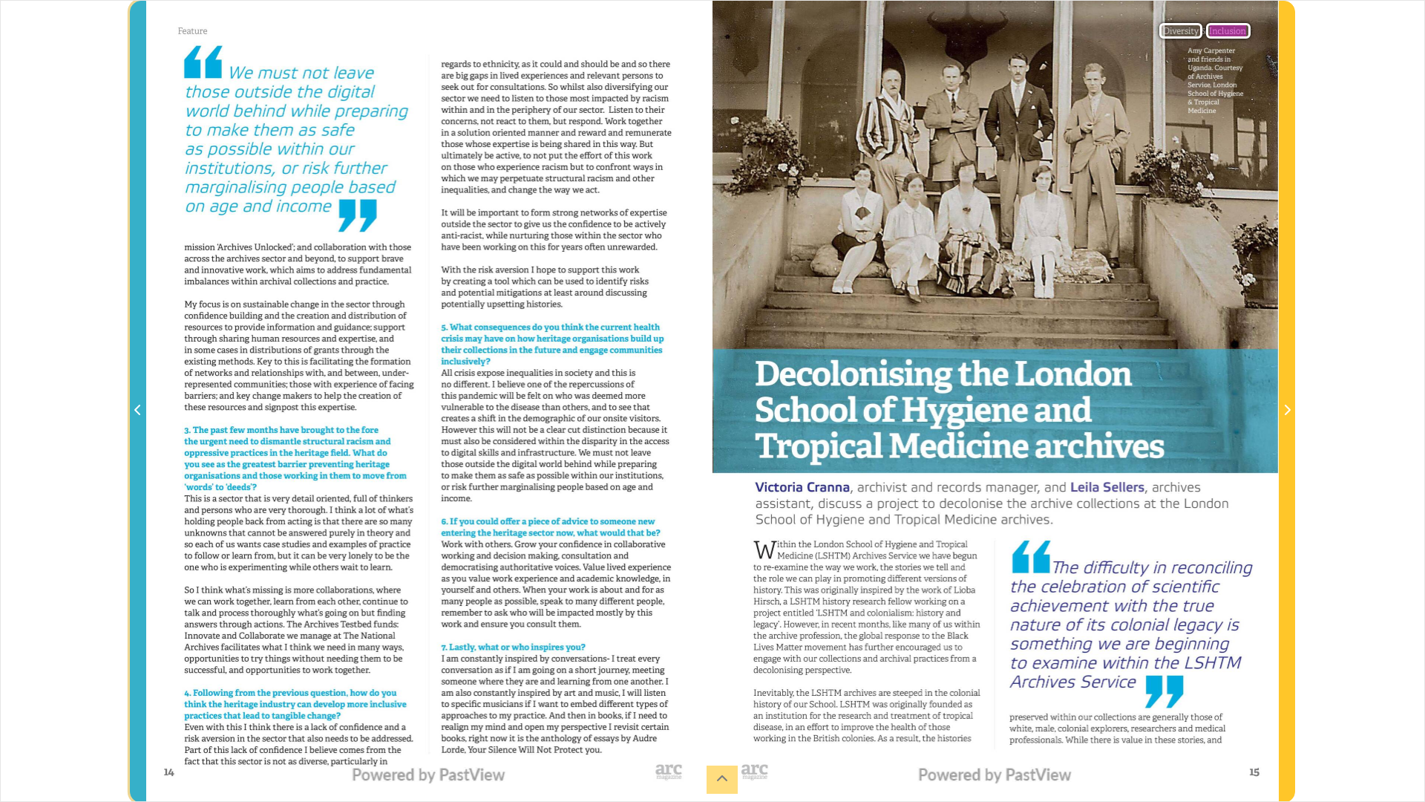
click at [131, 405] on span "Previous Page" at bounding box center [138, 411] width 15 height 18
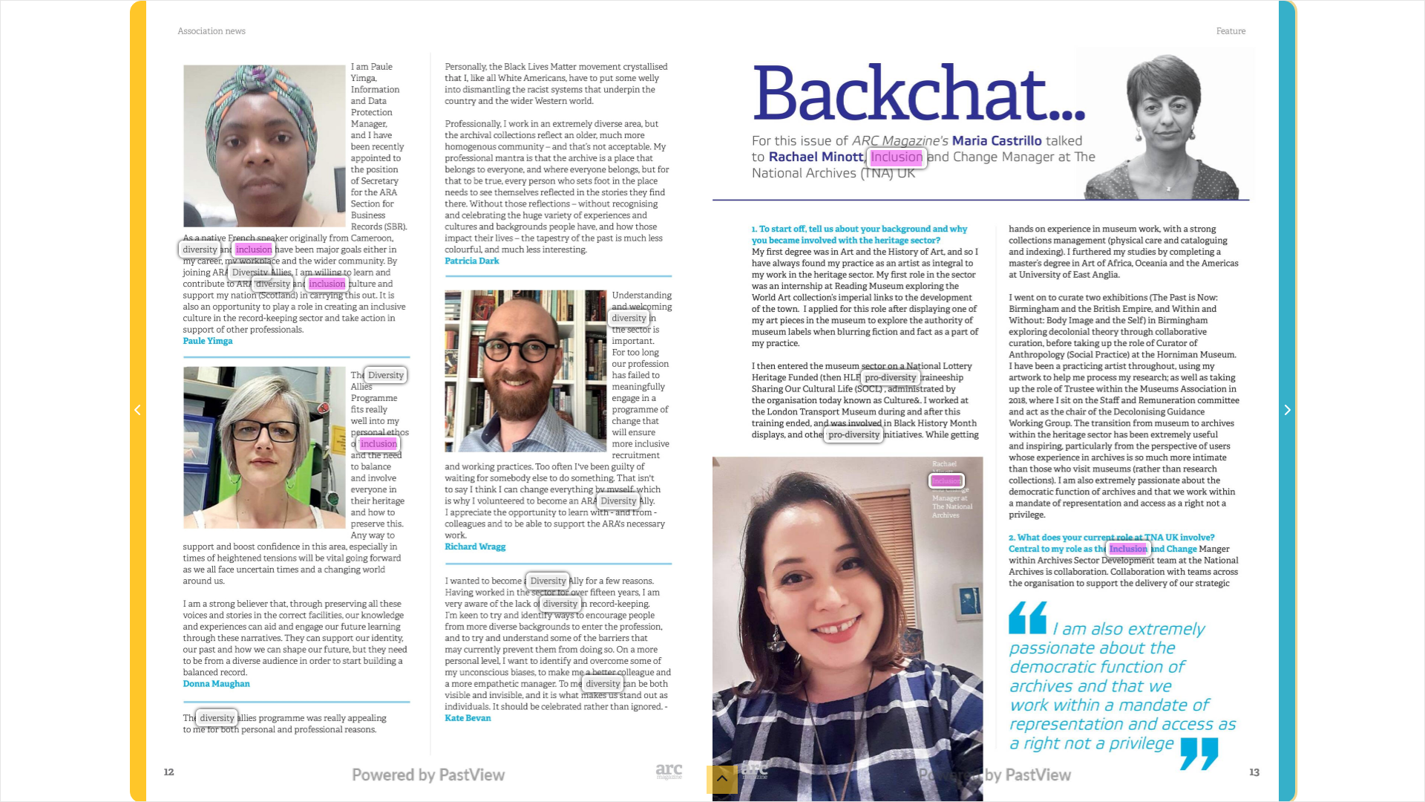
click at [1289, 419] on span "Next Page" at bounding box center [1287, 401] width 15 height 800
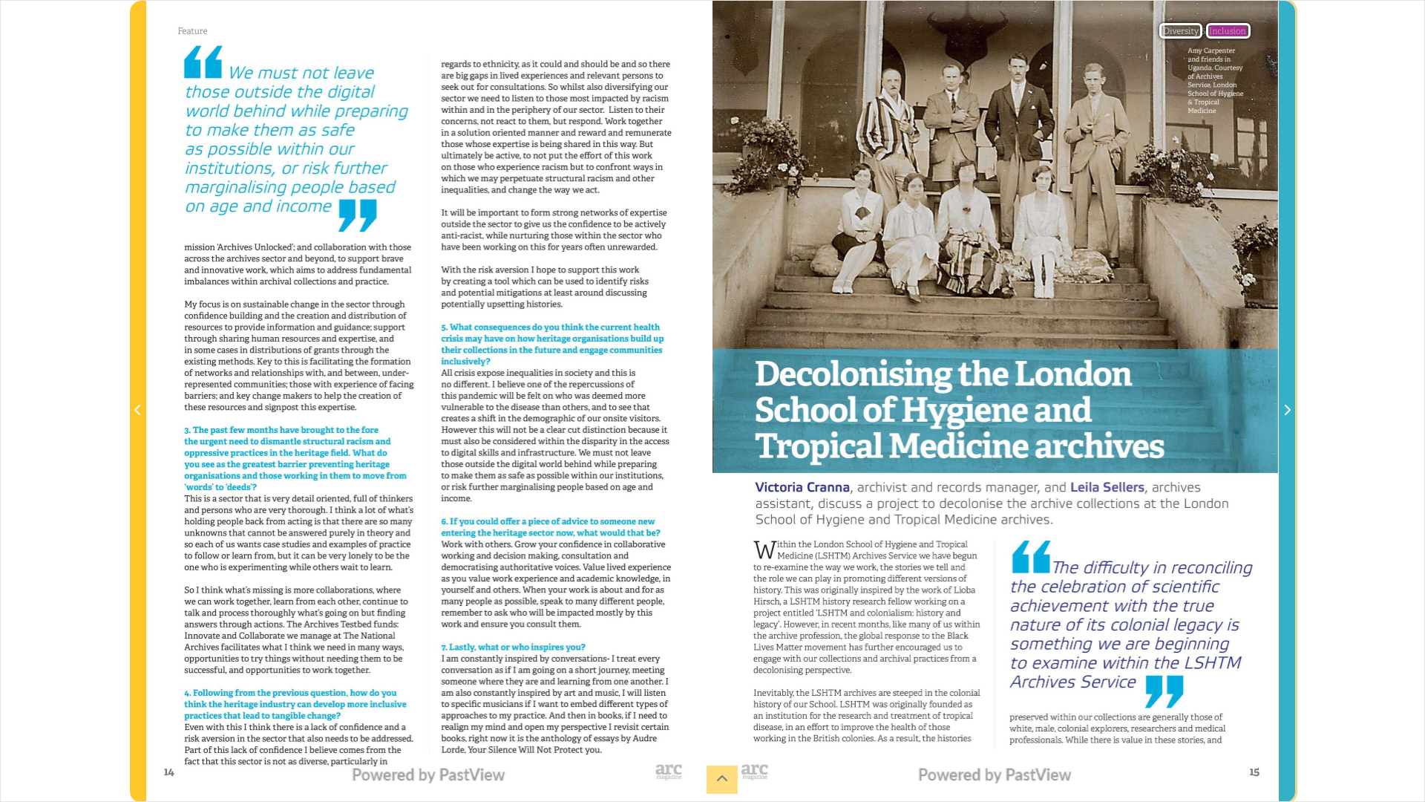
click at [1282, 410] on span "Next Page" at bounding box center [1287, 411] width 15 height 18
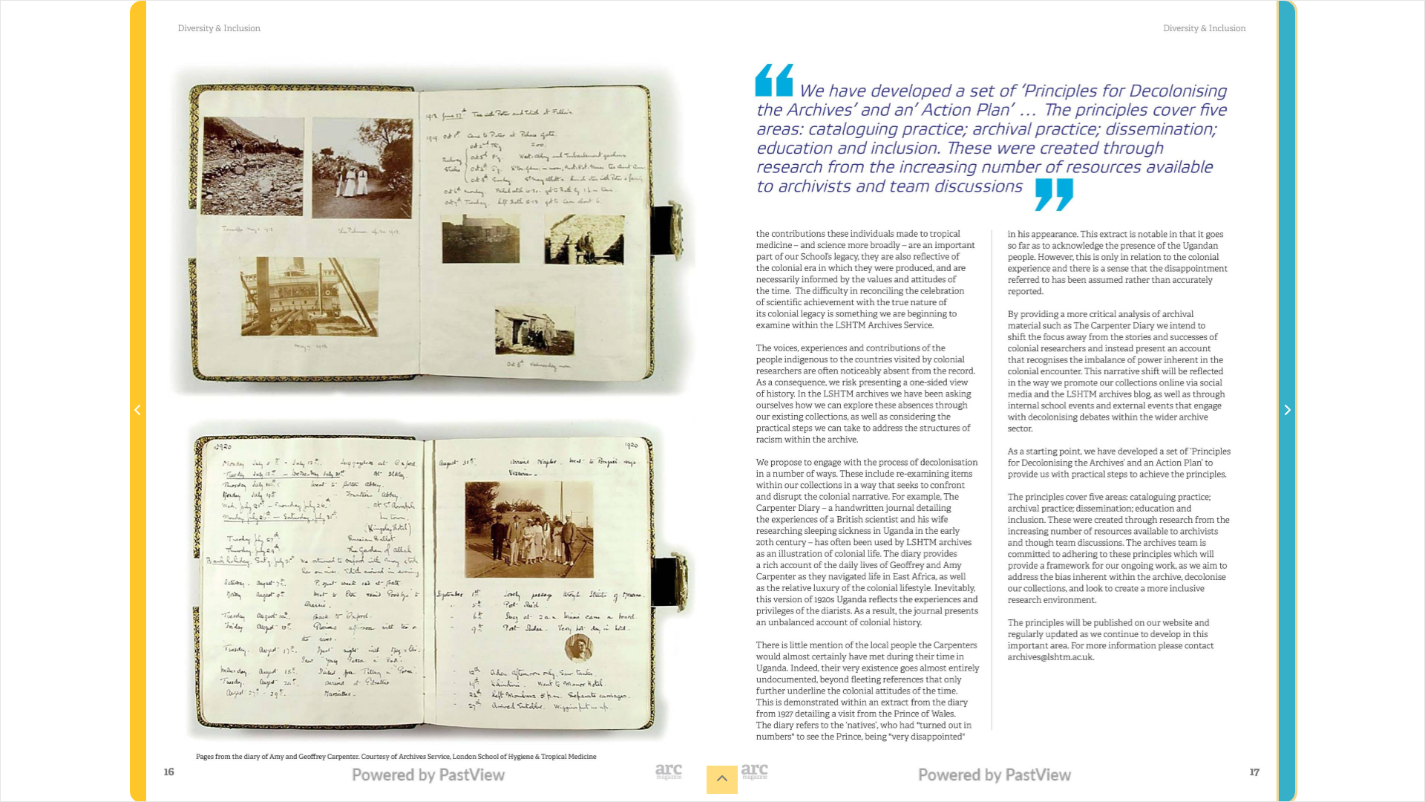
click at [1282, 410] on span "Next Page" at bounding box center [1287, 411] width 15 height 18
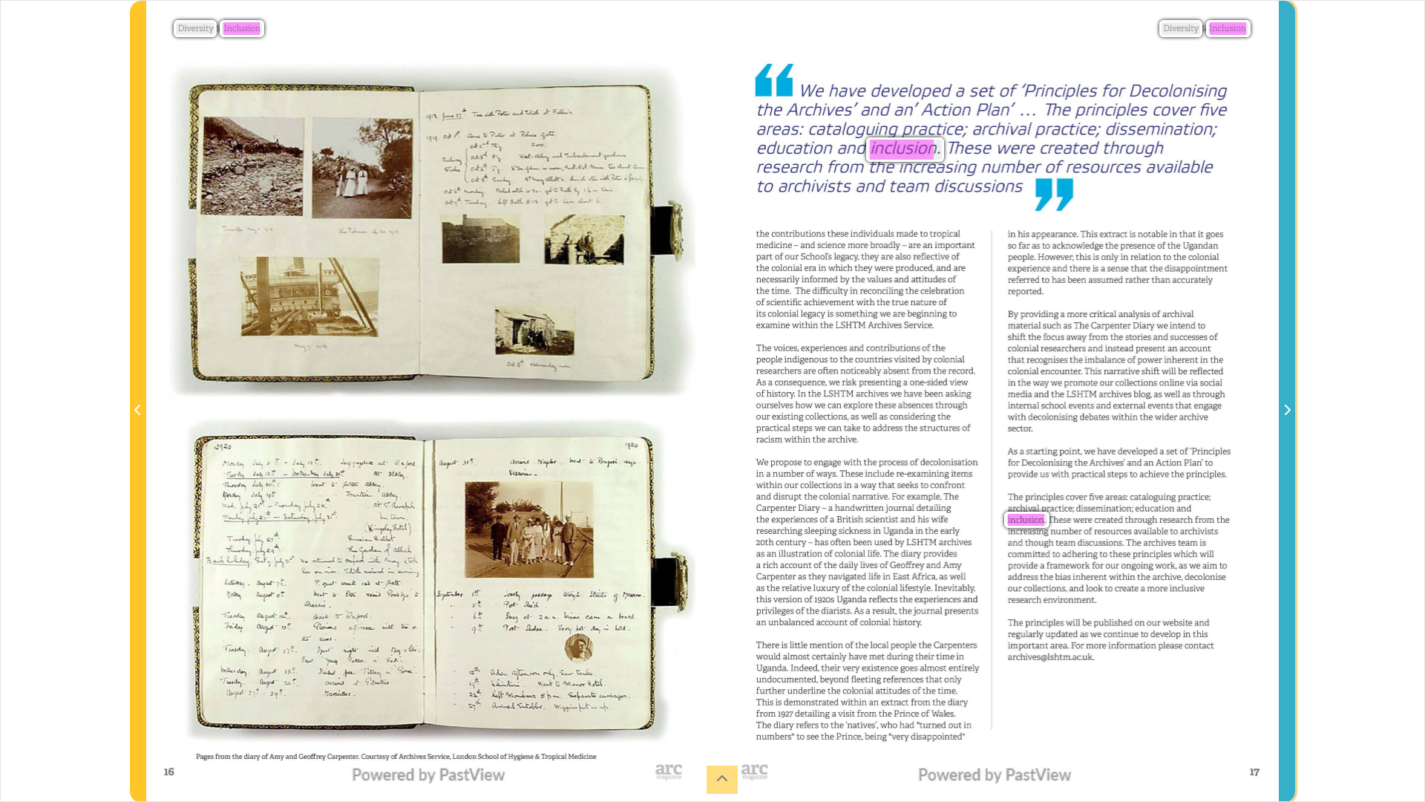
click at [1287, 410] on icon "Next Page" at bounding box center [1286, 410] width 7 height 12
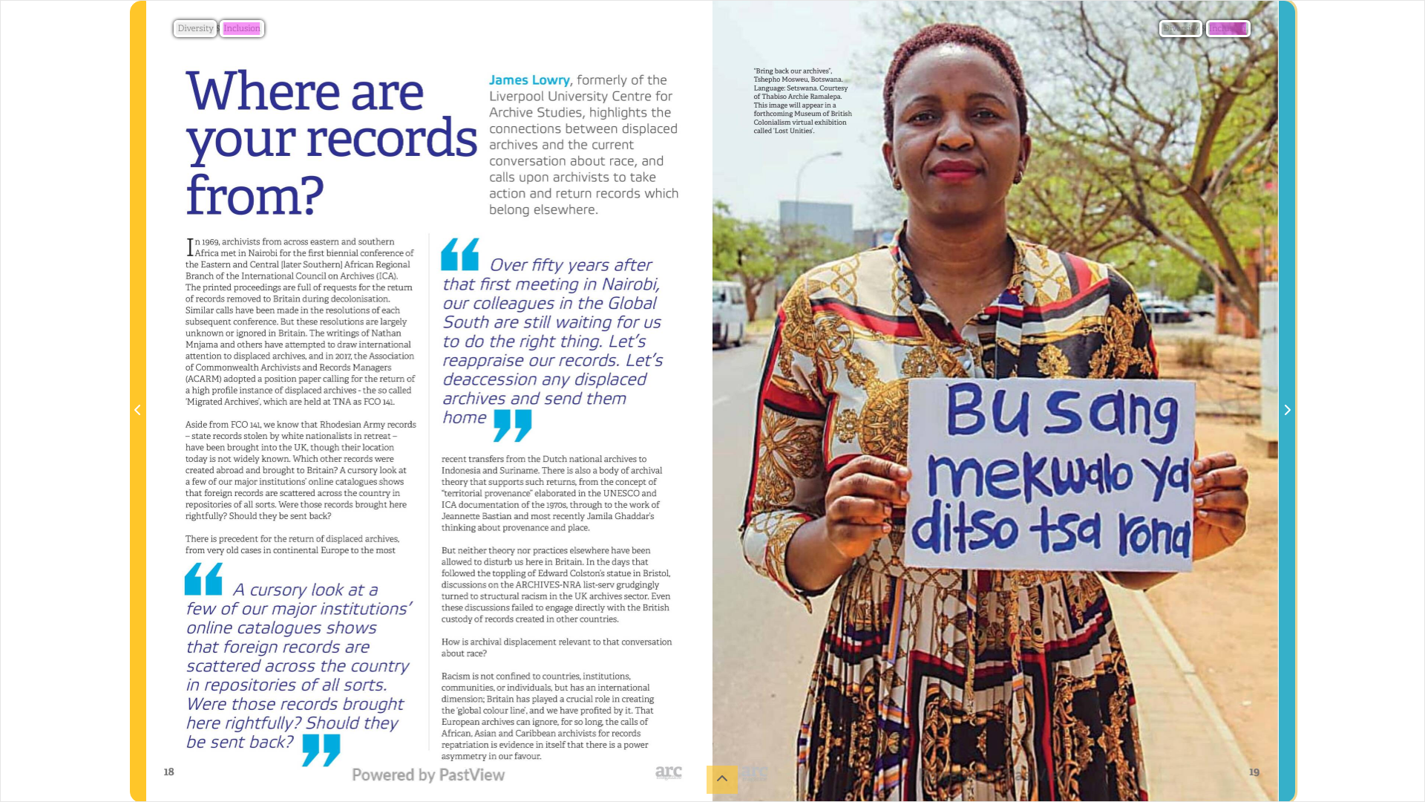
click at [1289, 415] on icon "Next Page" at bounding box center [1286, 410] width 7 height 12
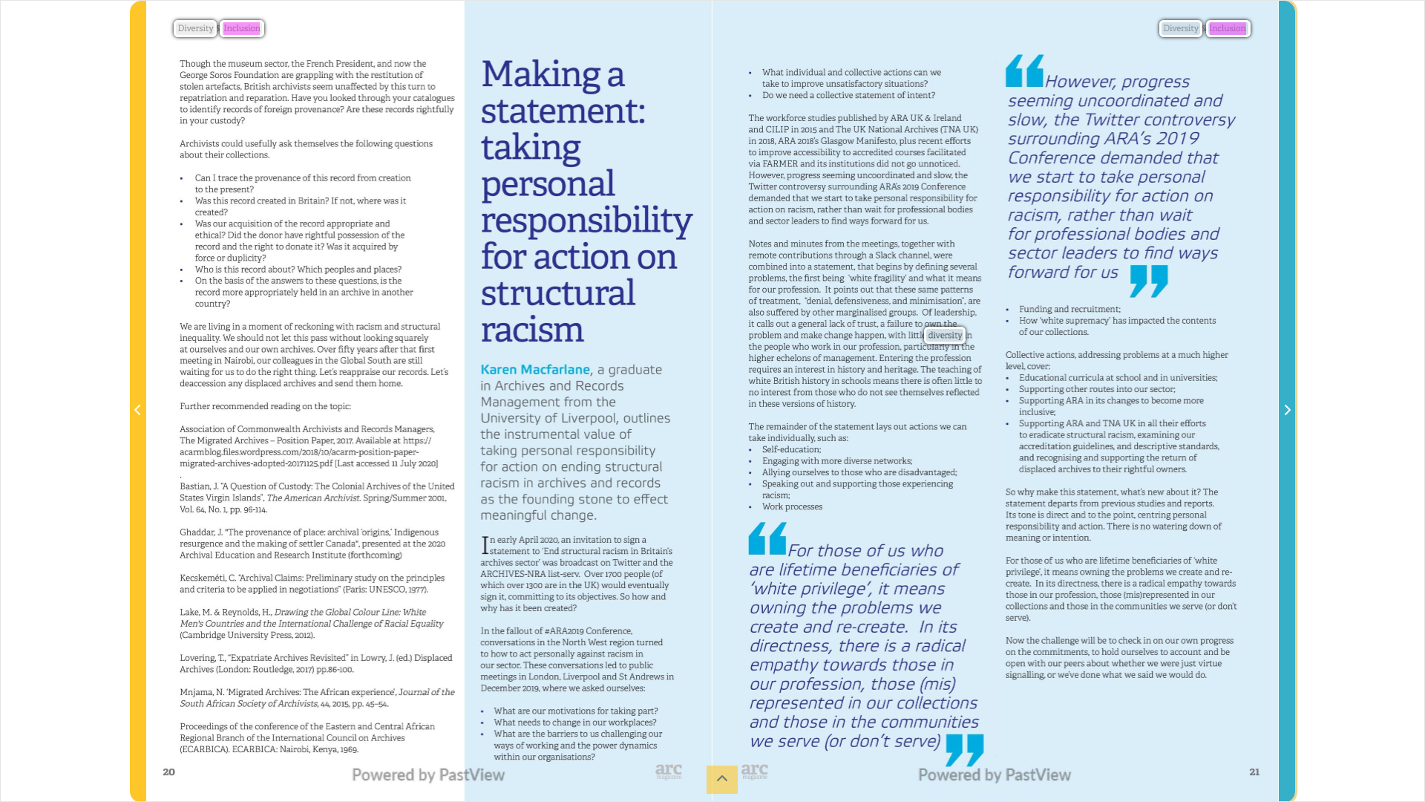
click at [1286, 424] on button "Next Page" at bounding box center [1287, 402] width 16 height 802
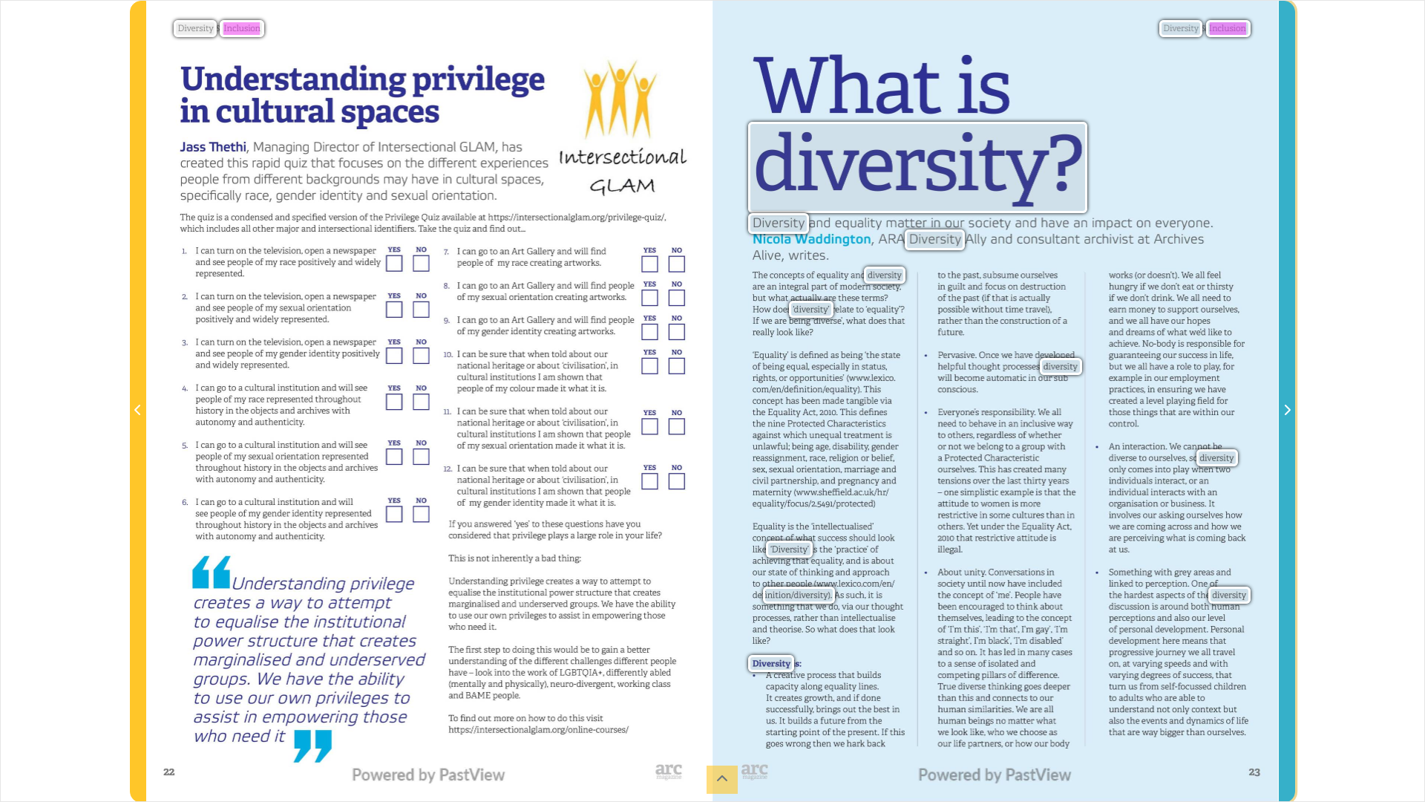
click at [1290, 407] on icon "Next Page" at bounding box center [1286, 410] width 7 height 12
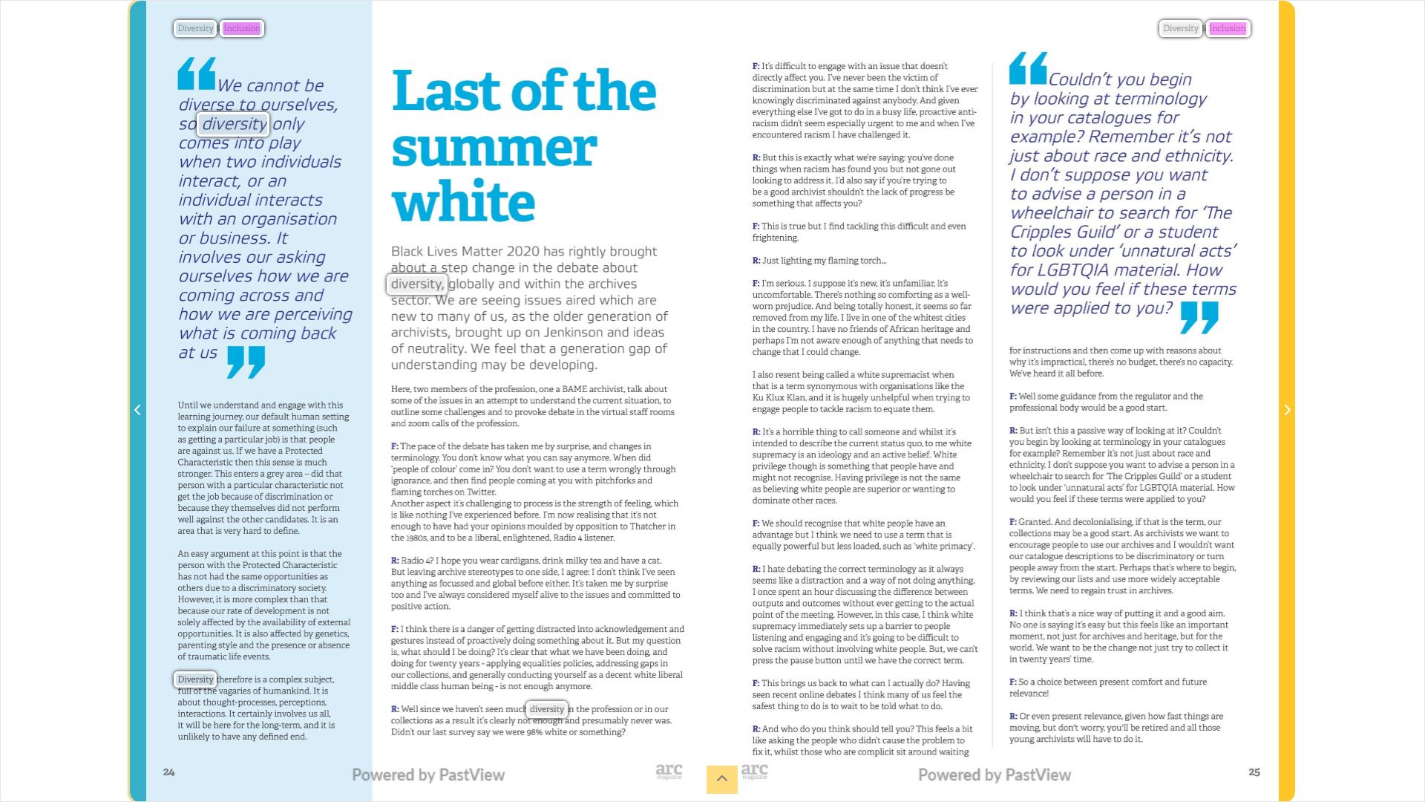
click at [135, 407] on icon "Previous Page" at bounding box center [137, 410] width 7 height 12
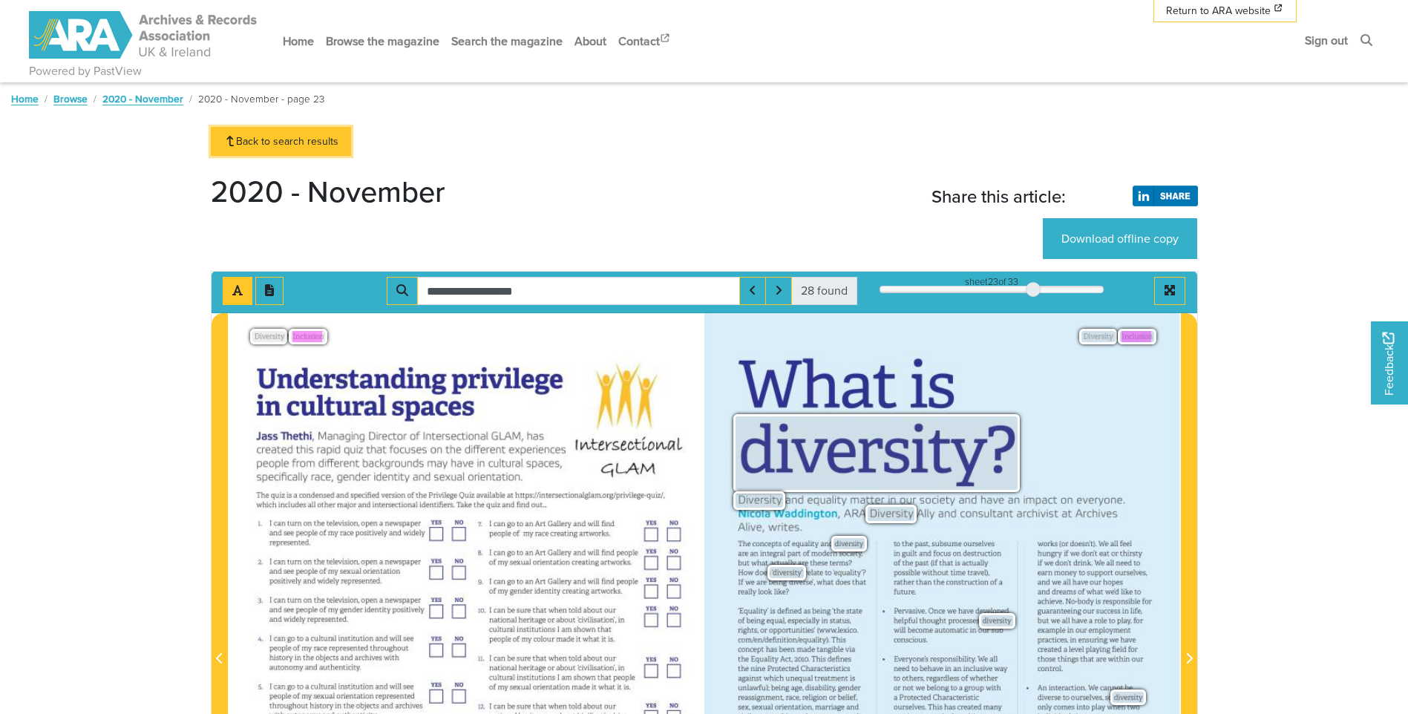
click at [282, 143] on link "Back to search results" at bounding box center [281, 141] width 141 height 29
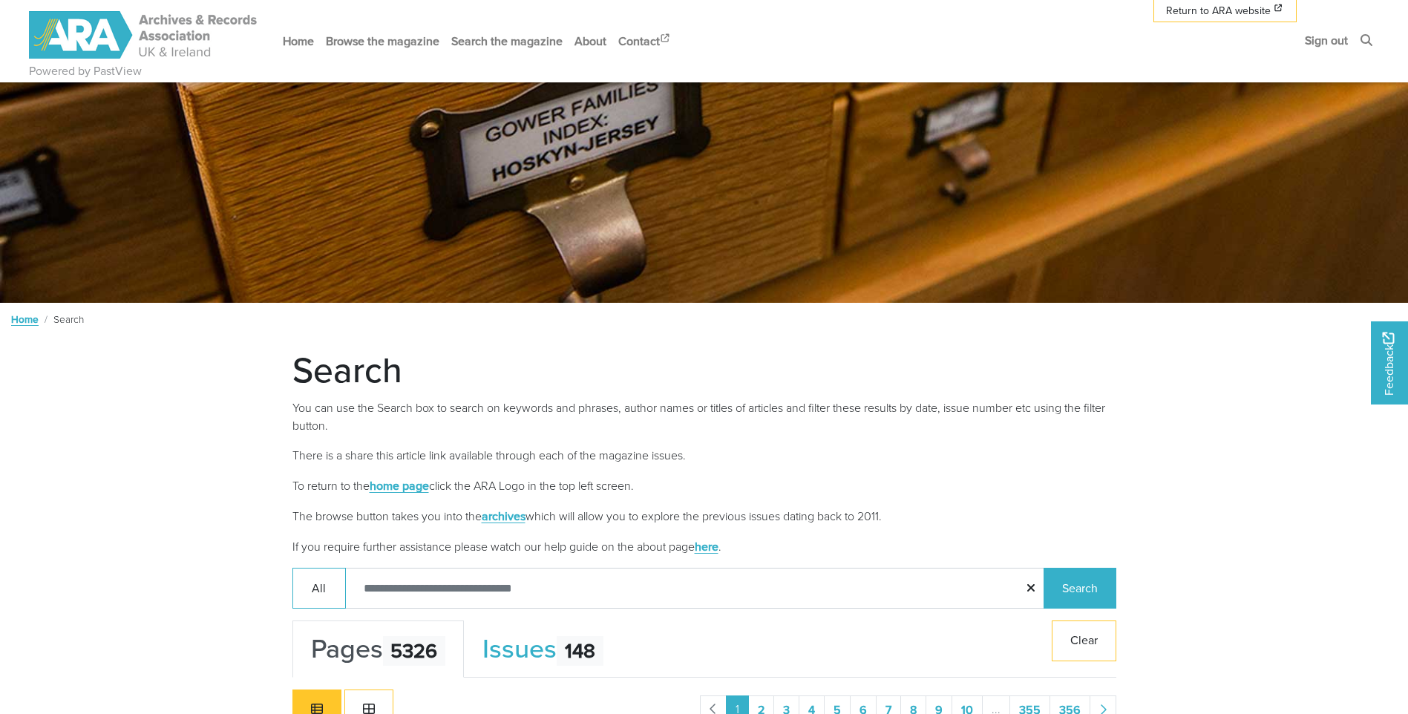
scroll to position [223, 0]
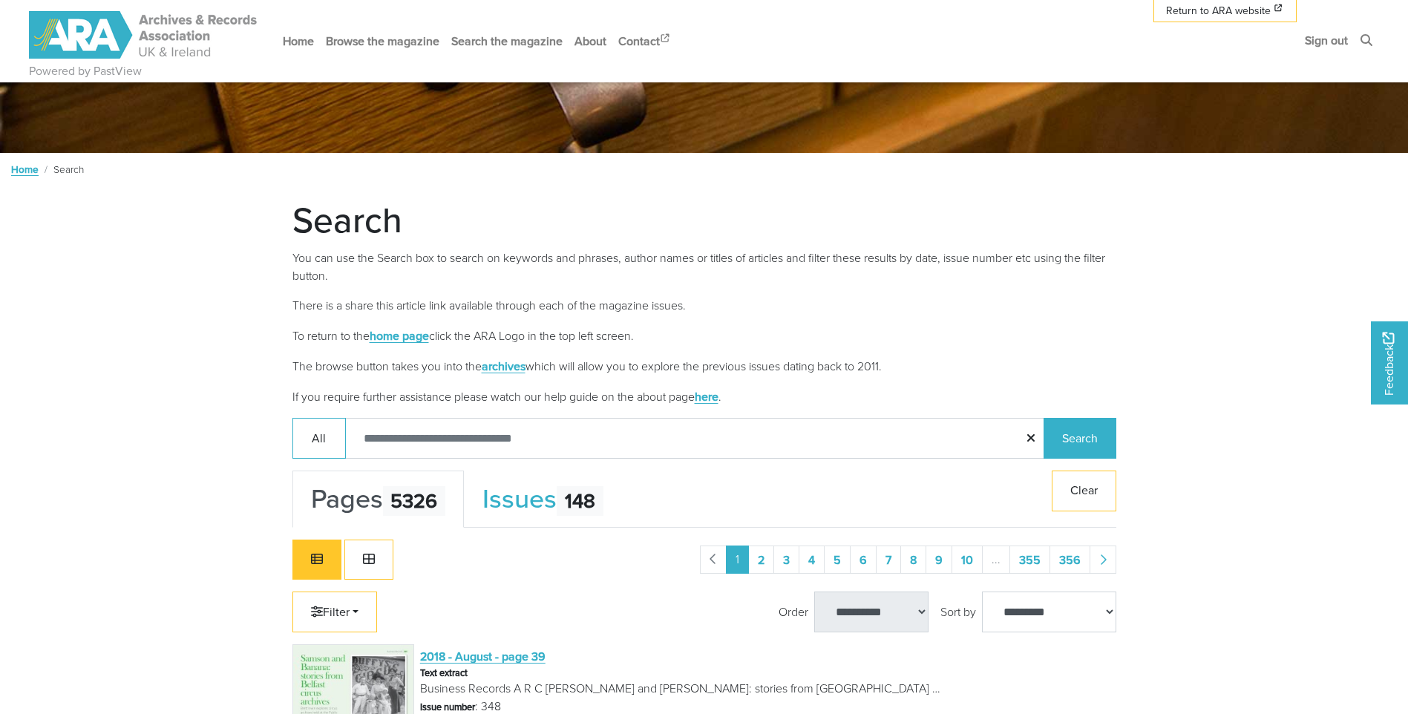
click at [471, 437] on input "Search:" at bounding box center [695, 438] width 700 height 41
type input "**********"
click at [1044, 418] on button "Search" at bounding box center [1080, 438] width 73 height 41
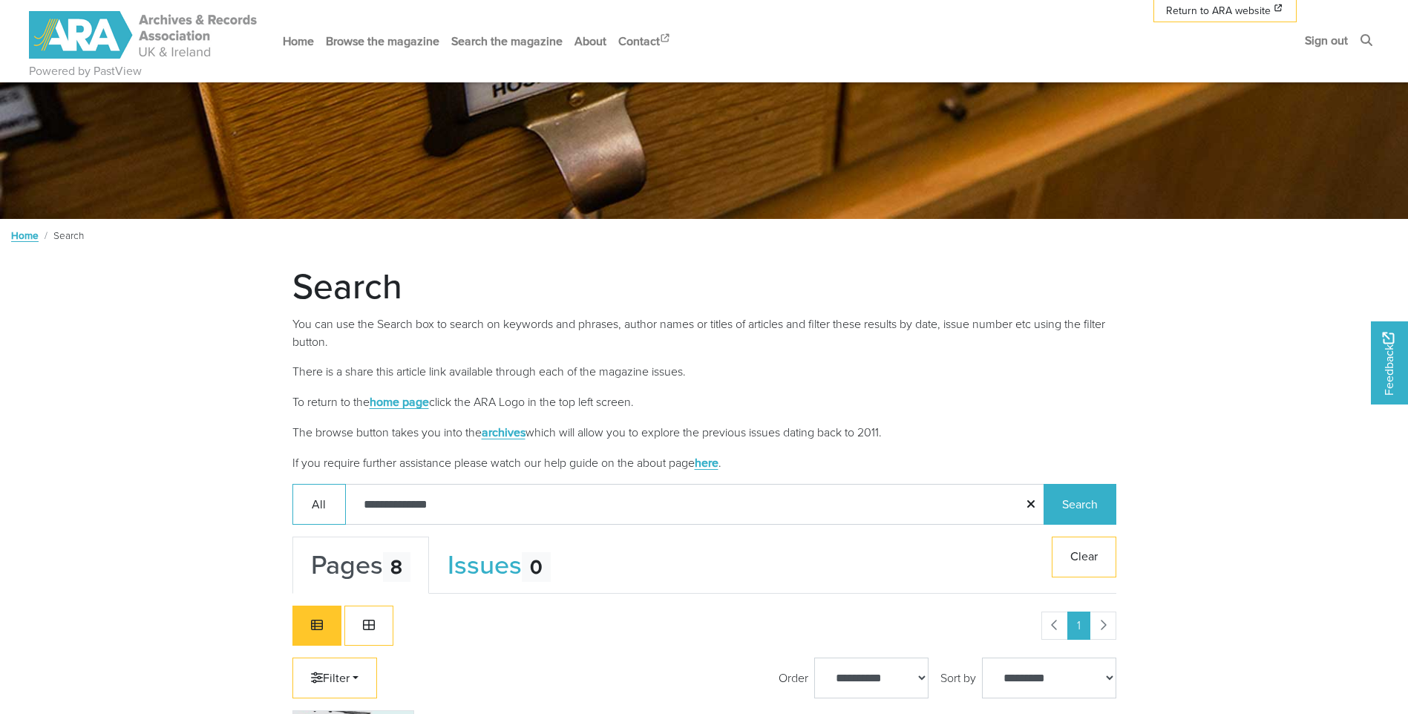
scroll to position [148, 0]
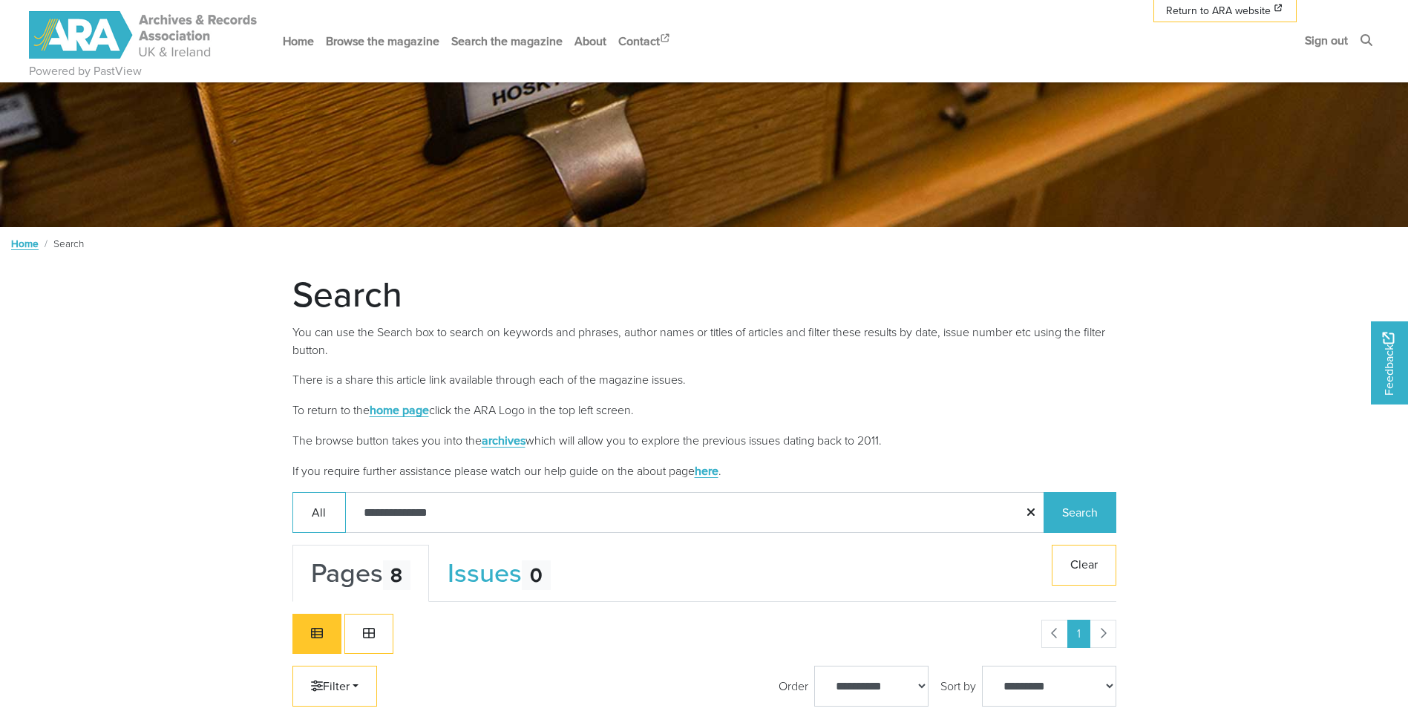
drag, startPoint x: 445, startPoint y: 514, endPoint x: 357, endPoint y: 499, distance: 88.8
click at [357, 499] on input "**********" at bounding box center [695, 512] width 700 height 41
type input "**********"
click at [1044, 492] on button "Search" at bounding box center [1080, 512] width 73 height 41
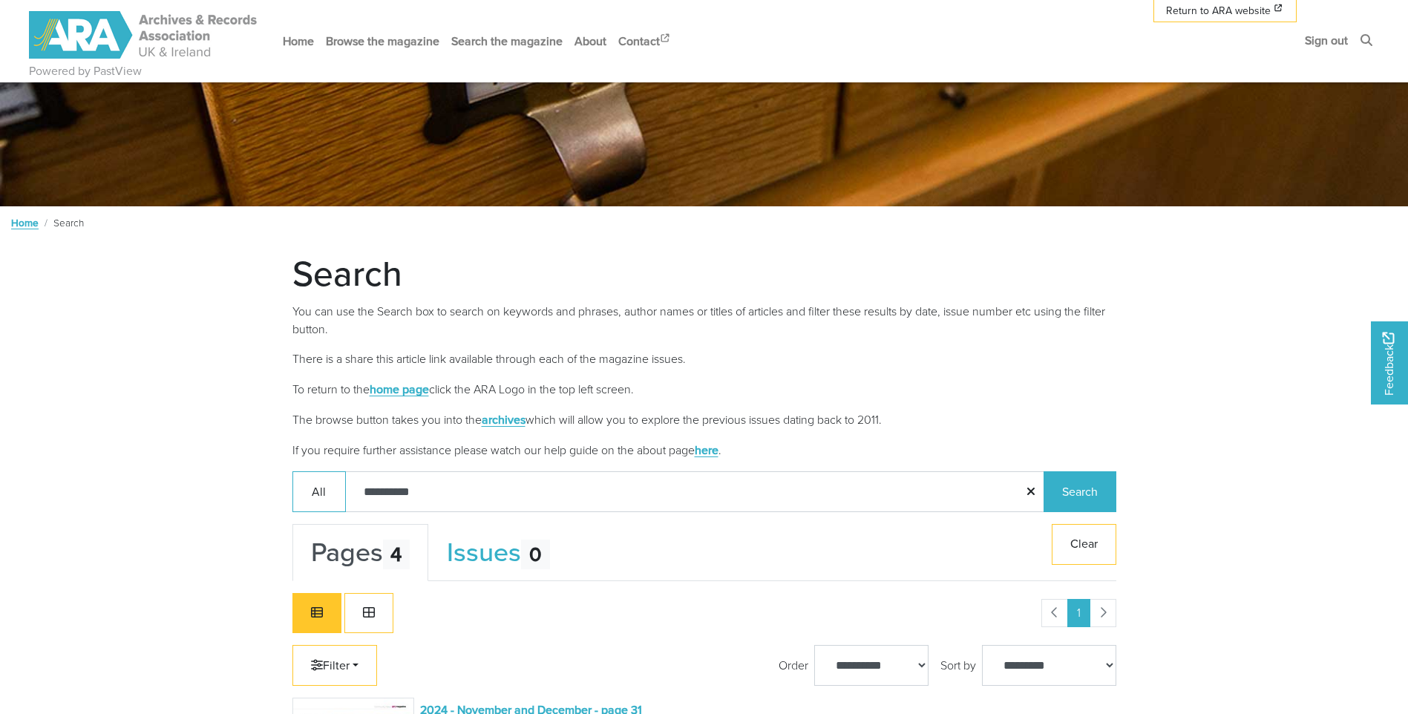
scroll to position [148, 0]
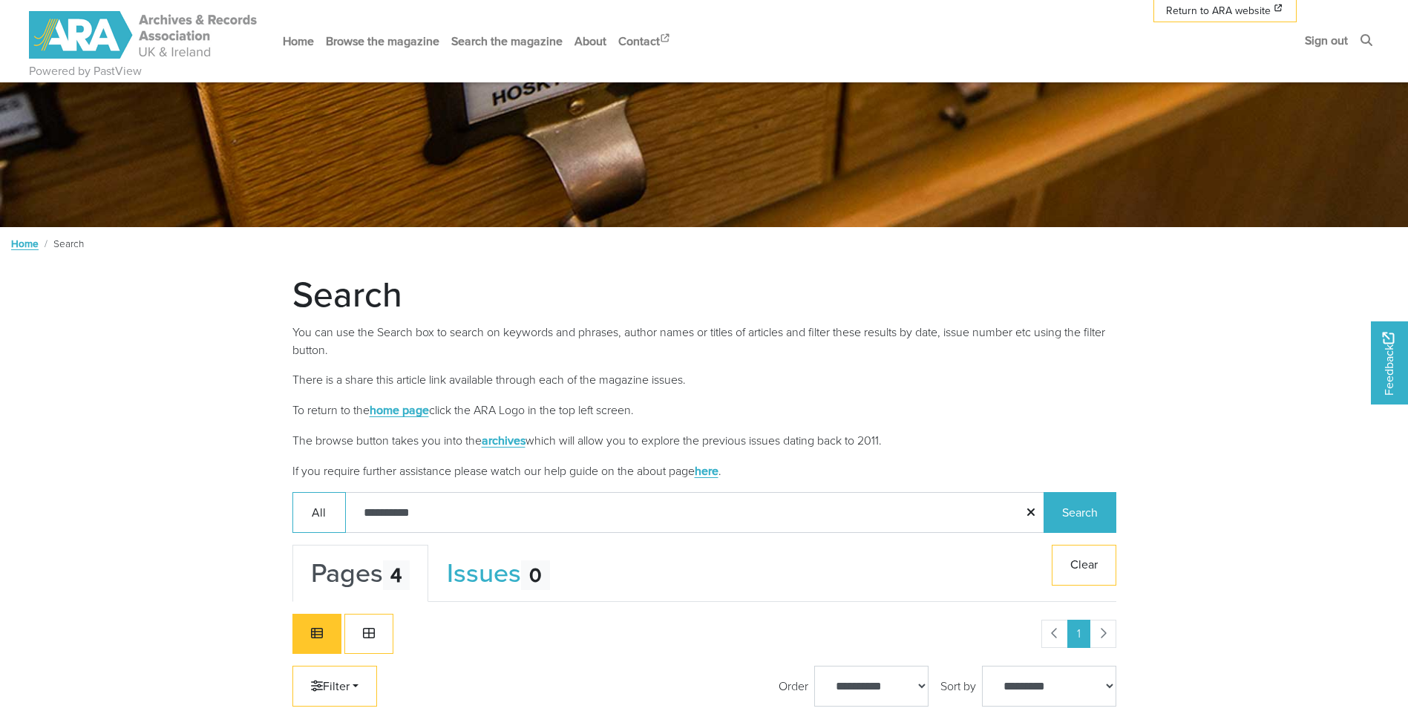
drag, startPoint x: 421, startPoint y: 523, endPoint x: 364, endPoint y: 509, distance: 58.0
click at [364, 509] on input "**********" at bounding box center [695, 512] width 700 height 41
type input "*"
type input "**********"
click at [1083, 511] on button "Search" at bounding box center [1080, 512] width 73 height 41
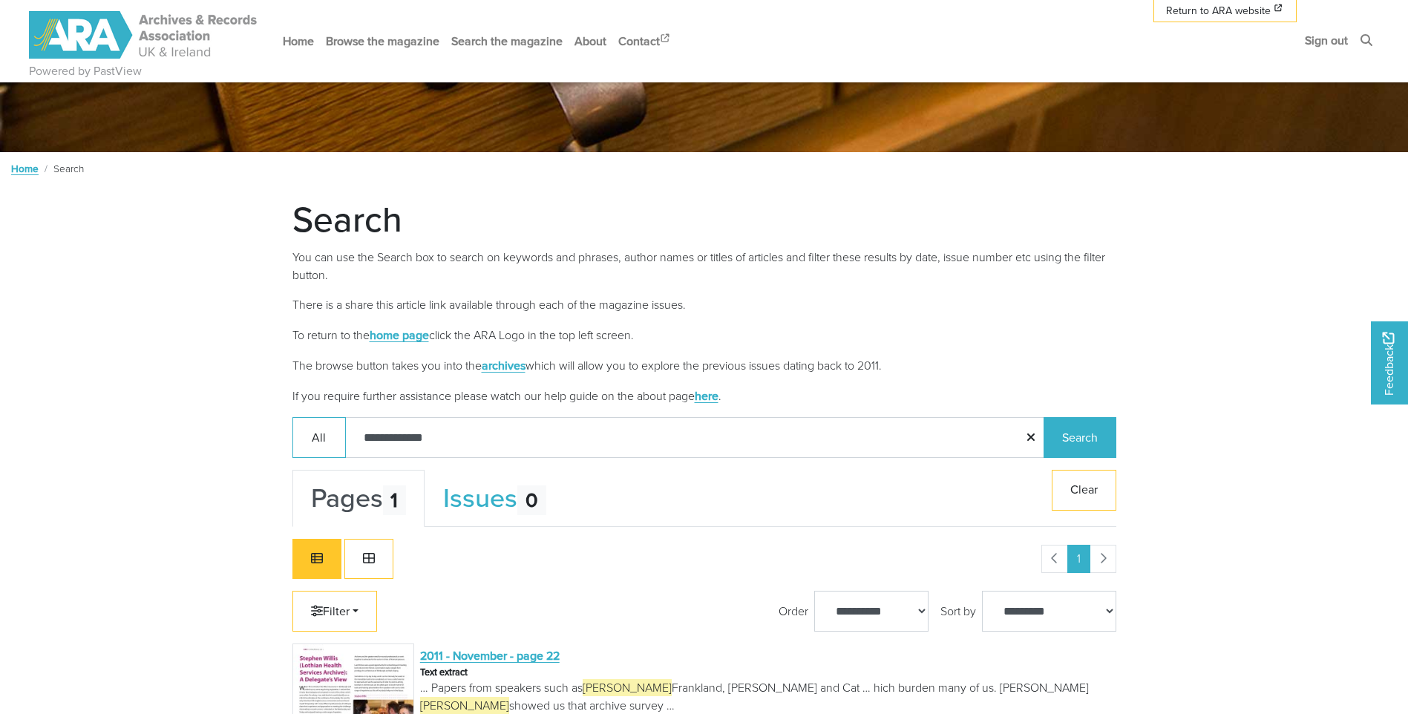
scroll to position [223, 0]
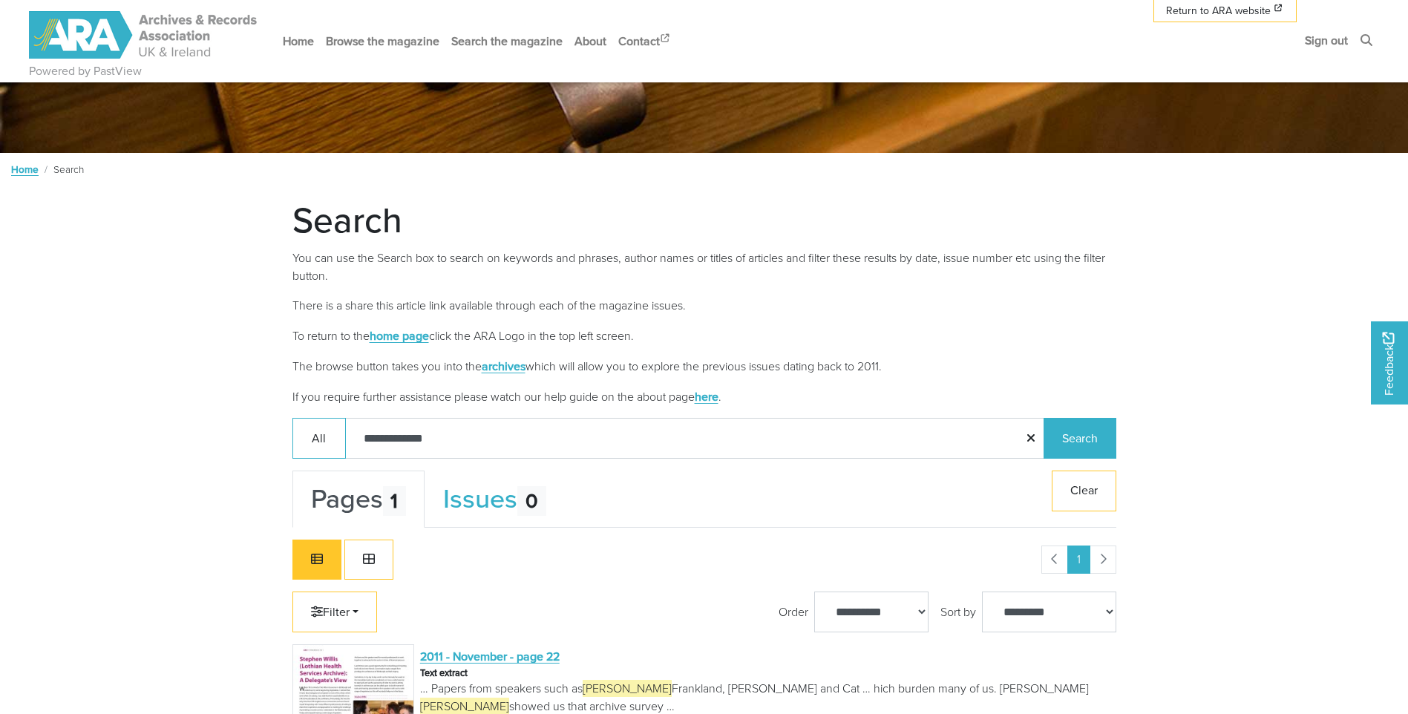
drag, startPoint x: 468, startPoint y: 437, endPoint x: 350, endPoint y: 435, distance: 117.3
click at [350, 435] on input "**********" at bounding box center [695, 438] width 700 height 41
type input "*******"
click at [1044, 418] on button "Search" at bounding box center [1080, 438] width 73 height 41
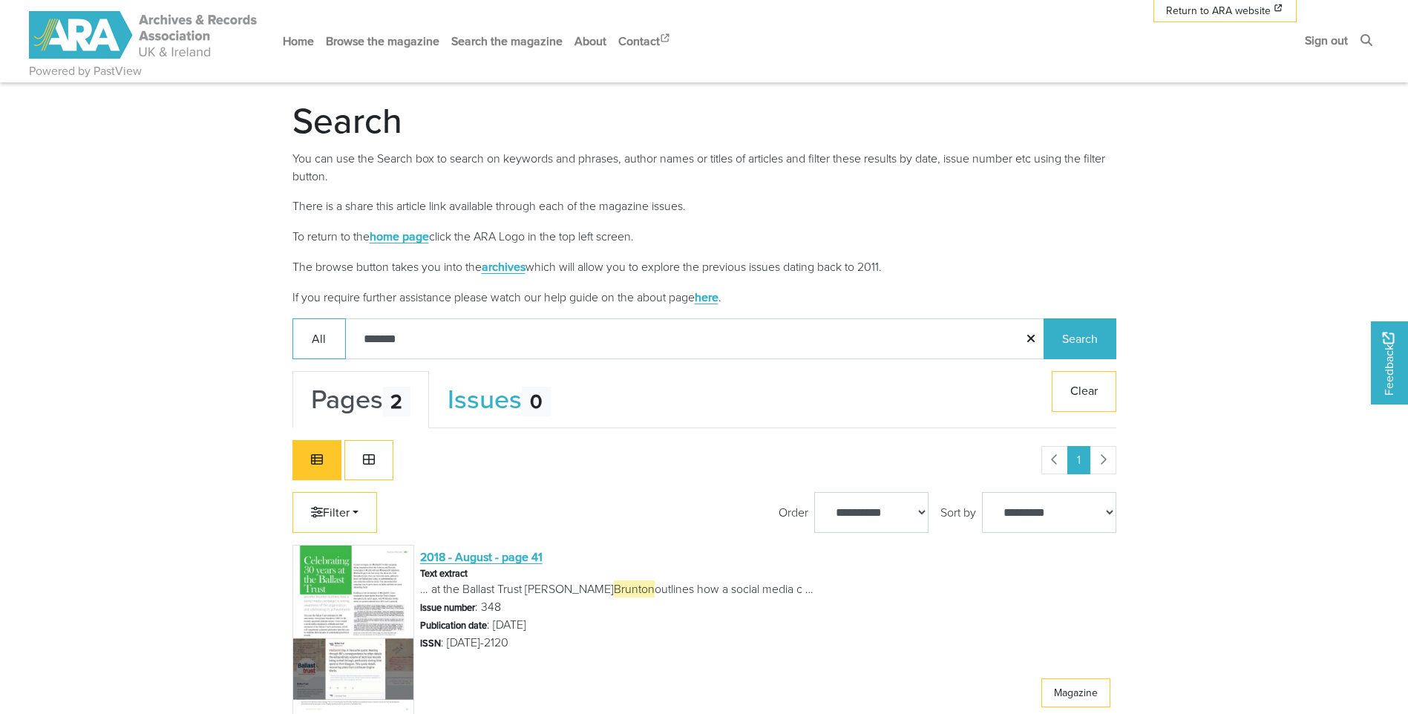
scroll to position [297, 0]
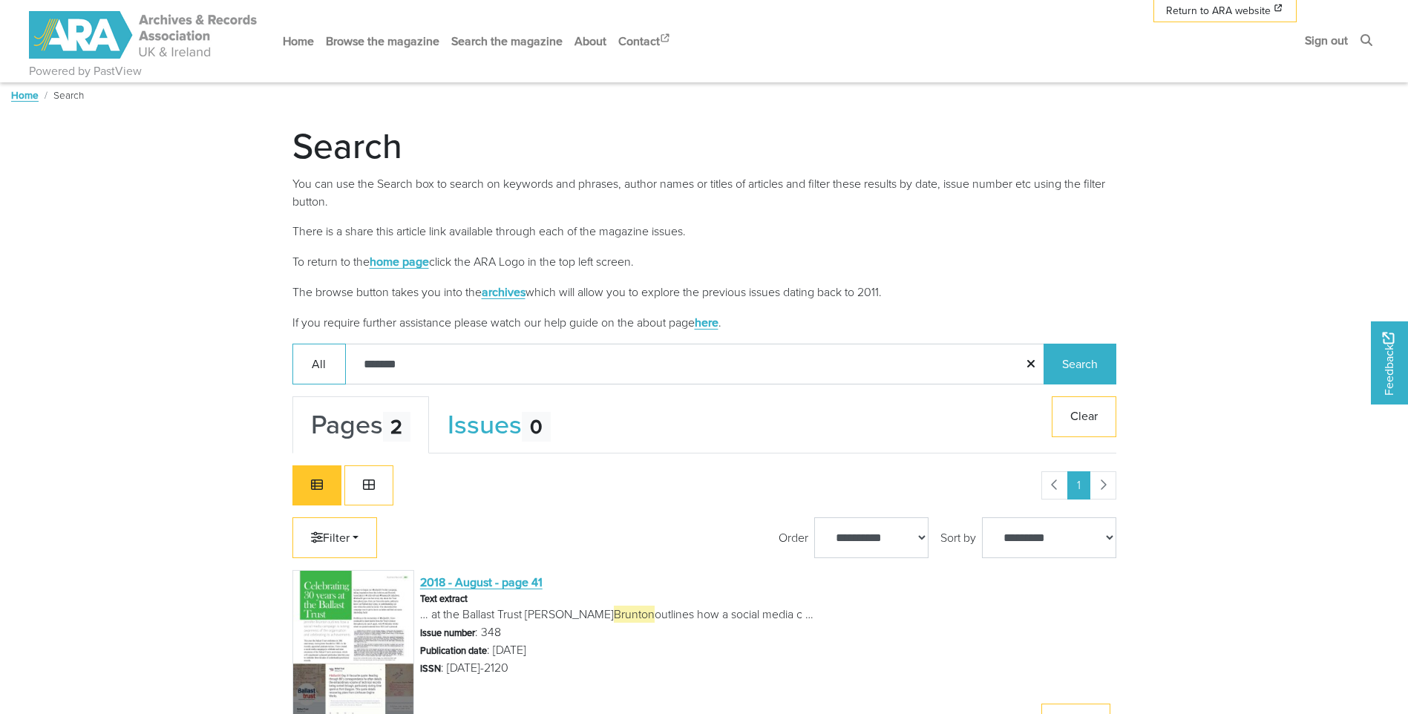
drag, startPoint x: 463, startPoint y: 356, endPoint x: 352, endPoint y: 367, distance: 111.9
click at [350, 369] on input "*******" at bounding box center [695, 364] width 700 height 41
type input "**********"
click at [1044, 344] on button "Search" at bounding box center [1080, 364] width 73 height 41
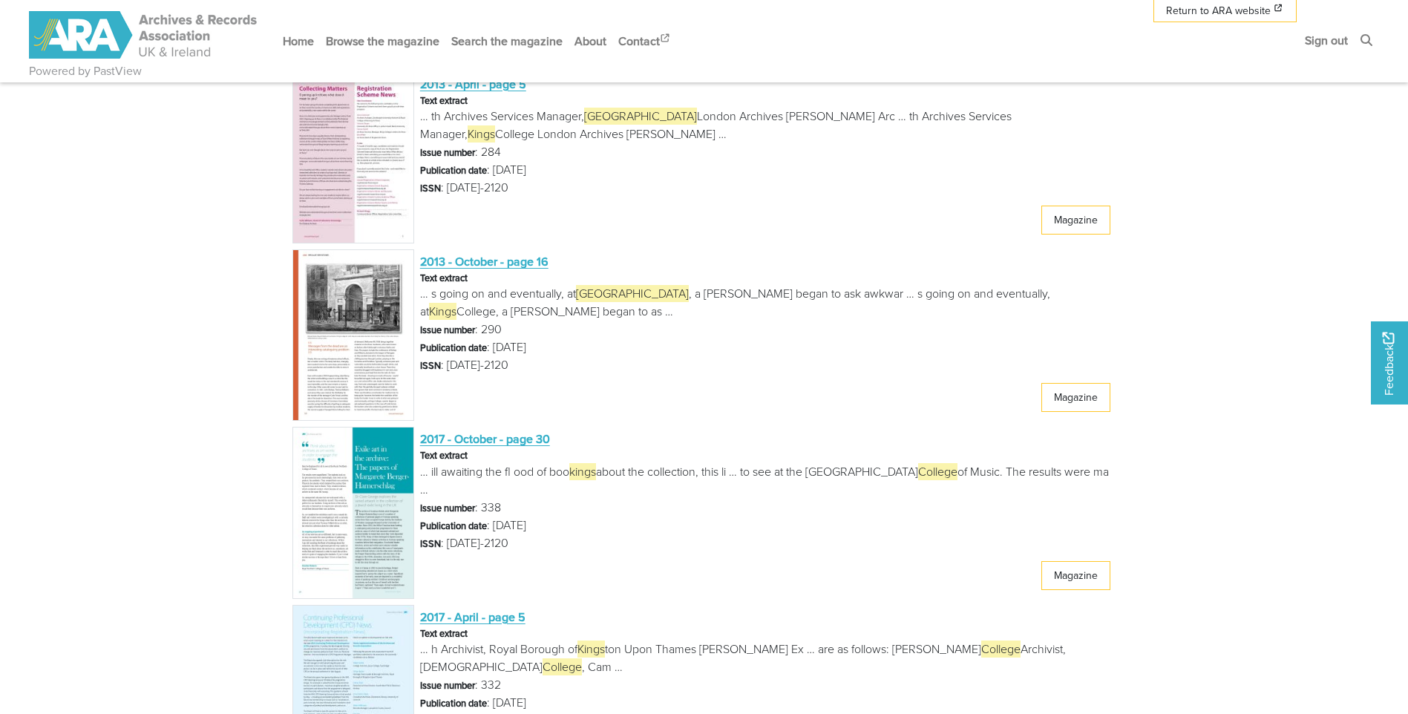
scroll to position [1707, 0]
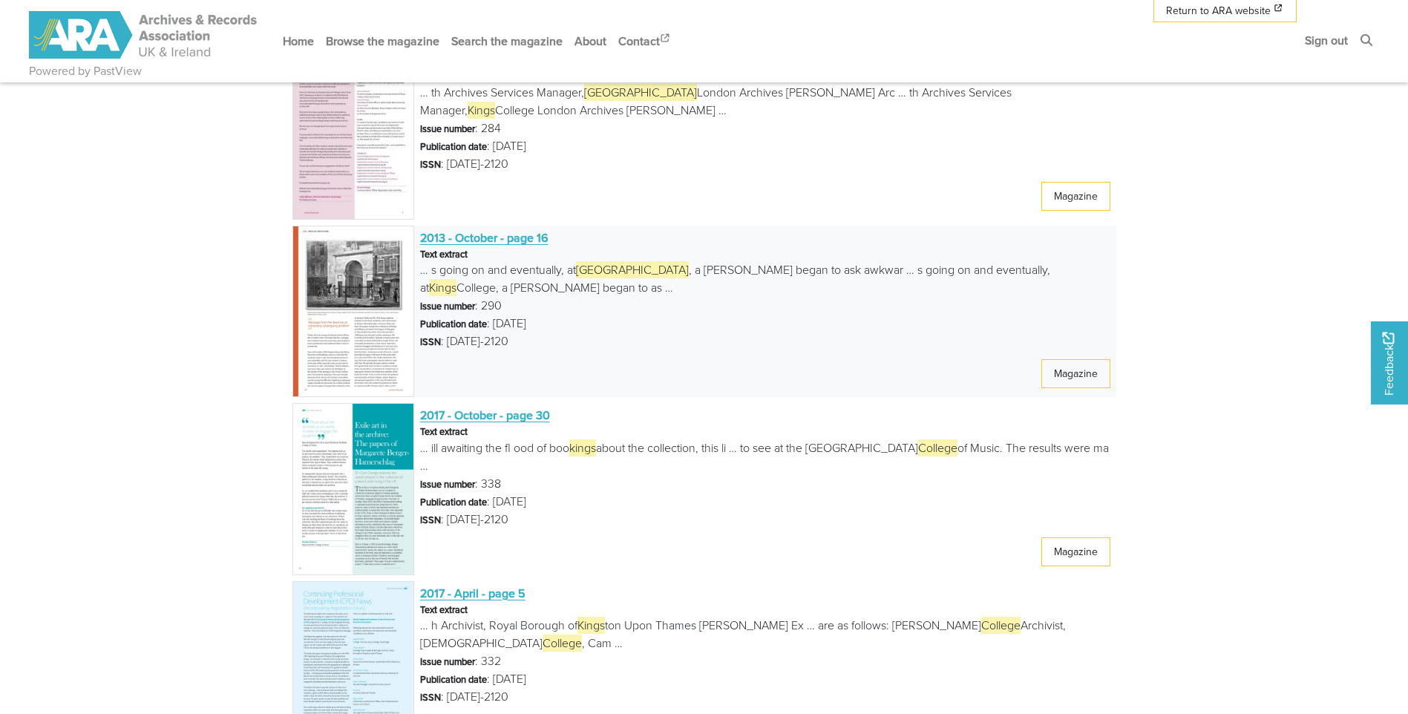
click at [437, 240] on span "2013 - October - page 16" at bounding box center [484, 237] width 128 height 16
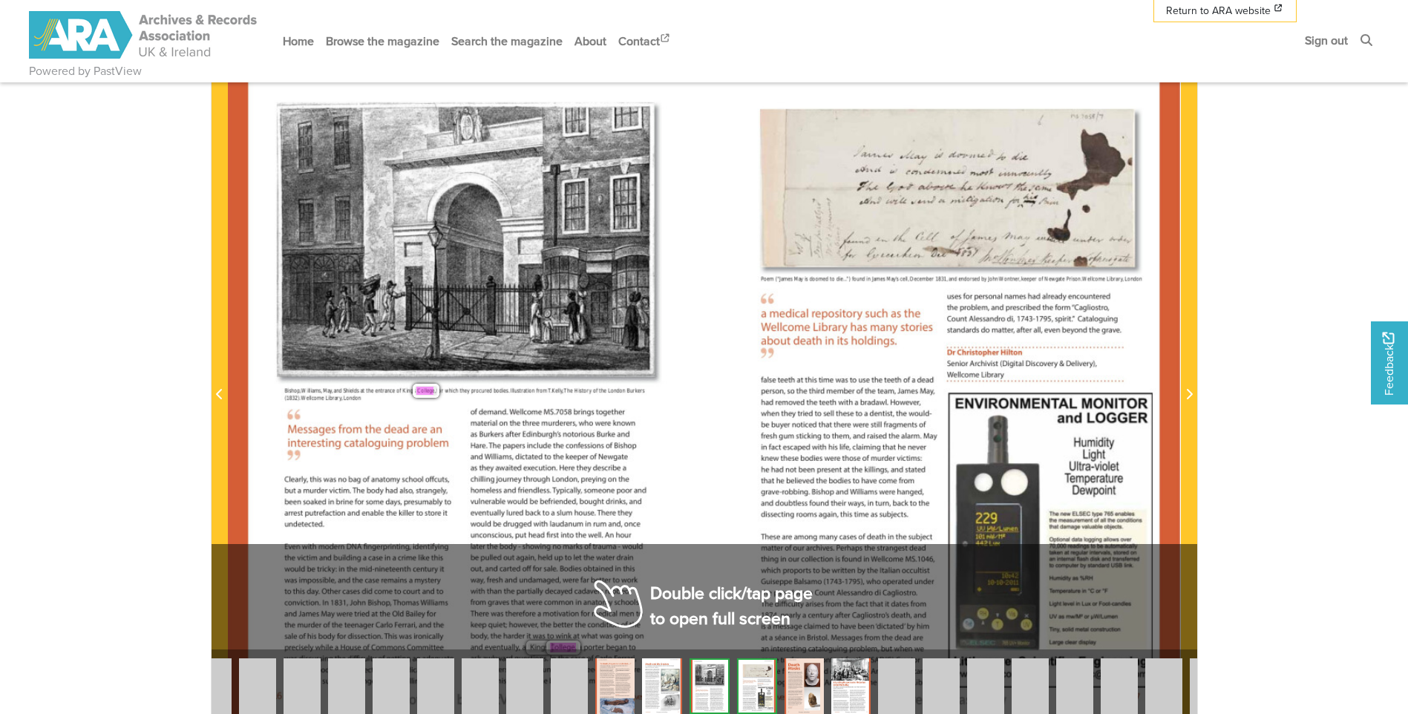
scroll to position [297, 0]
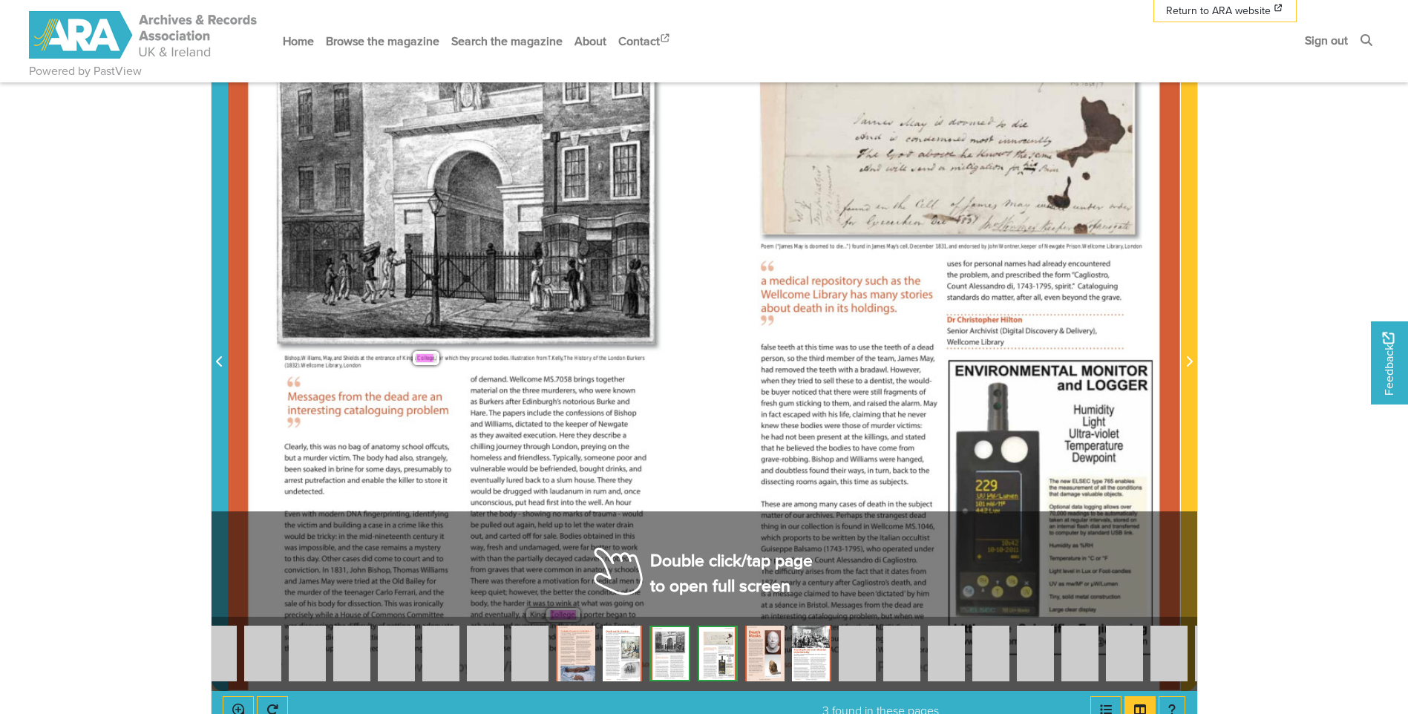
click at [220, 355] on span "Previous Page" at bounding box center [219, 362] width 15 height 18
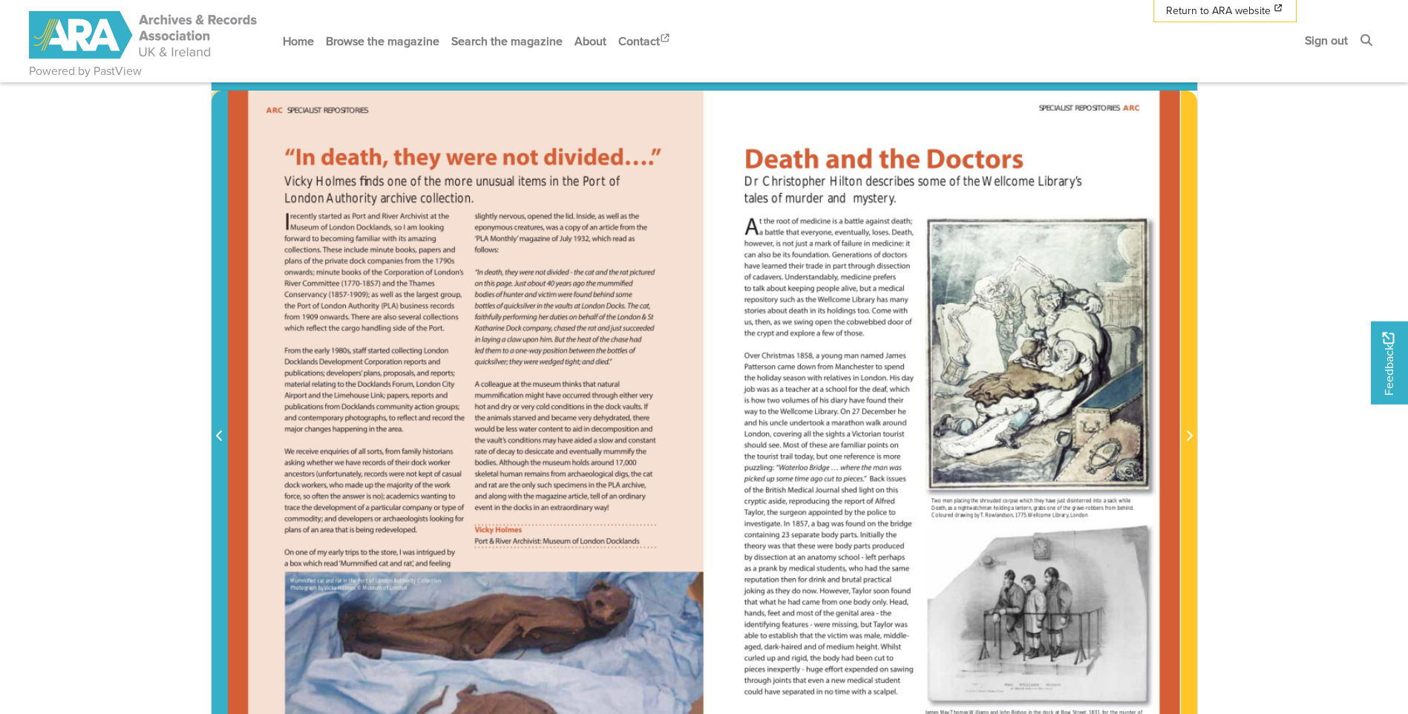
scroll to position [371, 0]
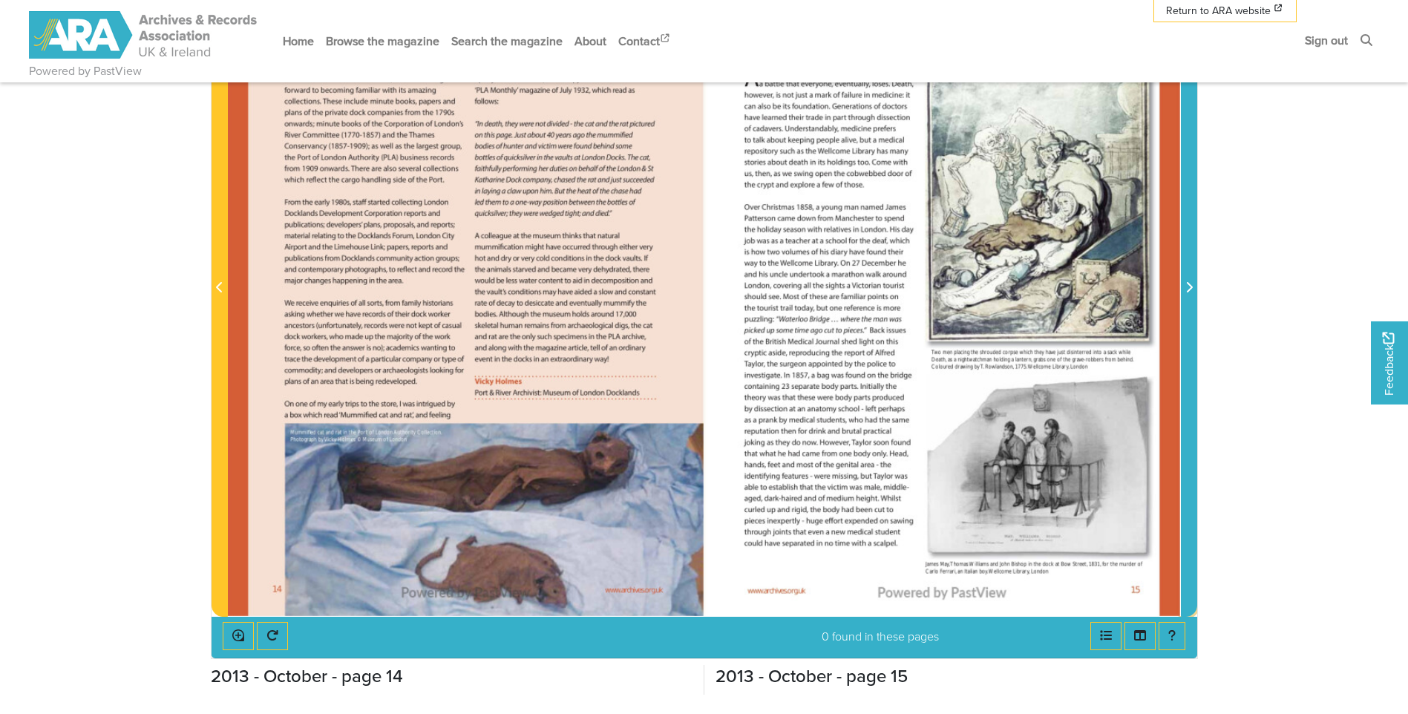
click at [1186, 292] on icon "Next Page" at bounding box center [1188, 287] width 7 height 12
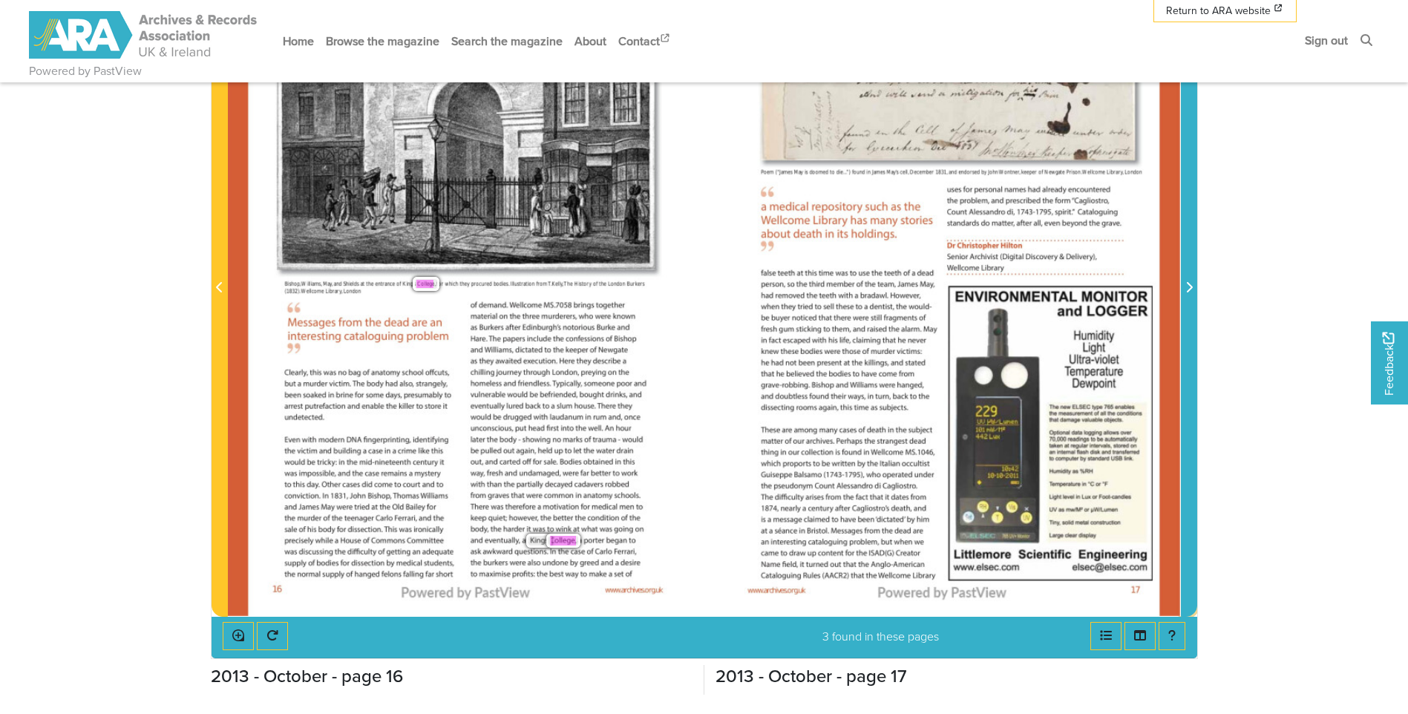
click at [1189, 283] on icon "Next Page" at bounding box center [1188, 287] width 7 height 12
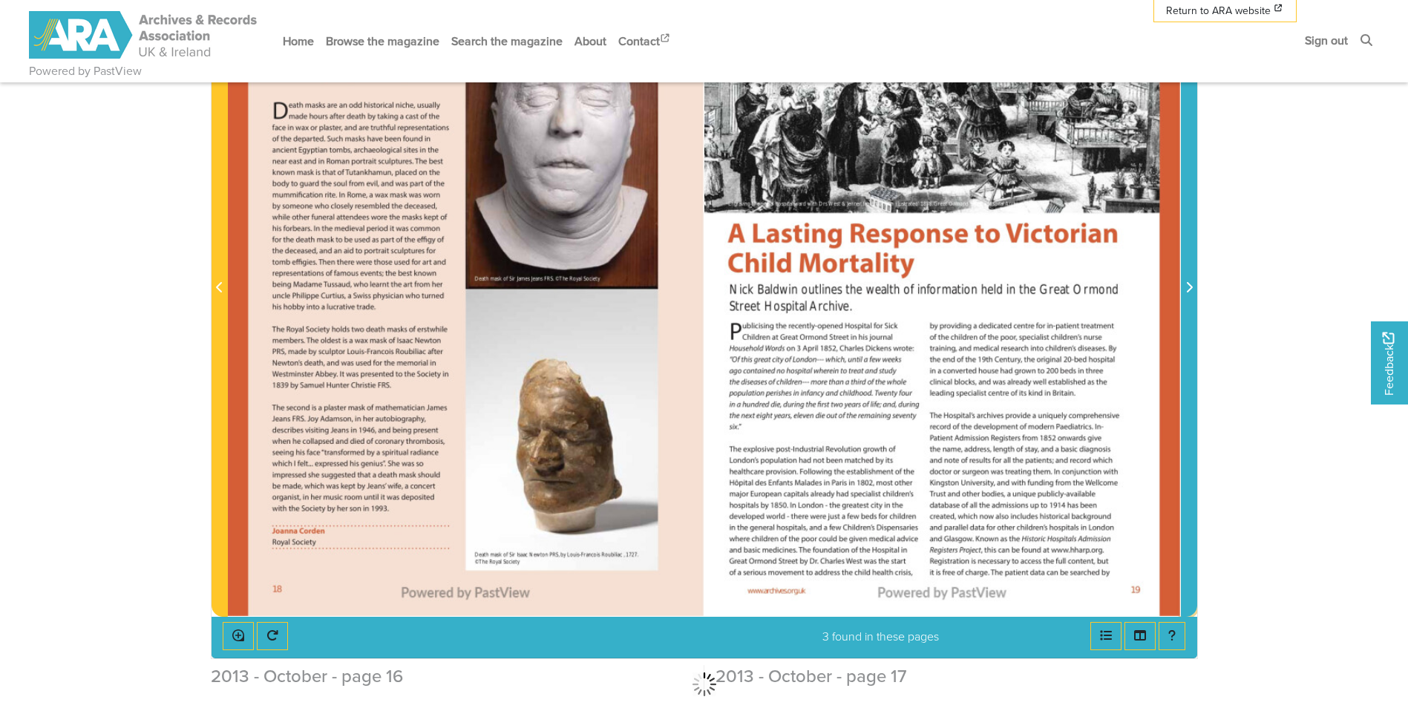
click at [1189, 283] on icon "Next Page" at bounding box center [1188, 287] width 7 height 12
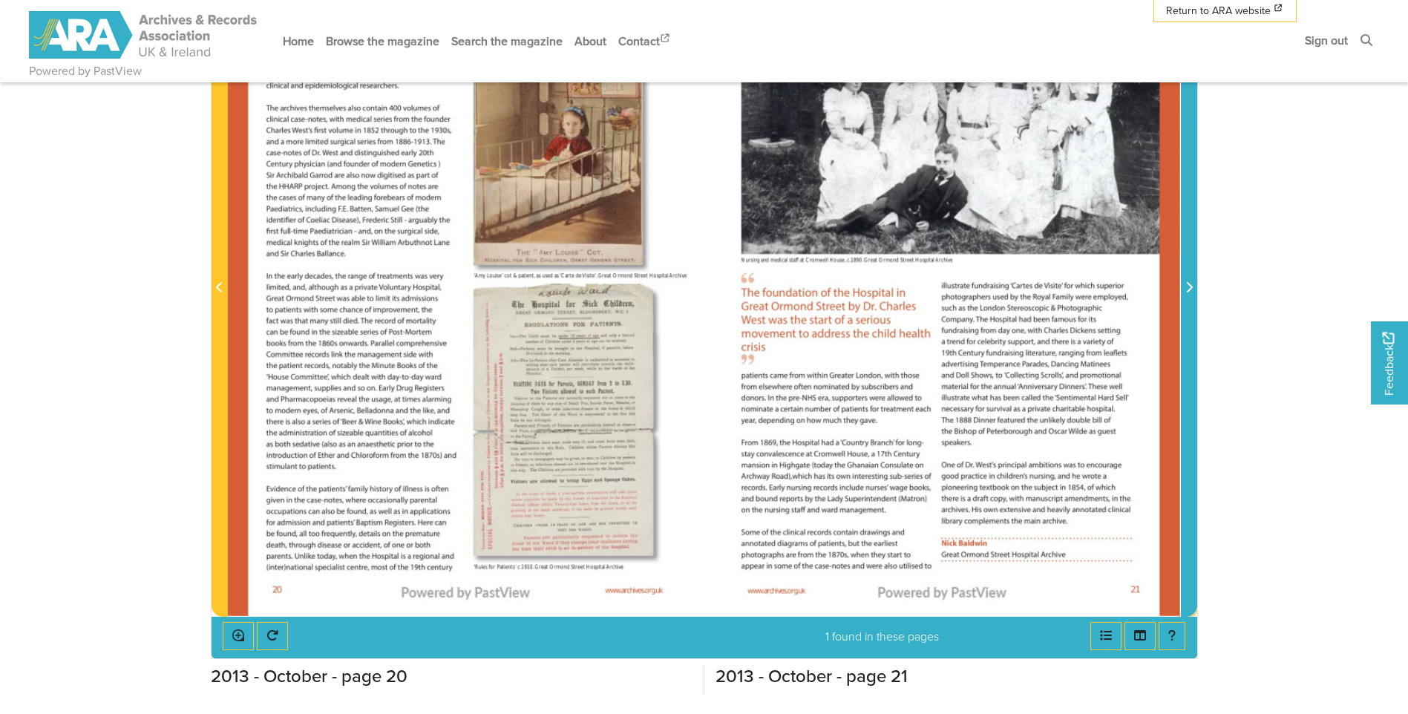
click at [1189, 283] on icon "Next Page" at bounding box center [1188, 287] width 7 height 12
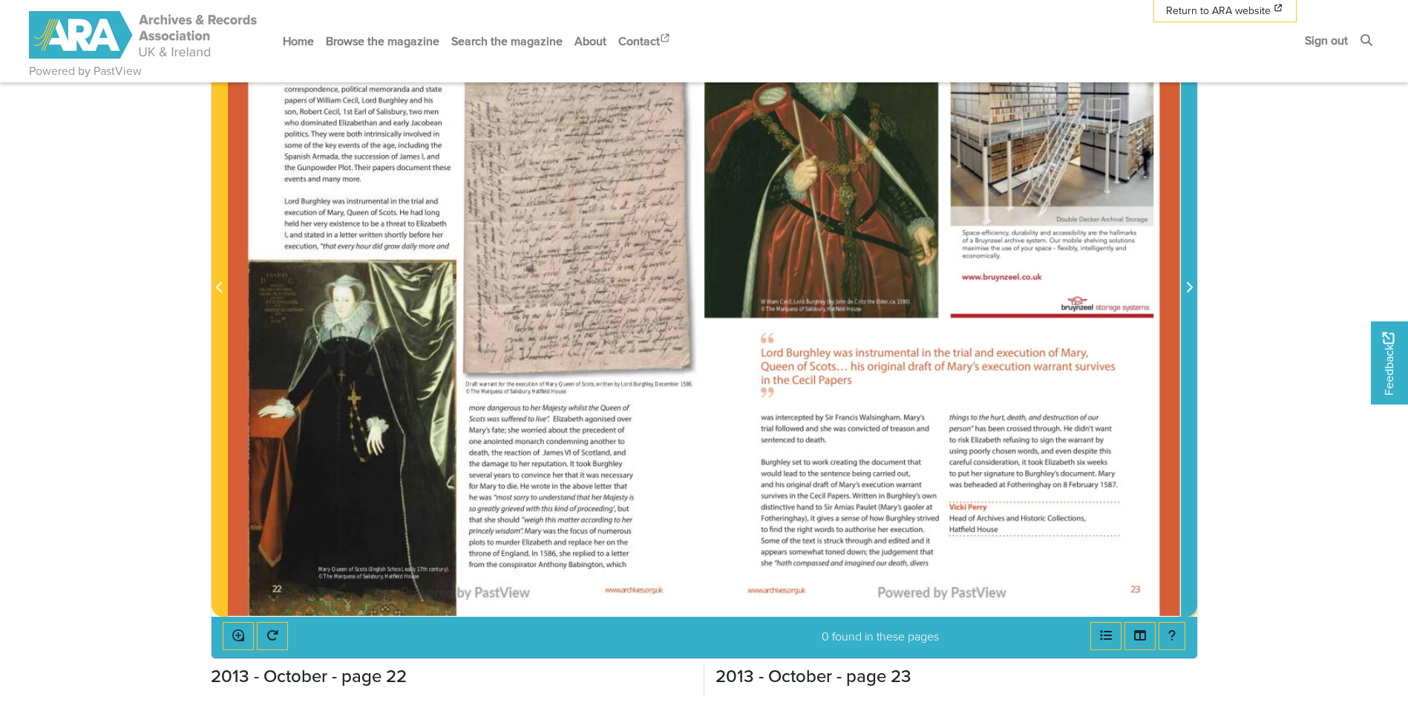
click at [1189, 283] on icon "Next Page" at bounding box center [1188, 287] width 7 height 12
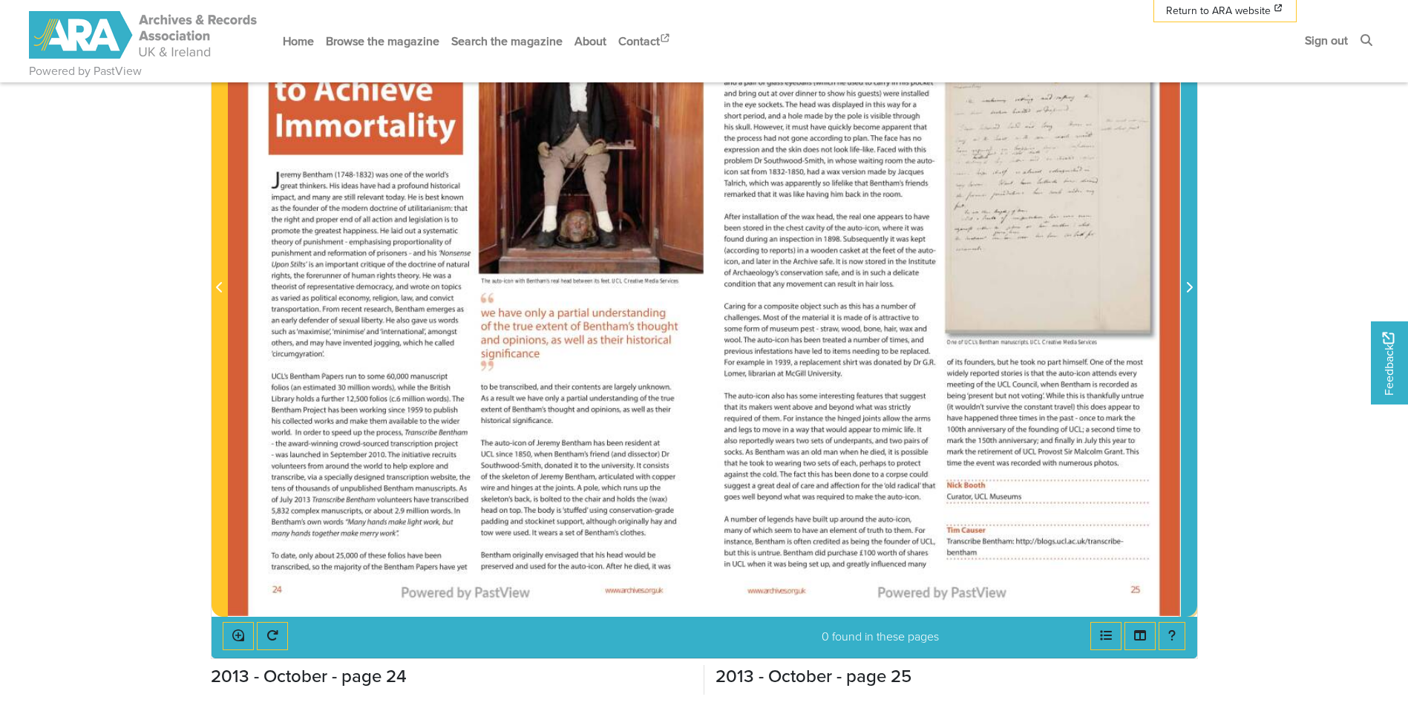
click at [1189, 283] on icon "Next Page" at bounding box center [1188, 287] width 7 height 12
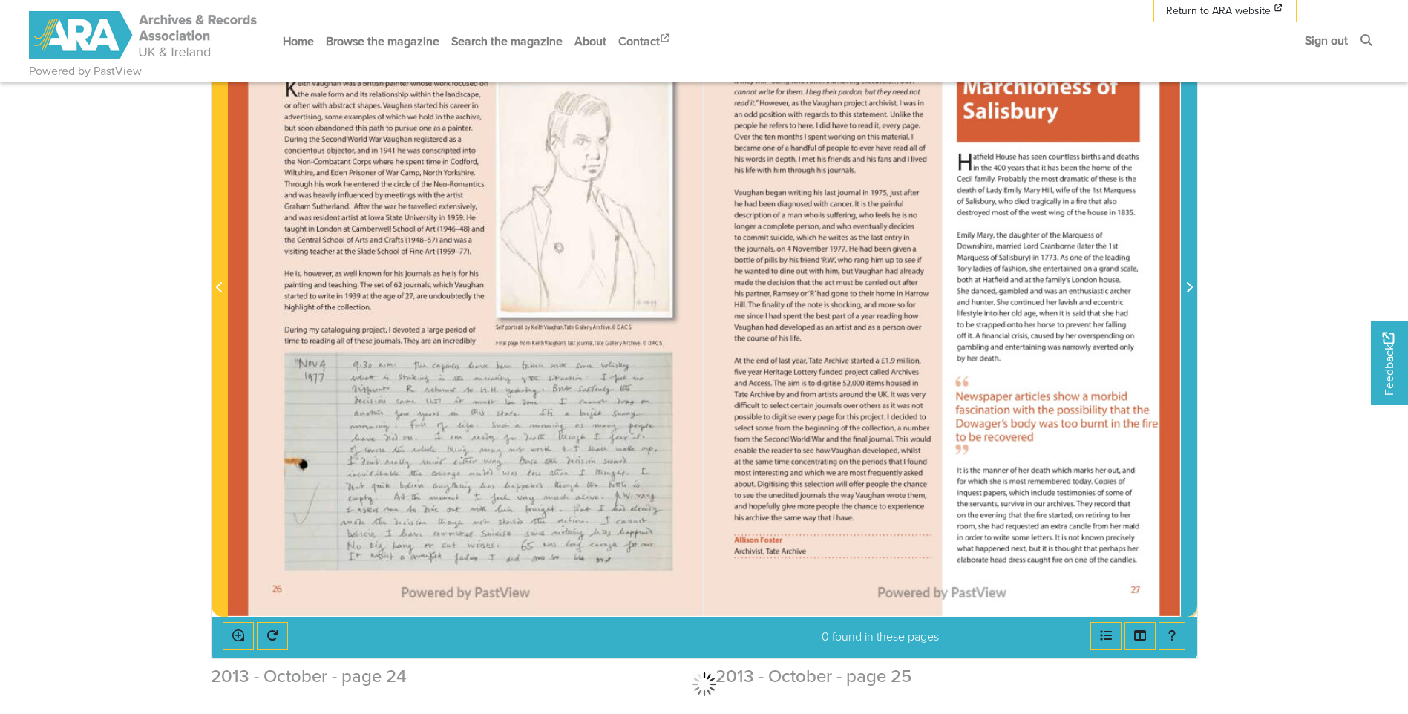
click at [1189, 283] on icon "Next Page" at bounding box center [1188, 287] width 7 height 12
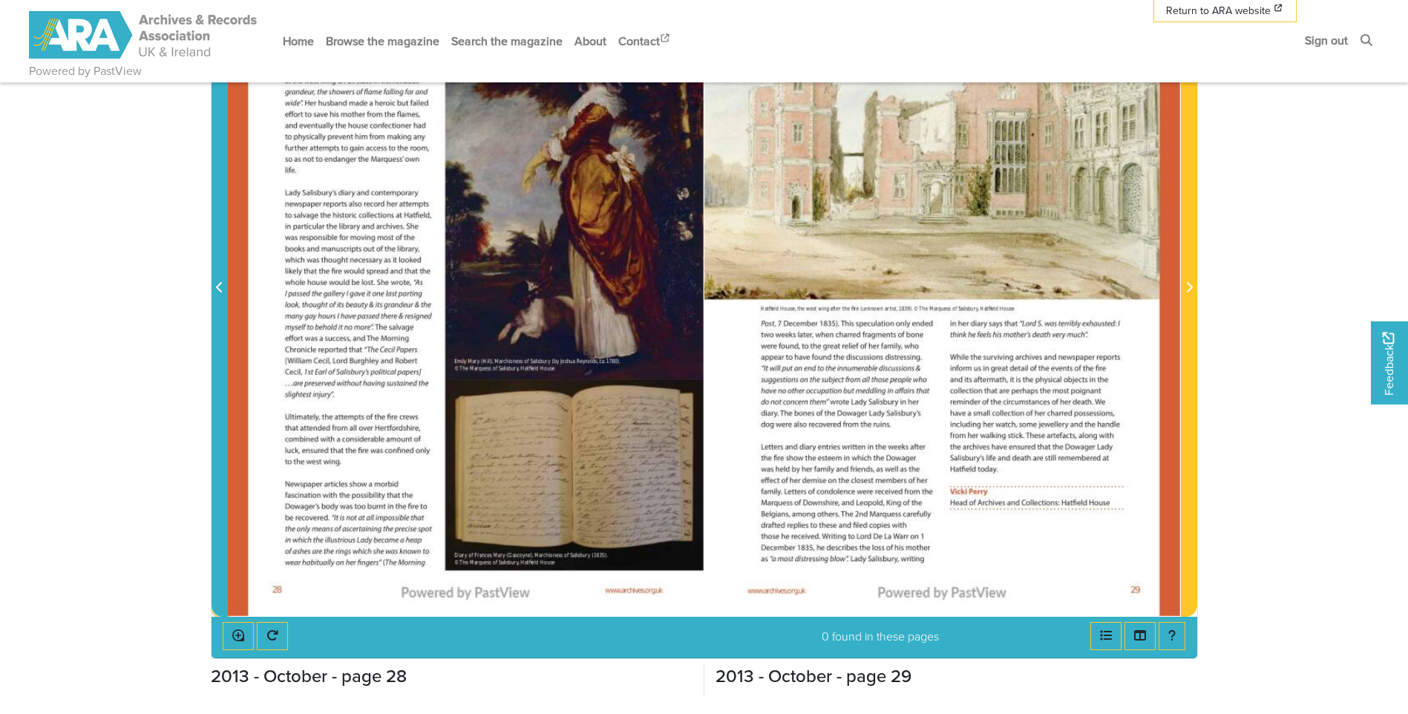
click at [221, 282] on icon "Previous Page" at bounding box center [219, 287] width 7 height 12
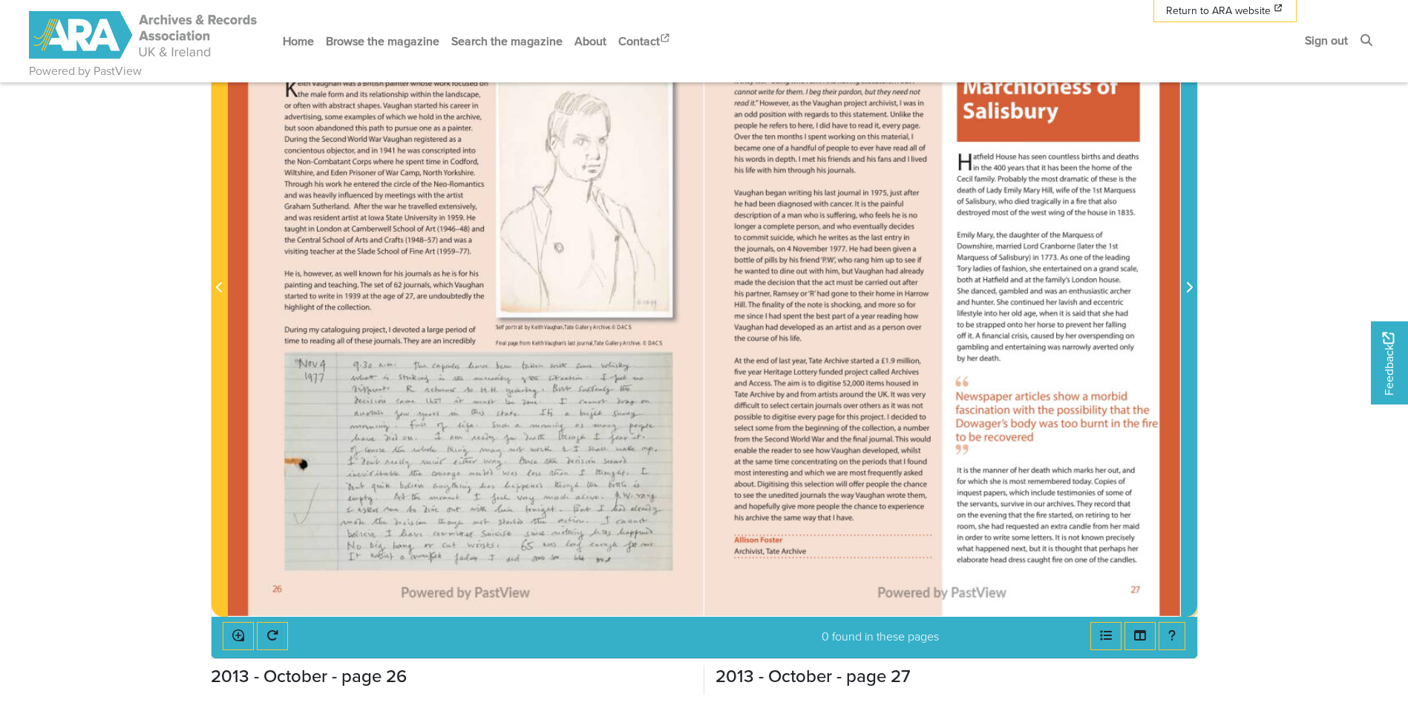
click at [1187, 282] on icon "Next Page" at bounding box center [1188, 287] width 7 height 12
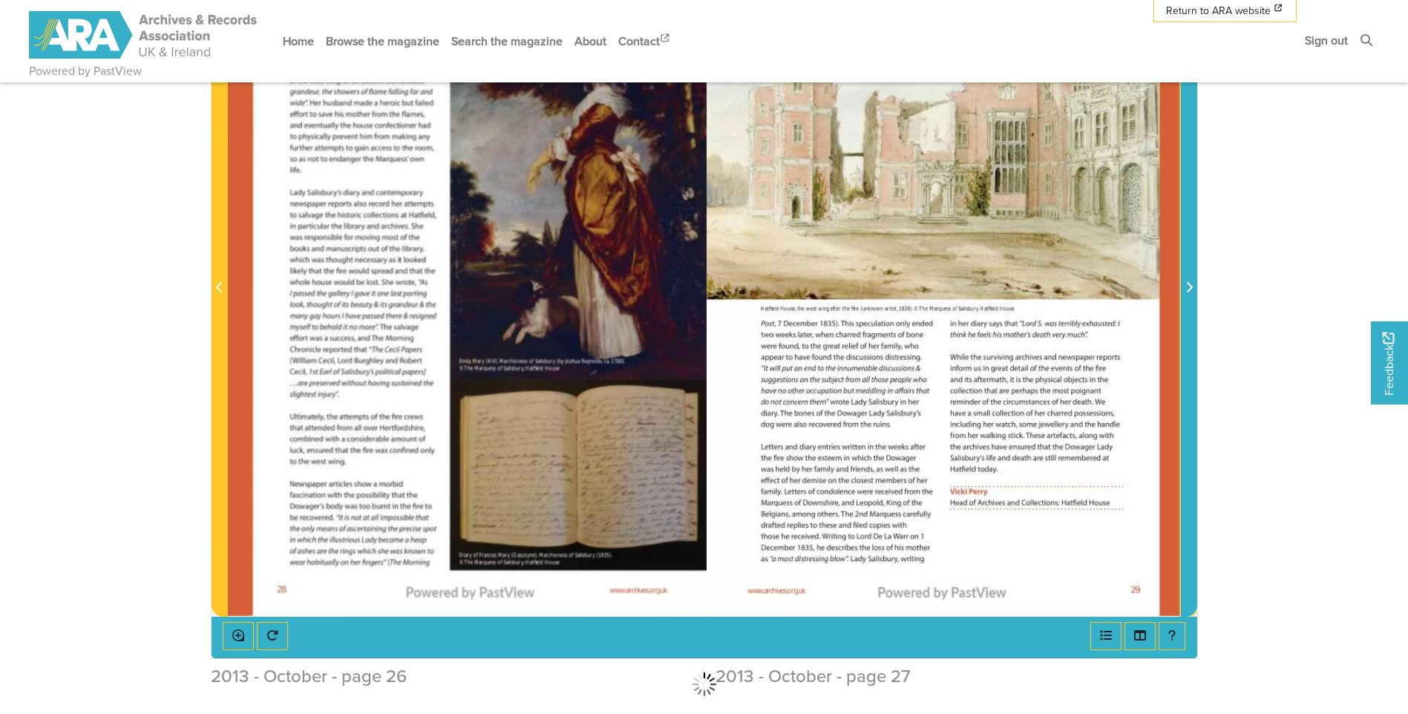
click at [1187, 282] on icon "Next Page" at bounding box center [1188, 287] width 7 height 12
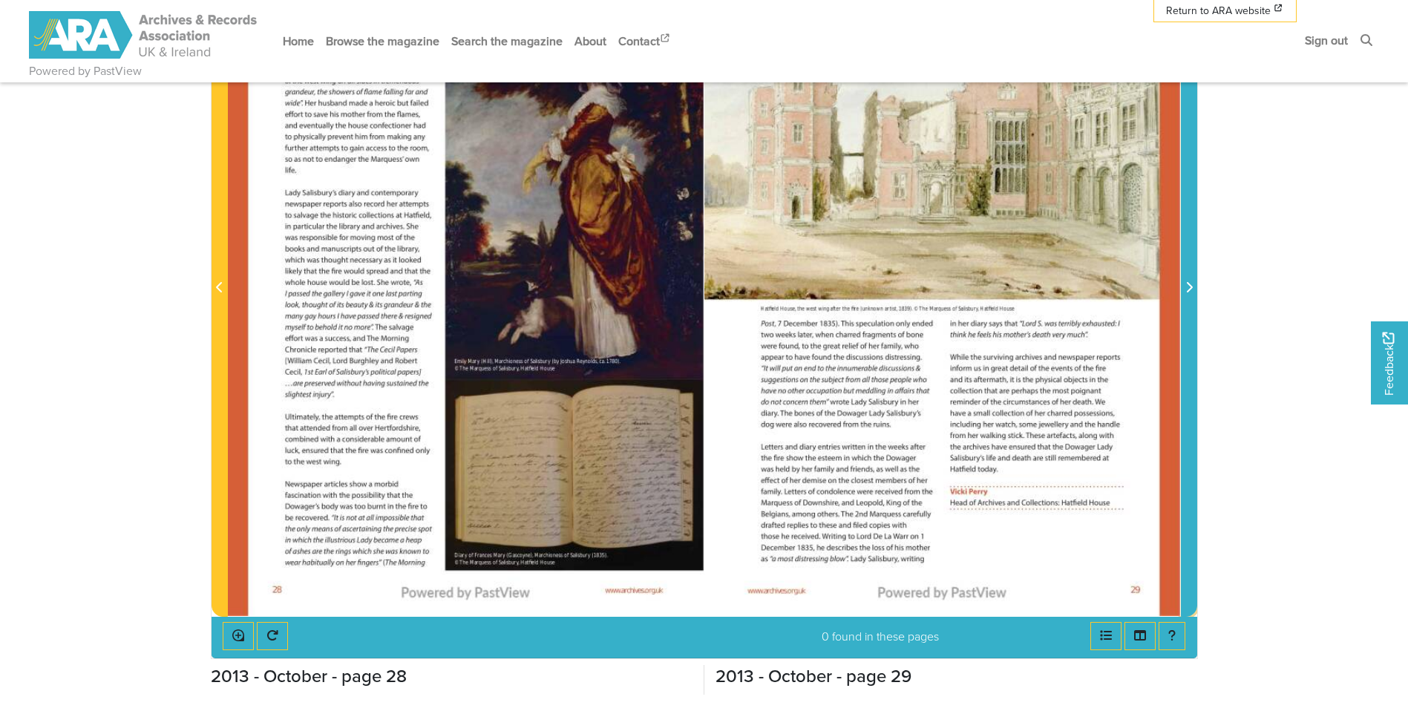
click at [1187, 287] on icon "Next Page" at bounding box center [1188, 287] width 7 height 12
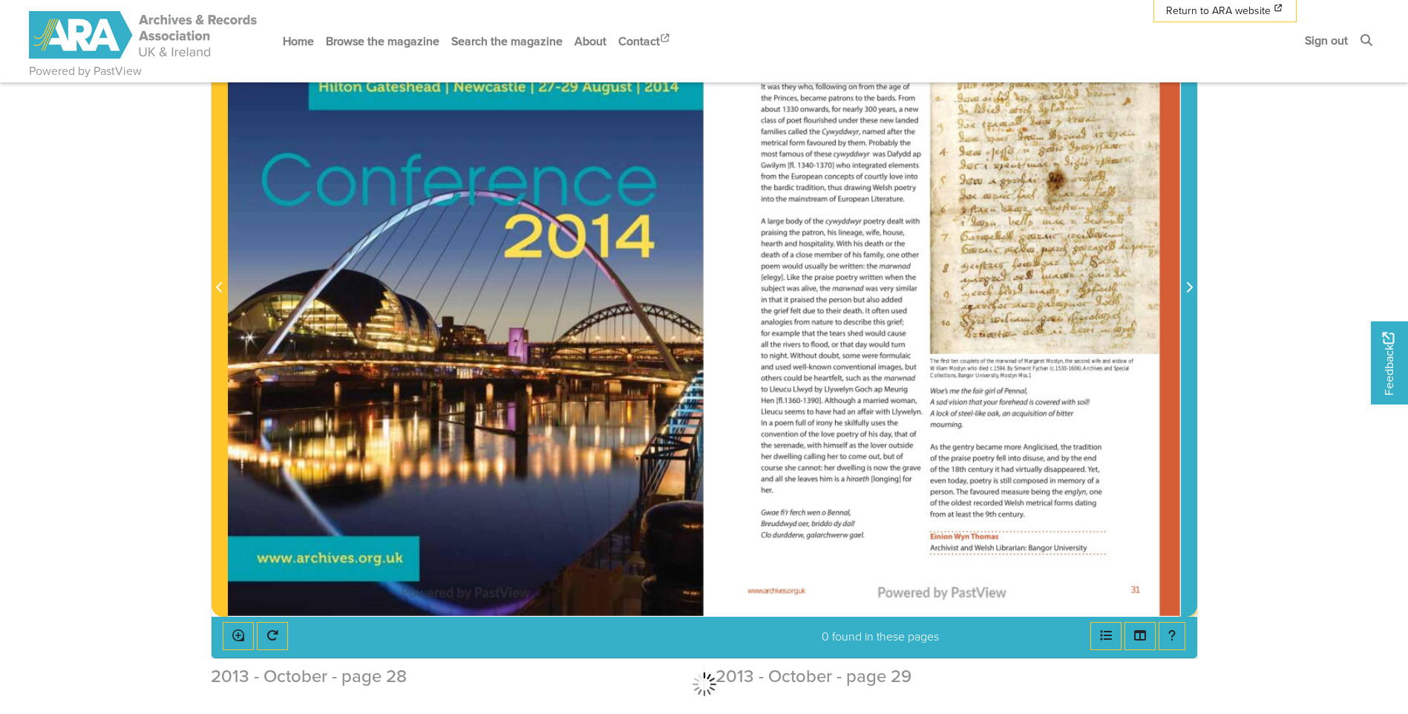
click at [1187, 287] on icon "Next Page" at bounding box center [1188, 287] width 7 height 12
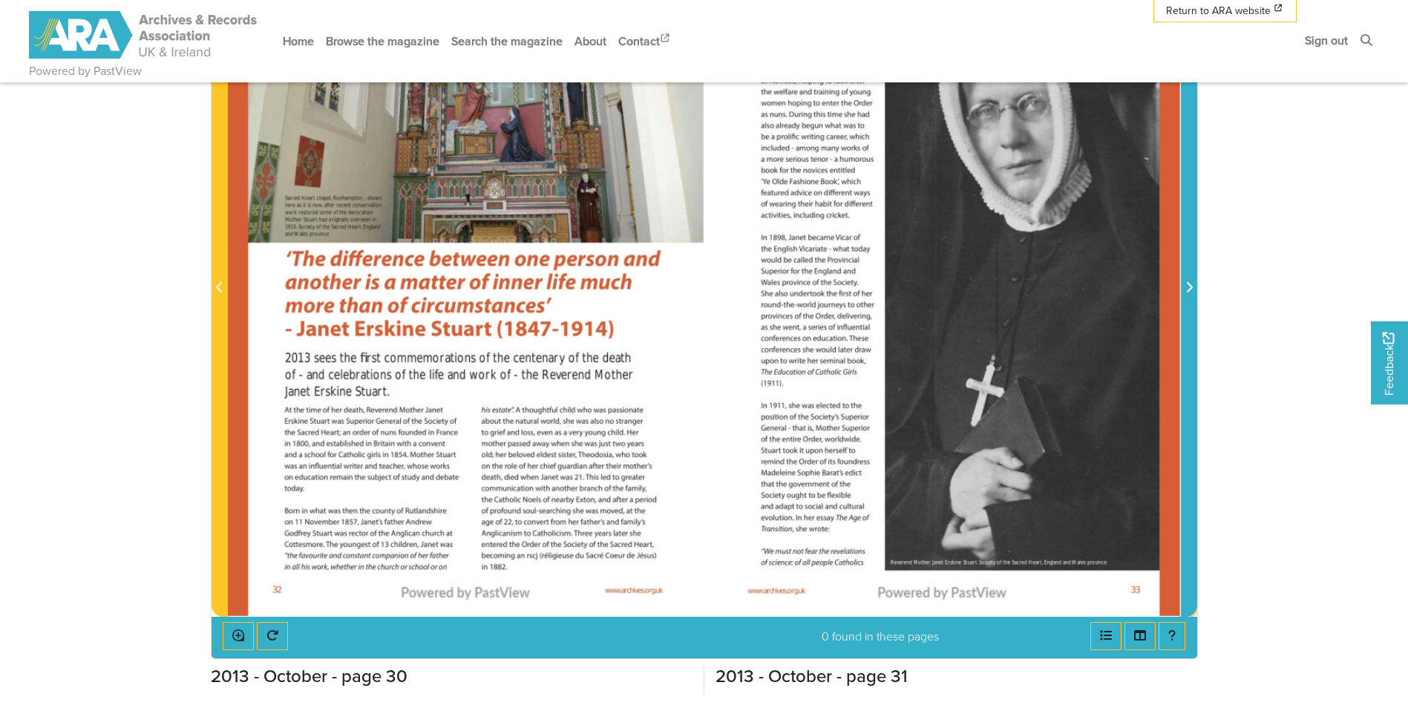
click at [1187, 287] on icon "Next Page" at bounding box center [1188, 287] width 7 height 12
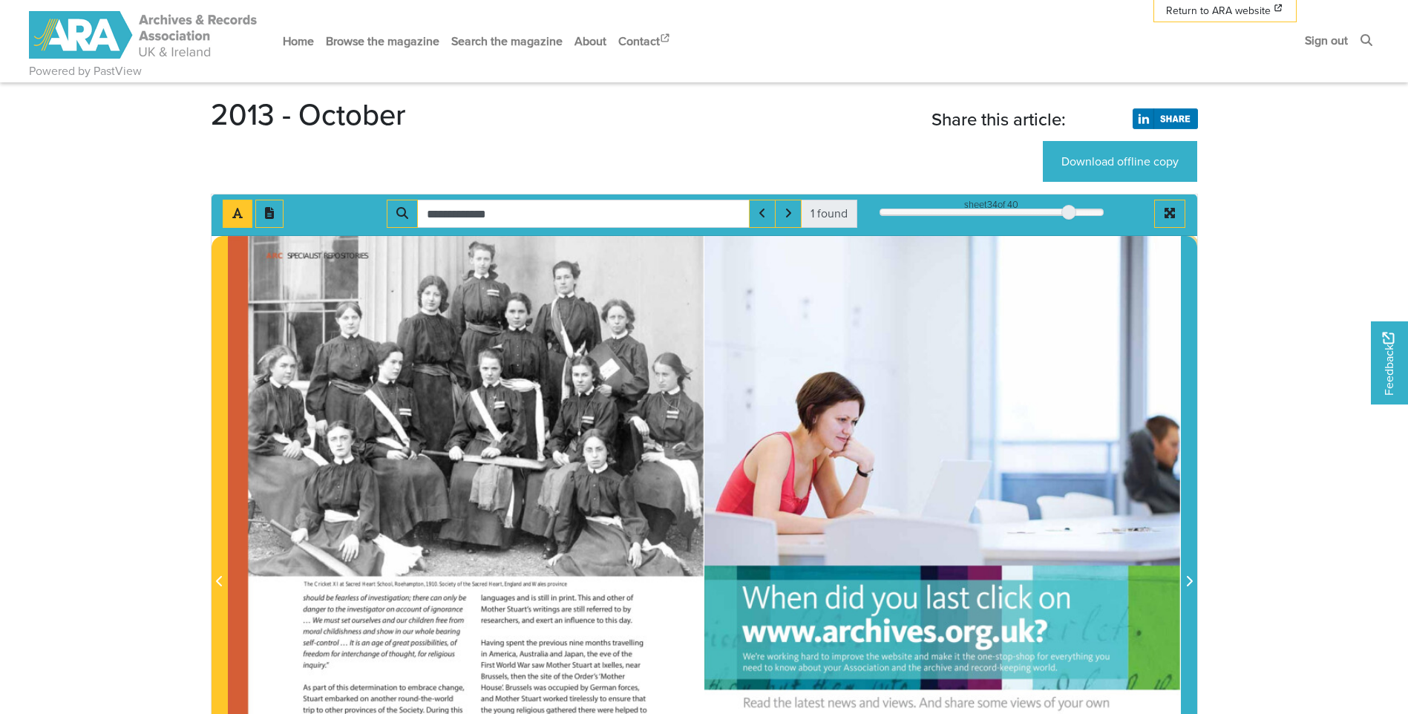
scroll to position [74, 0]
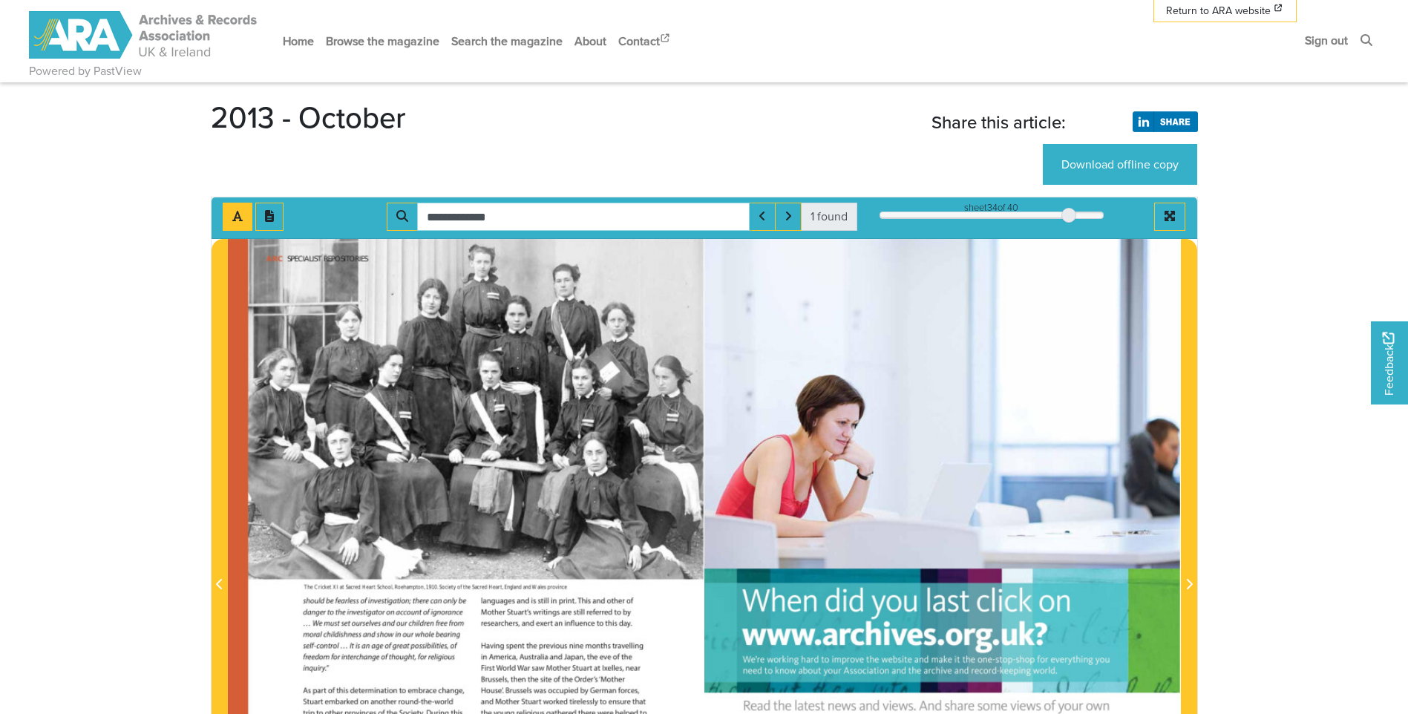
drag, startPoint x: 525, startPoint y: 215, endPoint x: 425, endPoint y: 212, distance: 100.3
click at [425, 212] on input "**********" at bounding box center [583, 217] width 333 height 28
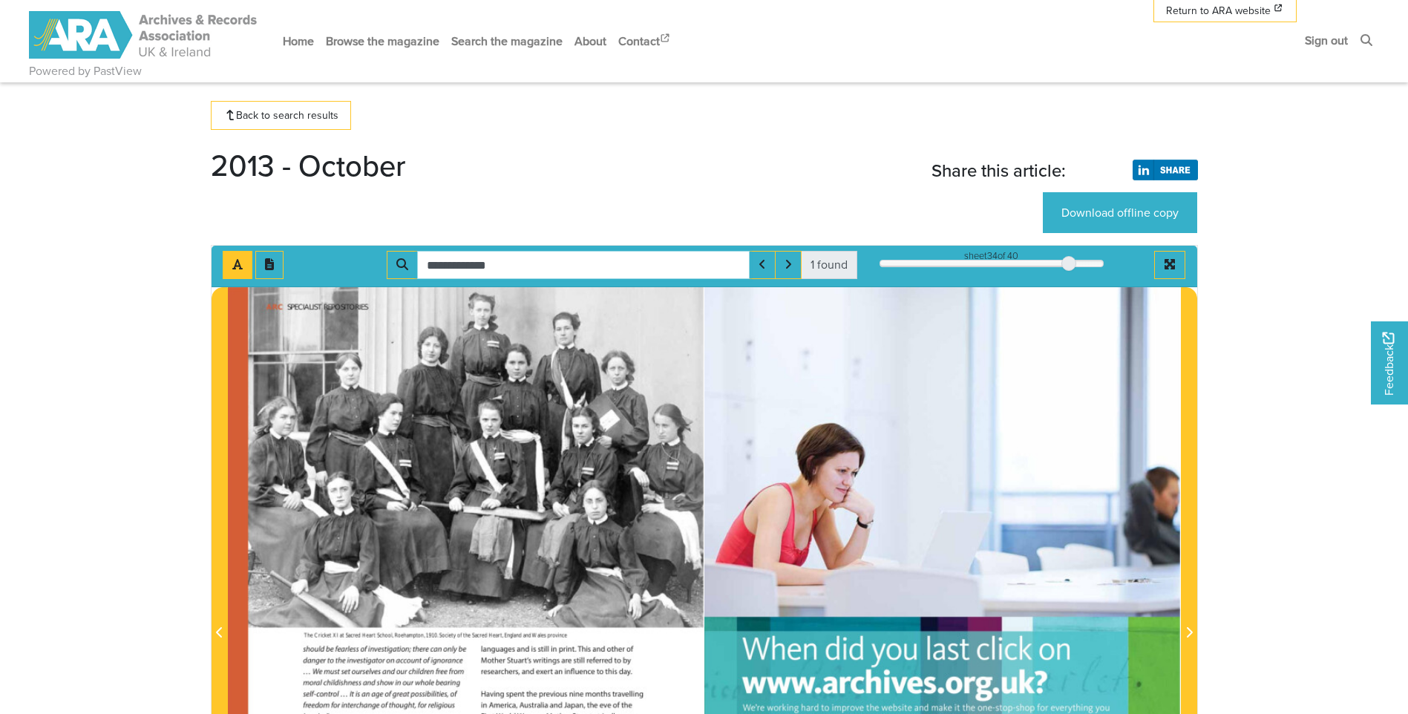
scroll to position [0, 0]
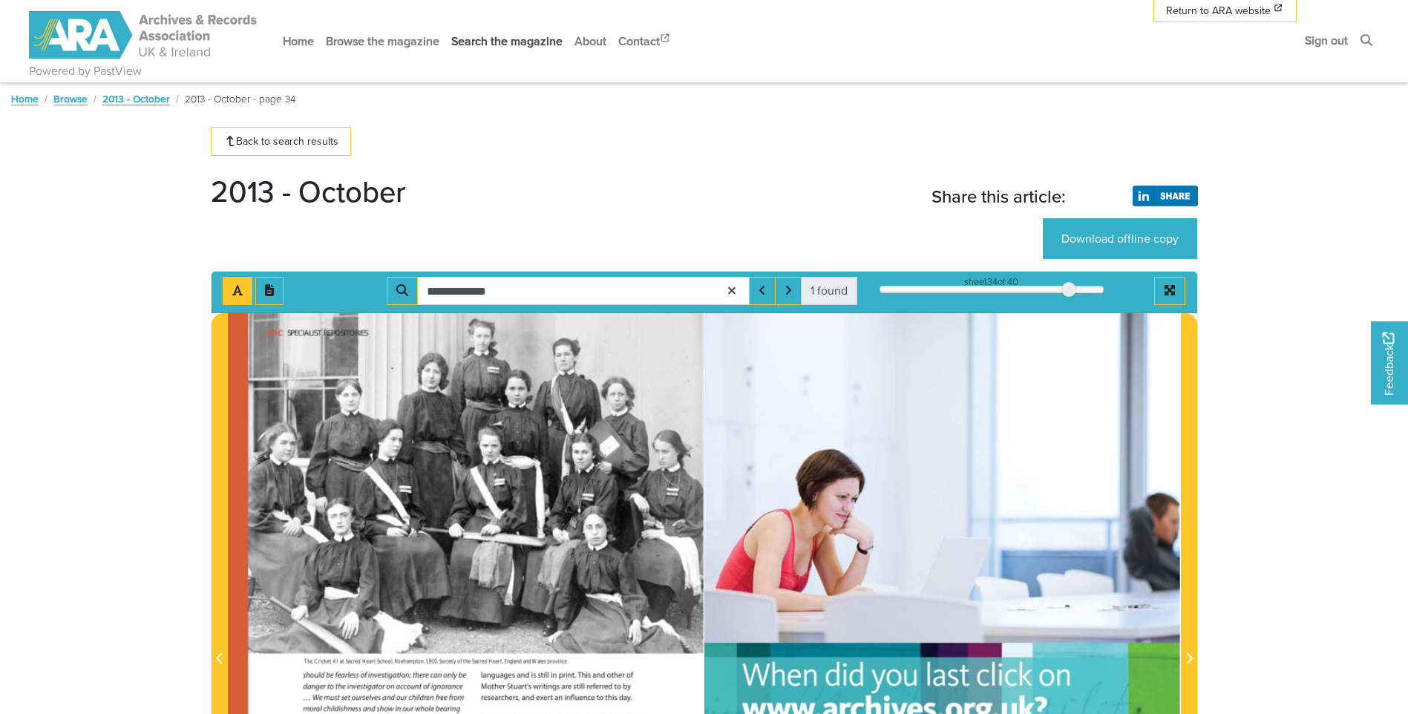
click at [485, 45] on link "Search the magazine" at bounding box center [506, 41] width 123 height 39
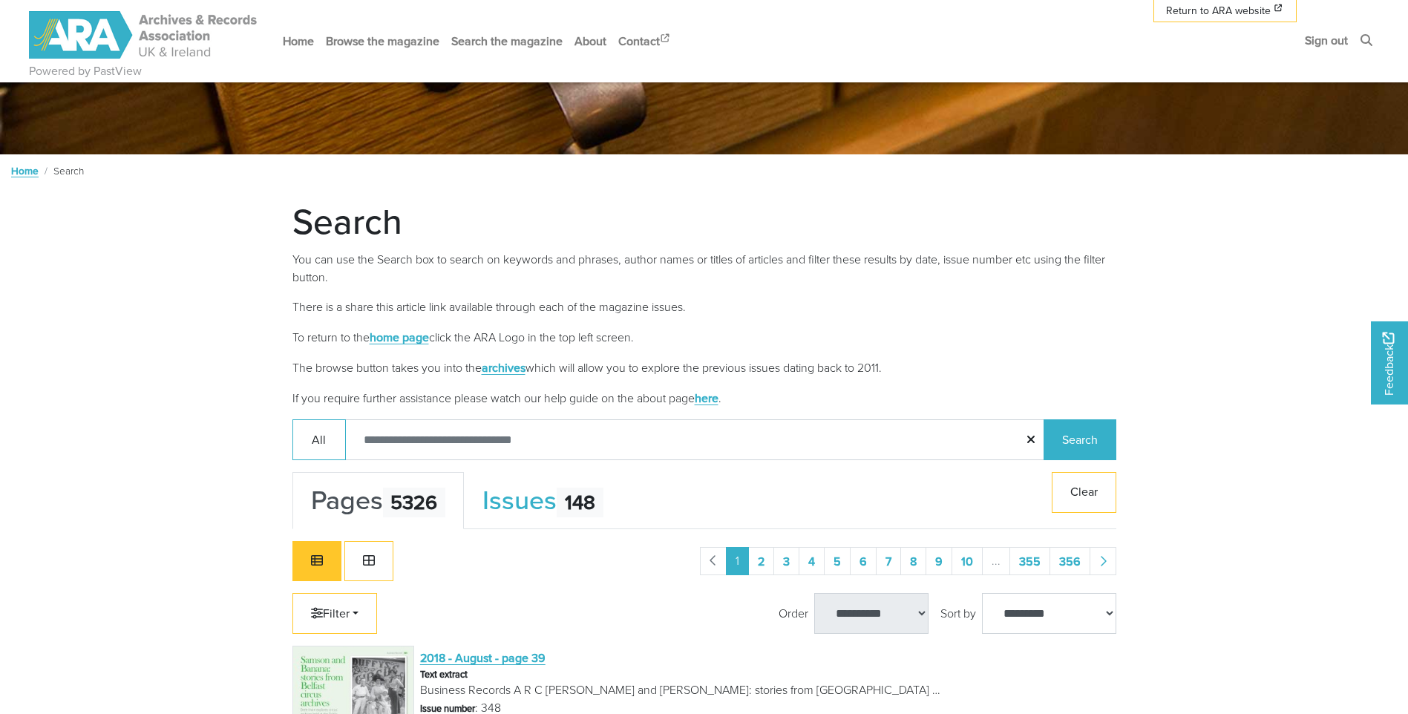
scroll to position [223, 0]
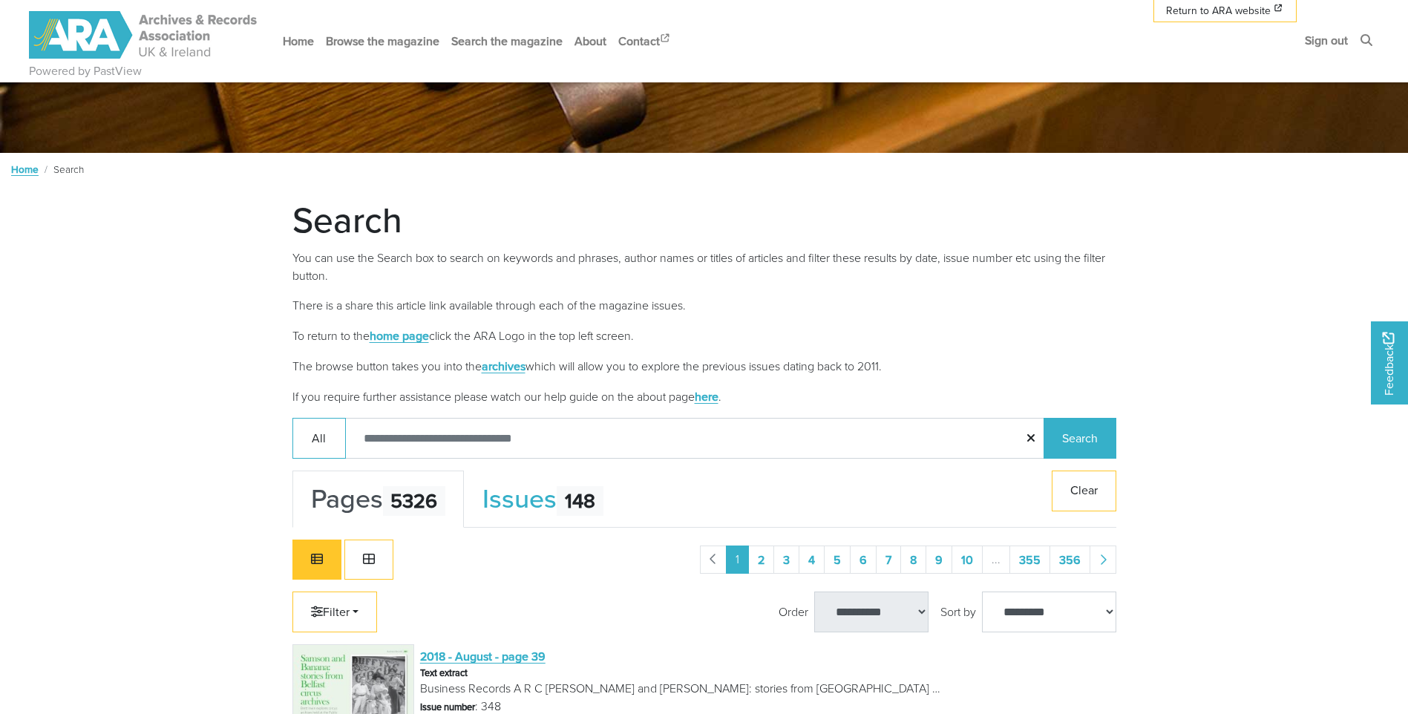
click at [406, 434] on input "Search:" at bounding box center [695, 438] width 700 height 41
type input "*******"
click at [1044, 418] on button "Search" at bounding box center [1080, 438] width 73 height 41
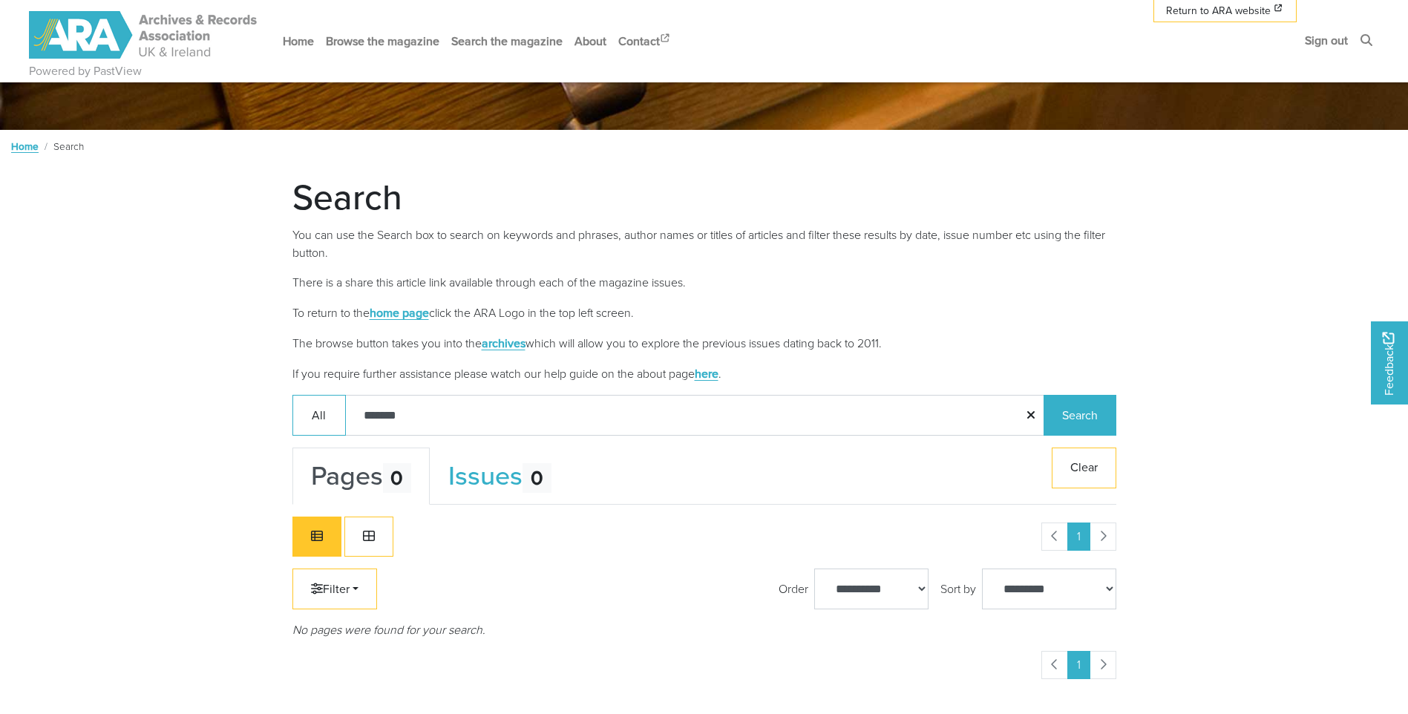
scroll to position [223, 0]
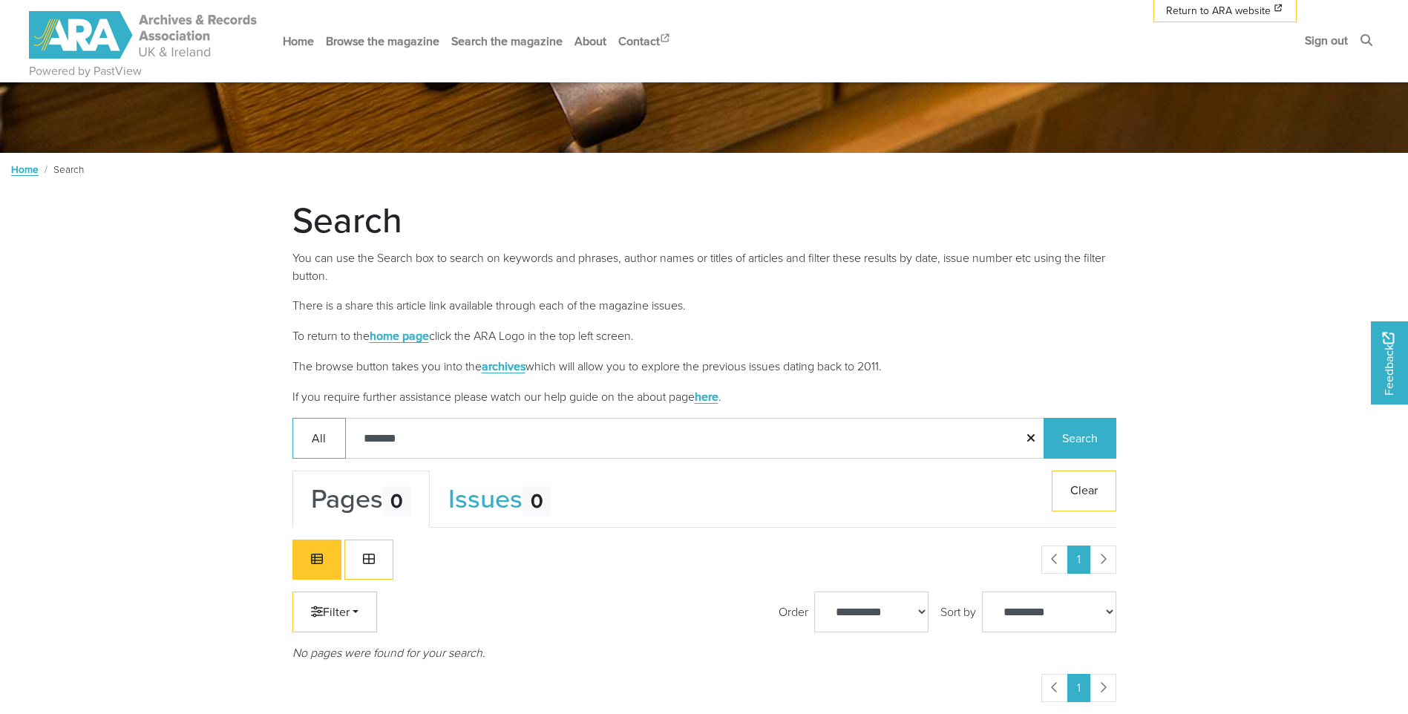
drag, startPoint x: 420, startPoint y: 435, endPoint x: 350, endPoint y: 428, distance: 70.2
click at [350, 428] on input "*******" at bounding box center [695, 438] width 700 height 41
type input "******"
click at [1044, 418] on button "Search" at bounding box center [1080, 438] width 73 height 41
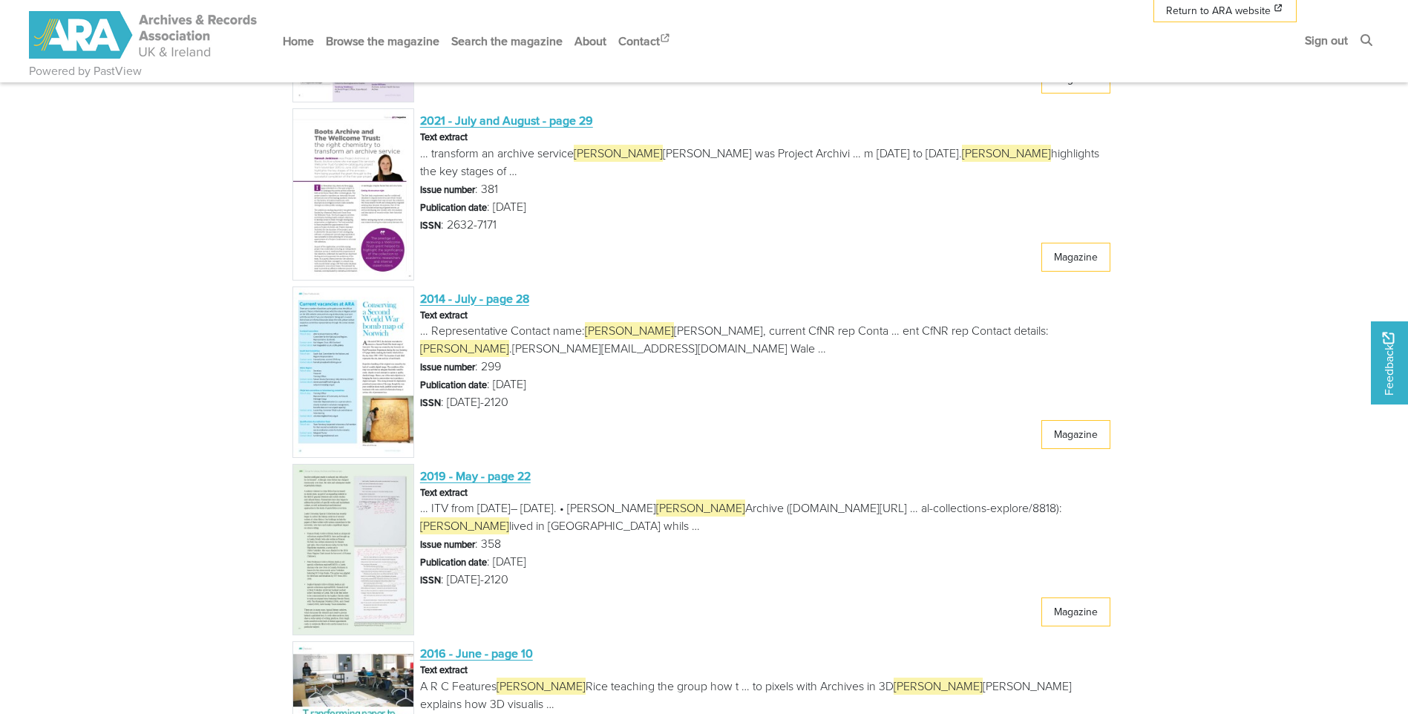
scroll to position [1484, 0]
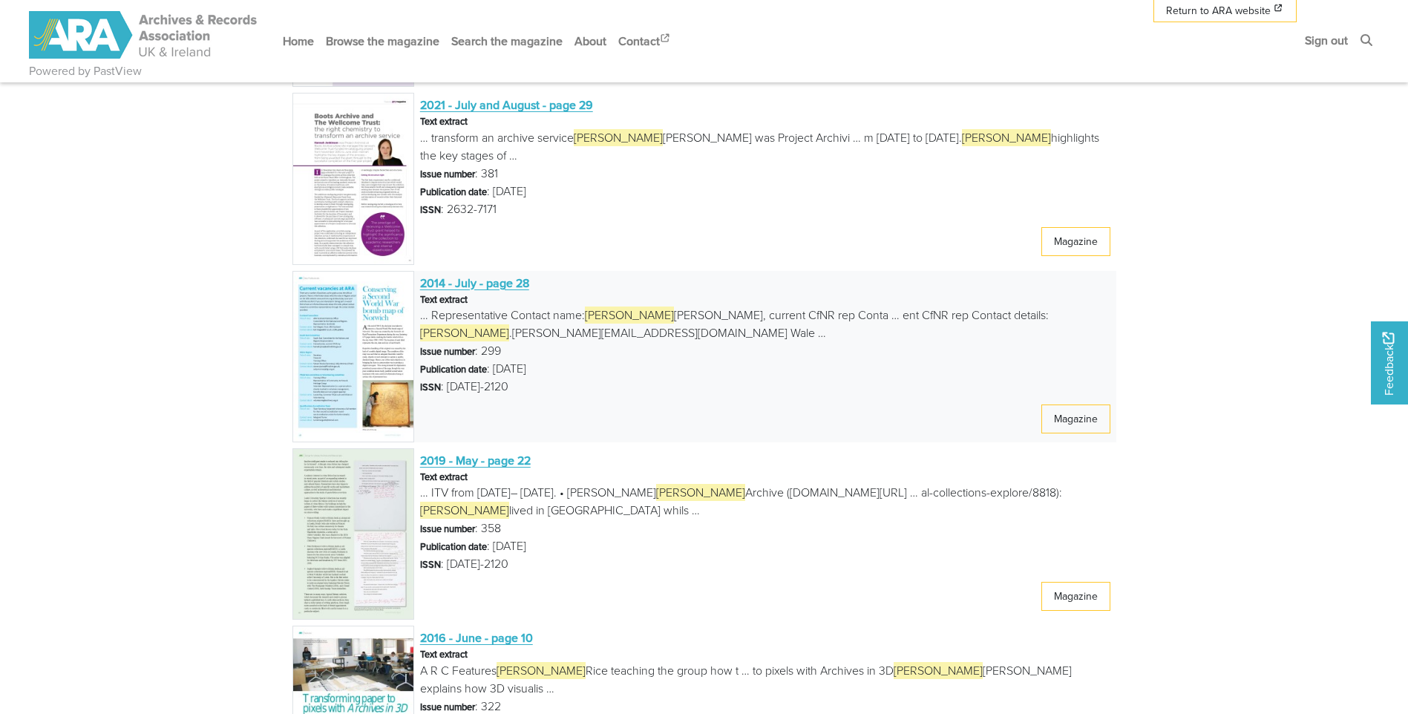
click at [486, 281] on span "2014 - July - page 28" at bounding box center [474, 283] width 109 height 16
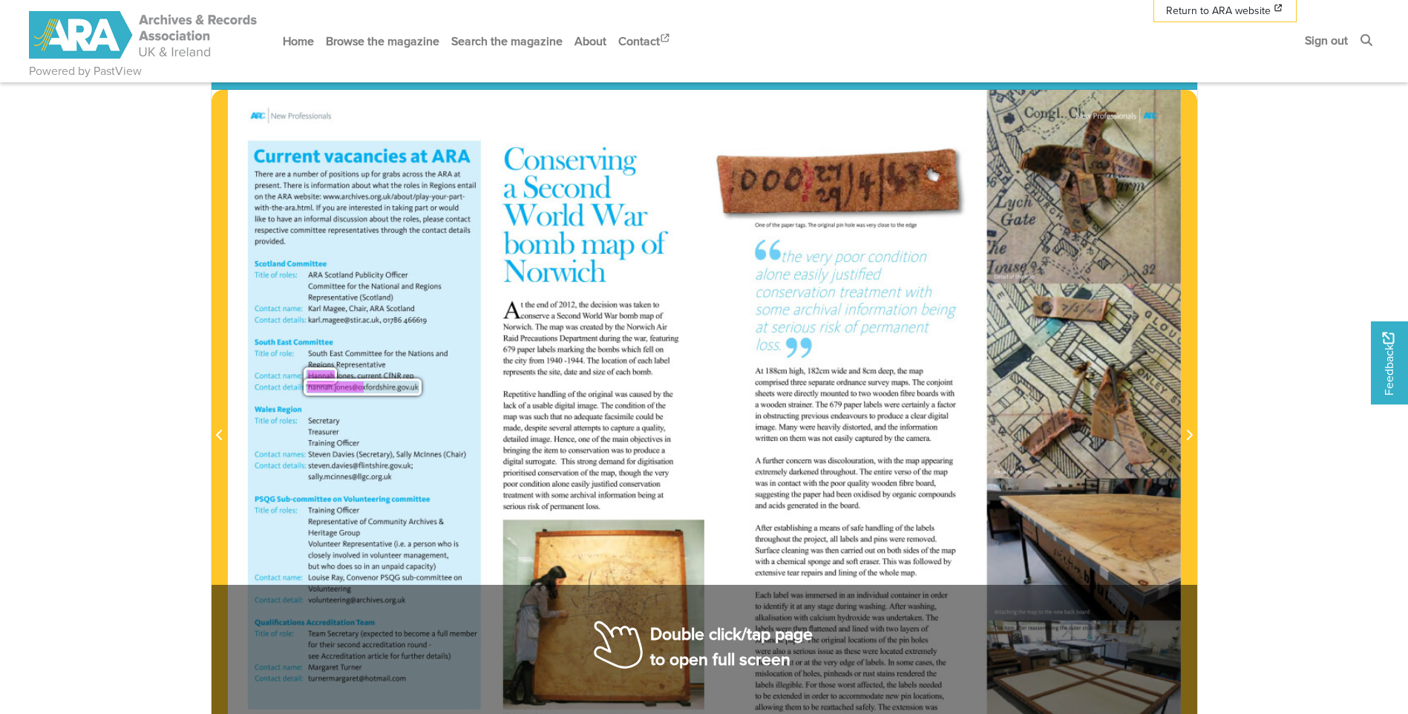
scroll to position [223, 0]
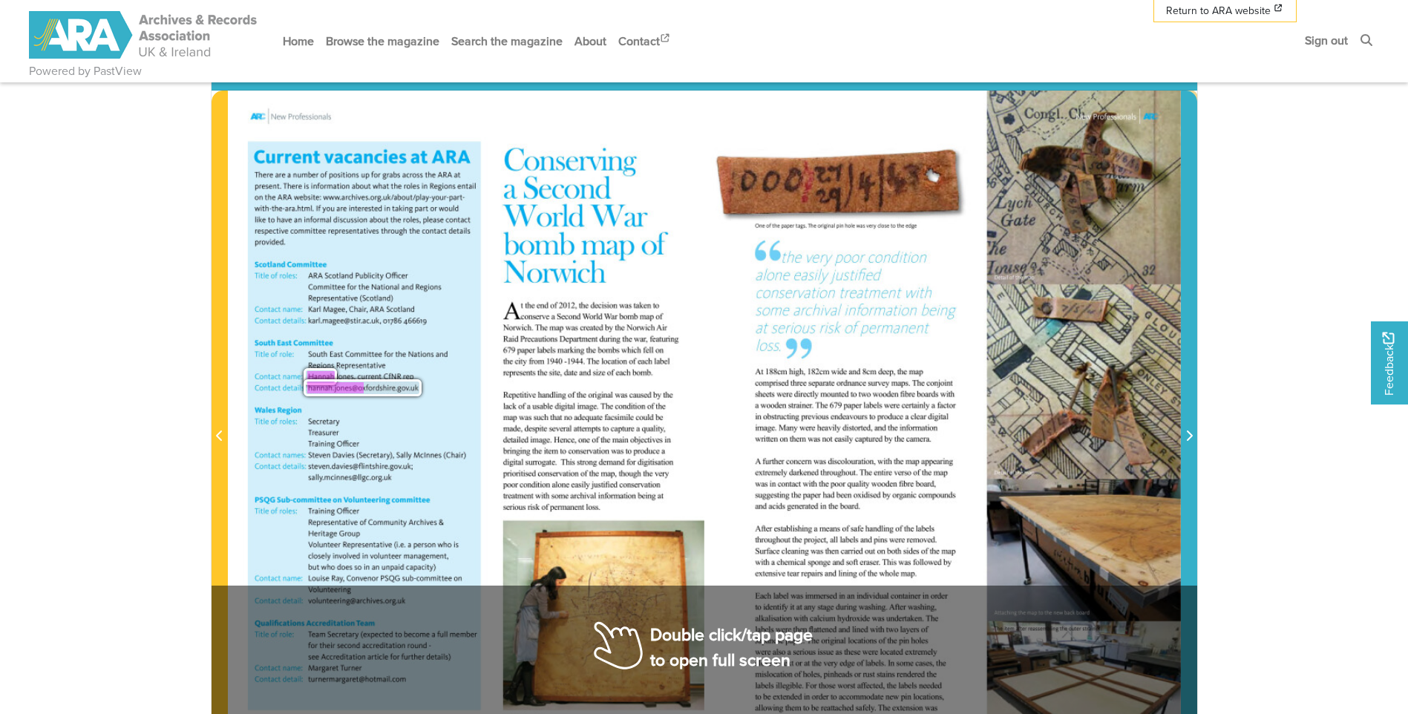
click at [1191, 435] on icon "Next Page" at bounding box center [1188, 436] width 7 height 12
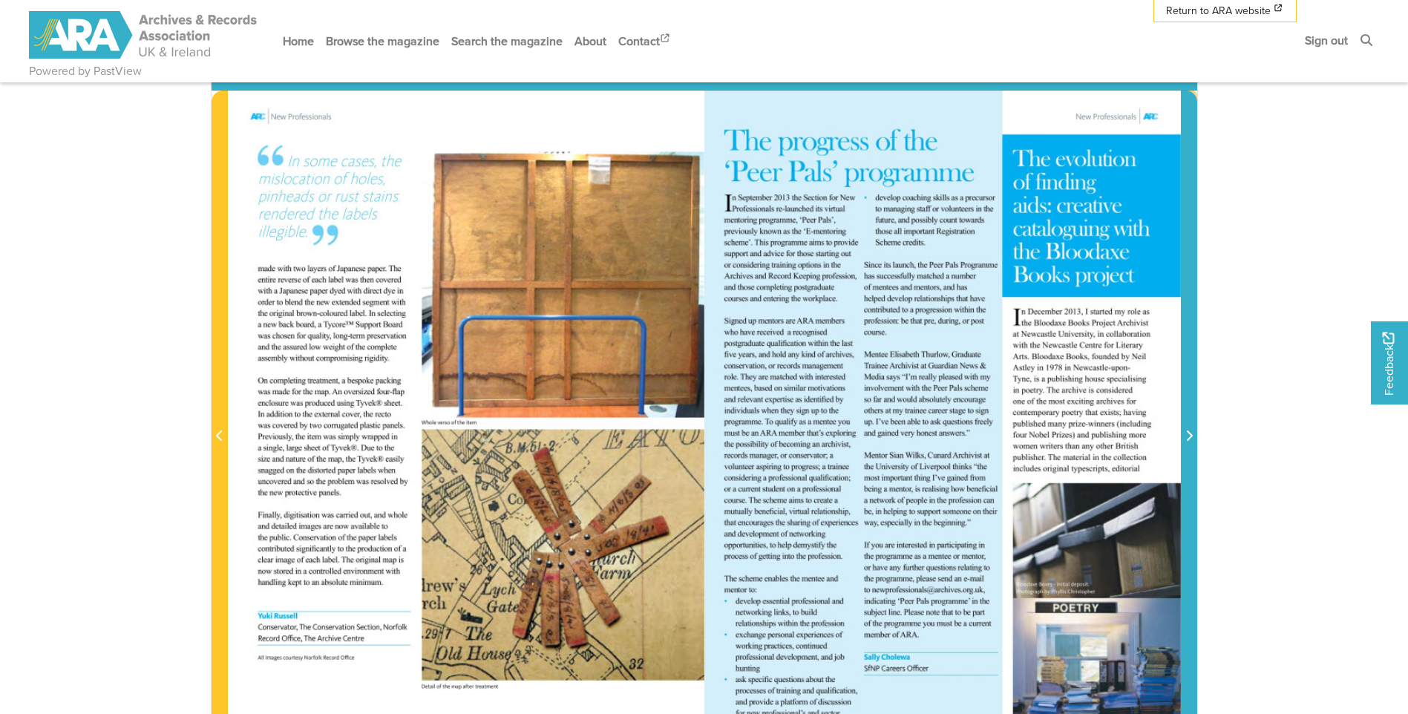
click at [1191, 435] on icon "Next Page" at bounding box center [1188, 436] width 7 height 12
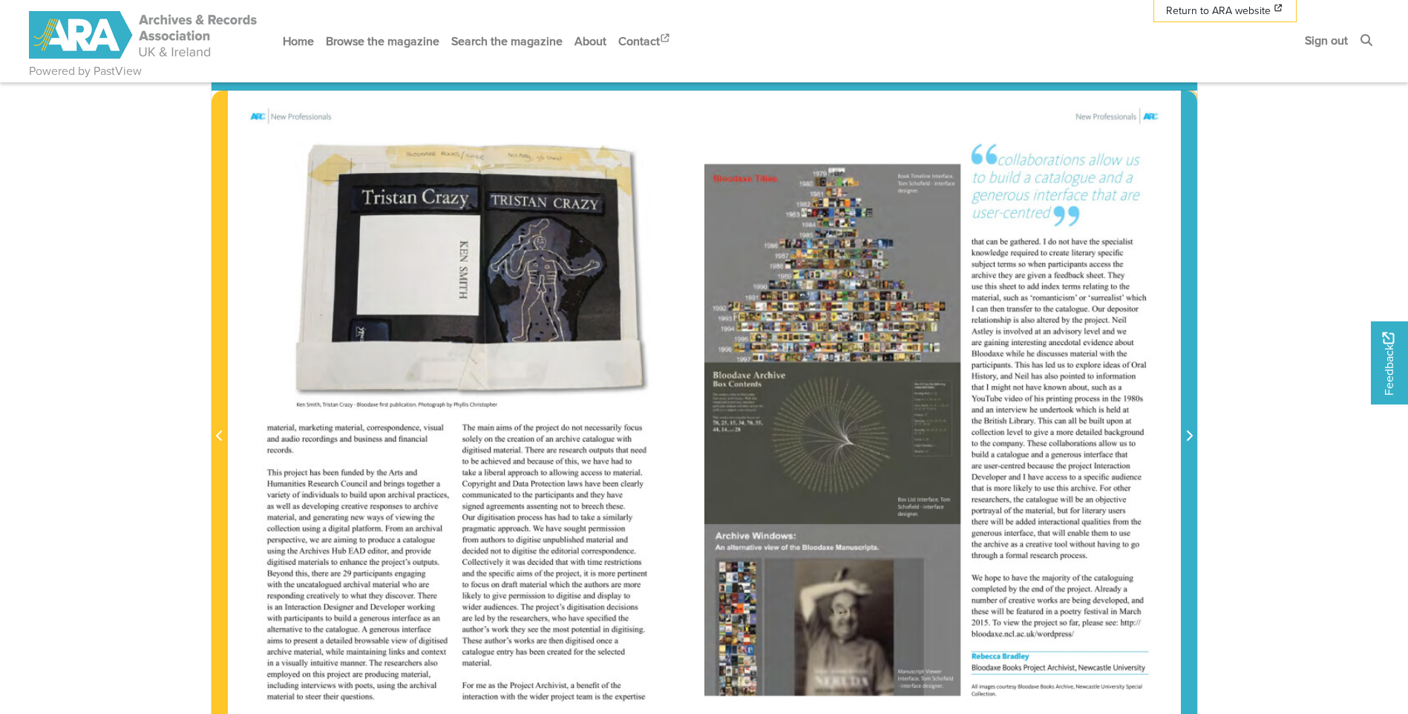
click at [1191, 435] on icon "Next Page" at bounding box center [1188, 436] width 7 height 12
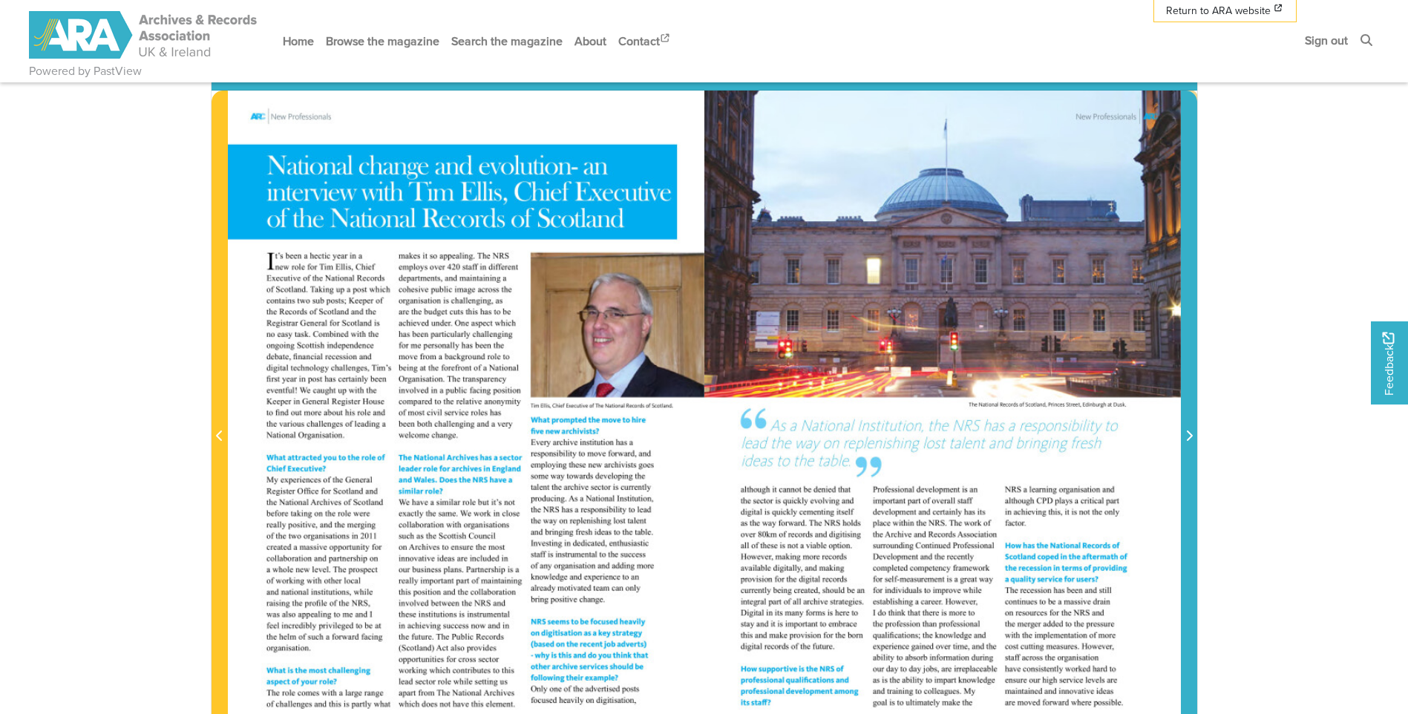
click at [1191, 435] on icon "Next Page" at bounding box center [1188, 436] width 7 height 12
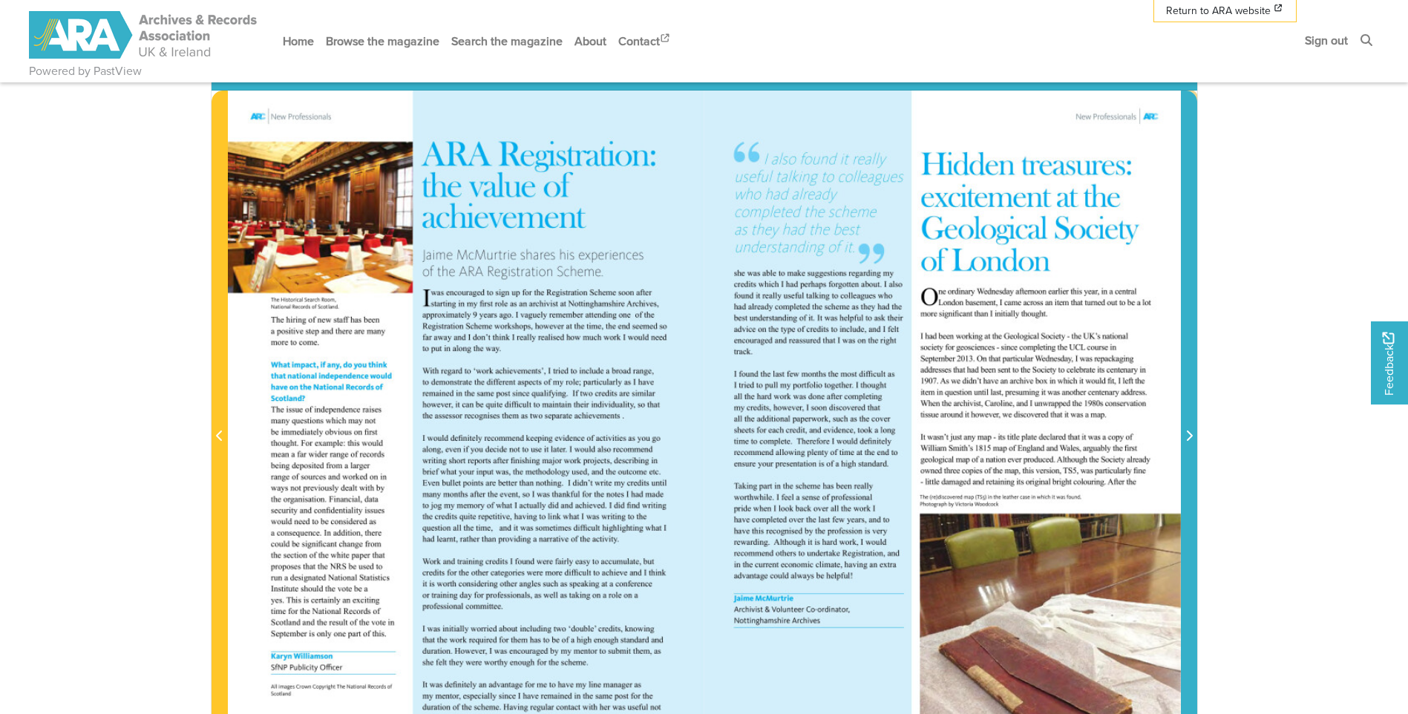
click at [1191, 435] on icon "Next Page" at bounding box center [1188, 436] width 7 height 12
